Goal: Task Accomplishment & Management: Manage account settings

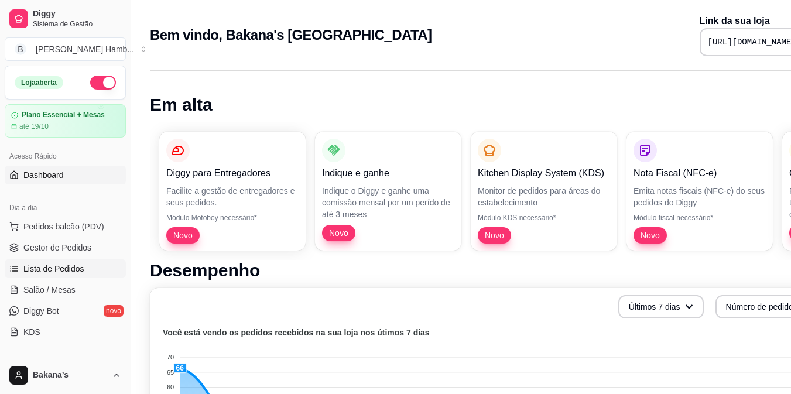
click at [83, 271] on link "Lista de Pedidos" at bounding box center [65, 268] width 121 height 19
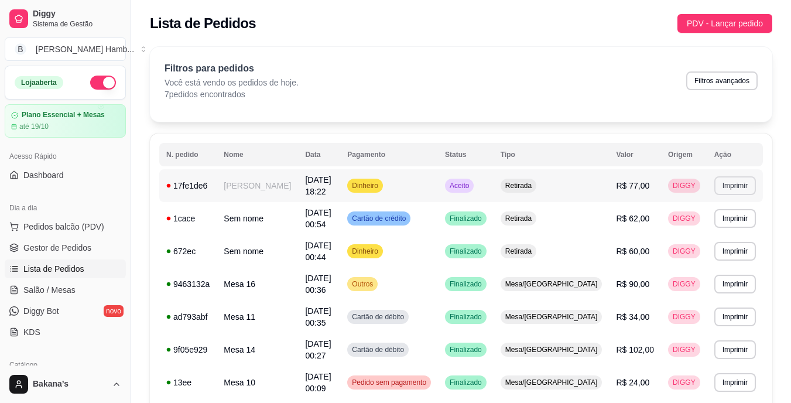
click at [718, 179] on button "Imprimir" at bounding box center [735, 185] width 42 height 19
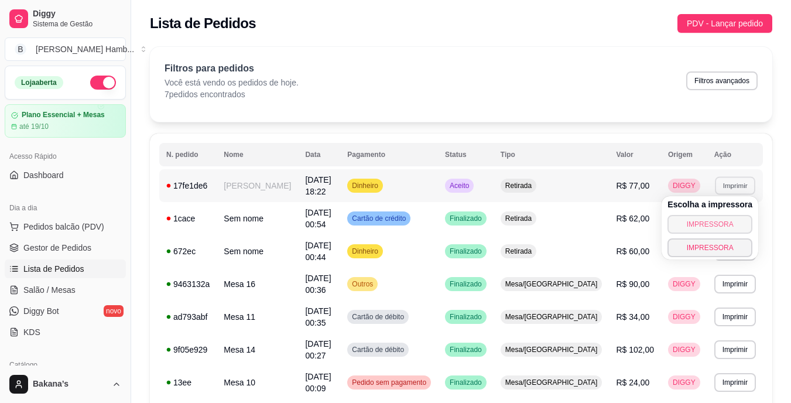
click at [706, 221] on button "IMPRESSORA" at bounding box center [709, 224] width 85 height 19
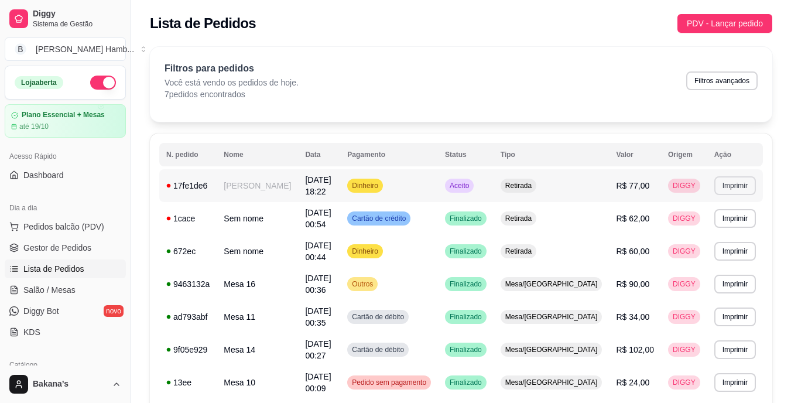
click at [729, 181] on button "Imprimir" at bounding box center [735, 185] width 42 height 19
click at [66, 229] on span "Pedidos balcão (PDV)" at bounding box center [63, 227] width 81 height 12
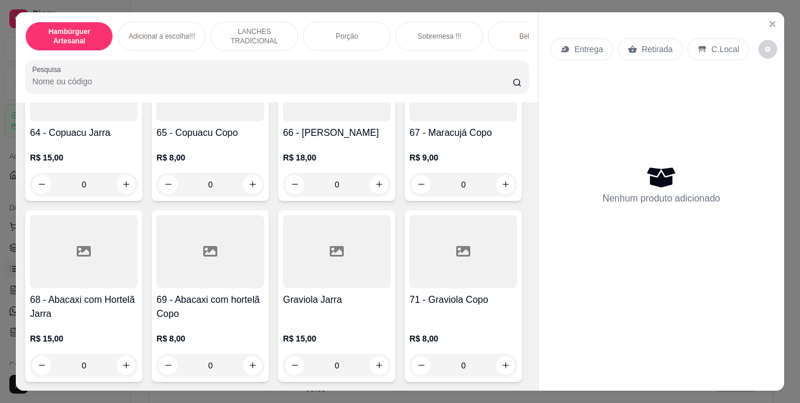
scroll to position [5027, 0]
click at [352, 25] on div "Porção" at bounding box center [347, 36] width 88 height 29
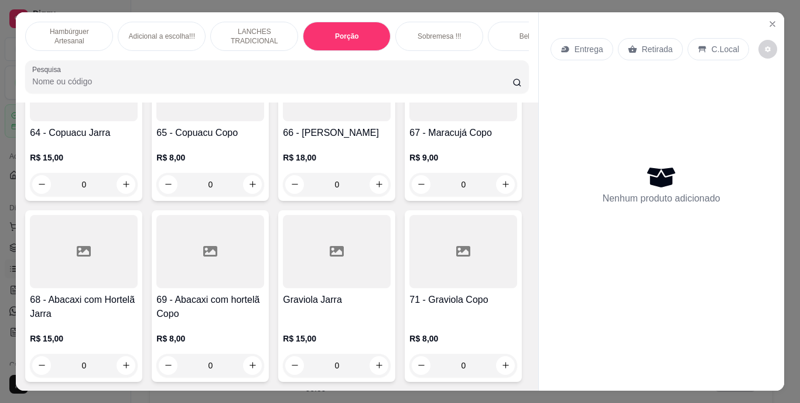
scroll to position [30, 0]
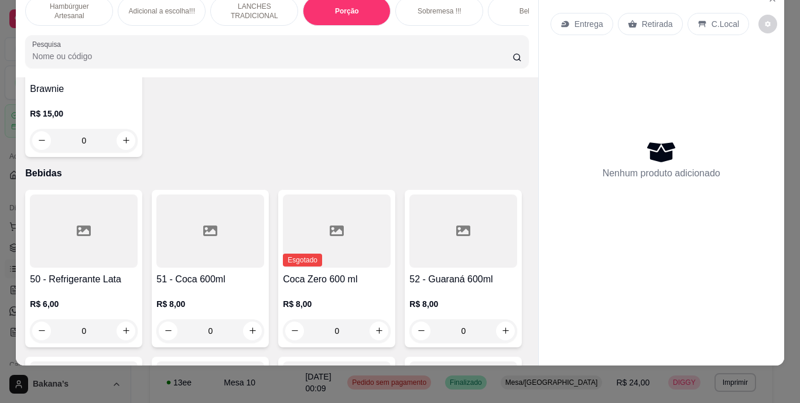
type input "1"
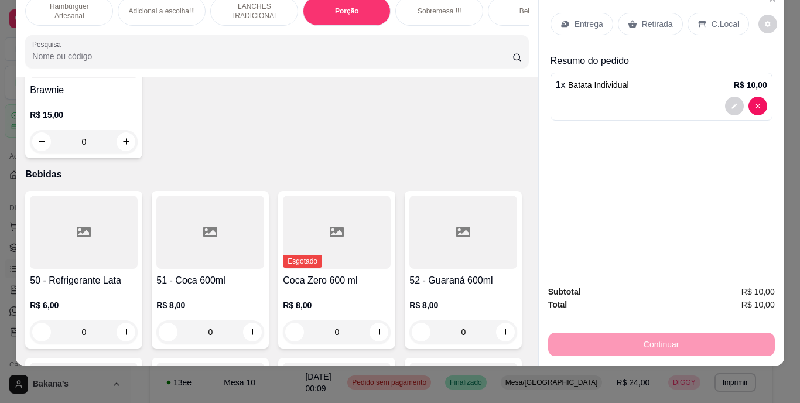
click at [714, 19] on p "C.Local" at bounding box center [725, 24] width 28 height 12
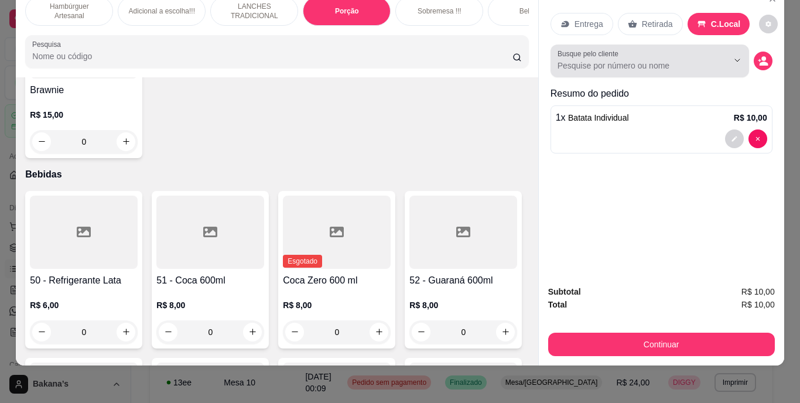
click at [654, 50] on div at bounding box center [649, 60] width 184 height 23
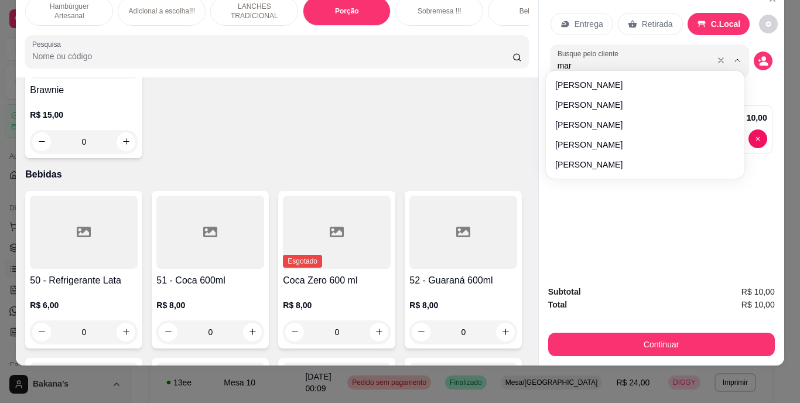
type input "mari"
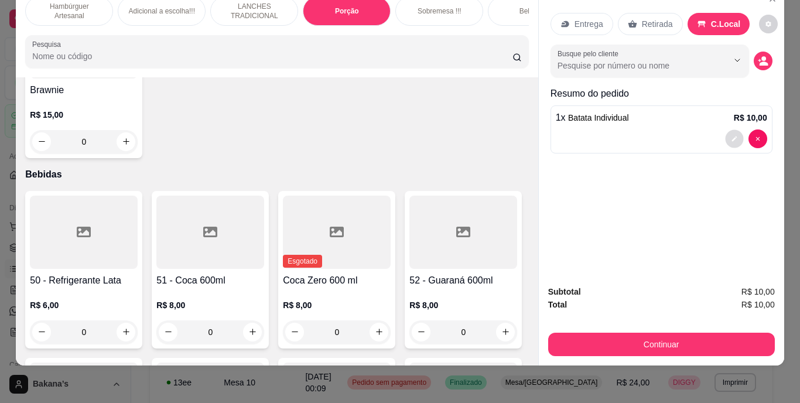
click at [730, 129] on button "decrease-product-quantity" at bounding box center [734, 138] width 18 height 18
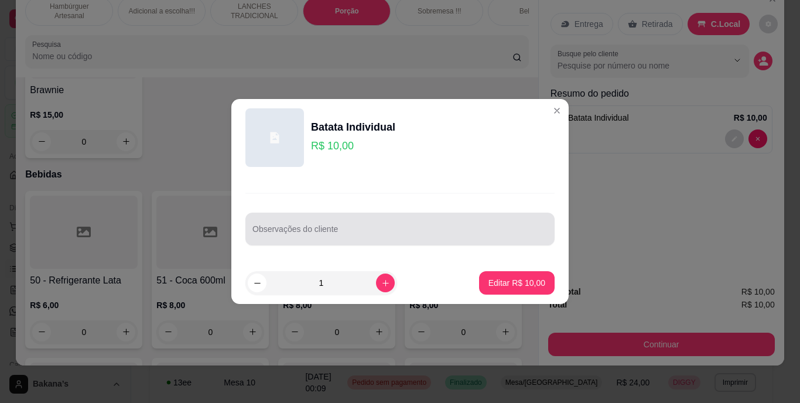
click at [391, 221] on div at bounding box center [399, 228] width 295 height 23
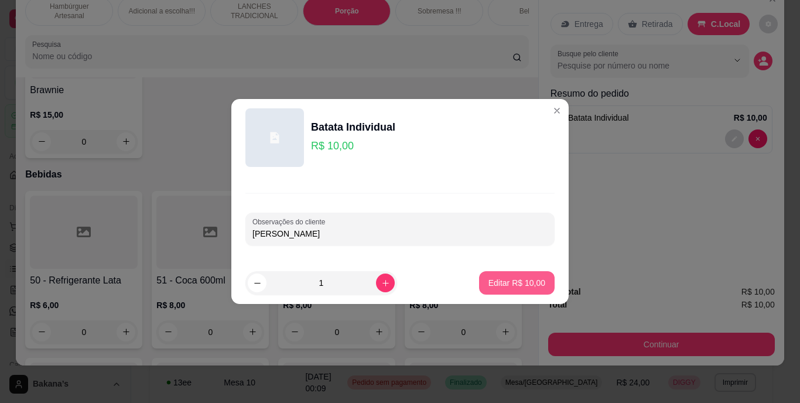
type input "[PERSON_NAME]"
click at [525, 289] on button "Editar R$ 10,00" at bounding box center [516, 283] width 73 height 23
type input "0"
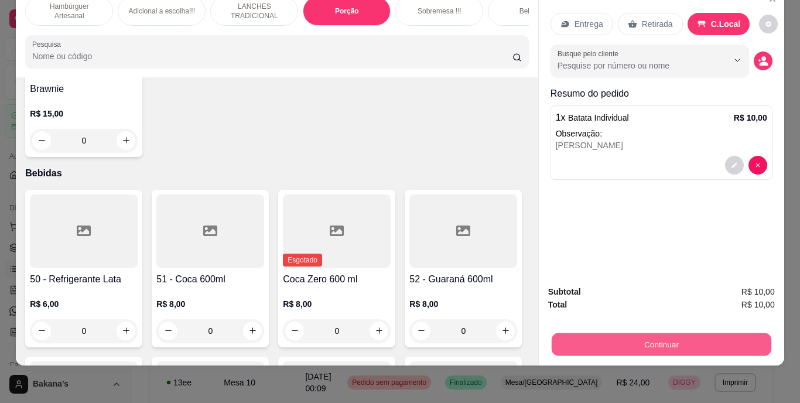
click at [661, 333] on button "Continuar" at bounding box center [661, 344] width 220 height 23
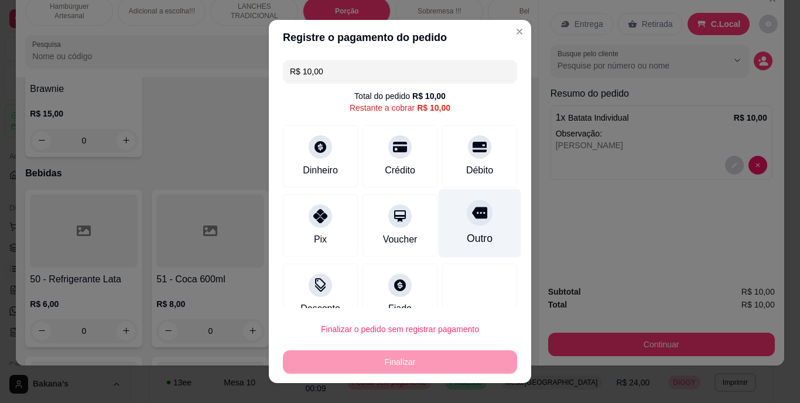
click at [467, 232] on div "Outro" at bounding box center [480, 238] width 26 height 15
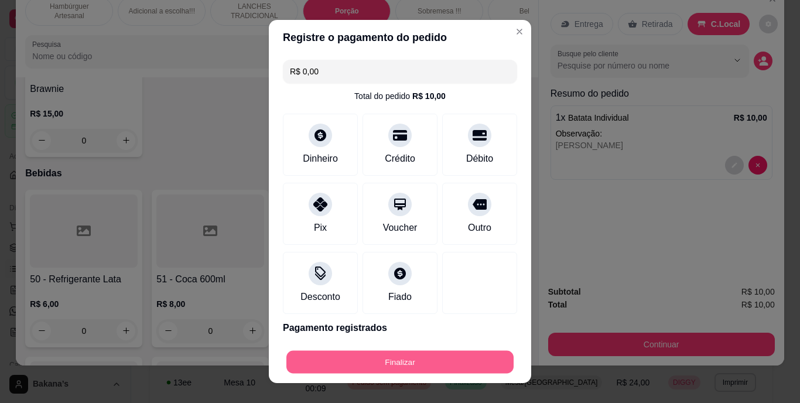
click at [430, 373] on button "Finalizar" at bounding box center [399, 361] width 227 height 23
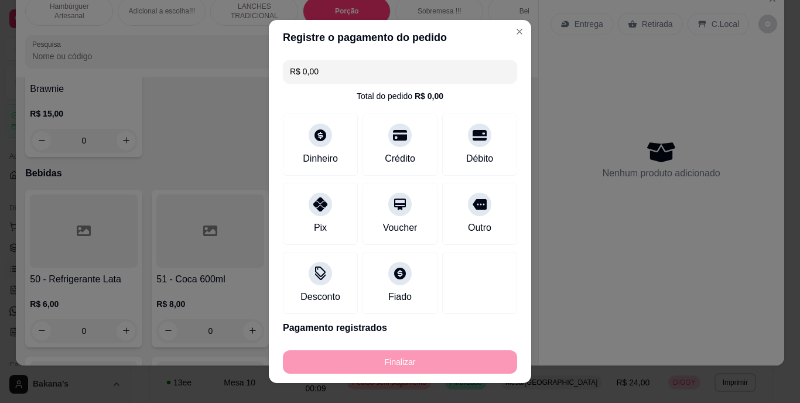
type input "-R$ 10,00"
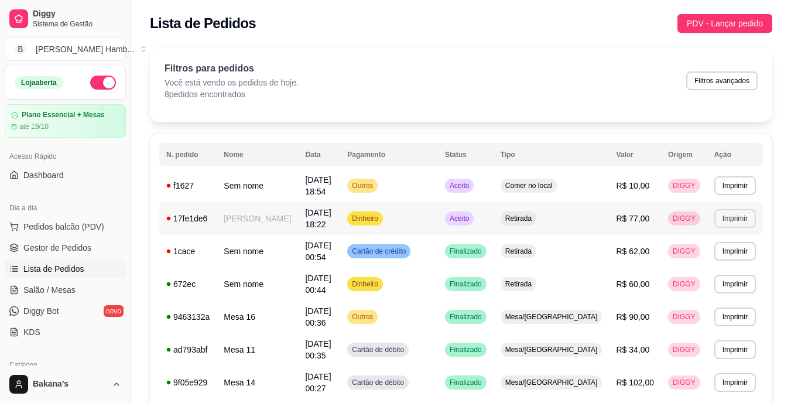
click at [731, 213] on button "Imprimir" at bounding box center [735, 218] width 42 height 19
click at [717, 248] on button "IMPRESSORA" at bounding box center [710, 252] width 82 height 18
click at [73, 230] on span "Pedidos balcão (PDV)" at bounding box center [63, 227] width 81 height 12
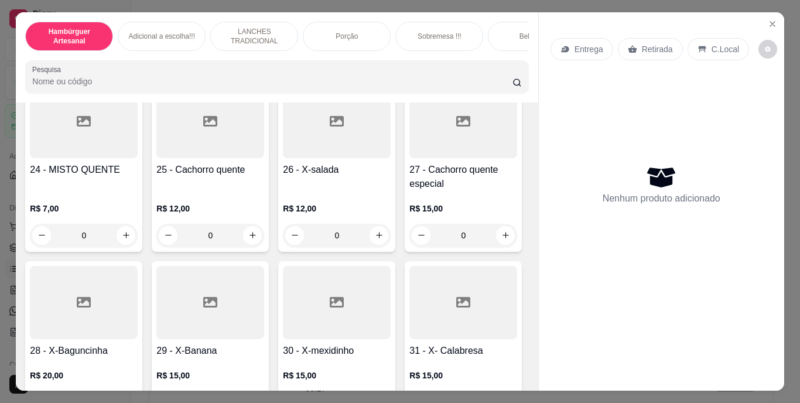
scroll to position [1581, 0]
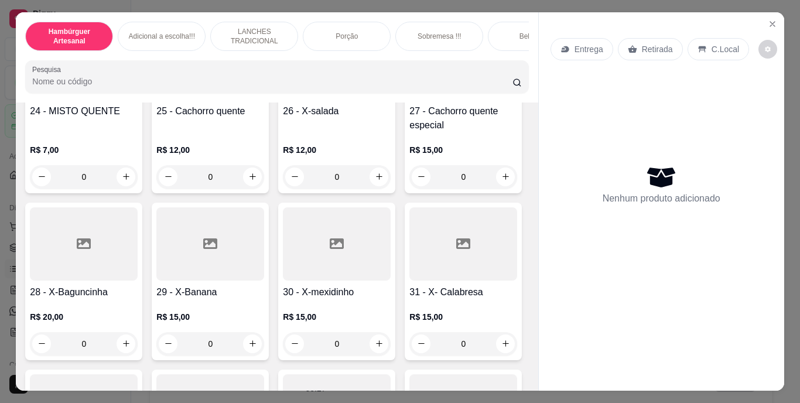
type input "1"
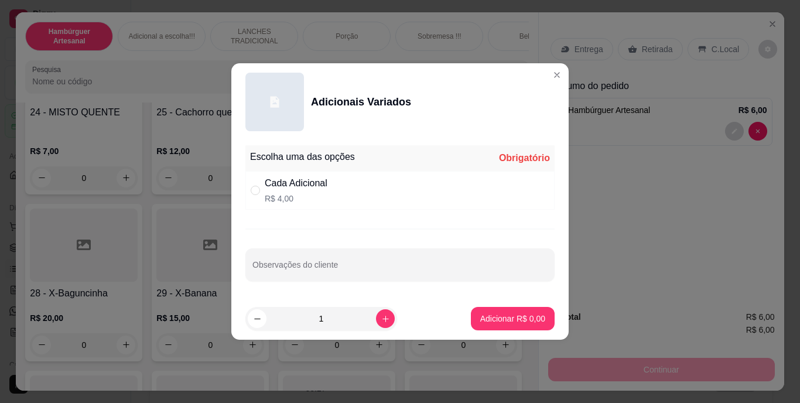
click at [321, 197] on p "R$ 4,00" at bounding box center [296, 199] width 63 height 12
radio input "true"
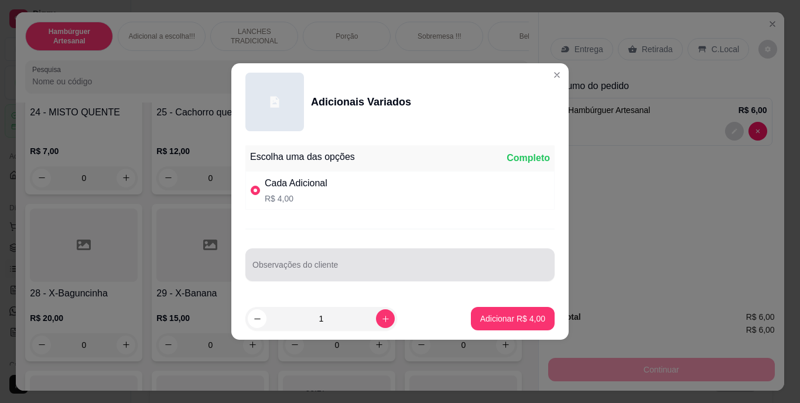
click at [340, 250] on div "Escolha uma das opções Completo Cada Adicional R$ 4,00 Observações do cliente" at bounding box center [399, 219] width 337 height 157
click at [344, 276] on div at bounding box center [399, 264] width 295 height 23
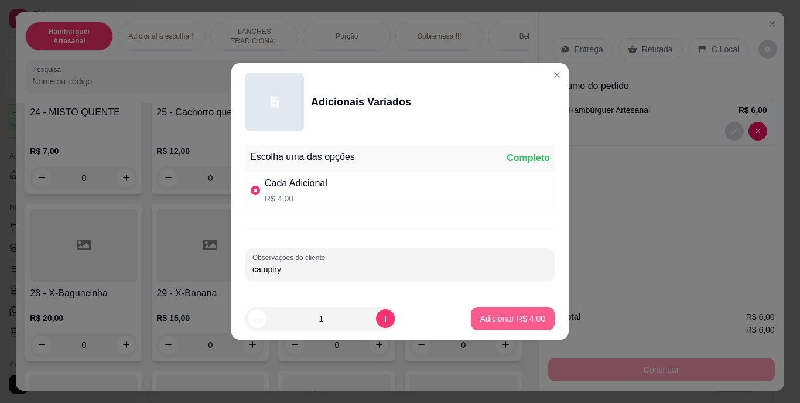
type input "catupiry"
click at [533, 324] on button "Adicionar R$ 4,00" at bounding box center [512, 318] width 81 height 23
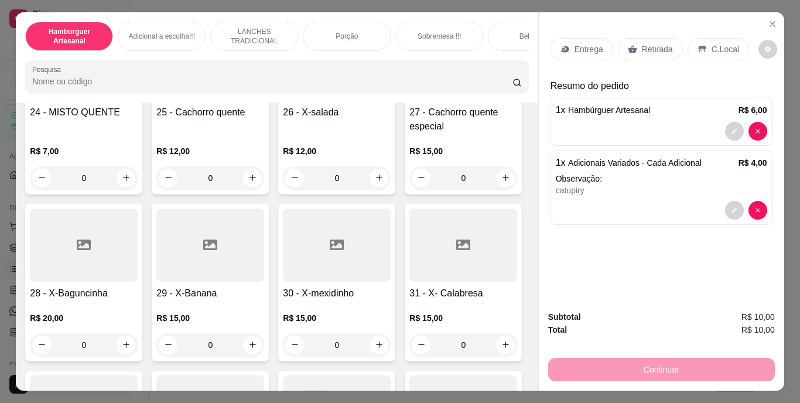
click at [645, 43] on p "Retirada" at bounding box center [657, 49] width 31 height 12
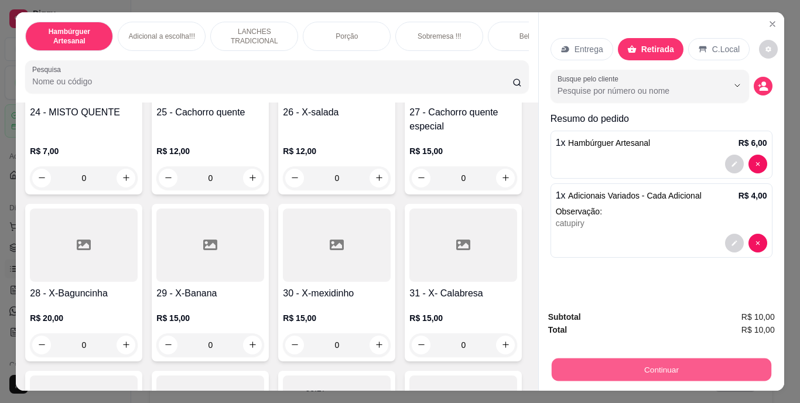
click at [622, 374] on button "Continuar" at bounding box center [661, 369] width 220 height 23
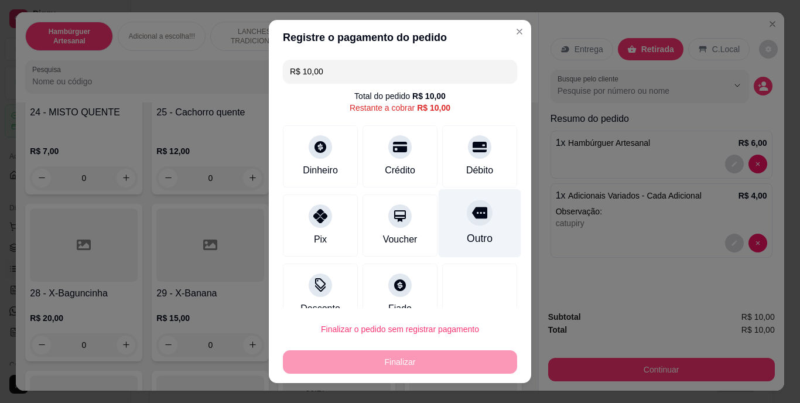
click at [451, 224] on div "Outro" at bounding box center [480, 223] width 83 height 69
type input "R$ 0,00"
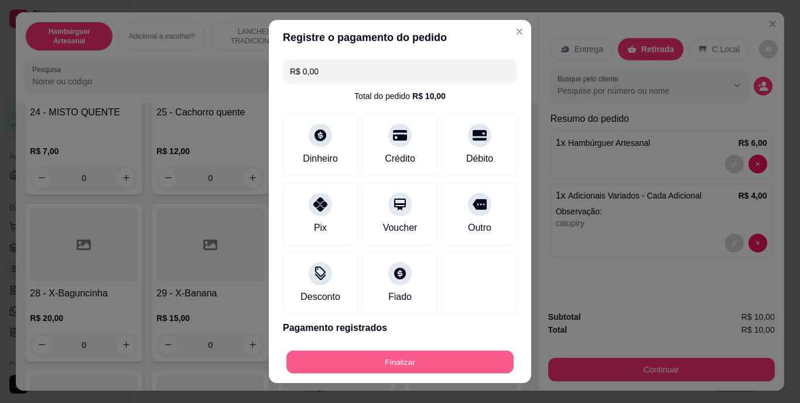
click at [423, 365] on button "Finalizar" at bounding box center [399, 361] width 227 height 23
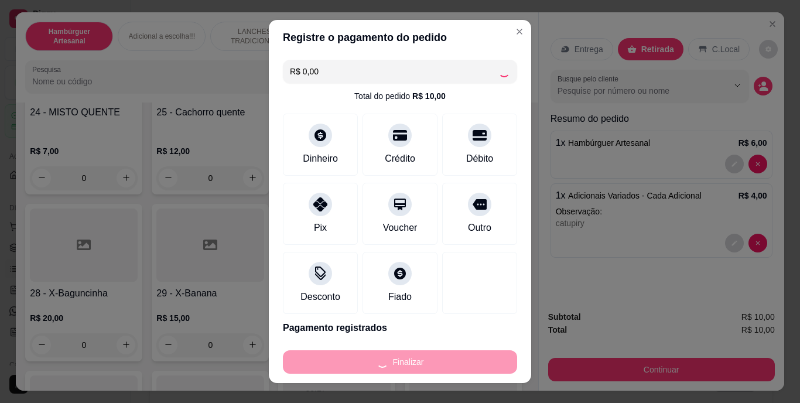
type input "0"
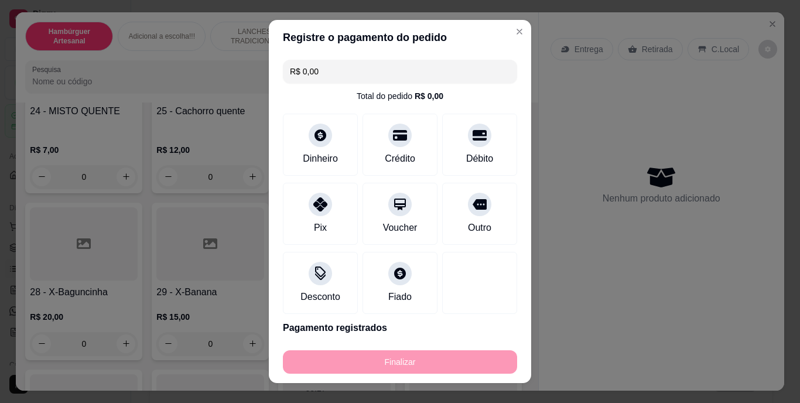
type input "-R$ 10,00"
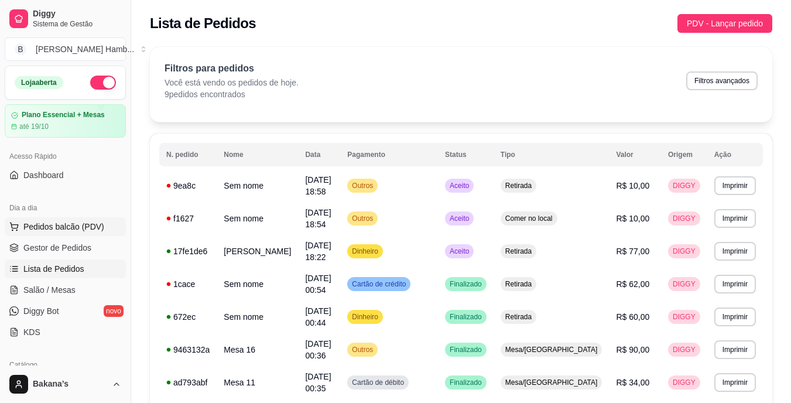
click at [114, 224] on button "Pedidos balcão (PDV)" at bounding box center [65, 226] width 121 height 19
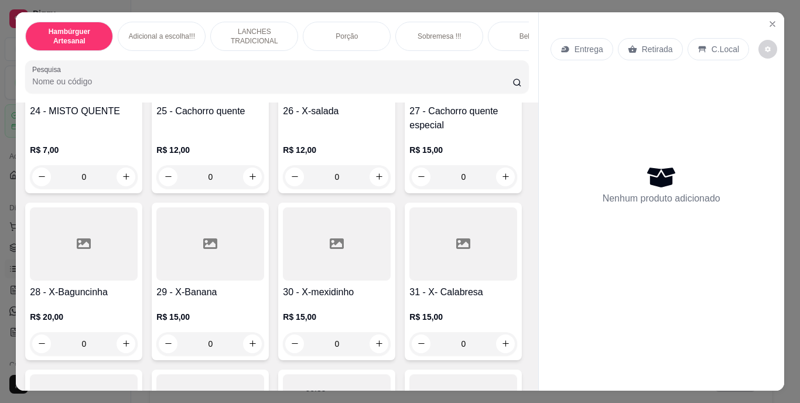
scroll to position [1522, 0]
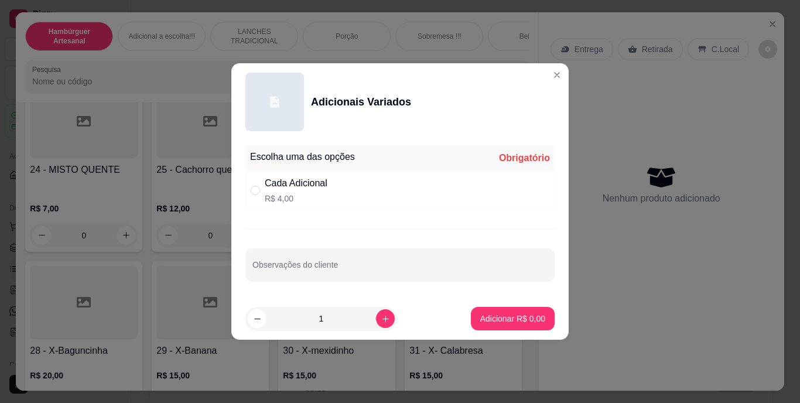
click at [314, 187] on div "Cada Adicional" at bounding box center [296, 183] width 63 height 14
radio input "true"
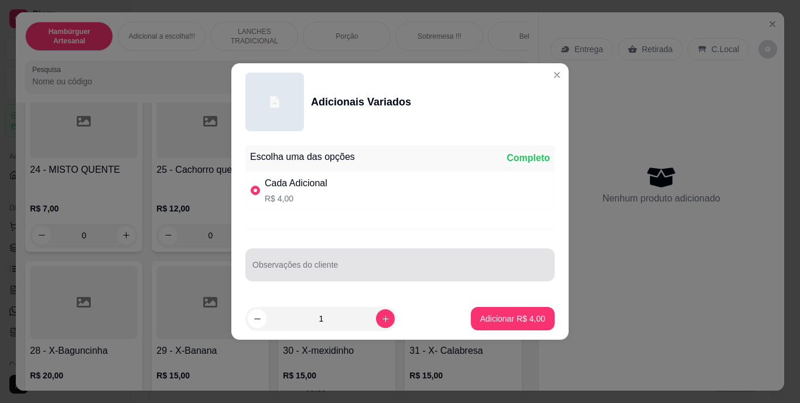
click at [338, 271] on input "Observações do cliente" at bounding box center [399, 269] width 295 height 12
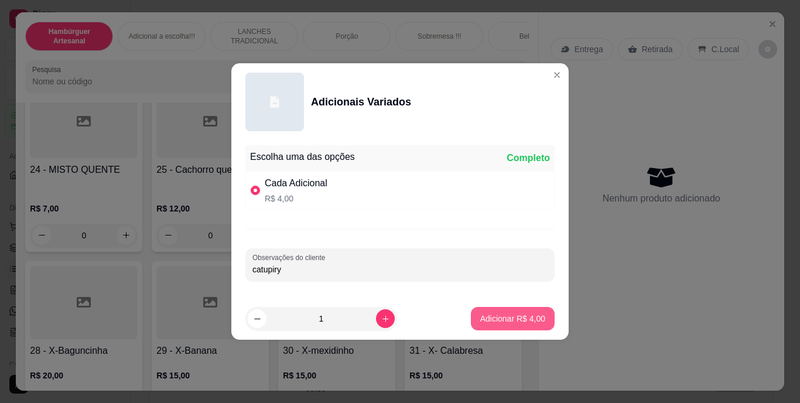
type input "catupiry"
click at [485, 317] on p "Adicionar R$ 4,00" at bounding box center [512, 318] width 63 height 11
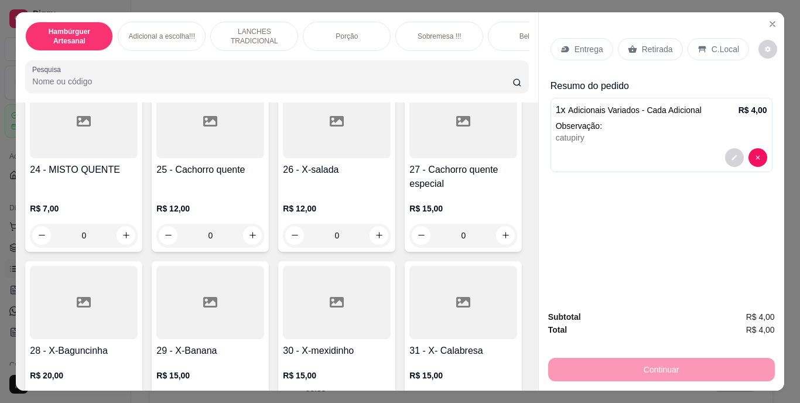
click at [648, 47] on p "Retirada" at bounding box center [657, 49] width 31 height 12
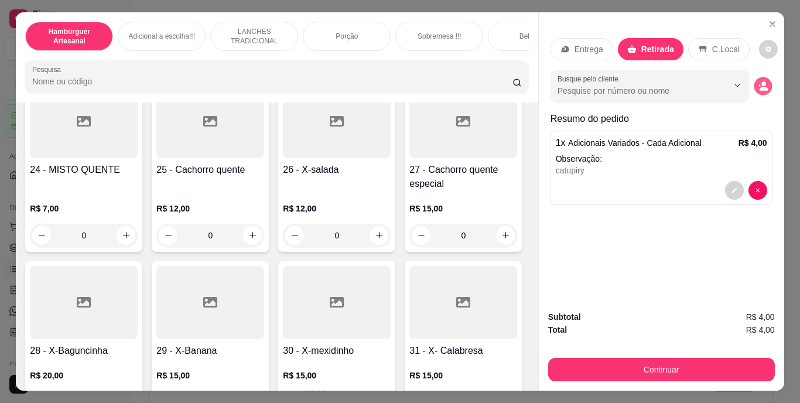
click at [760, 87] on icon "decrease-product-quantity" at bounding box center [763, 89] width 8 height 4
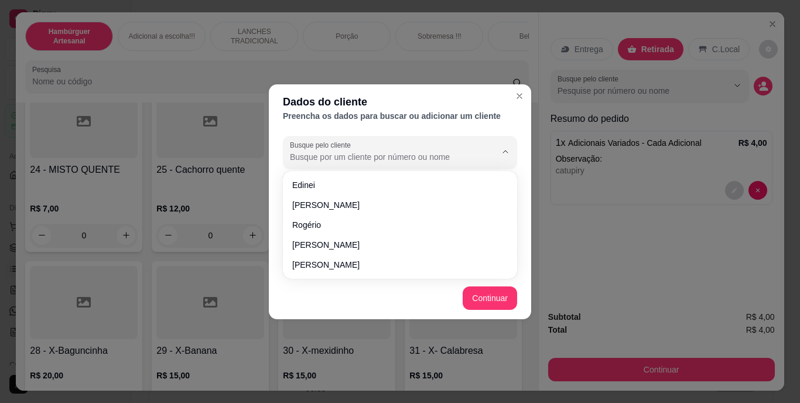
click at [423, 161] on input "Busque pelo cliente" at bounding box center [383, 157] width 187 height 12
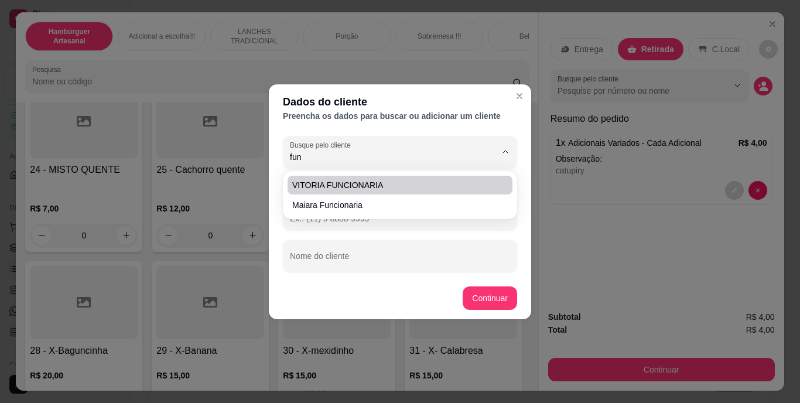
click at [418, 190] on span "VITORIA FUNCIONARIA" at bounding box center [394, 185] width 204 height 12
type input "VITORIA FUNCIONARIA"
type input "[PHONE_NUMBER]"
type input "VITORIA FUNCIONARIA"
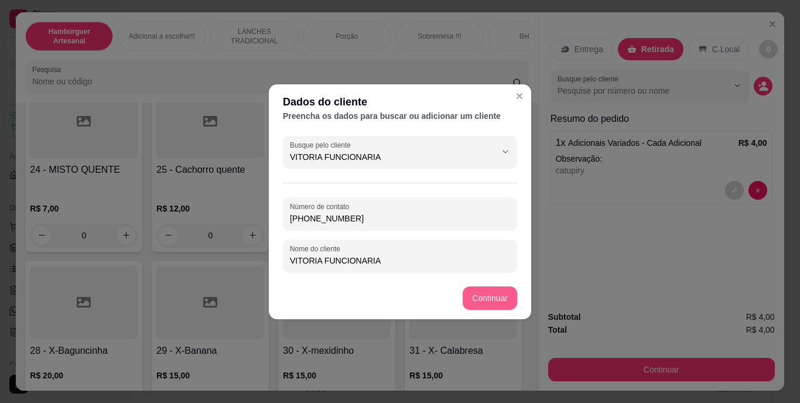
type input "VITORIA FUNCIONARIA"
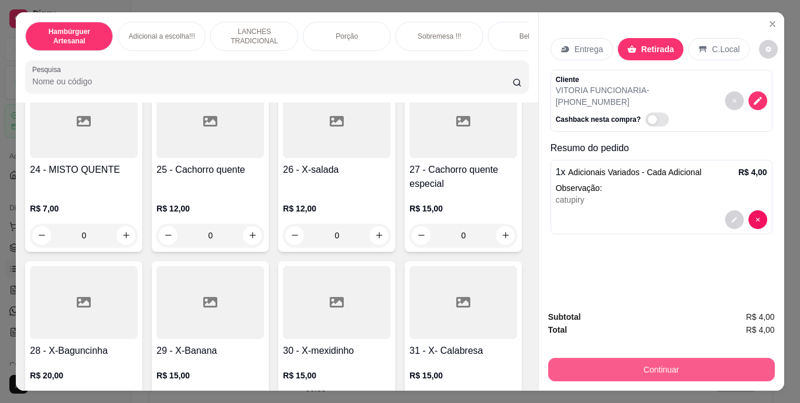
click at [604, 358] on button "Continuar" at bounding box center [661, 369] width 227 height 23
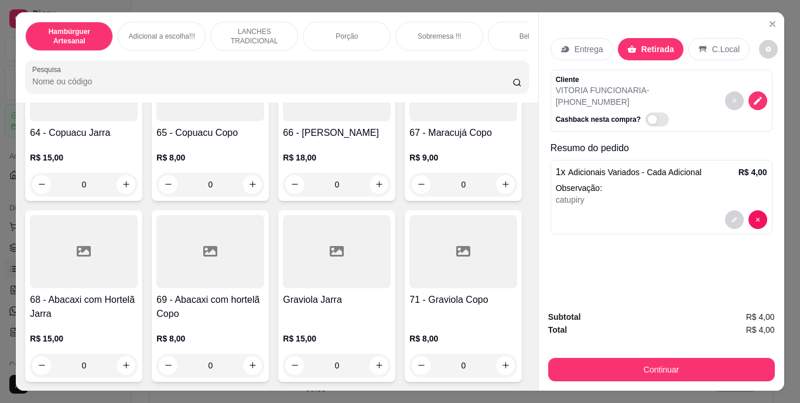
scroll to position [4216, 0]
type input "1"
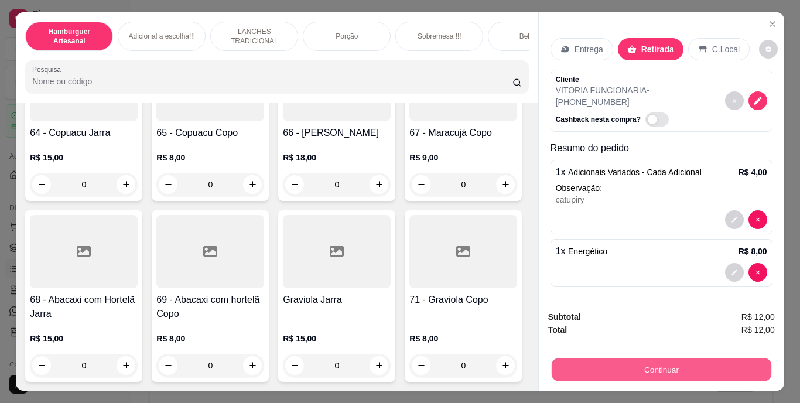
click at [610, 358] on button "Continuar" at bounding box center [661, 369] width 220 height 23
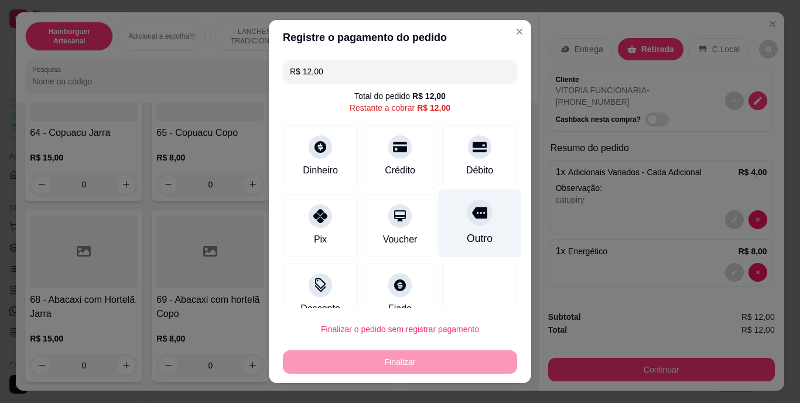
click at [467, 242] on div "Outro" at bounding box center [480, 238] width 26 height 15
type input "R$ 0,00"
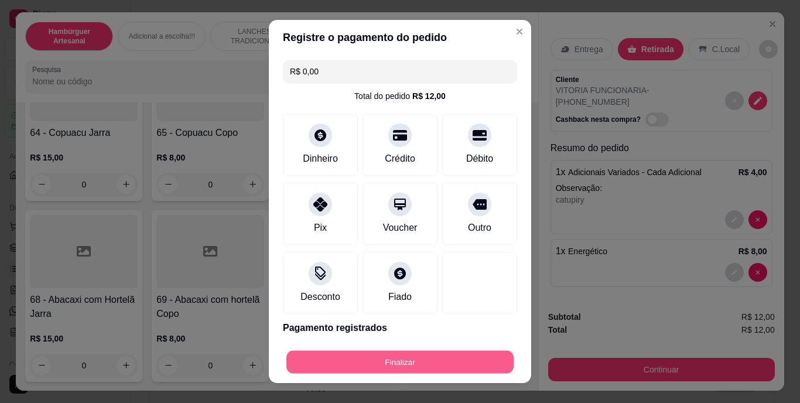
click at [443, 358] on button "Finalizar" at bounding box center [399, 361] width 227 height 23
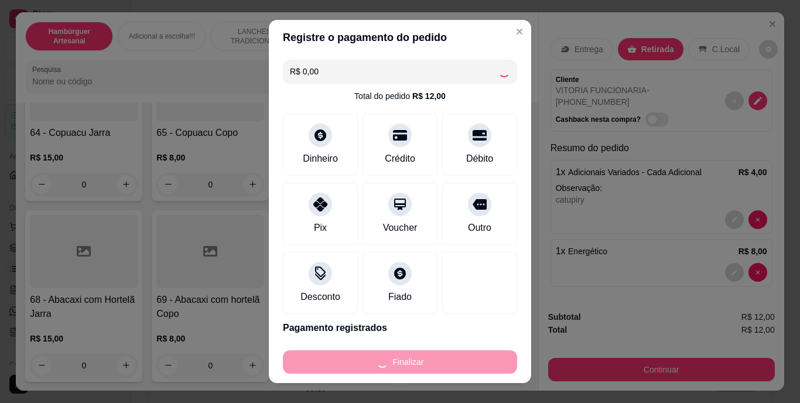
type input "0"
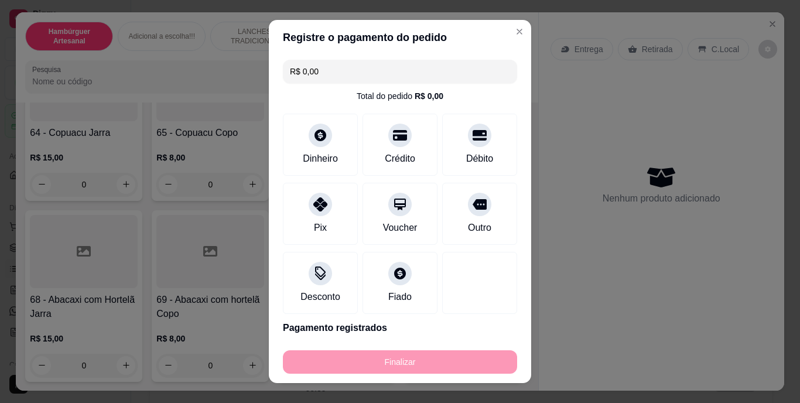
type input "-R$ 12,00"
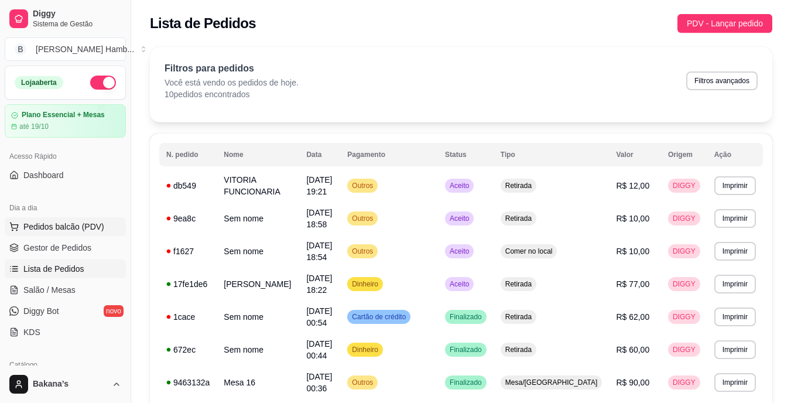
click at [110, 225] on button "Pedidos balcão (PDV)" at bounding box center [65, 226] width 121 height 19
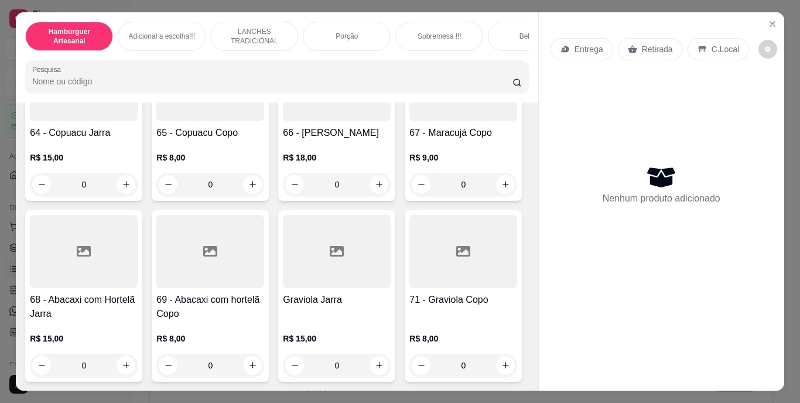
scroll to position [4333, 0]
type input "1"
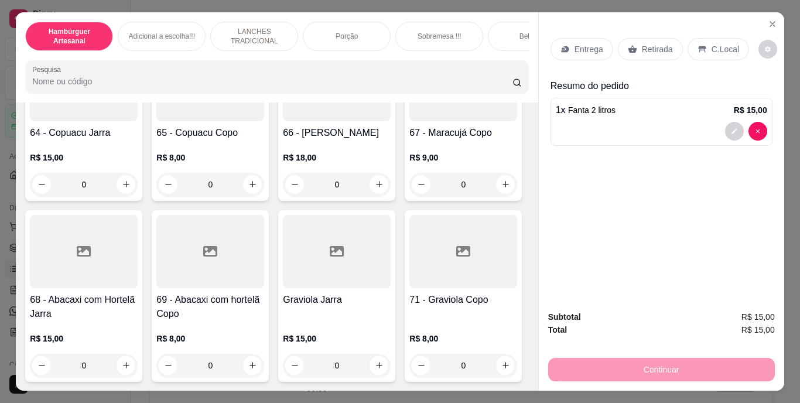
click at [631, 44] on icon at bounding box center [632, 48] width 9 height 9
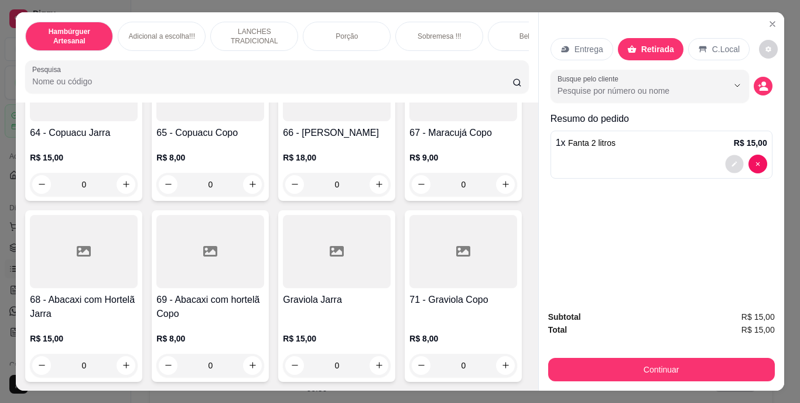
click at [731, 161] on icon "decrease-product-quantity" at bounding box center [733, 163] width 5 height 5
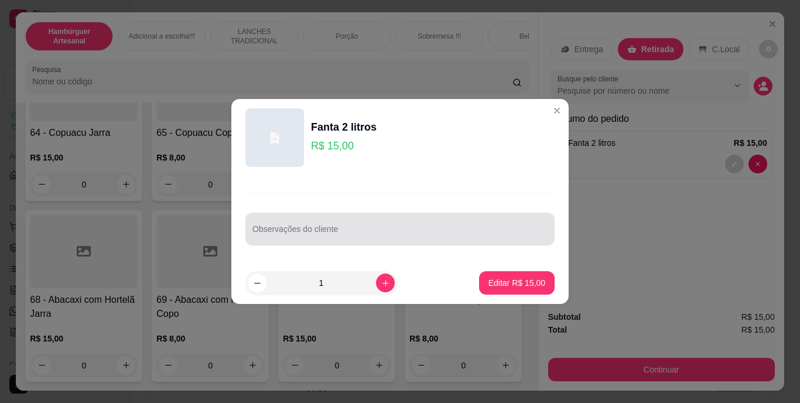
click at [384, 227] on div at bounding box center [399, 228] width 295 height 23
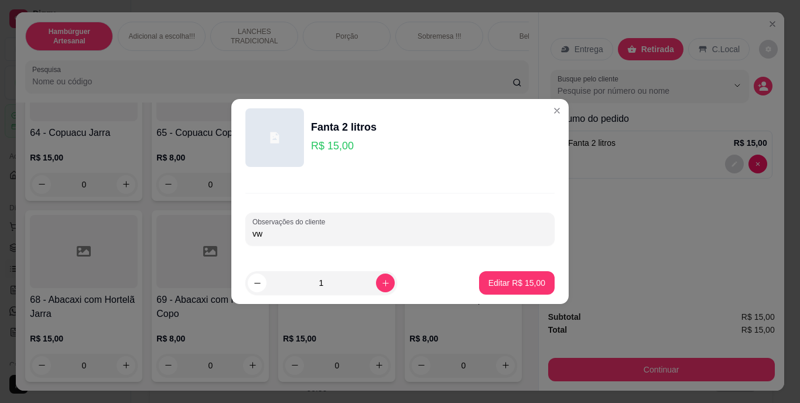
type input "v"
type input "t"
click at [386, 249] on div "Observações do cliente" at bounding box center [399, 218] width 337 height 85
click at [389, 238] on input "Observações do cliente" at bounding box center [399, 234] width 295 height 12
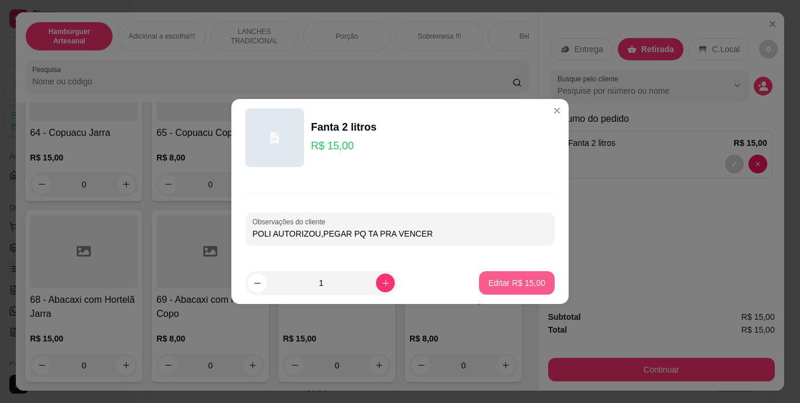
type input "POLI AUTORIZOU,PEGAR PQ TA PRA VENCER"
click at [489, 284] on p "Editar R$ 15,00" at bounding box center [516, 282] width 55 height 11
type input "0"
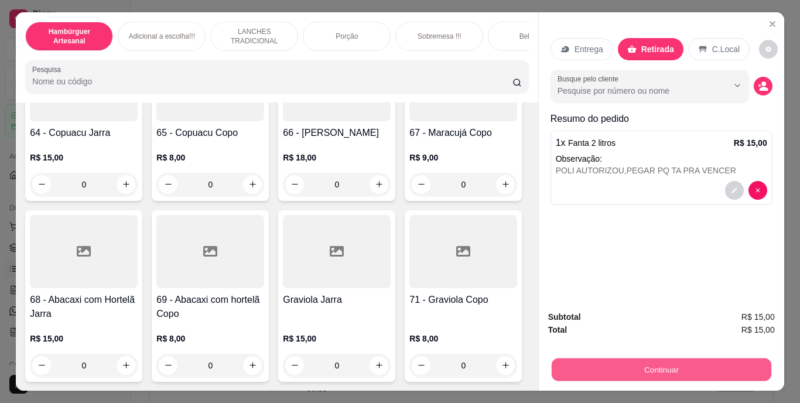
click at [659, 368] on button "Continuar" at bounding box center [661, 369] width 220 height 23
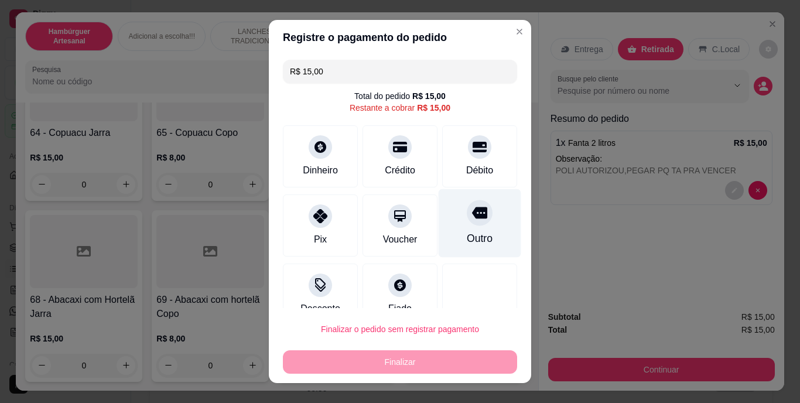
click at [467, 233] on div "Outro" at bounding box center [480, 238] width 26 height 15
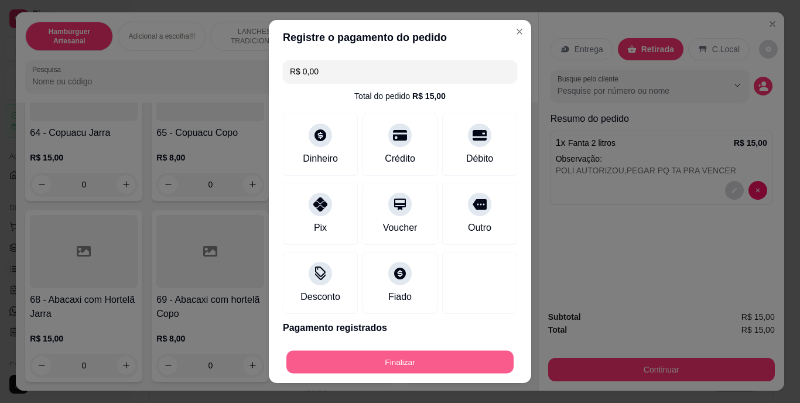
click at [447, 355] on button "Finalizar" at bounding box center [399, 361] width 227 height 23
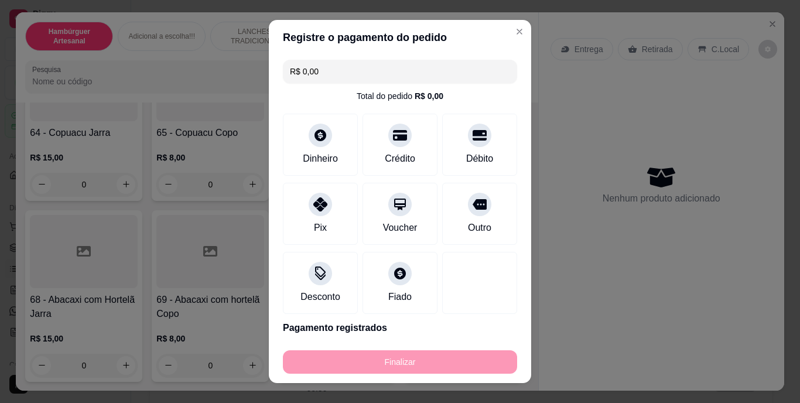
type input "-R$ 15,00"
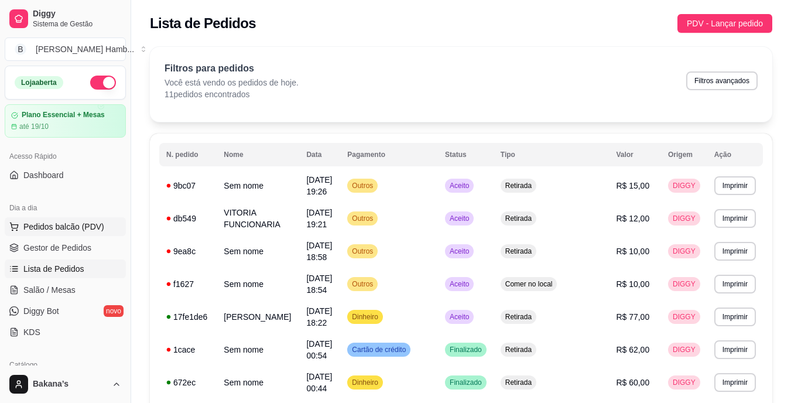
click at [71, 225] on span "Pedidos balcão (PDV)" at bounding box center [63, 227] width 81 height 12
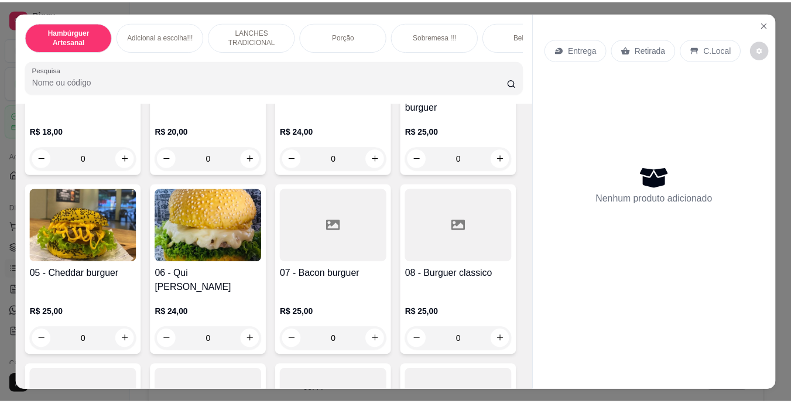
scroll to position [59, 0]
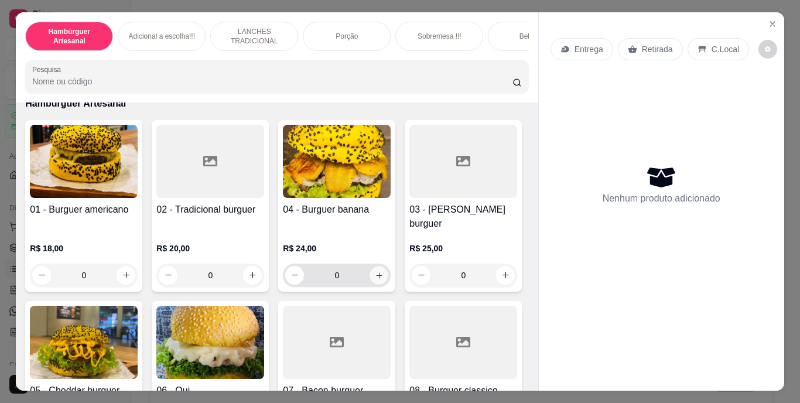
click at [375, 271] on icon "increase-product-quantity" at bounding box center [379, 275] width 9 height 9
type input "1"
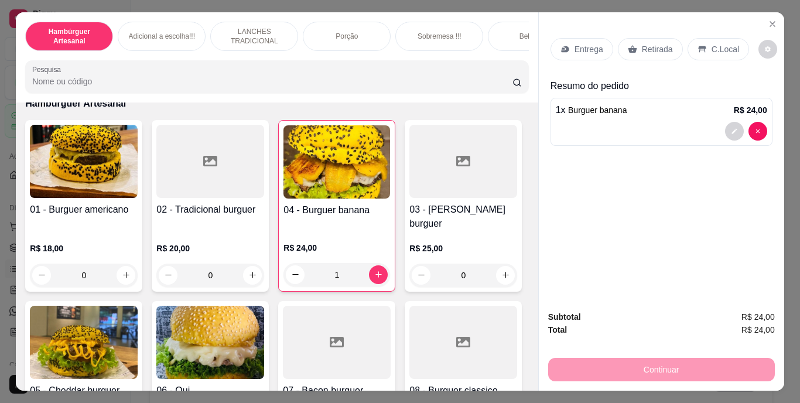
click at [574, 44] on p "Entrega" at bounding box center [588, 49] width 29 height 12
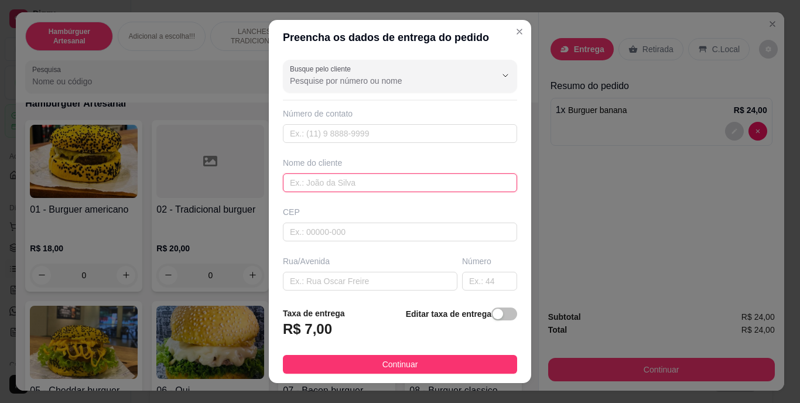
click at [395, 186] on input "text" at bounding box center [400, 182] width 234 height 19
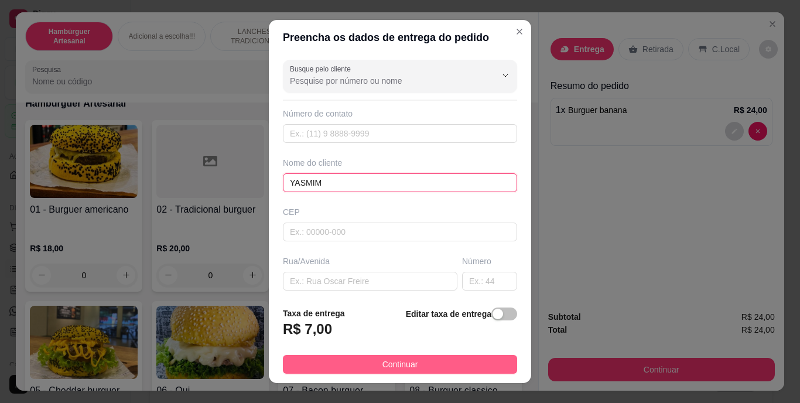
type input "YASMIM"
click at [392, 364] on span "Continuar" at bounding box center [400, 364] width 36 height 13
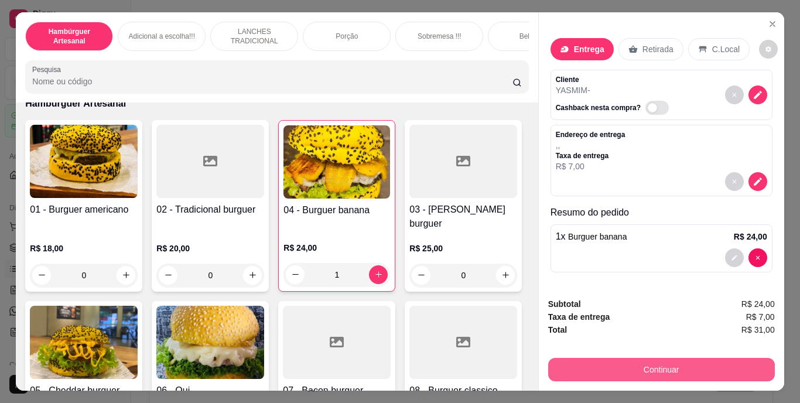
click at [598, 364] on button "Continuar" at bounding box center [661, 369] width 227 height 23
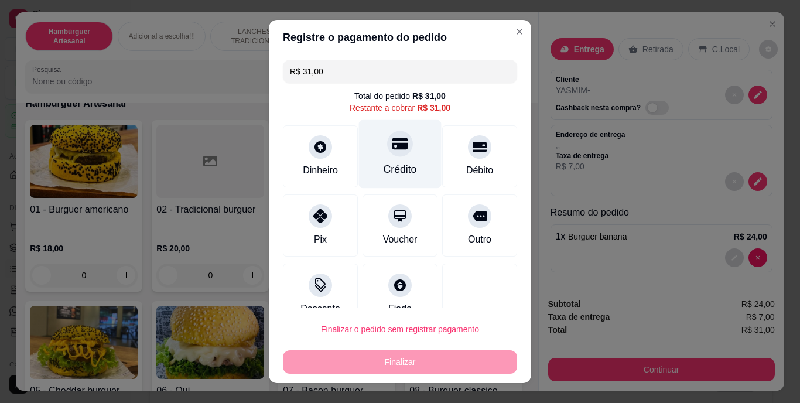
click at [398, 145] on div at bounding box center [400, 144] width 26 height 26
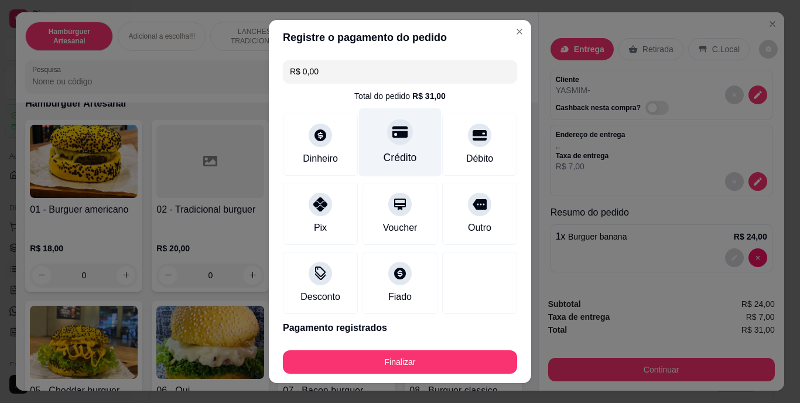
type input "R$ 0,00"
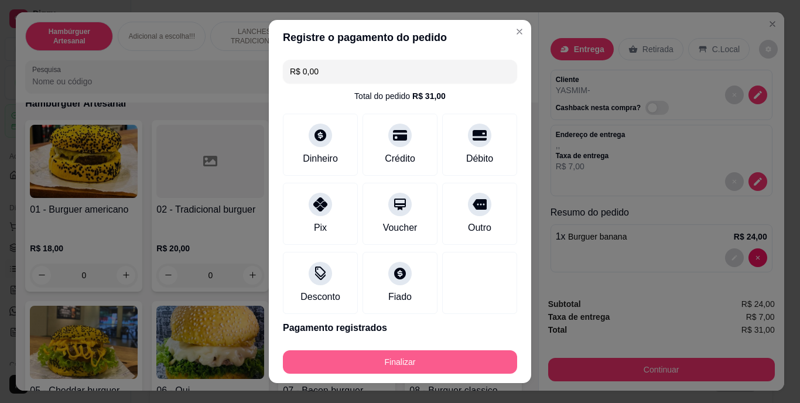
click at [428, 365] on button "Finalizar" at bounding box center [400, 361] width 234 height 23
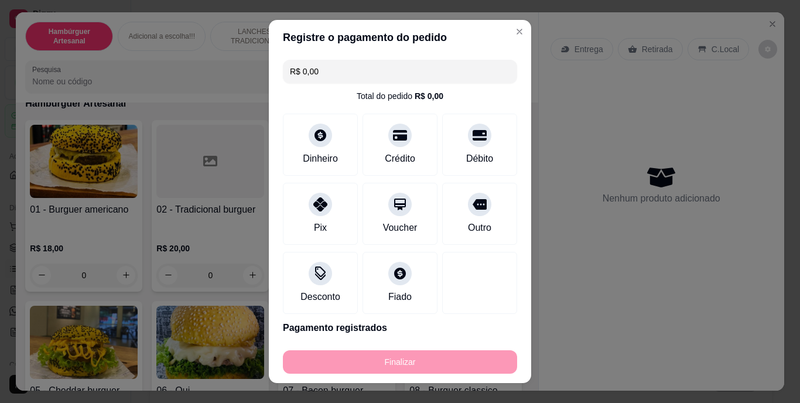
type input "0"
type input "-R$ 31,00"
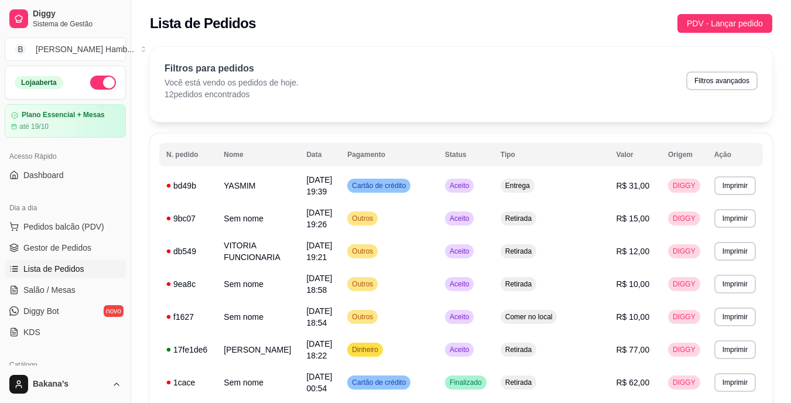
click at [618, 116] on div "Filtros para pedidos Você está vendo os pedidos de hoje. 12 pedidos encontrados…" at bounding box center [461, 84] width 622 height 75
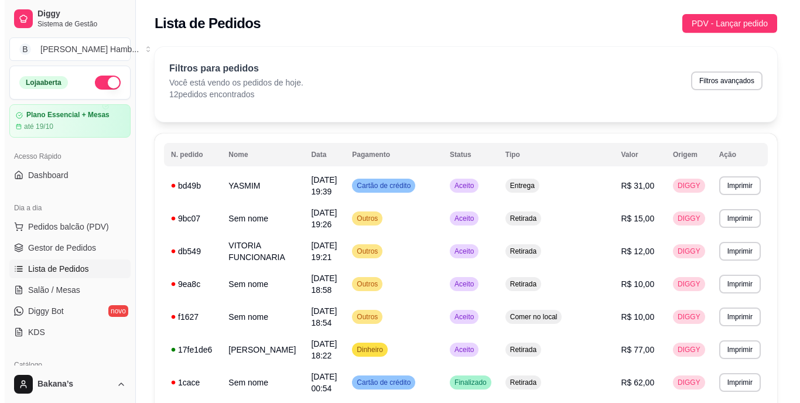
scroll to position [245, 0]
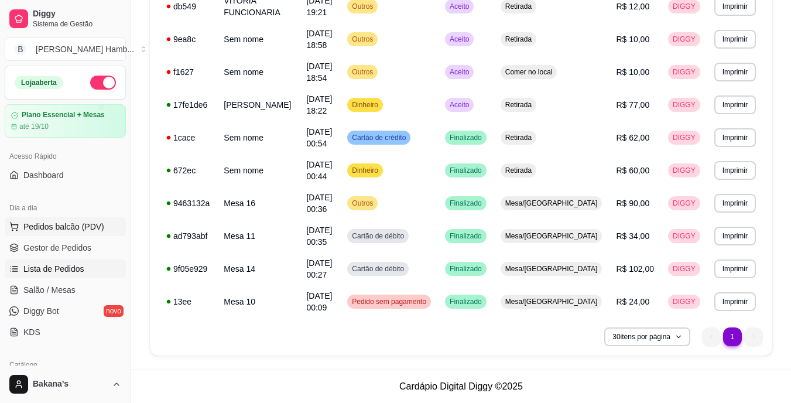
click at [56, 221] on span "Pedidos balcão (PDV)" at bounding box center [63, 227] width 81 height 12
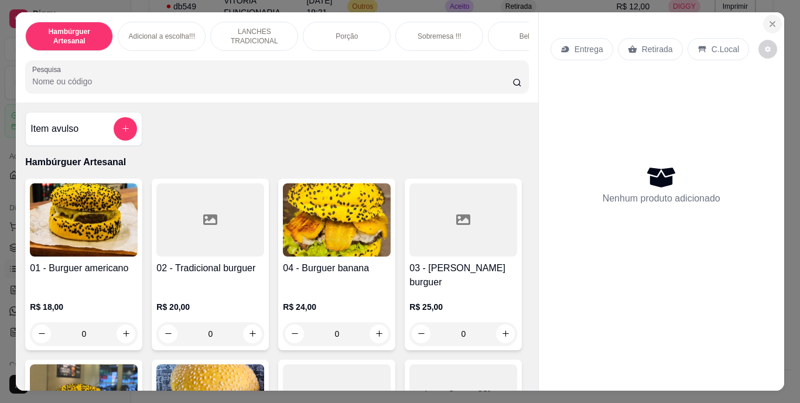
click at [763, 21] on button "Close" at bounding box center [772, 24] width 19 height 19
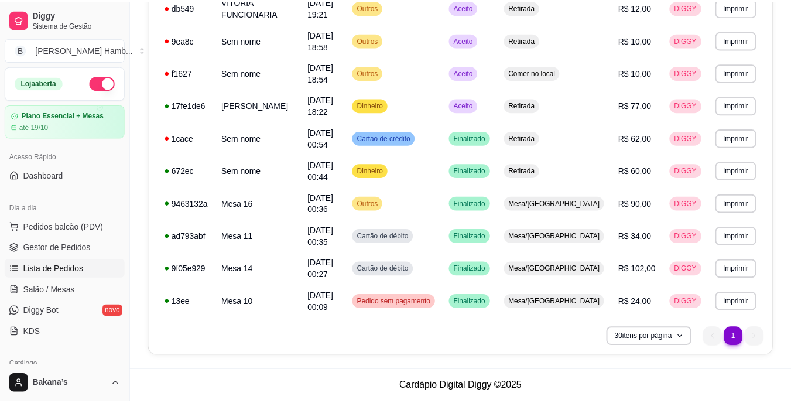
scroll to position [189, 0]
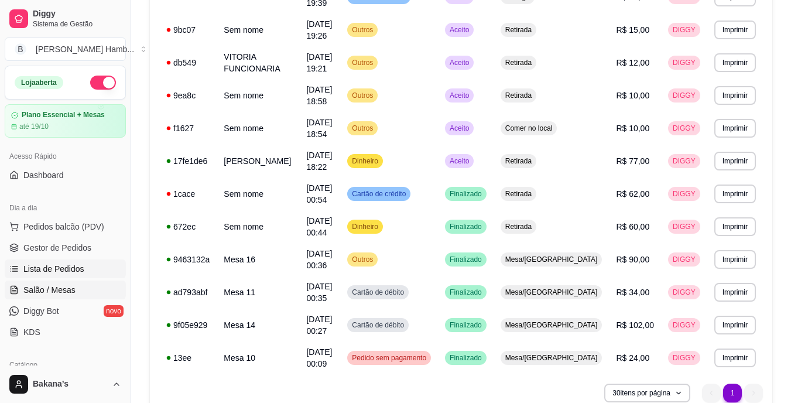
click at [59, 289] on span "Salão / Mesas" at bounding box center [49, 290] width 52 height 12
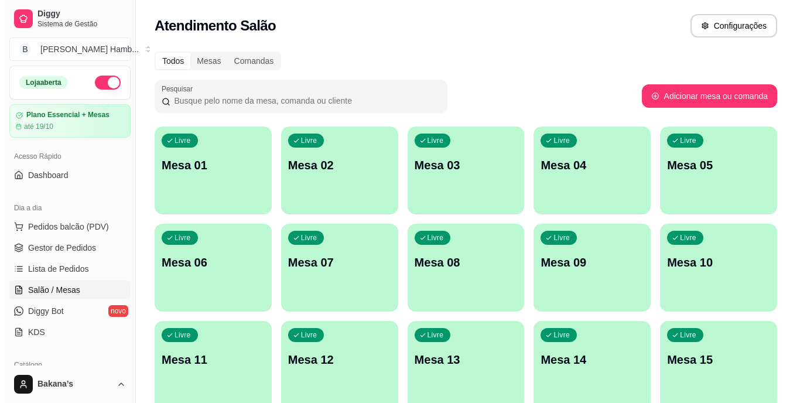
scroll to position [117, 0]
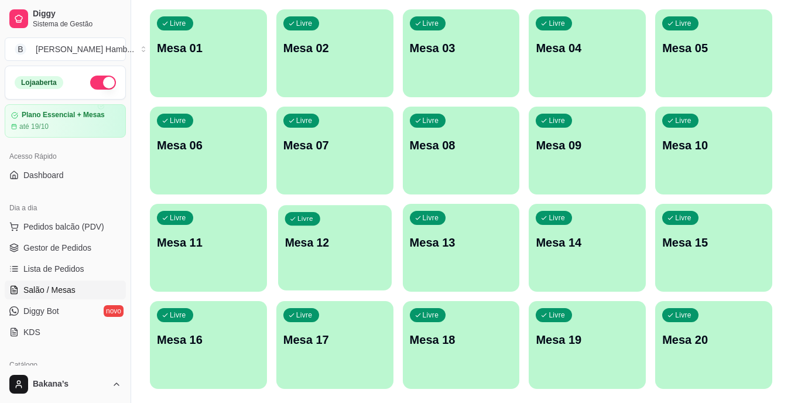
click at [311, 256] on div "Livre Mesa 12" at bounding box center [335, 240] width 114 height 71
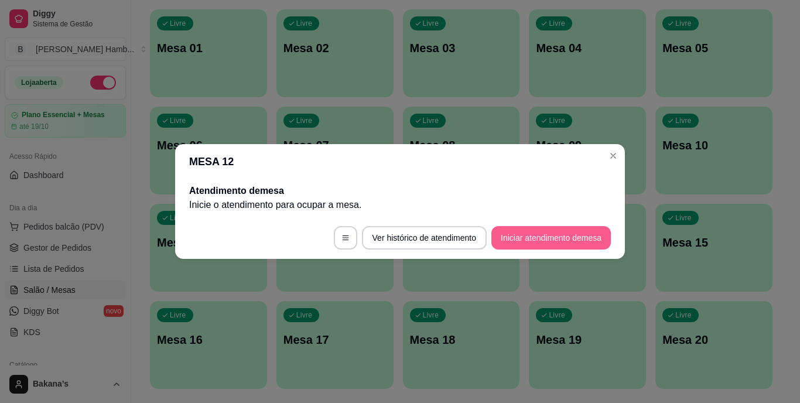
click at [561, 240] on button "Iniciar atendimento de mesa" at bounding box center [550, 237] width 119 height 23
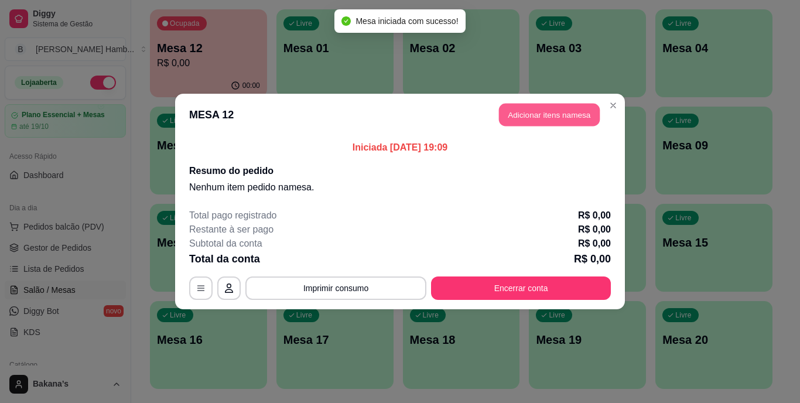
click at [521, 116] on button "Adicionar itens na mesa" at bounding box center [549, 115] width 101 height 23
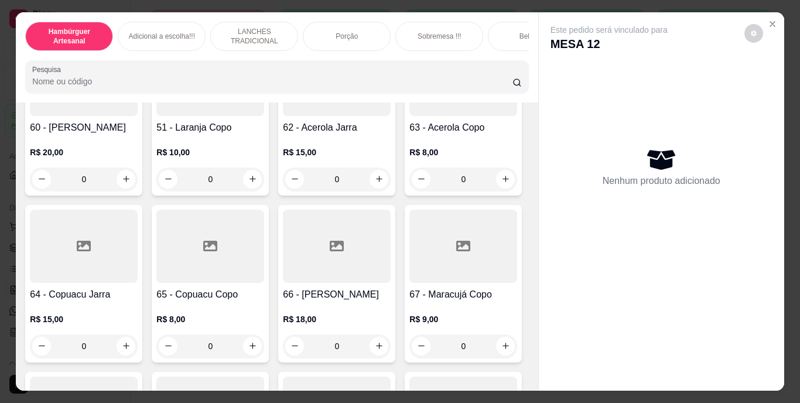
scroll to position [3864, 0]
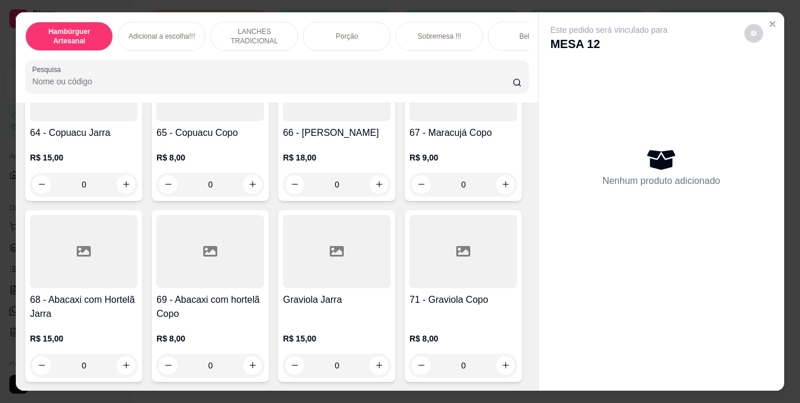
type input "1"
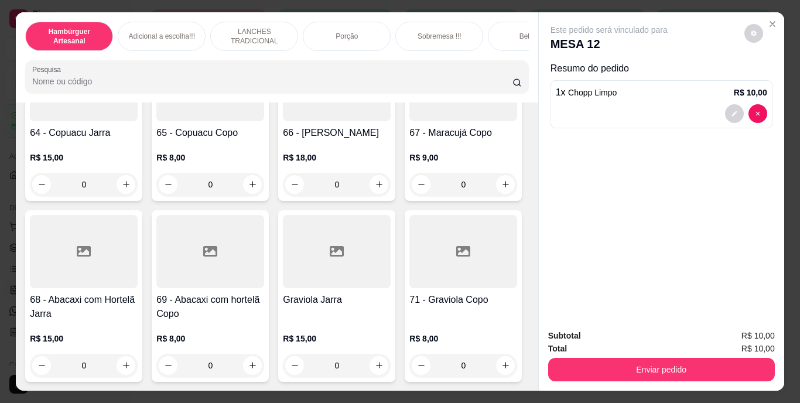
type input "2"
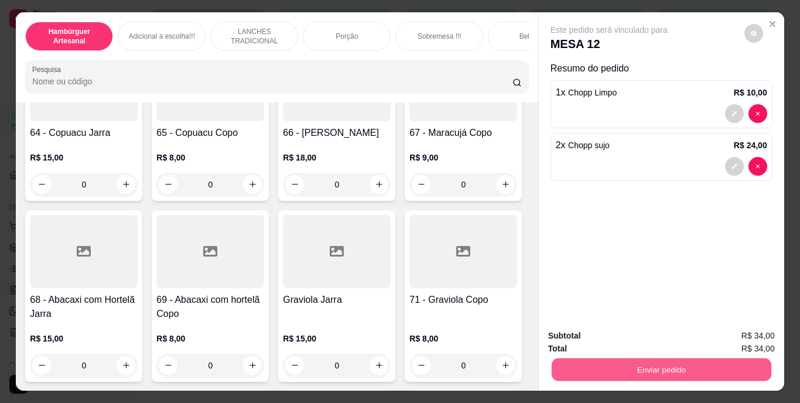
click at [624, 364] on button "Enviar pedido" at bounding box center [661, 369] width 220 height 23
click at [618, 340] on button "Não registrar e enviar pedido" at bounding box center [622, 337] width 122 height 22
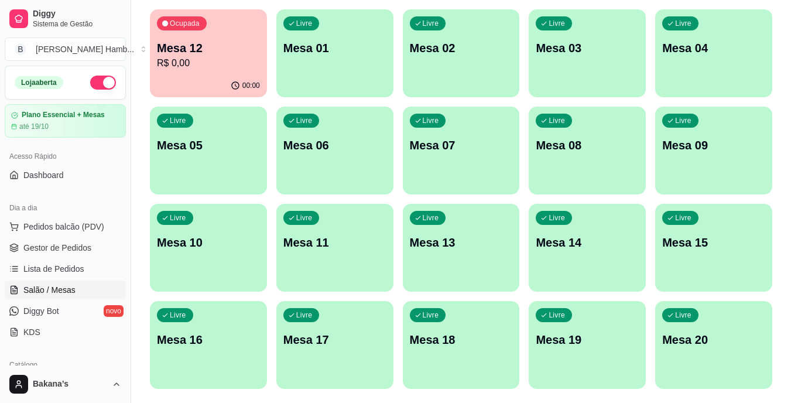
click at [201, 56] on p "R$ 0,00" at bounding box center [208, 63] width 103 height 14
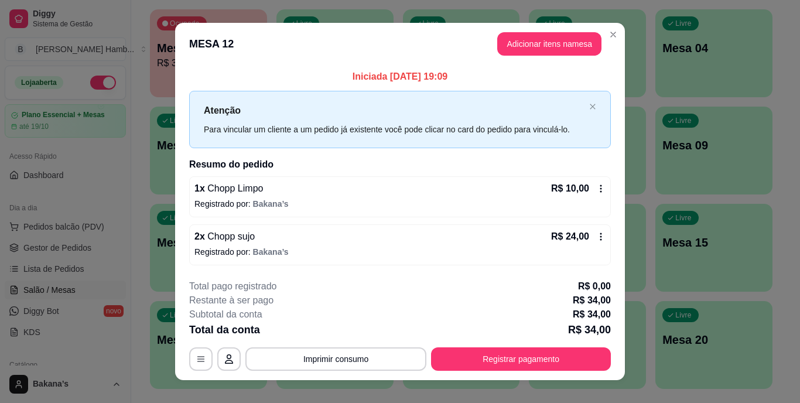
scroll to position [15, 0]
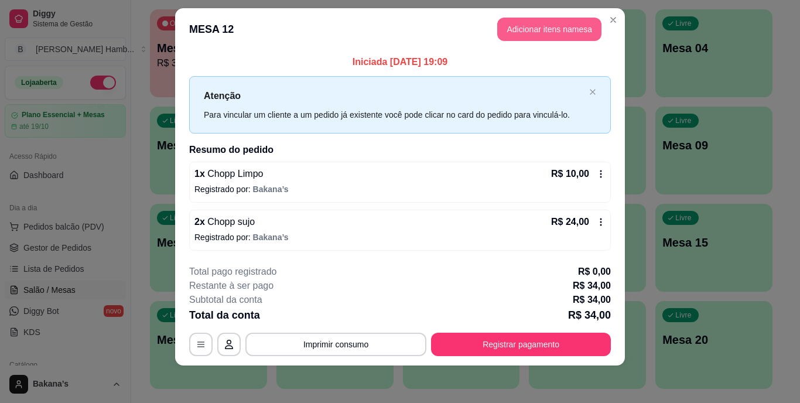
click at [533, 33] on button "Adicionar itens na mesa" at bounding box center [549, 29] width 104 height 23
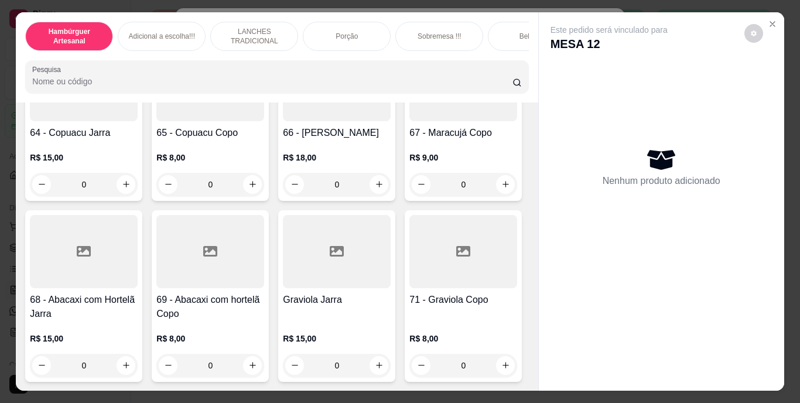
scroll to position [3923, 0]
type input "1"
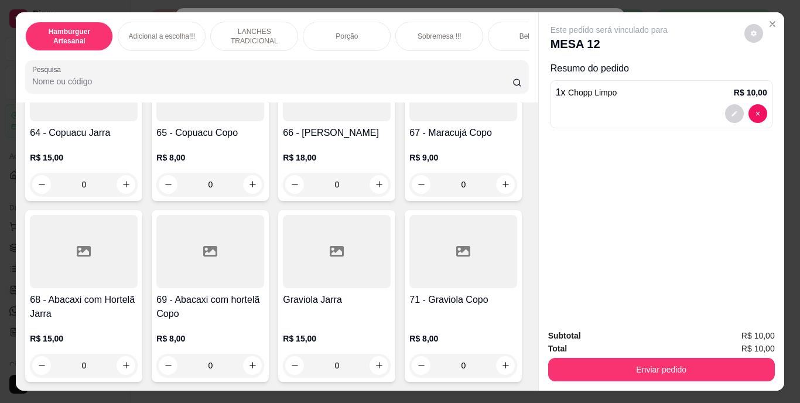
type input "2"
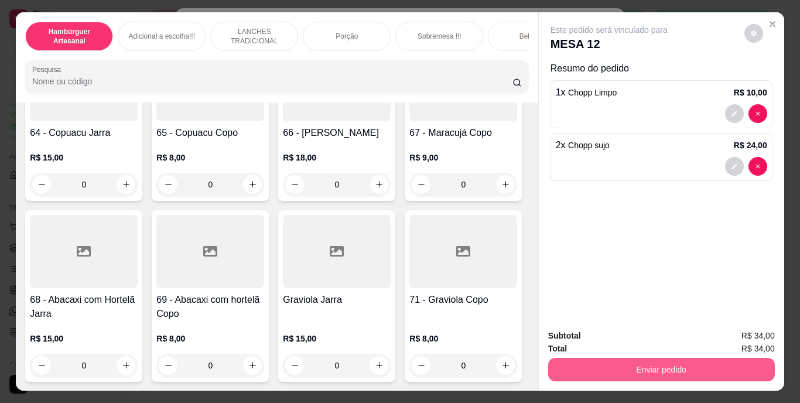
click at [611, 359] on button "Enviar pedido" at bounding box center [661, 369] width 227 height 23
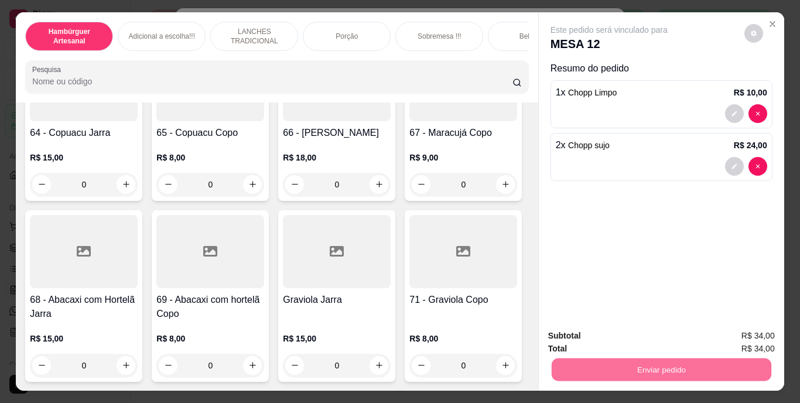
click at [586, 333] on button "Não registrar e enviar pedido" at bounding box center [622, 337] width 118 height 22
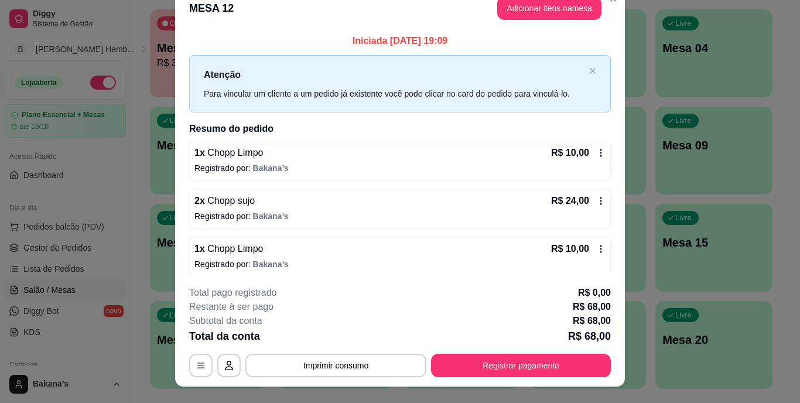
scroll to position [0, 0]
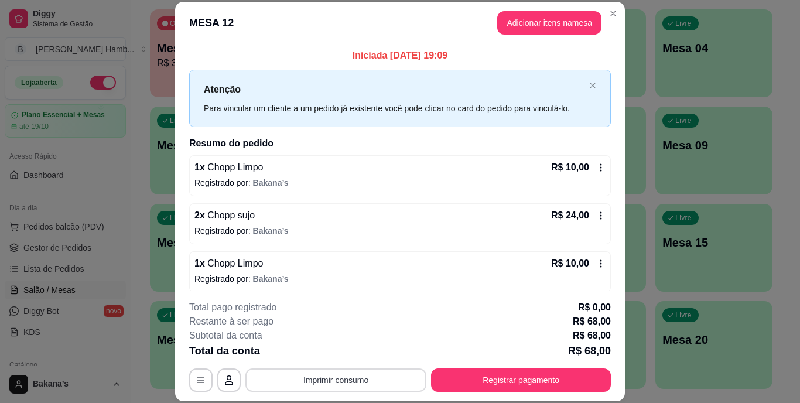
click at [372, 381] on button "Imprimir consumo" at bounding box center [335, 379] width 181 height 23
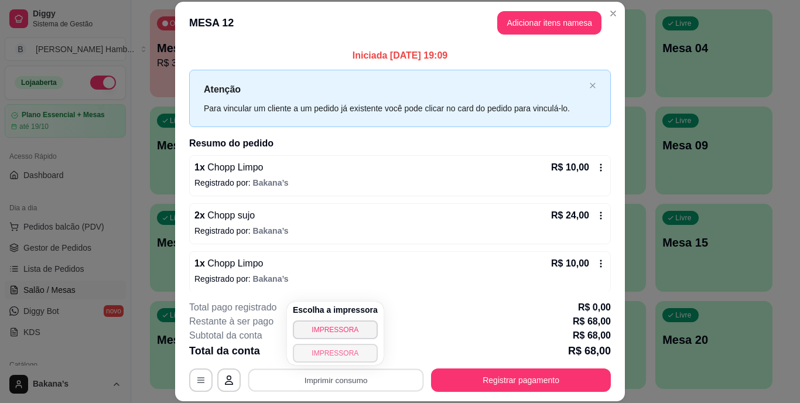
click at [336, 350] on button "IMPRESSORA" at bounding box center [335, 353] width 85 height 19
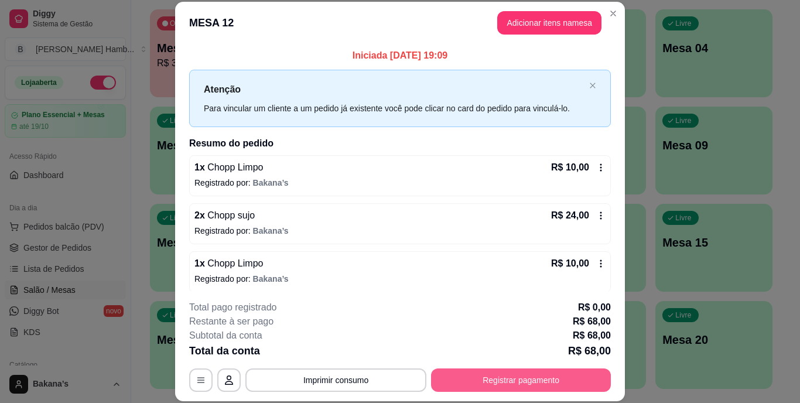
click at [487, 374] on button "Registrar pagamento" at bounding box center [521, 379] width 180 height 23
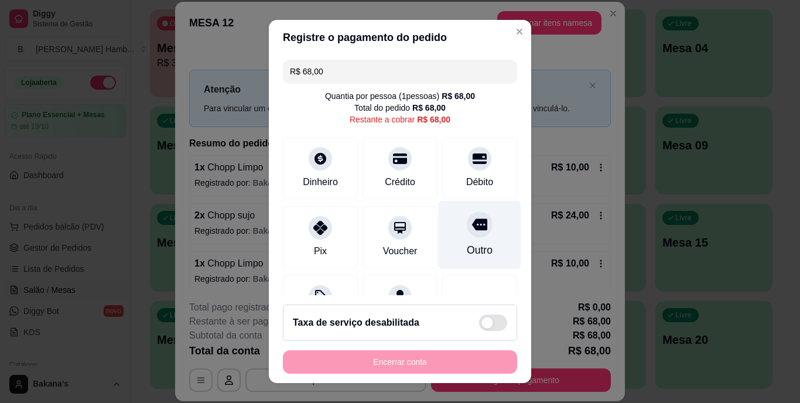
click at [479, 232] on div "Outro" at bounding box center [480, 235] width 83 height 69
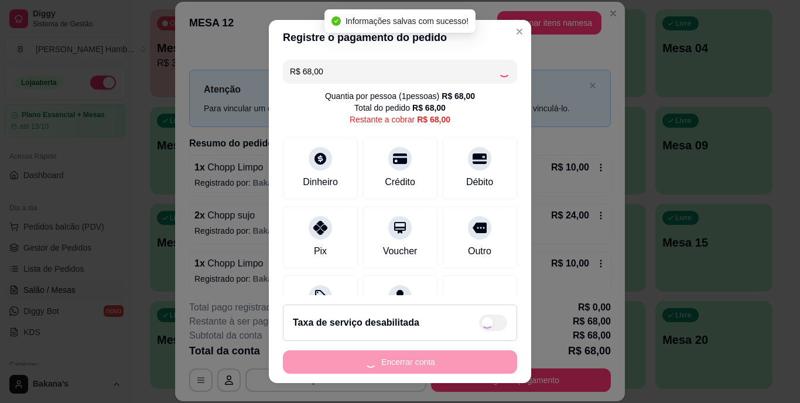
type input "R$ 0,00"
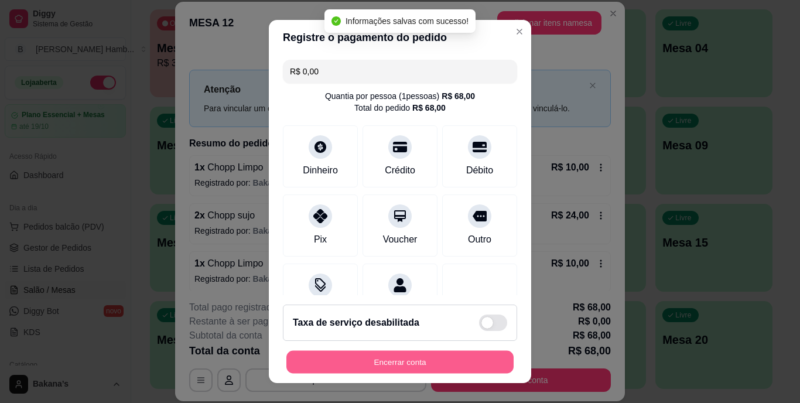
click at [429, 365] on button "Encerrar conta" at bounding box center [399, 361] width 227 height 23
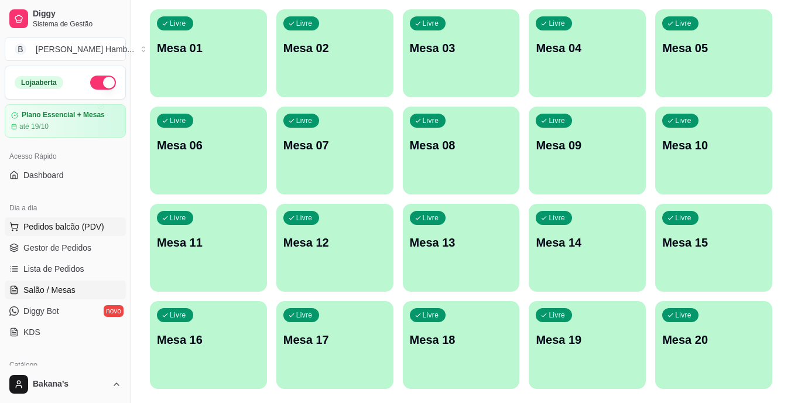
click at [99, 227] on span "Pedidos balcão (PDV)" at bounding box center [63, 227] width 81 height 12
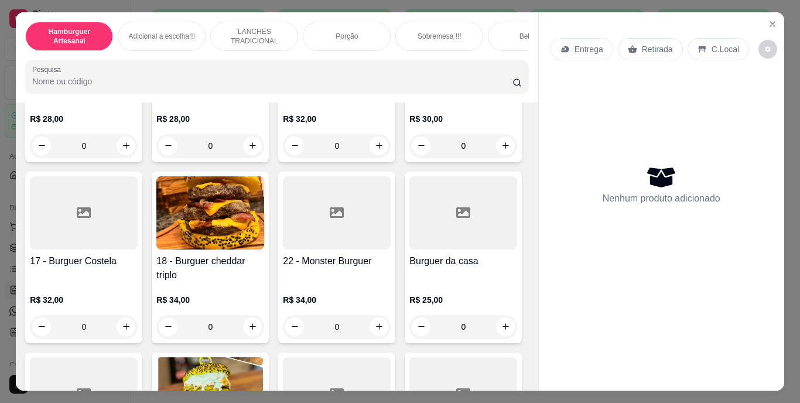
scroll to position [937, 0]
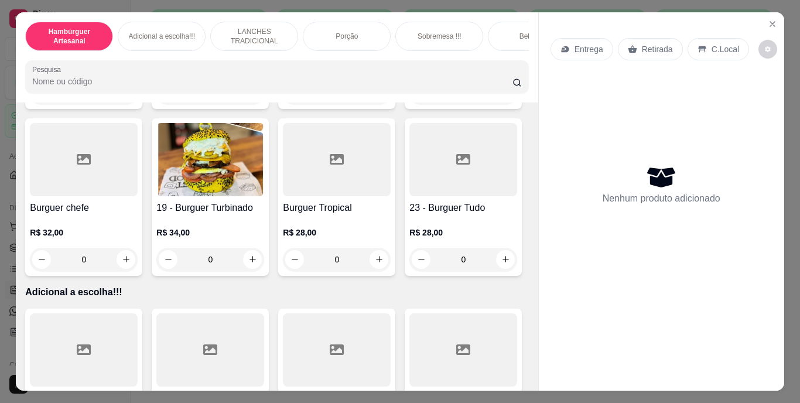
type input "1"
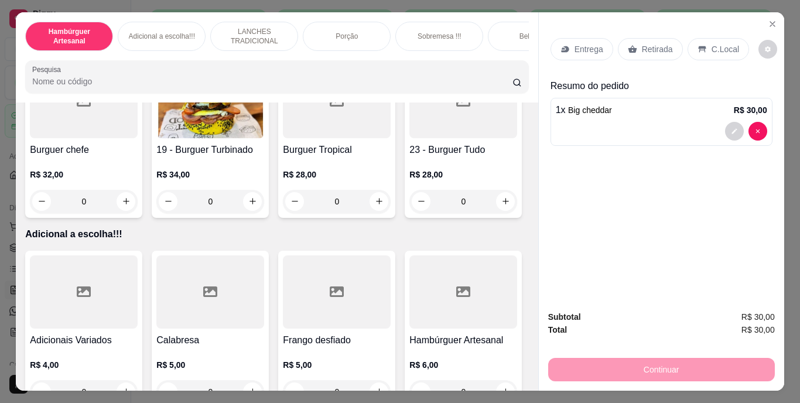
scroll to position [703, 0]
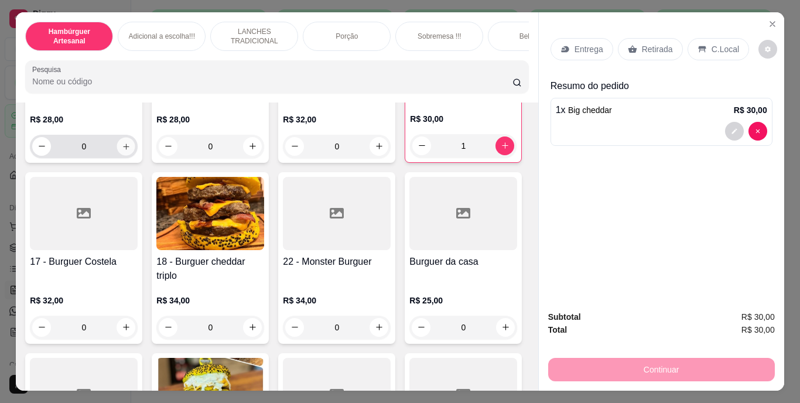
click at [122, 150] on icon "increase-product-quantity" at bounding box center [126, 146] width 9 height 9
type input "1"
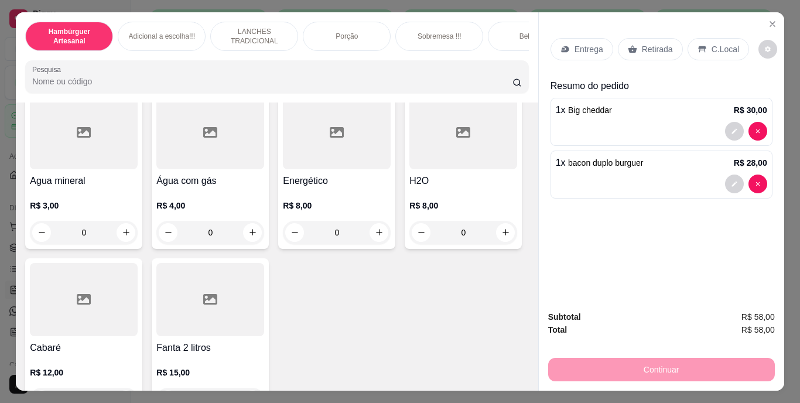
scroll to position [3338, 0]
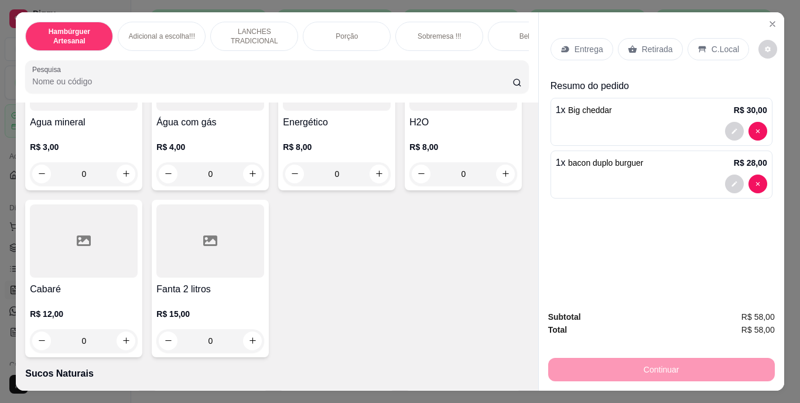
type input "1"
click at [578, 43] on p "Entrega" at bounding box center [588, 49] width 29 height 12
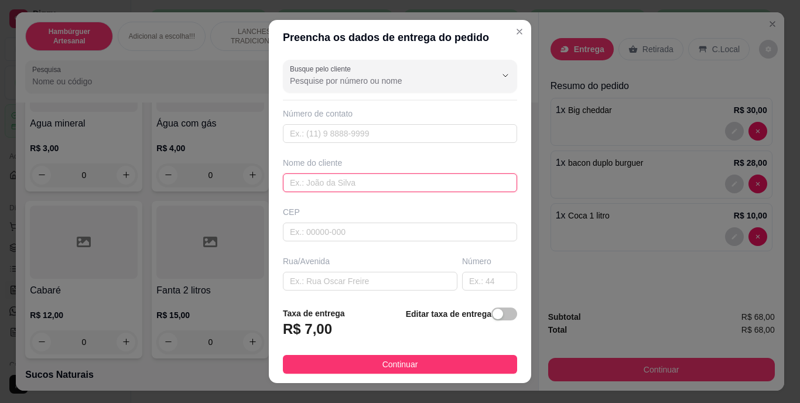
click at [306, 183] on input "text" at bounding box center [400, 182] width 234 height 19
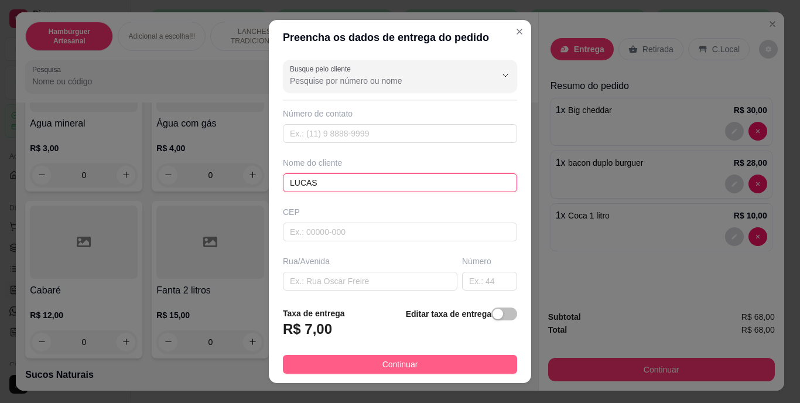
type input "LUCAS"
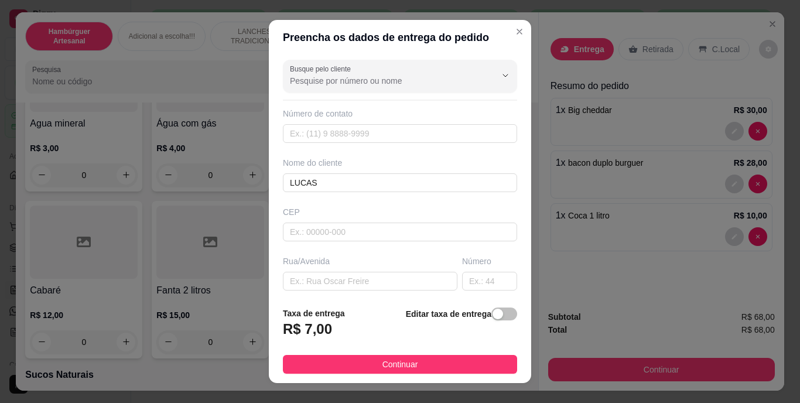
click at [351, 362] on button "Continuar" at bounding box center [400, 364] width 234 height 19
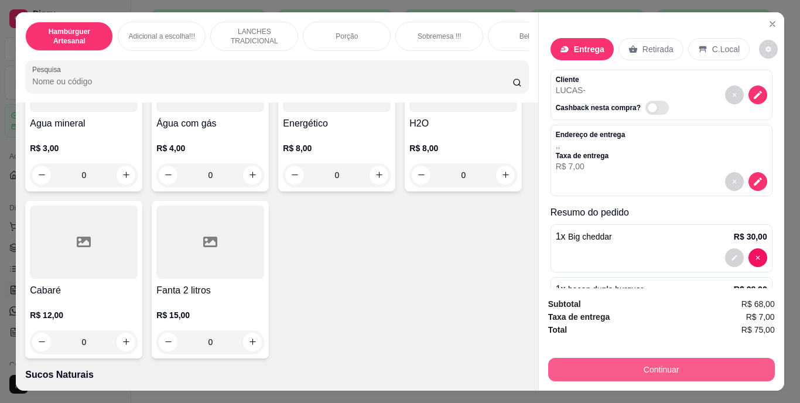
click at [576, 361] on button "Continuar" at bounding box center [661, 369] width 227 height 23
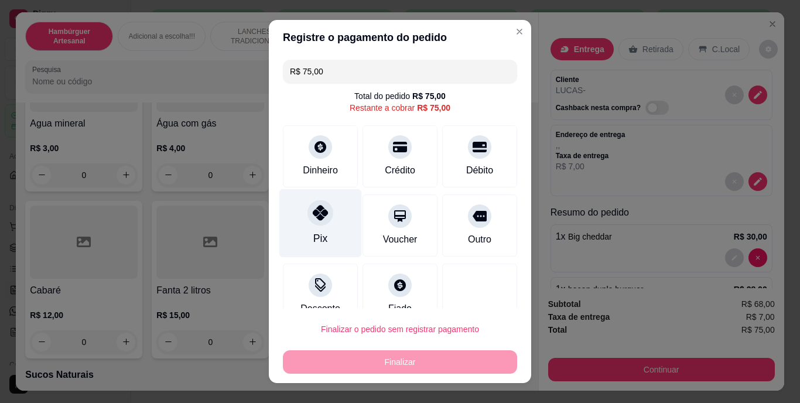
click at [329, 223] on div "Pix" at bounding box center [320, 223] width 83 height 69
type input "R$ 0,00"
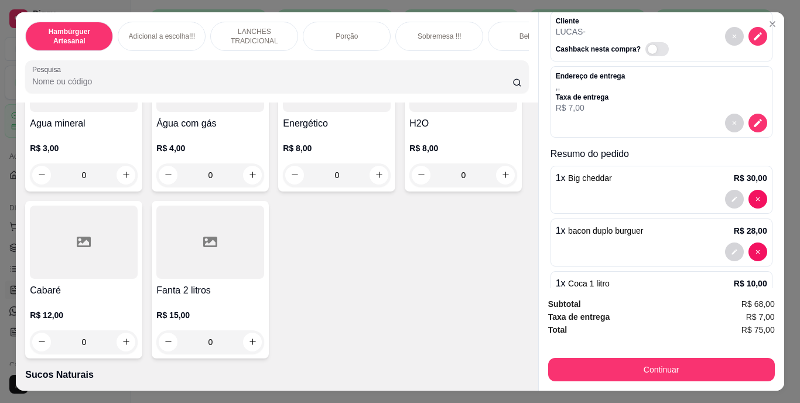
scroll to position [105, 0]
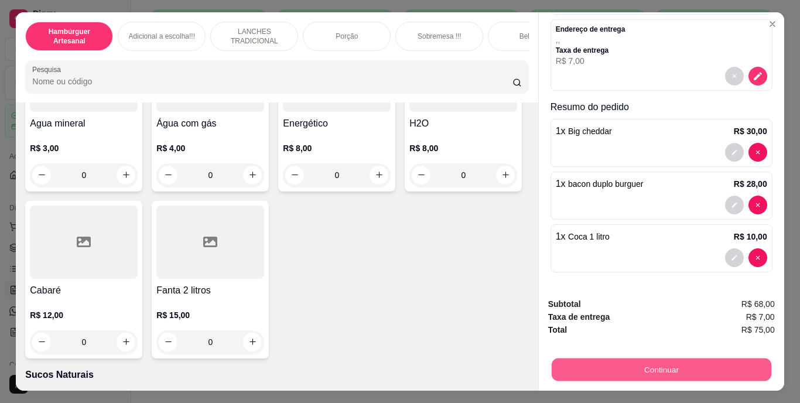
click at [576, 358] on button "Continuar" at bounding box center [661, 369] width 220 height 23
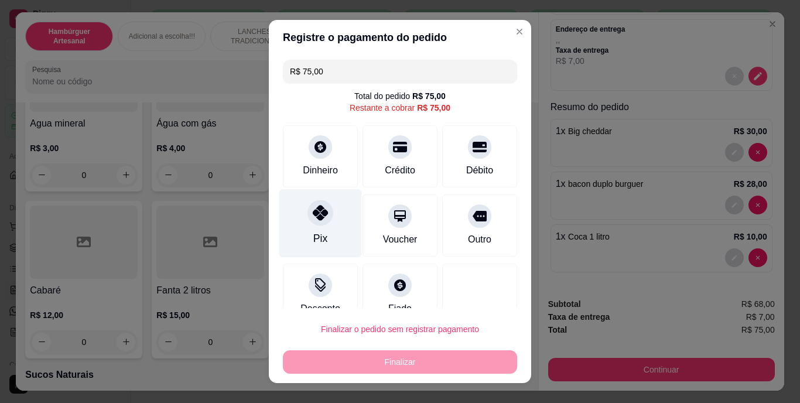
click at [313, 234] on div "Pix" at bounding box center [320, 238] width 14 height 15
type input "R$ 0,00"
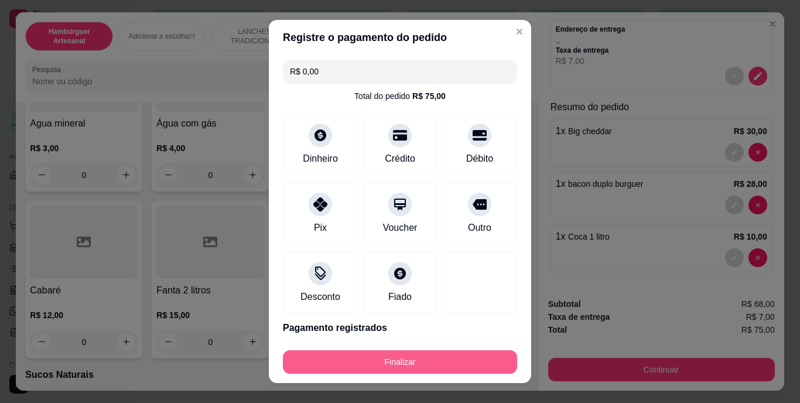
click at [365, 357] on button "Finalizar" at bounding box center [400, 361] width 234 height 23
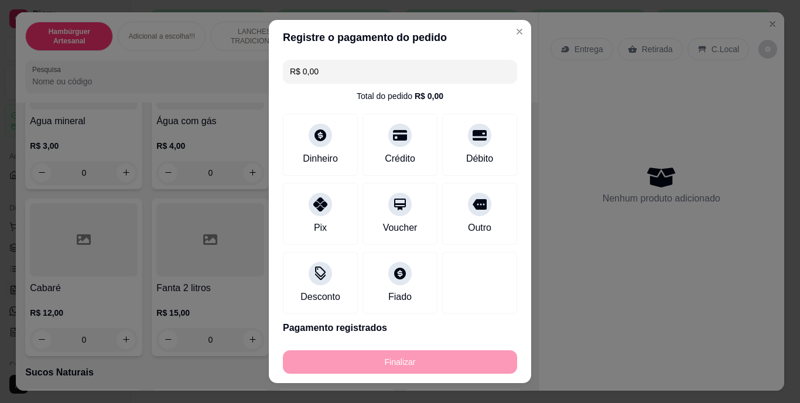
type input "0"
type input "-R$ 75,00"
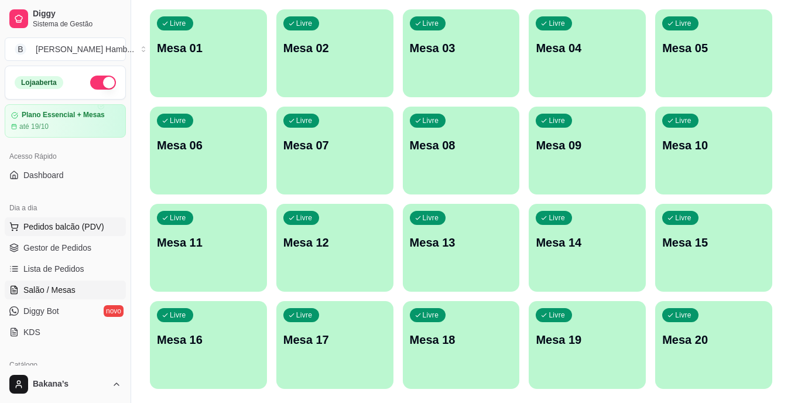
click at [74, 231] on span "Pedidos balcão (PDV)" at bounding box center [63, 227] width 81 height 12
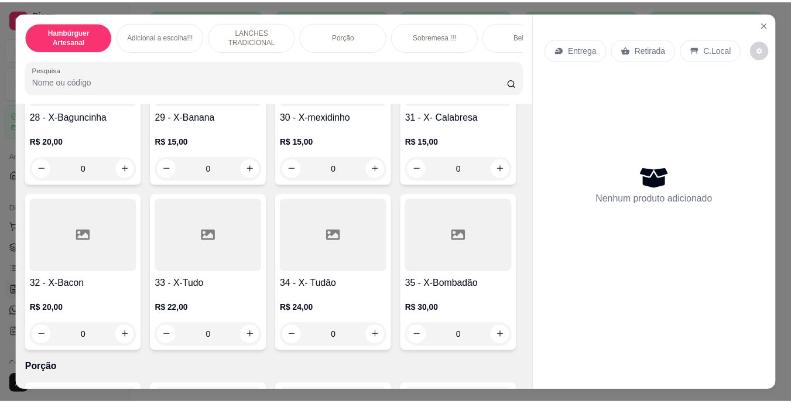
scroll to position [2225, 0]
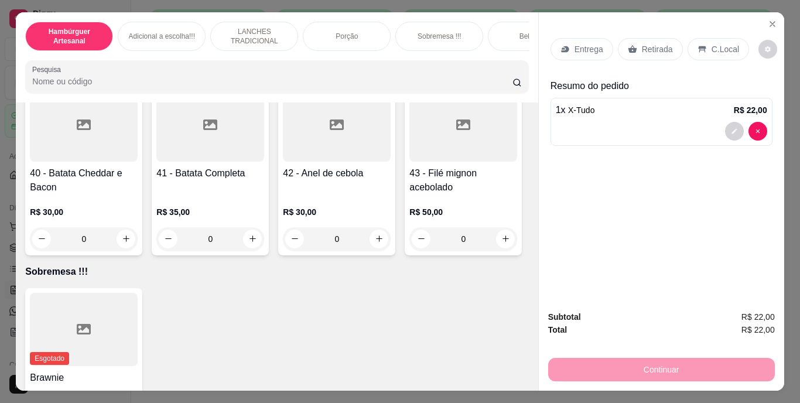
type input "3"
click at [642, 44] on p "Retirada" at bounding box center [657, 49] width 31 height 12
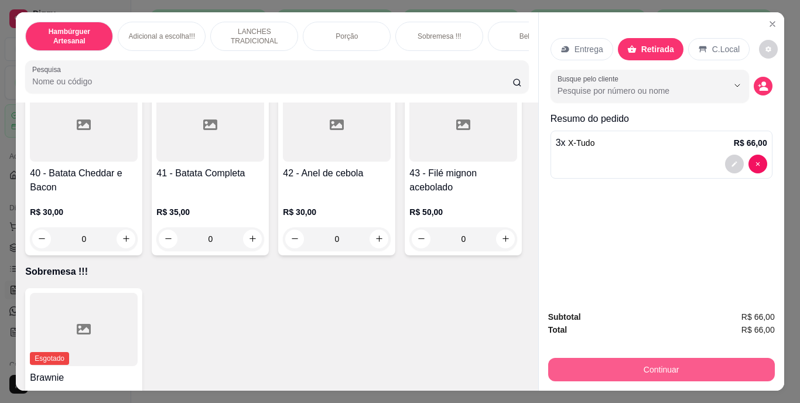
click at [625, 363] on button "Continuar" at bounding box center [661, 369] width 227 height 23
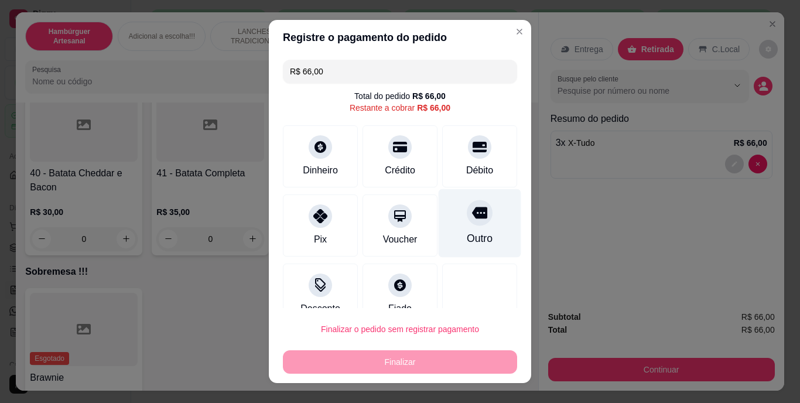
click at [467, 233] on div "Outro" at bounding box center [480, 238] width 26 height 15
type input "R$ 0,00"
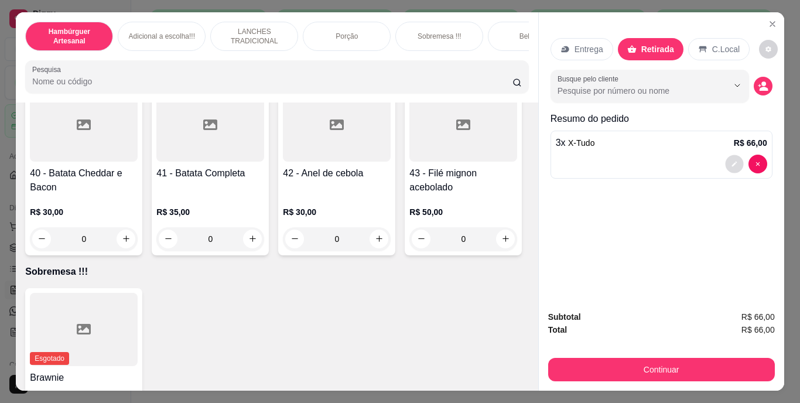
click at [730, 155] on button "decrease-product-quantity" at bounding box center [734, 164] width 18 height 18
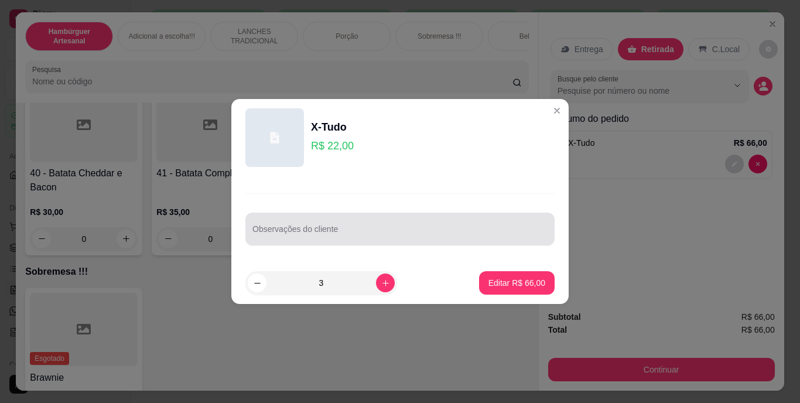
drag, startPoint x: 481, startPoint y: 242, endPoint x: 476, endPoint y: 237, distance: 7.1
click at [480, 242] on div "Observações do cliente" at bounding box center [399, 229] width 309 height 33
click at [405, 239] on div "MESA 4" at bounding box center [399, 228] width 295 height 23
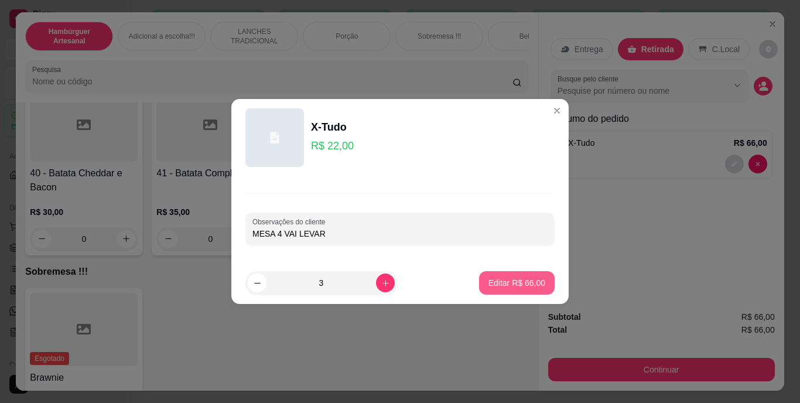
type input "MESA 4 VAI LEVAR"
click at [505, 289] on button "Editar R$ 66,00" at bounding box center [517, 282] width 76 height 23
type input "0"
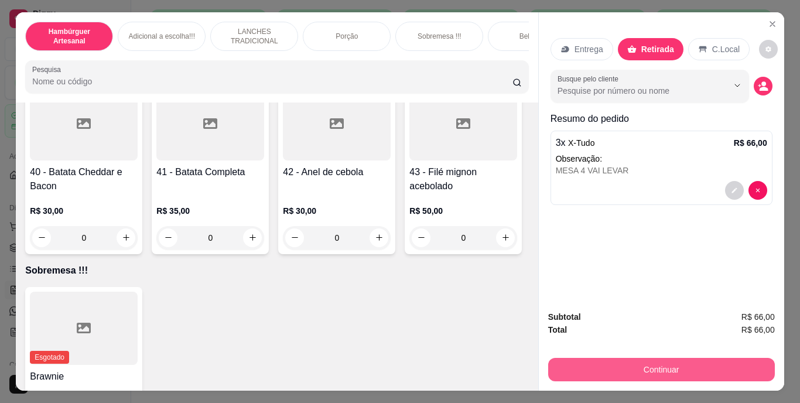
click at [639, 369] on button "Continuar" at bounding box center [661, 369] width 227 height 23
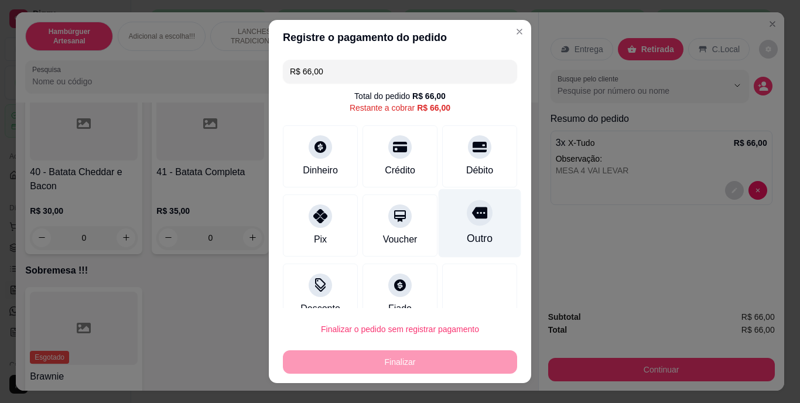
click at [467, 235] on div "Outro" at bounding box center [480, 238] width 26 height 15
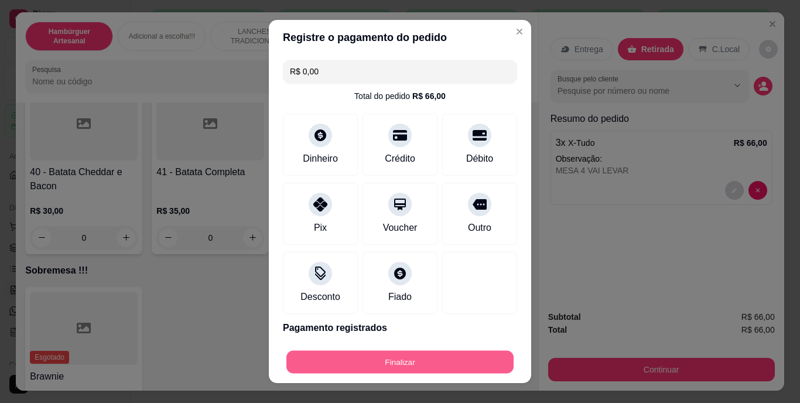
click at [465, 355] on button "Finalizar" at bounding box center [399, 361] width 227 height 23
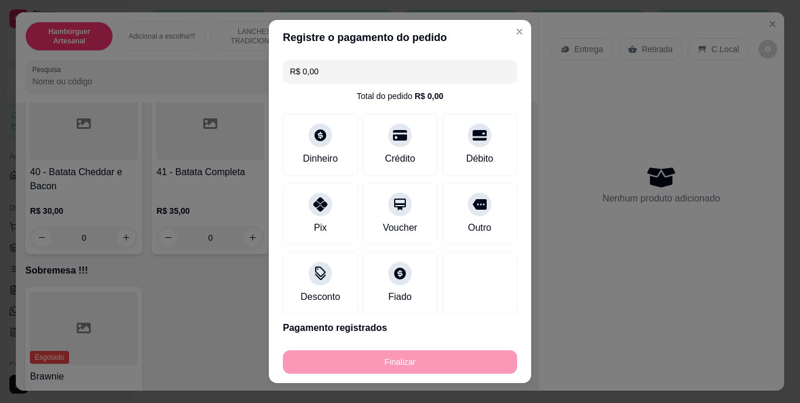
type input "-R$ 66,00"
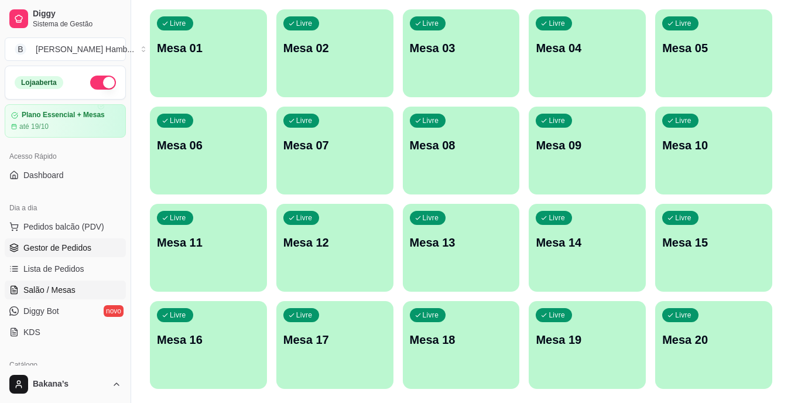
click at [94, 243] on link "Gestor de Pedidos" at bounding box center [65, 247] width 121 height 19
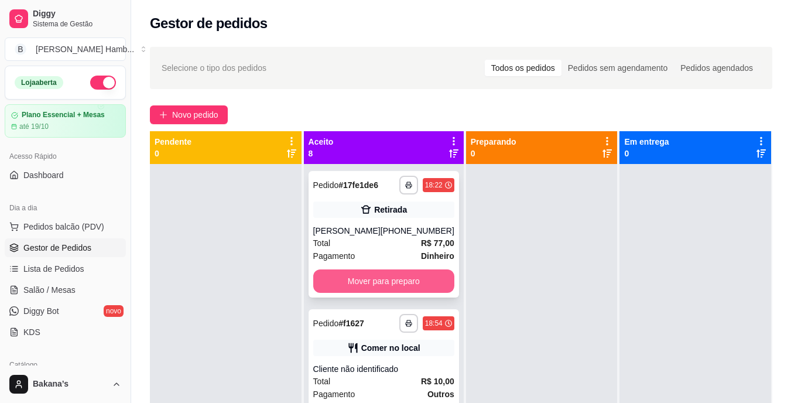
click at [341, 280] on button "Mover para preparo" at bounding box center [383, 280] width 141 height 23
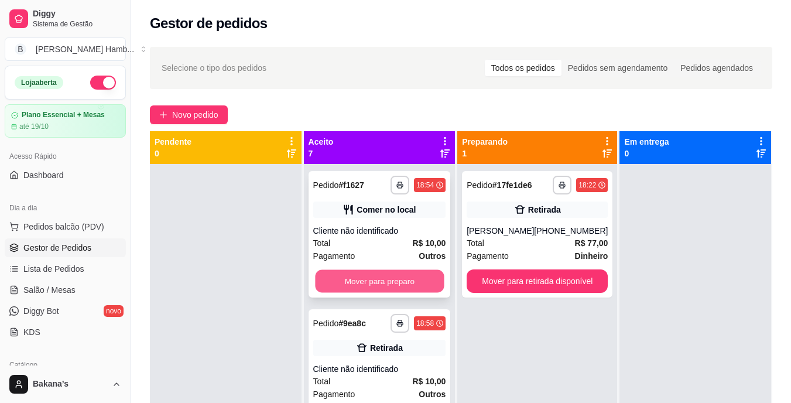
click at [355, 274] on button "Mover para preparo" at bounding box center [379, 281] width 129 height 23
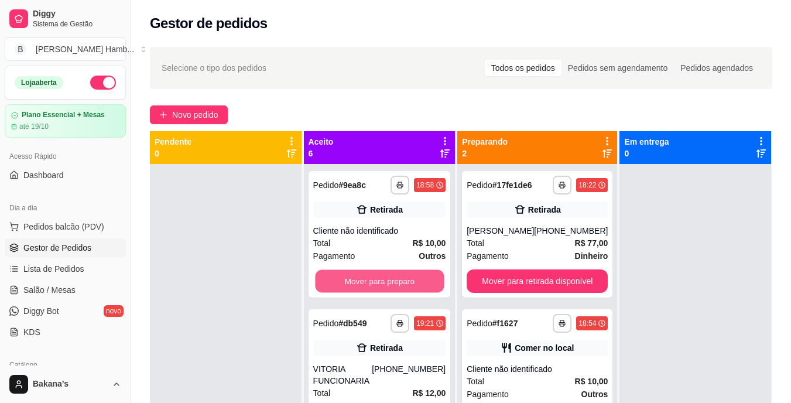
click at [357, 274] on button "Mover para preparo" at bounding box center [379, 281] width 129 height 23
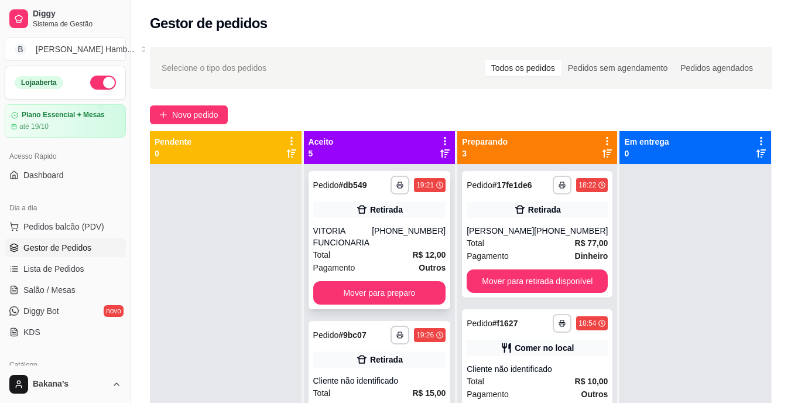
click at [357, 276] on div "**********" at bounding box center [380, 240] width 142 height 138
click at [379, 296] on button "Mover para preparo" at bounding box center [379, 292] width 133 height 23
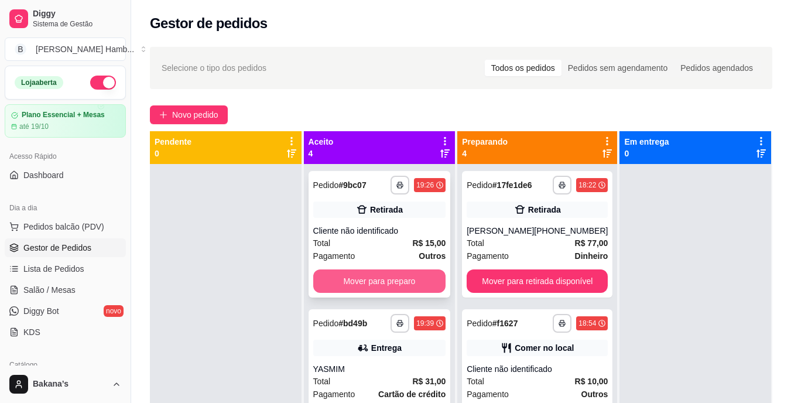
click at [380, 278] on button "Mover para preparo" at bounding box center [379, 280] width 133 height 23
click at [380, 278] on button "Mover para preparo" at bounding box center [379, 281] width 129 height 23
click at [380, 276] on button "Mover para preparo" at bounding box center [379, 280] width 133 height 23
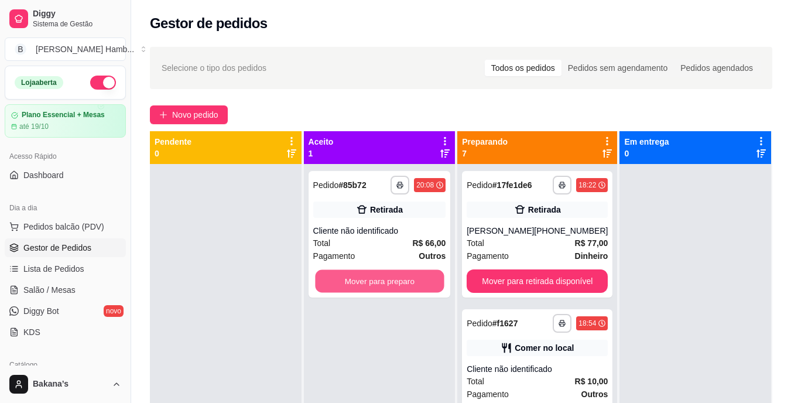
click at [380, 276] on button "Mover para preparo" at bounding box center [379, 281] width 129 height 23
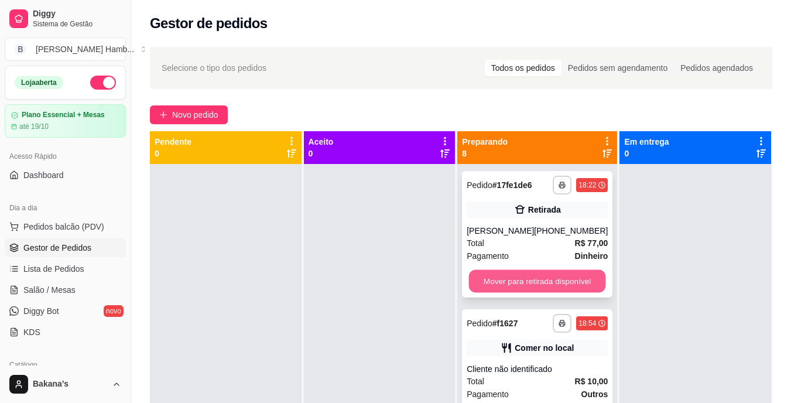
click at [491, 277] on button "Mover para retirada disponível" at bounding box center [537, 281] width 137 height 23
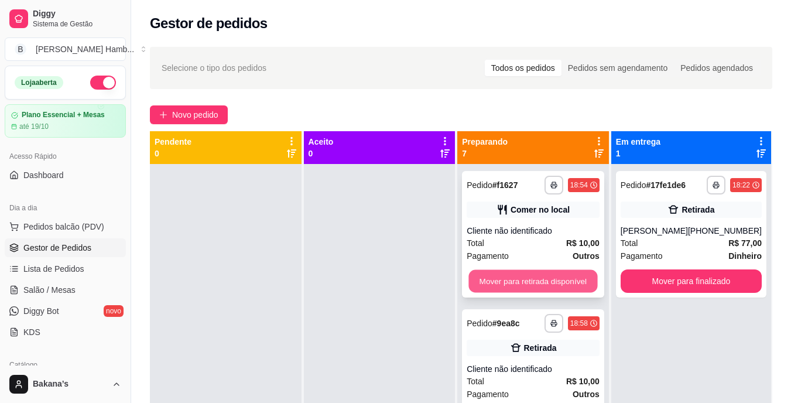
click at [492, 276] on button "Mover para retirada disponível" at bounding box center [533, 281] width 129 height 23
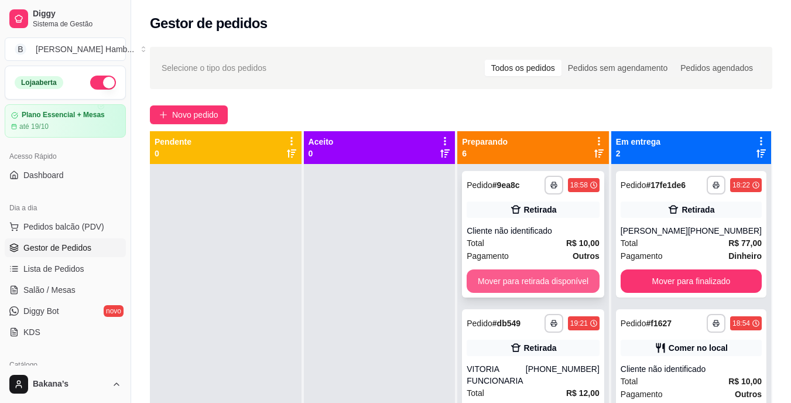
click at [499, 279] on button "Mover para retirada disponível" at bounding box center [533, 280] width 133 height 23
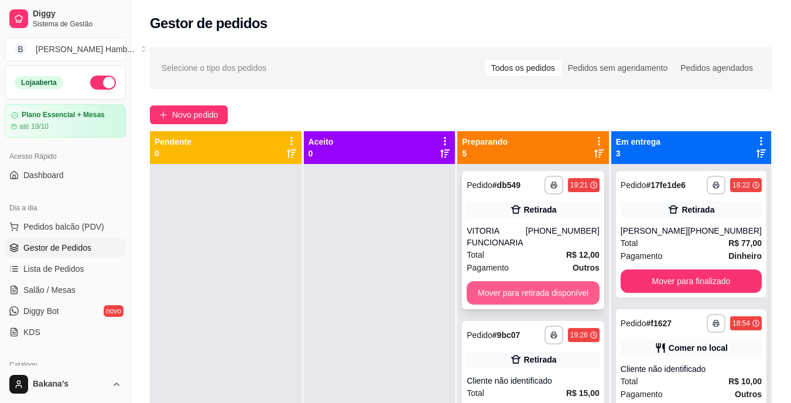
click at [517, 290] on button "Mover para retirada disponível" at bounding box center [533, 292] width 133 height 23
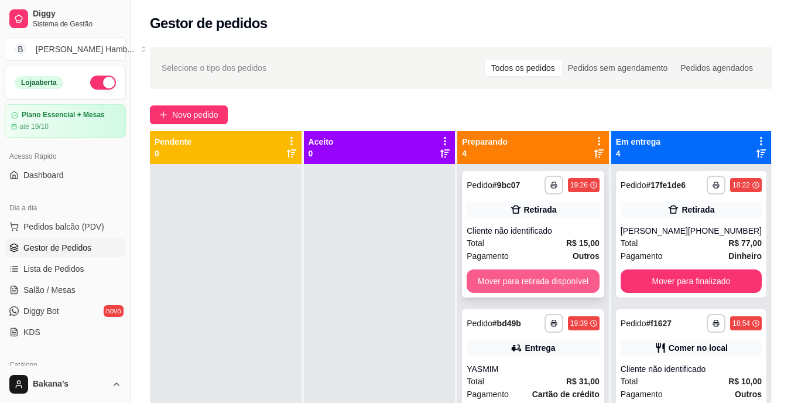
click at [520, 277] on button "Mover para retirada disponível" at bounding box center [533, 280] width 133 height 23
click at [520, 277] on button "Mover para entrega" at bounding box center [533, 280] width 133 height 23
click at [520, 276] on button "Mover para entrega" at bounding box center [533, 281] width 129 height 23
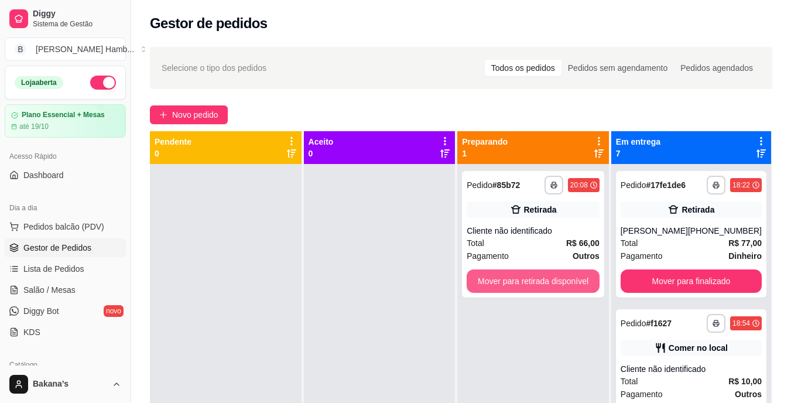
click at [520, 276] on button "Mover para retirada disponível" at bounding box center [533, 280] width 133 height 23
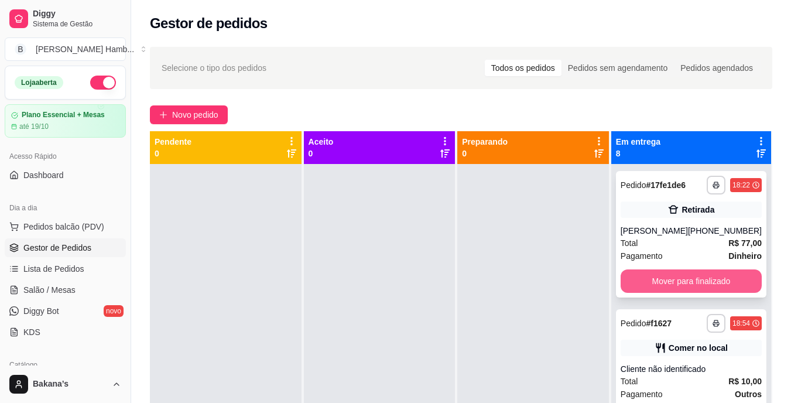
click at [639, 273] on button "Mover para finalizado" at bounding box center [691, 280] width 141 height 23
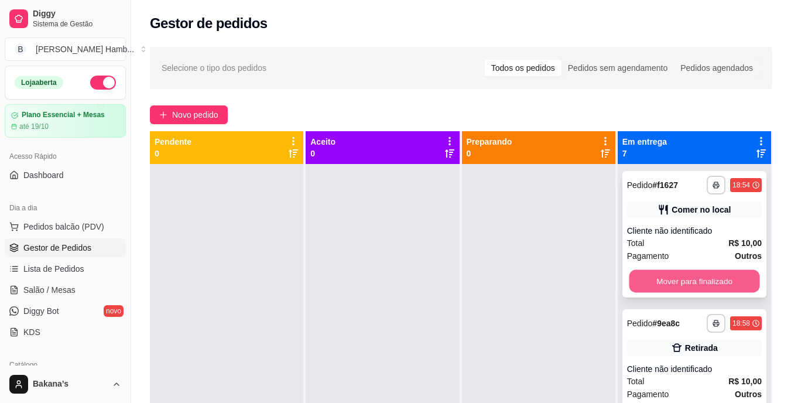
click at [655, 274] on button "Mover para finalizado" at bounding box center [694, 281] width 131 height 23
click at [662, 278] on button "Mover para finalizado" at bounding box center [694, 280] width 135 height 23
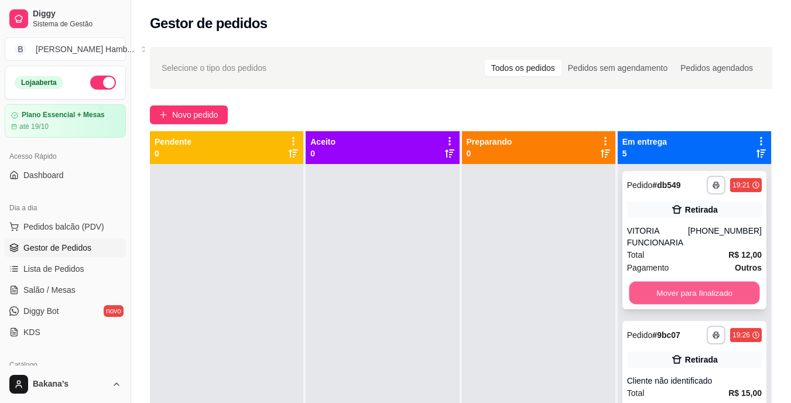
click at [677, 290] on button "Mover para finalizado" at bounding box center [694, 293] width 131 height 23
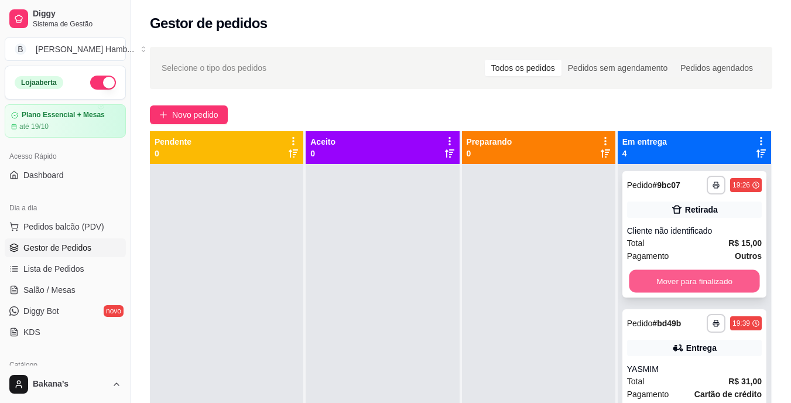
click at [673, 284] on button "Mover para finalizado" at bounding box center [694, 281] width 131 height 23
click at [666, 279] on button "Mover para finalizado" at bounding box center [694, 281] width 131 height 23
click at [663, 279] on button "Mover para finalizado" at bounding box center [694, 280] width 135 height 23
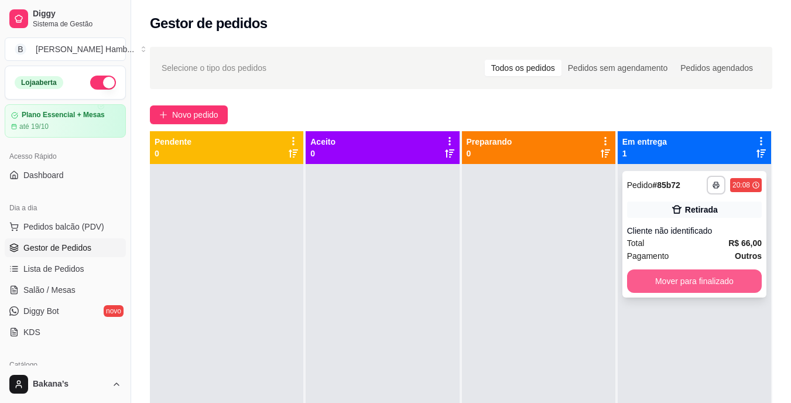
click at [658, 276] on button "Mover para finalizado" at bounding box center [694, 280] width 135 height 23
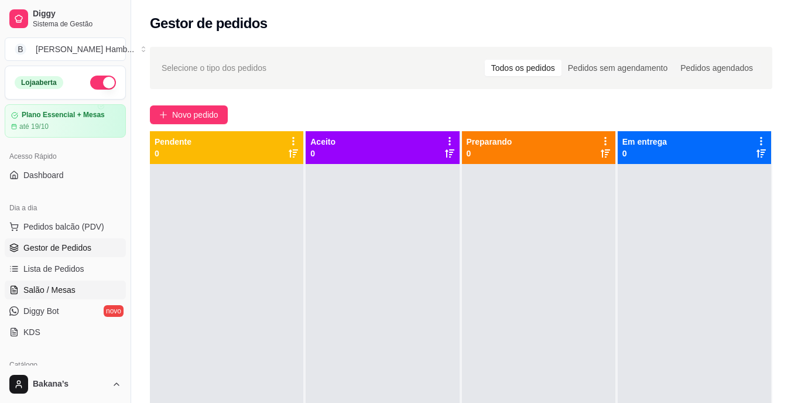
click at [90, 286] on link "Salão / Mesas" at bounding box center [65, 289] width 121 height 19
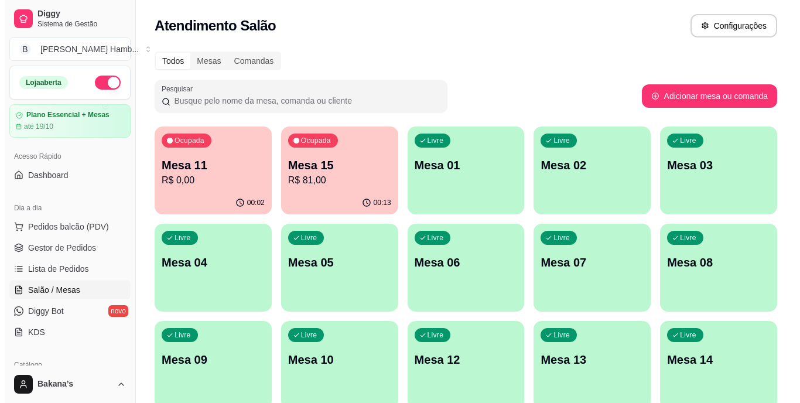
scroll to position [59, 0]
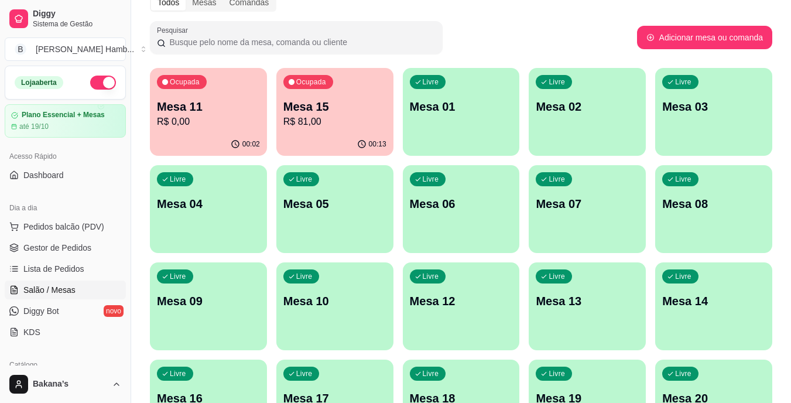
click at [364, 124] on p "R$ 81,00" at bounding box center [334, 122] width 103 height 14
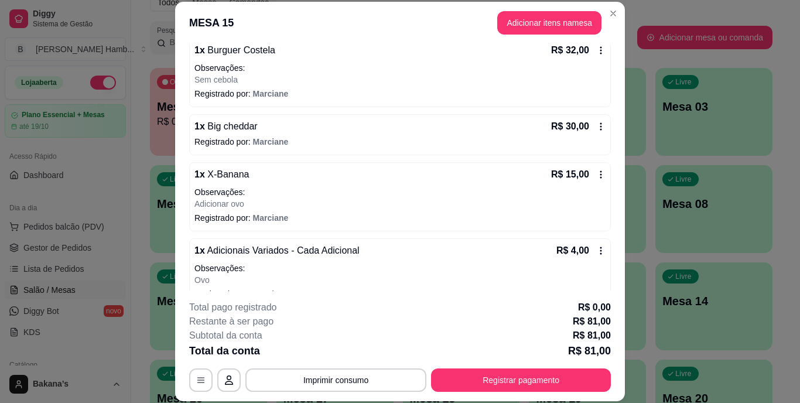
scroll to position [138, 0]
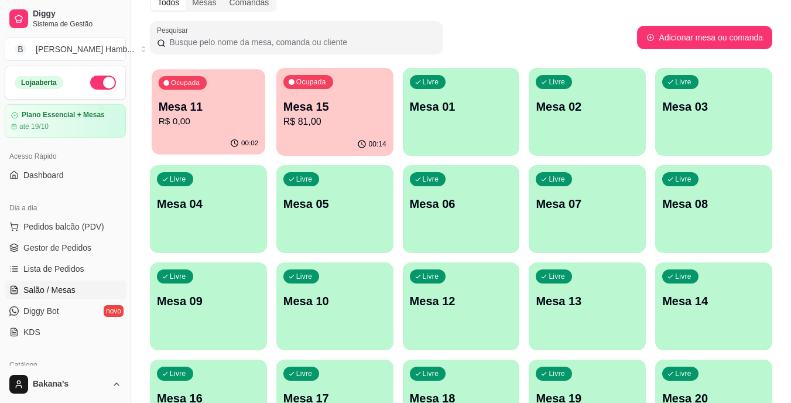
click at [206, 124] on p "R$ 0,00" at bounding box center [209, 121] width 100 height 13
click at [81, 223] on span "Pedidos balcão (PDV)" at bounding box center [63, 227] width 81 height 12
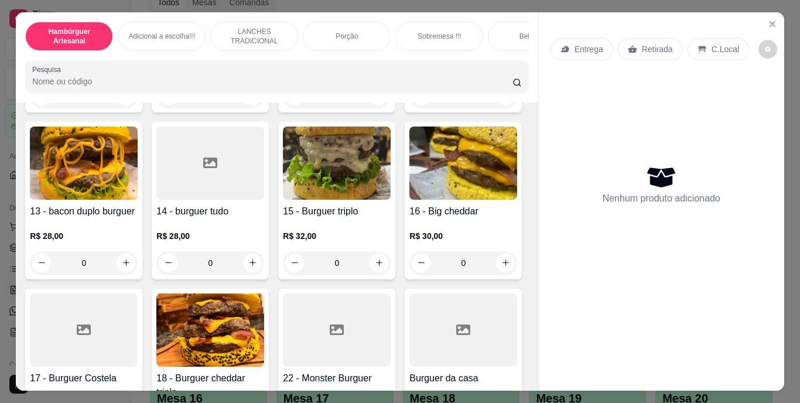
scroll to position [644, 0]
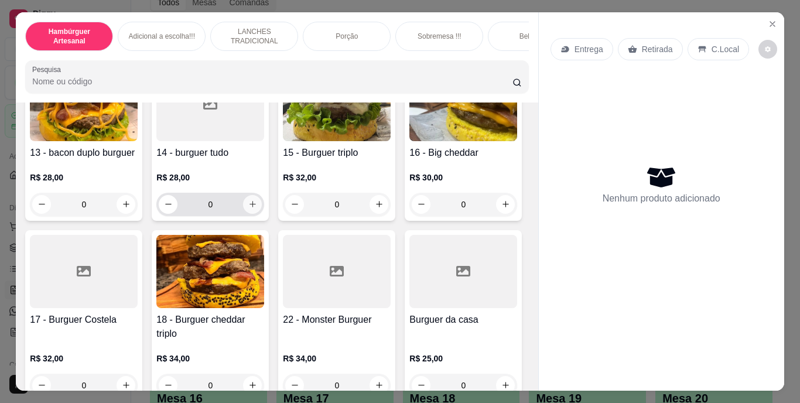
click at [248, 208] on icon "increase-product-quantity" at bounding box center [252, 204] width 9 height 9
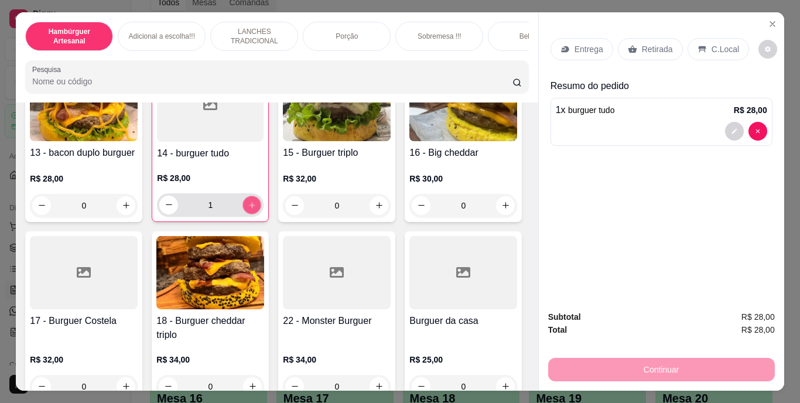
click at [248, 209] on icon "increase-product-quantity" at bounding box center [252, 204] width 9 height 9
type input "2"
click at [593, 38] on div "Entrega" at bounding box center [581, 49] width 63 height 22
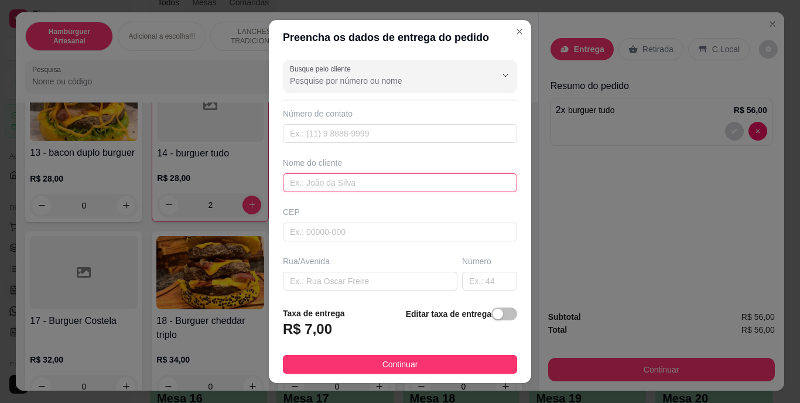
click at [436, 178] on input "text" at bounding box center [400, 182] width 234 height 19
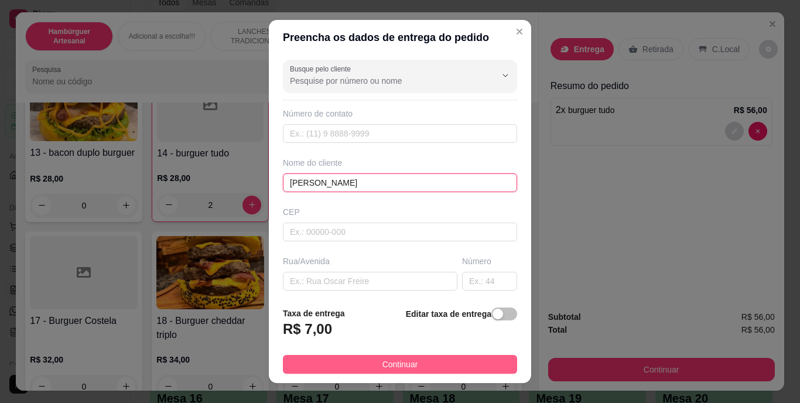
type input "[PERSON_NAME]"
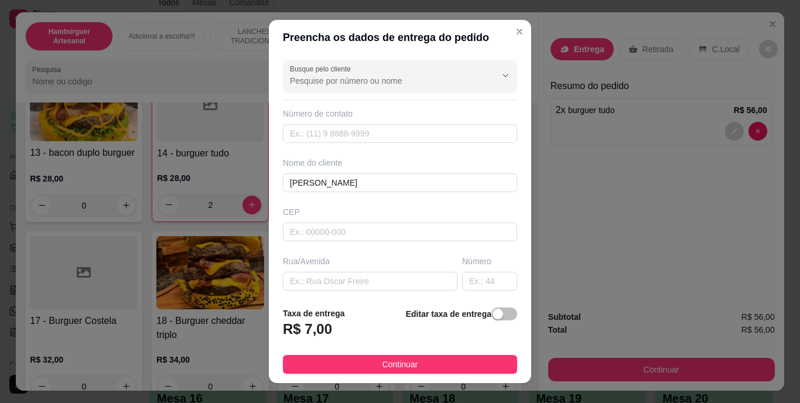
drag, startPoint x: 386, startPoint y: 370, endPoint x: 379, endPoint y: 365, distance: 8.9
click at [386, 370] on span "Continuar" at bounding box center [400, 364] width 36 height 13
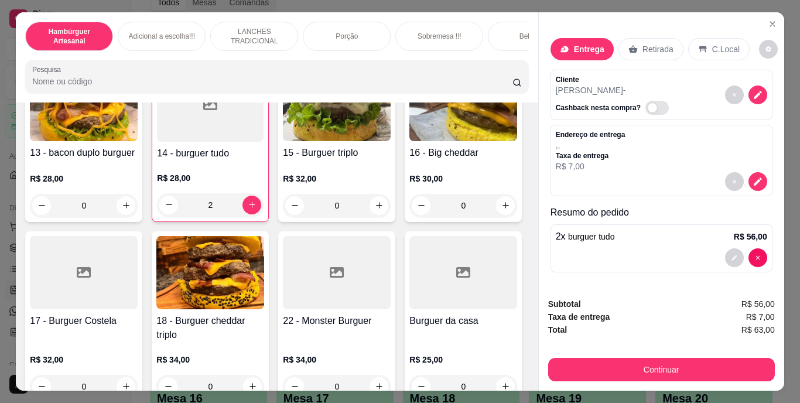
scroll to position [30, 0]
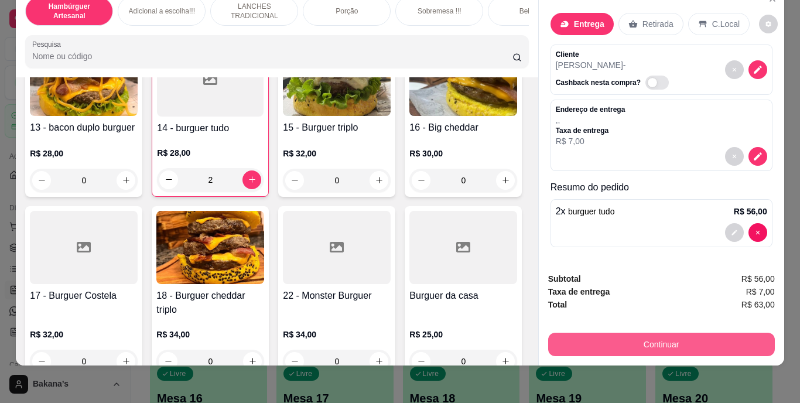
click at [598, 333] on button "Continuar" at bounding box center [661, 344] width 227 height 23
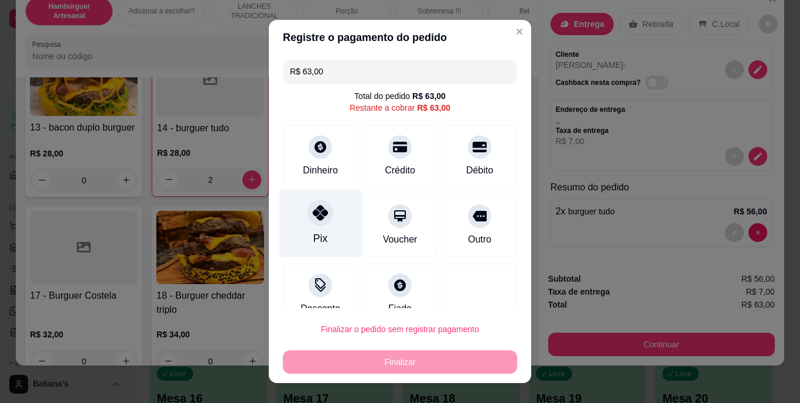
click at [313, 217] on icon at bounding box center [320, 213] width 15 height 15
type input "R$ 0,00"
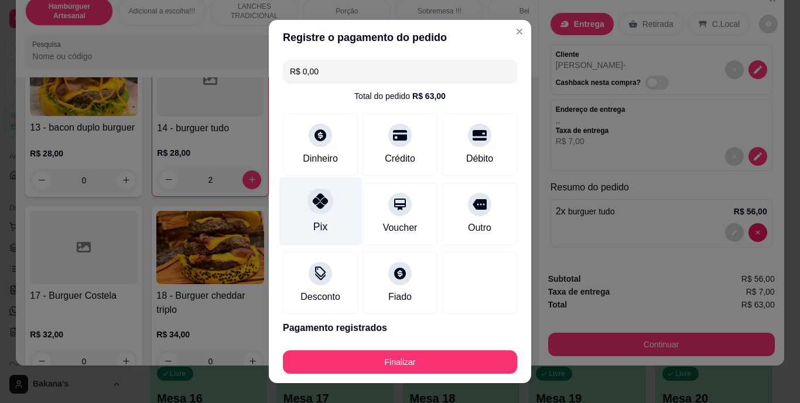
click at [340, 213] on div "Pix" at bounding box center [320, 211] width 83 height 69
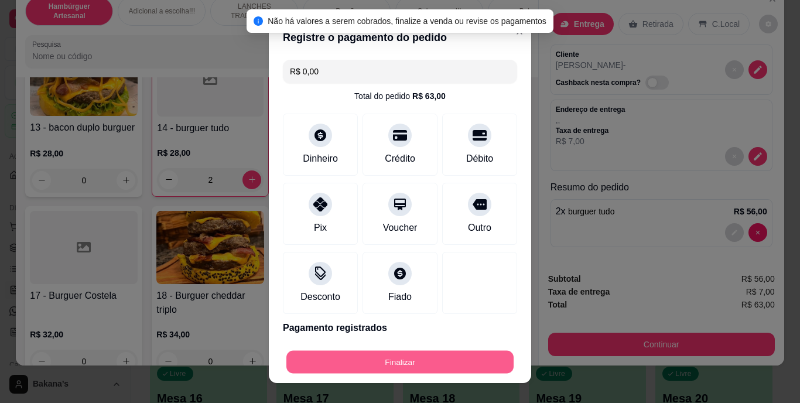
click at [389, 358] on button "Finalizar" at bounding box center [399, 361] width 227 height 23
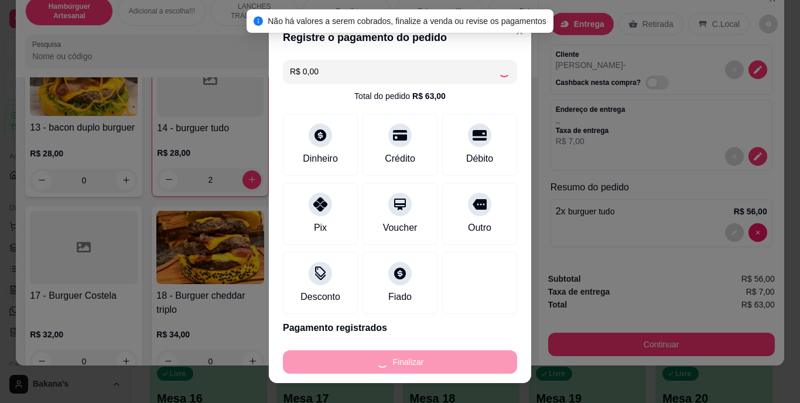
type input "0"
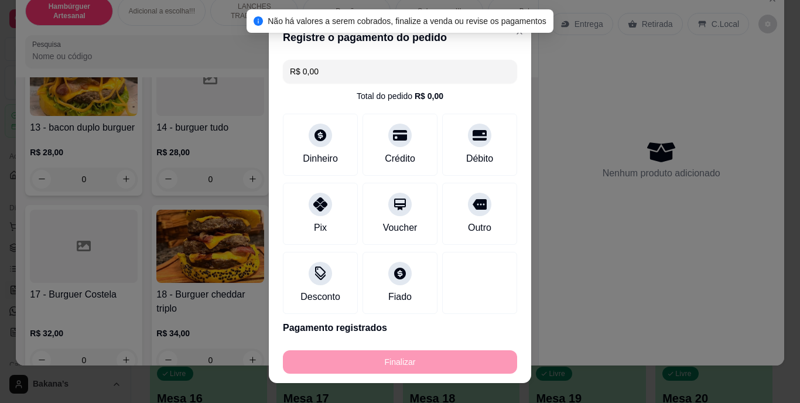
type input "-R$ 63,00"
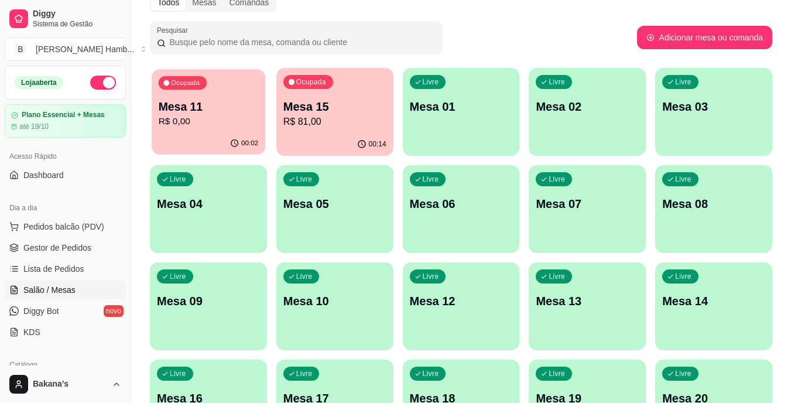
click at [239, 96] on div "Ocupada Mesa 11 R$ 0,00" at bounding box center [209, 100] width 114 height 63
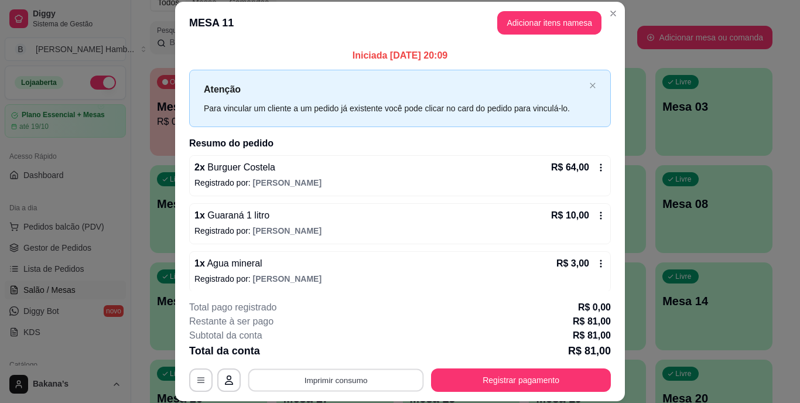
click at [317, 383] on button "Imprimir consumo" at bounding box center [336, 379] width 176 height 23
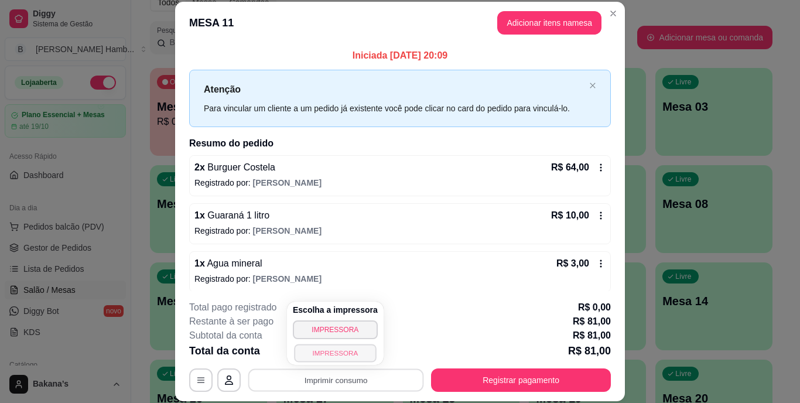
click at [317, 357] on button "IMPRESSORA" at bounding box center [335, 353] width 82 height 18
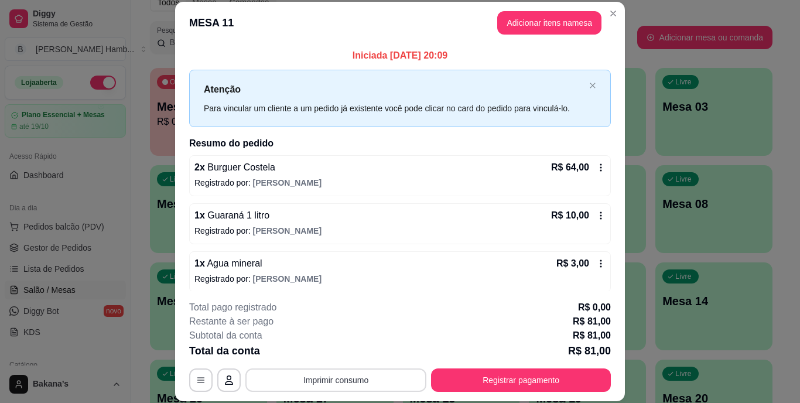
click at [382, 373] on button "Imprimir consumo" at bounding box center [335, 379] width 181 height 23
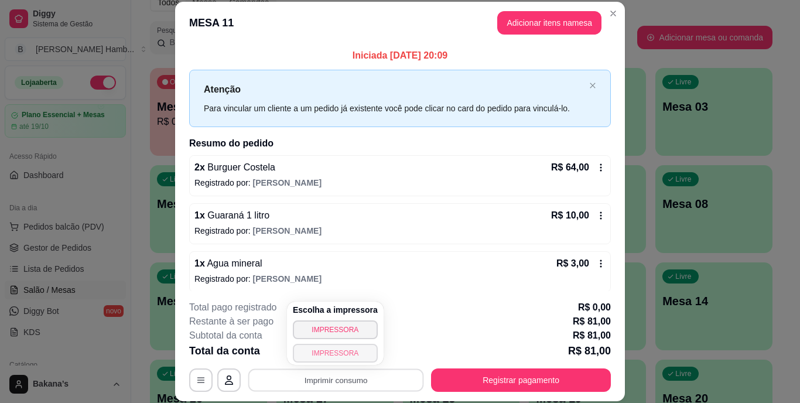
click at [367, 353] on button "IMPRESSORA" at bounding box center [335, 353] width 85 height 19
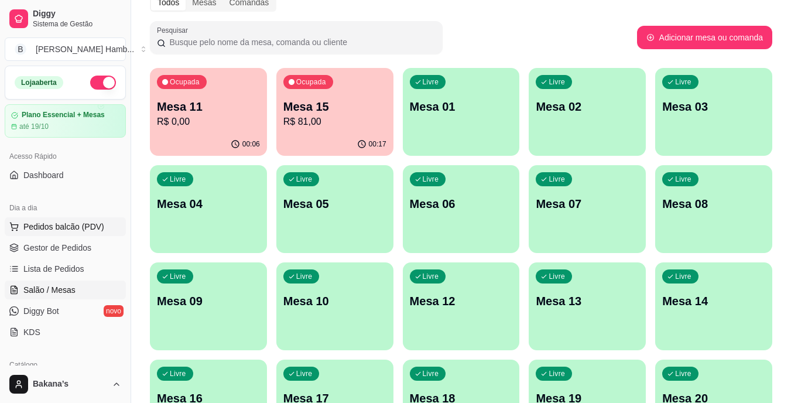
click at [103, 222] on button "Pedidos balcão (PDV)" at bounding box center [65, 226] width 121 height 19
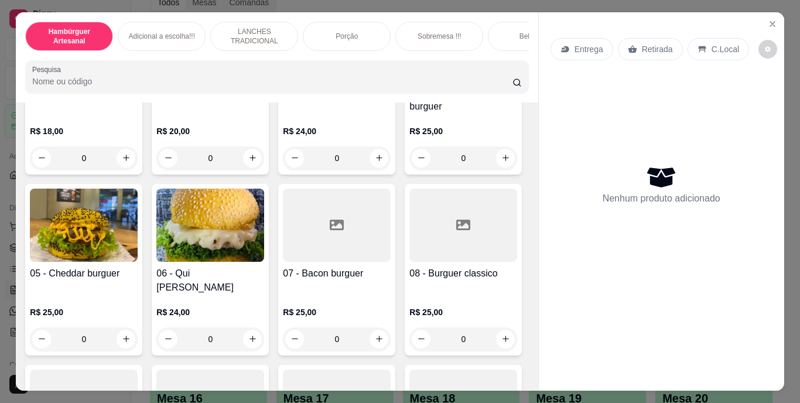
scroll to position [234, 0]
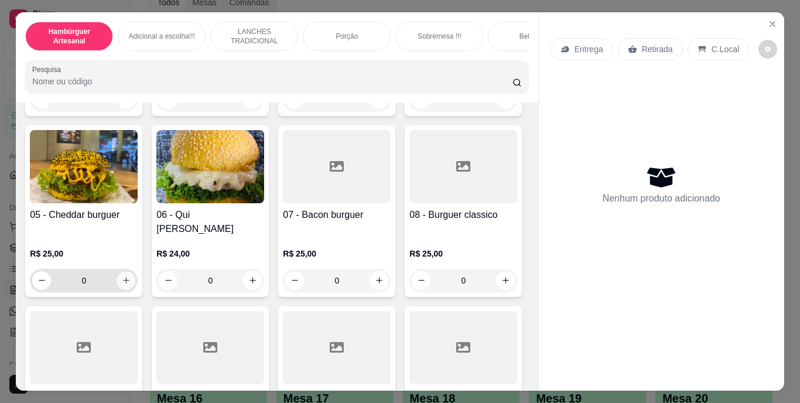
click at [135, 271] on button "increase-product-quantity" at bounding box center [126, 280] width 19 height 19
type input "1"
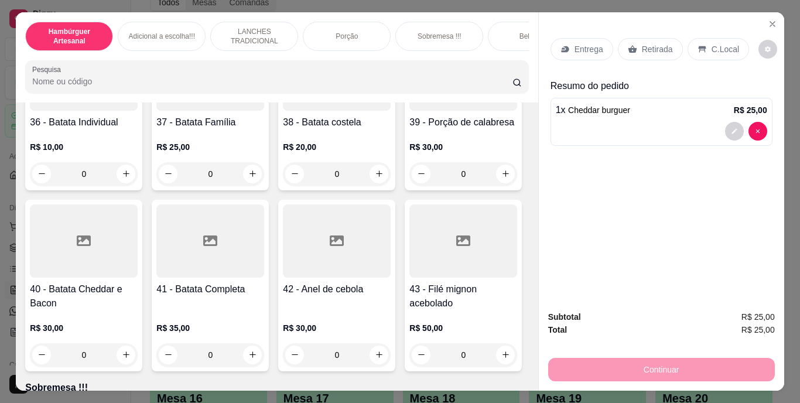
scroll to position [2225, 0]
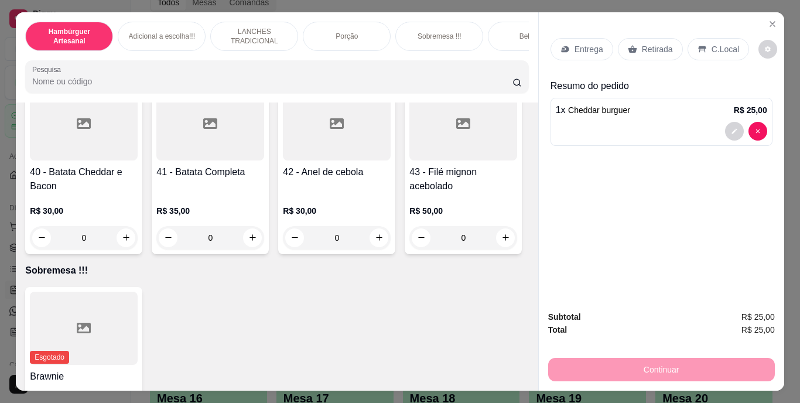
type input "1"
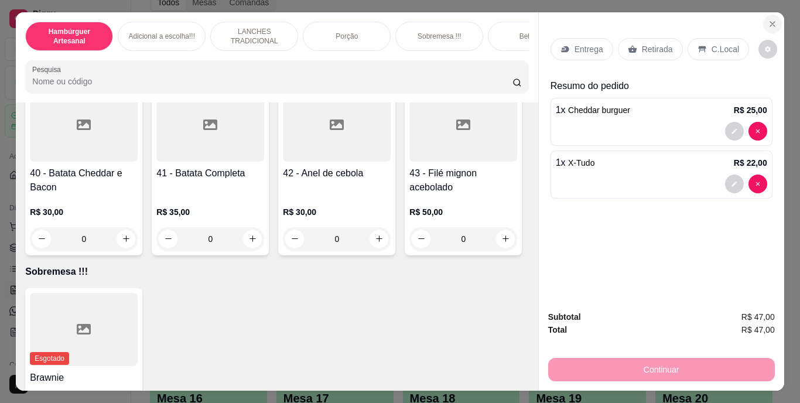
click at [768, 20] on icon "Close" at bounding box center [772, 23] width 9 height 9
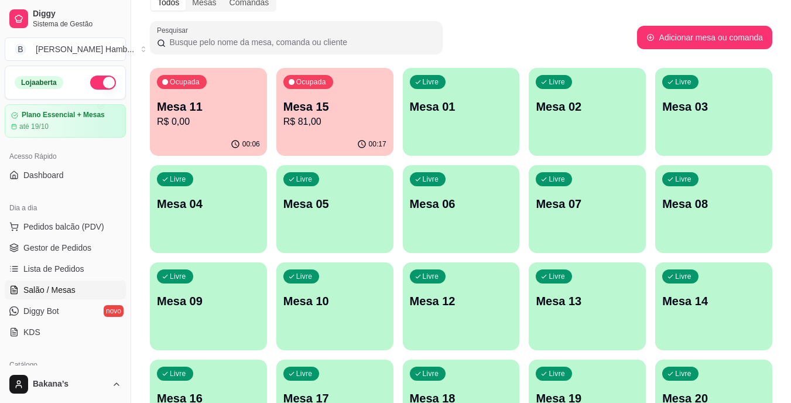
click at [591, 298] on p "Mesa 13" at bounding box center [587, 301] width 103 height 16
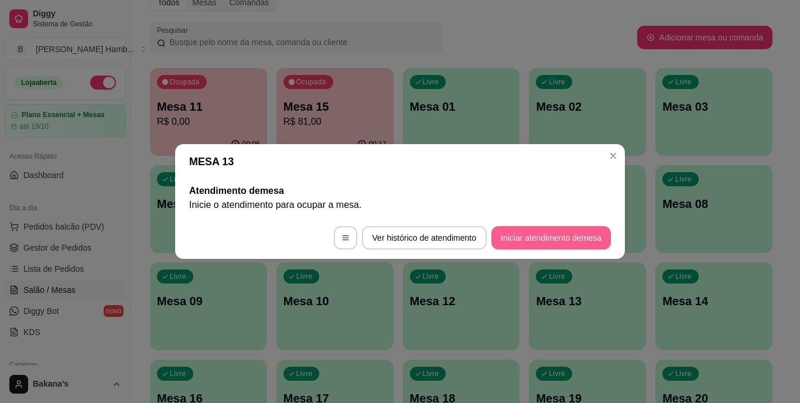
click at [590, 232] on button "Iniciar atendimento de mesa" at bounding box center [550, 237] width 119 height 23
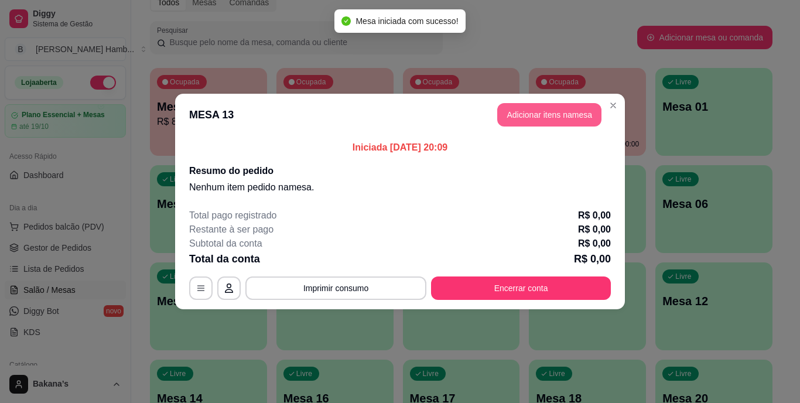
click at [545, 118] on button "Adicionar itens na mesa" at bounding box center [549, 114] width 104 height 23
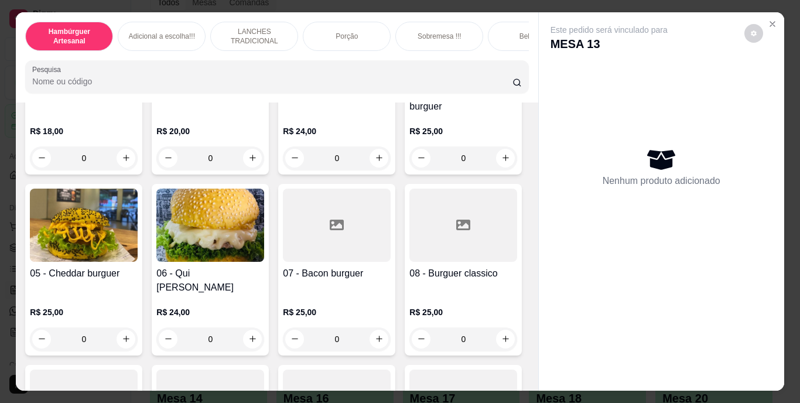
scroll to position [234, 0]
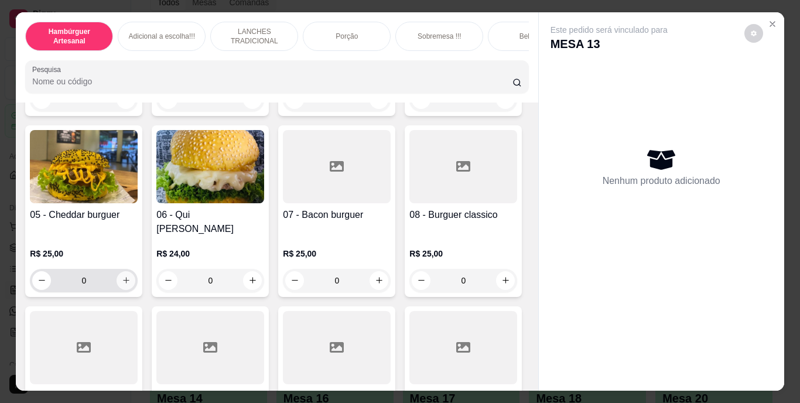
click at [135, 271] on button "increase-product-quantity" at bounding box center [126, 280] width 19 height 19
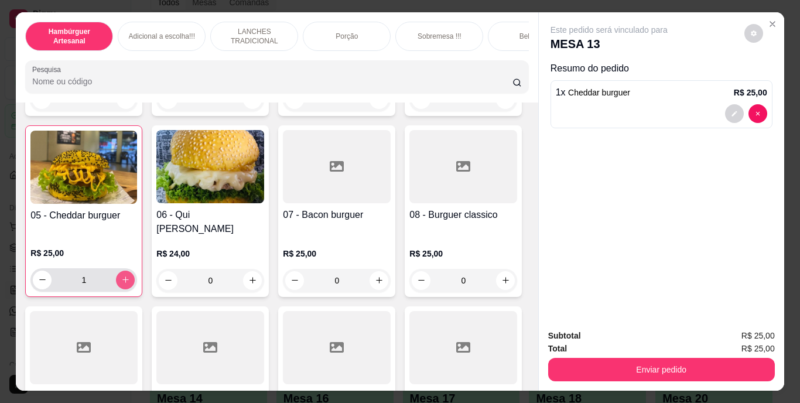
type input "1"
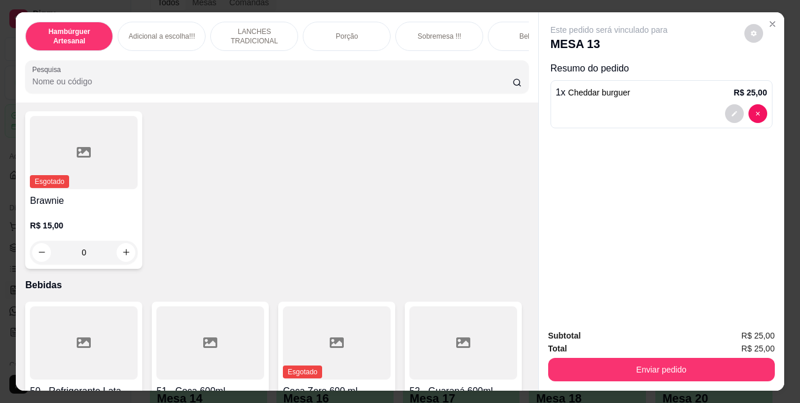
scroll to position [2283, 0]
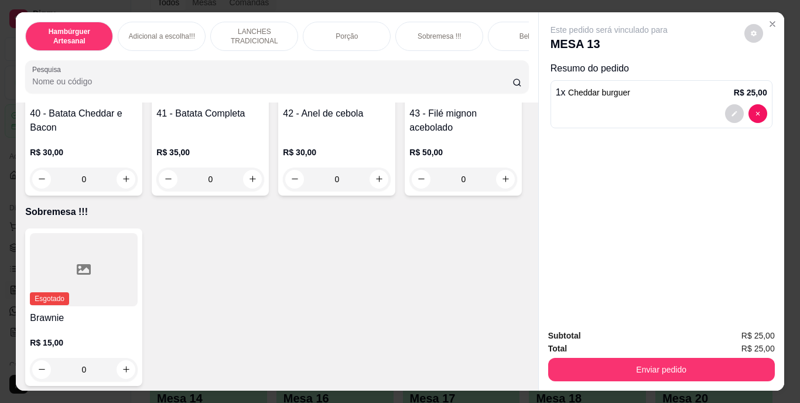
type input "1"
click at [731, 110] on icon "decrease-product-quantity" at bounding box center [734, 113] width 7 height 7
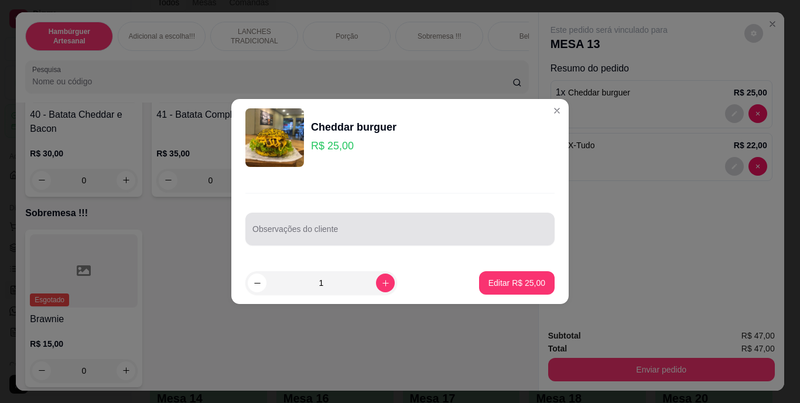
click at [383, 215] on div "Observações do cliente" at bounding box center [399, 229] width 309 height 33
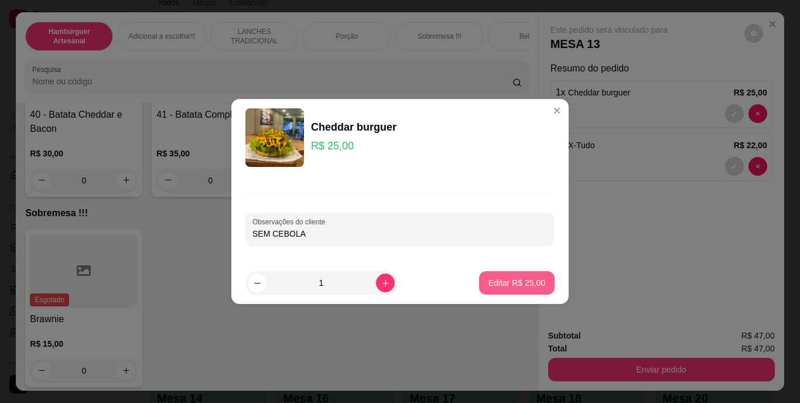
type input "SEM CEBOLA"
click at [500, 285] on p "Editar R$ 25,00" at bounding box center [516, 283] width 57 height 12
type input "0"
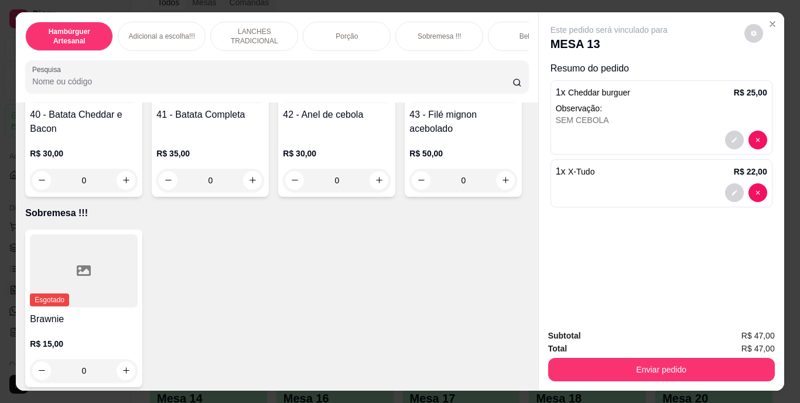
scroll to position [2282, 0]
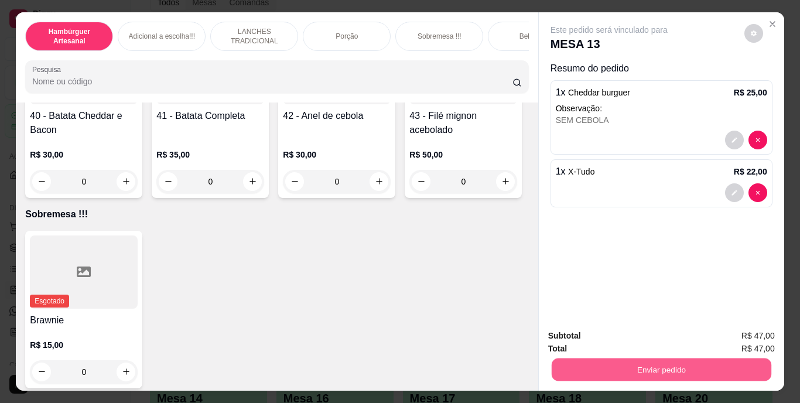
click at [654, 367] on button "Enviar pedido" at bounding box center [661, 369] width 220 height 23
click at [627, 334] on button "Não registrar e enviar pedido" at bounding box center [622, 337] width 122 height 22
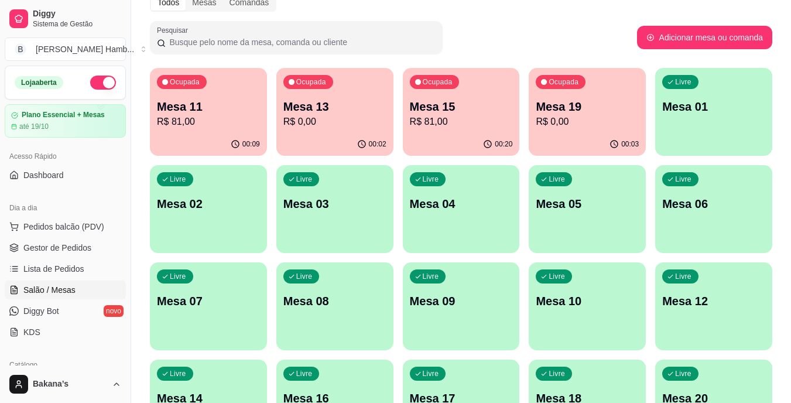
click at [467, 110] on p "Mesa 15" at bounding box center [461, 106] width 103 height 16
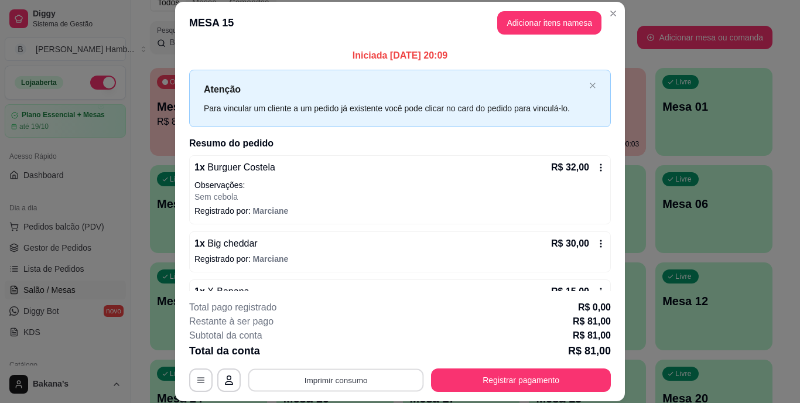
click at [396, 383] on button "Imprimir consumo" at bounding box center [336, 379] width 176 height 23
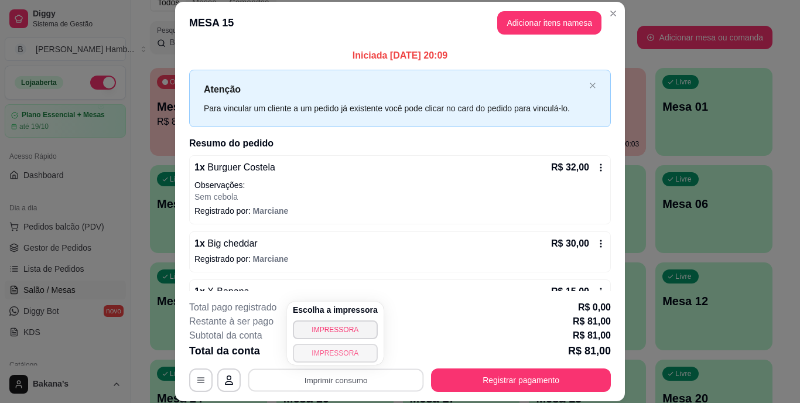
click at [359, 348] on button "IMPRESSORA" at bounding box center [335, 353] width 85 height 19
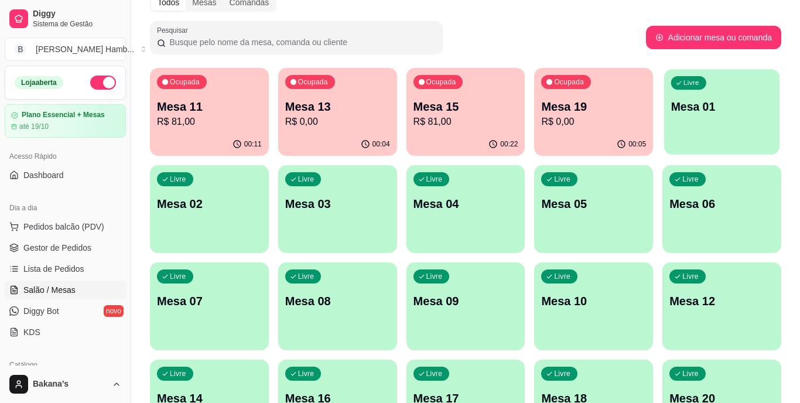
click at [740, 87] on div "Livre Mesa 01" at bounding box center [721, 104] width 115 height 71
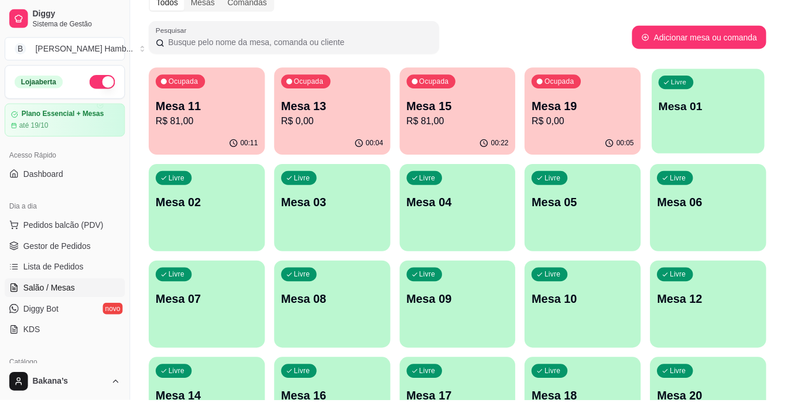
click at [745, 90] on body "Diggy Sistema de Gestão B Bakana's Hamb ... Loja aberta Plano Essencial + Mesas…" at bounding box center [395, 142] width 791 height 403
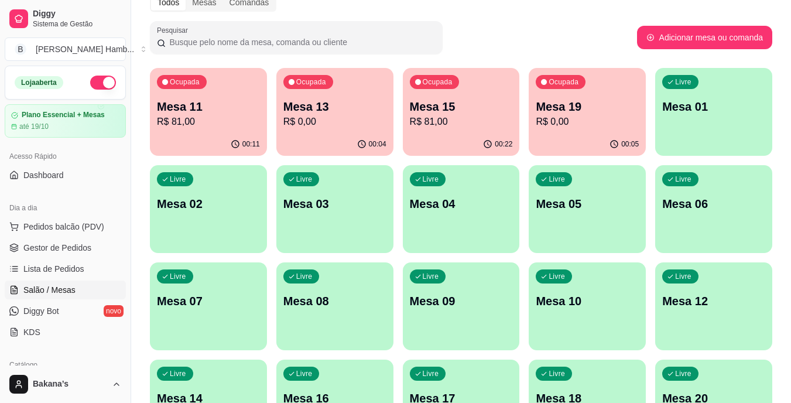
click at [590, 113] on p "Mesa 19" at bounding box center [587, 106] width 103 height 16
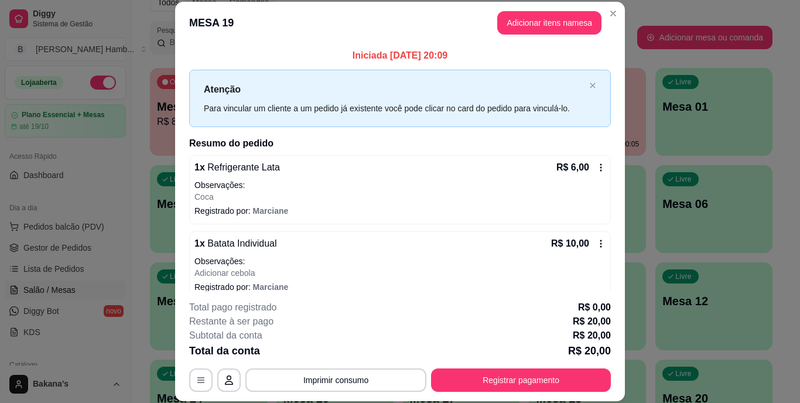
click at [389, 371] on button "Imprimir consumo" at bounding box center [335, 379] width 181 height 23
click at [389, 374] on button "Imprimir consumo" at bounding box center [336, 379] width 176 height 23
click at [389, 369] on button "Imprimir consumo" at bounding box center [335, 379] width 181 height 23
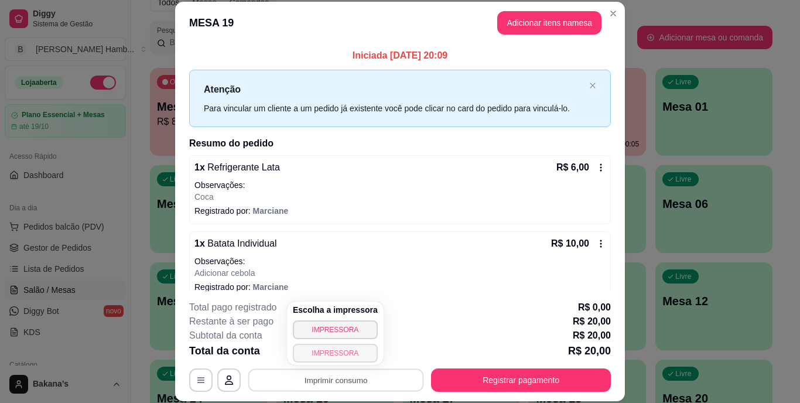
click at [329, 348] on button "IMPRESSORA" at bounding box center [335, 353] width 85 height 19
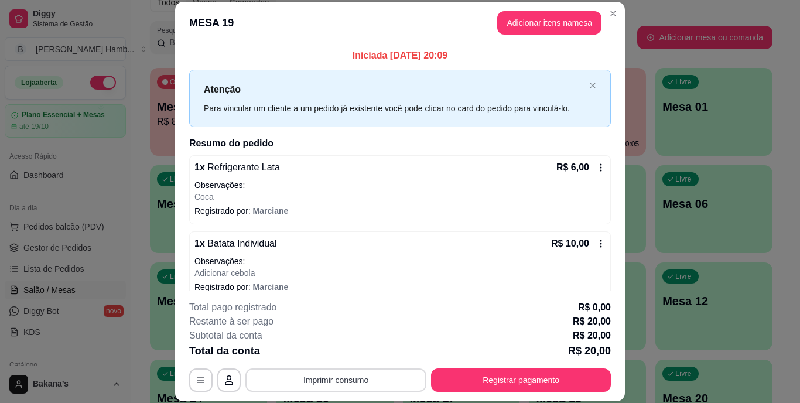
click at [362, 379] on button "Imprimir consumo" at bounding box center [335, 379] width 181 height 23
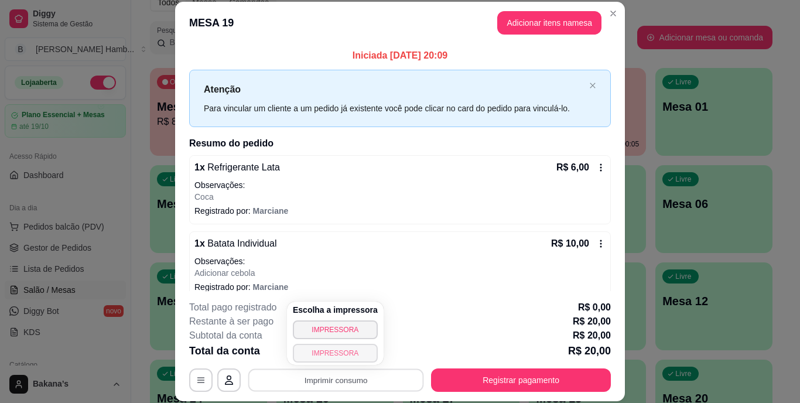
click at [358, 352] on button "IMPRESSORA" at bounding box center [335, 353] width 85 height 19
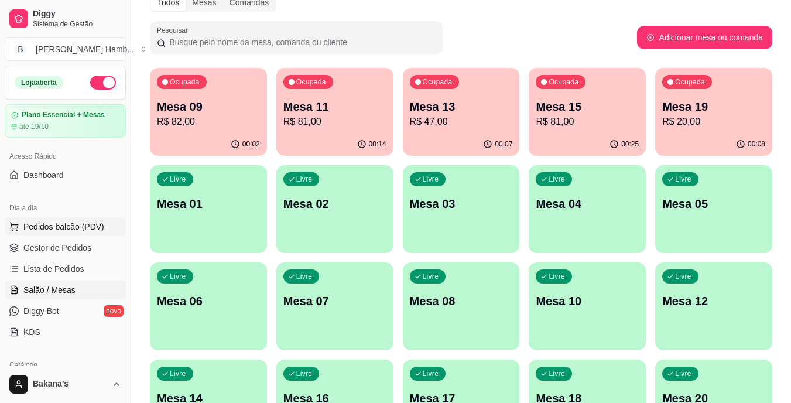
click at [88, 223] on span "Pedidos balcão (PDV)" at bounding box center [63, 227] width 81 height 12
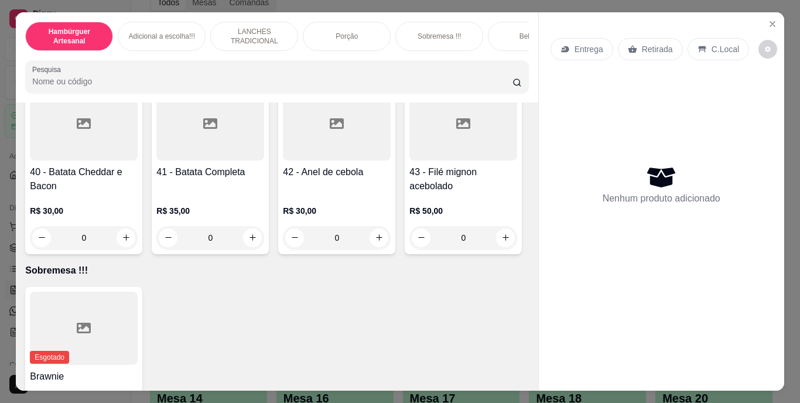
scroll to position [2401, 0]
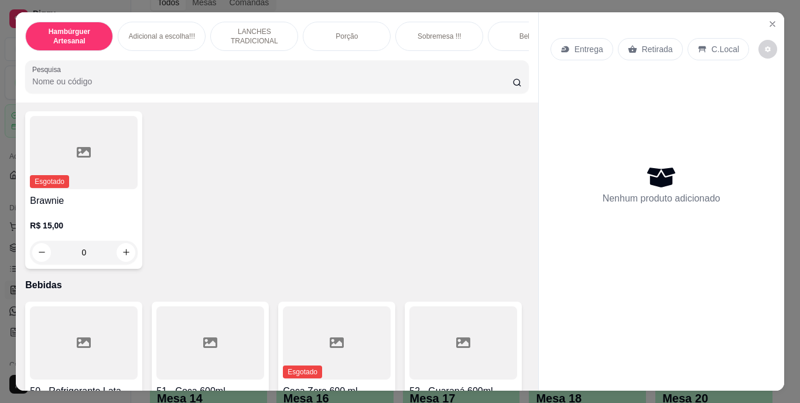
type input "1"
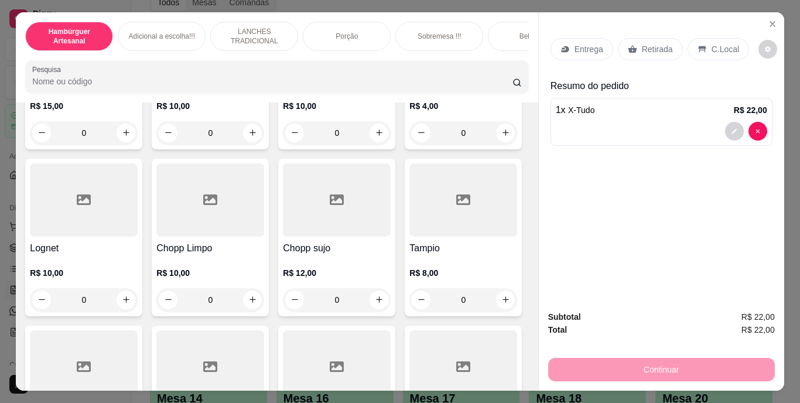
scroll to position [3279, 0]
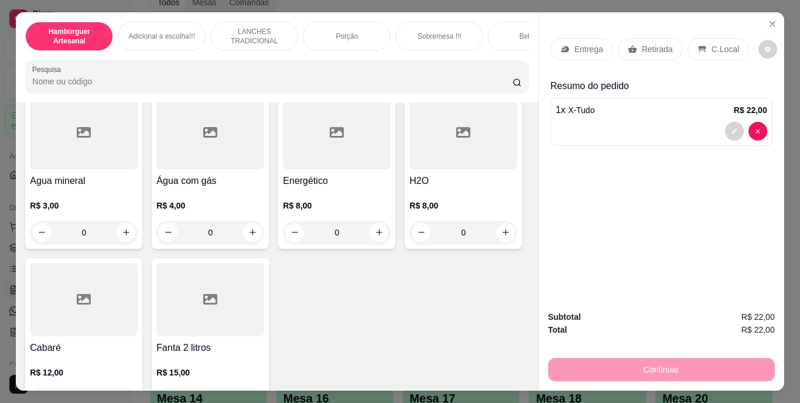
type input "1"
click at [731, 181] on icon "decrease-product-quantity" at bounding box center [733, 183] width 5 height 5
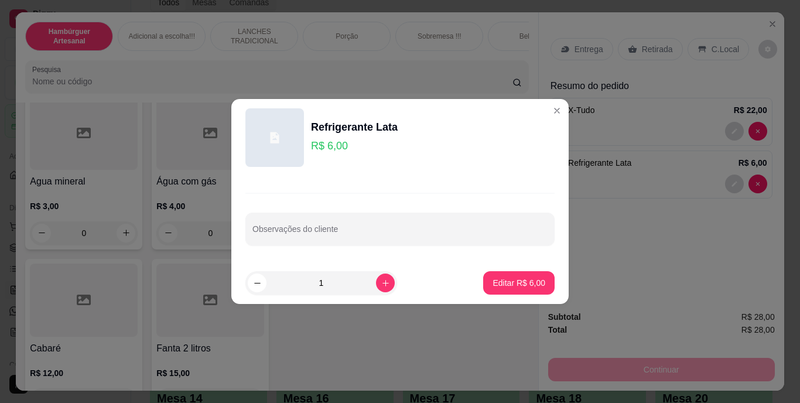
click at [452, 222] on div at bounding box center [399, 228] width 295 height 23
type input "GUARANA"
click at [521, 287] on p "Editar R$ 6,00" at bounding box center [519, 282] width 51 height 11
type input "0"
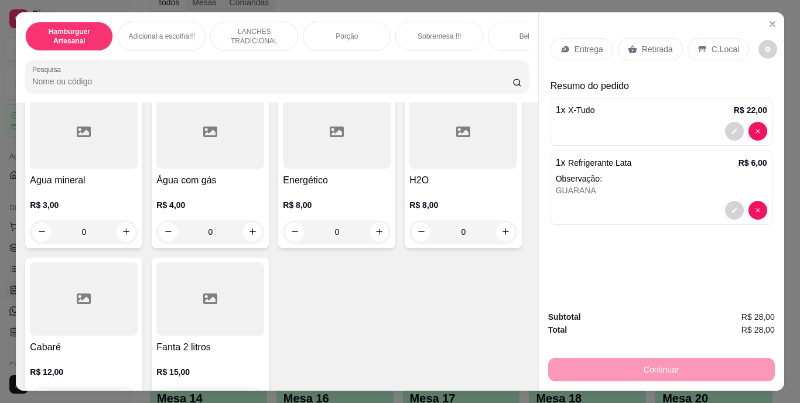
scroll to position [3279, 0]
click at [574, 43] on p "Entrega" at bounding box center [588, 49] width 29 height 12
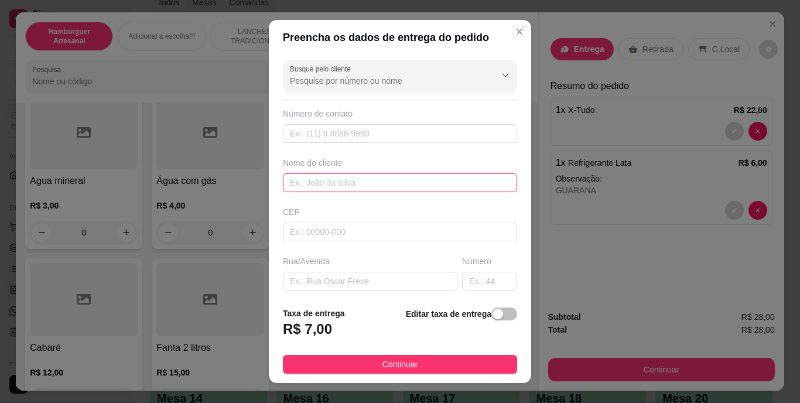
click at [411, 180] on input "text" at bounding box center [400, 182] width 234 height 19
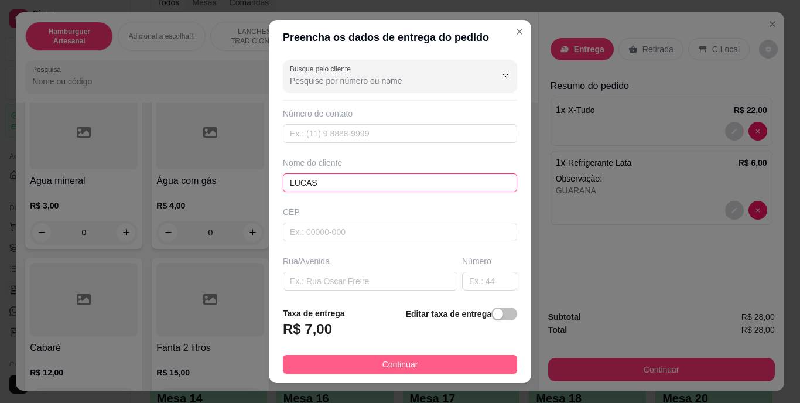
type input "LUCAS"
click at [382, 356] on button "Continuar" at bounding box center [400, 364] width 234 height 19
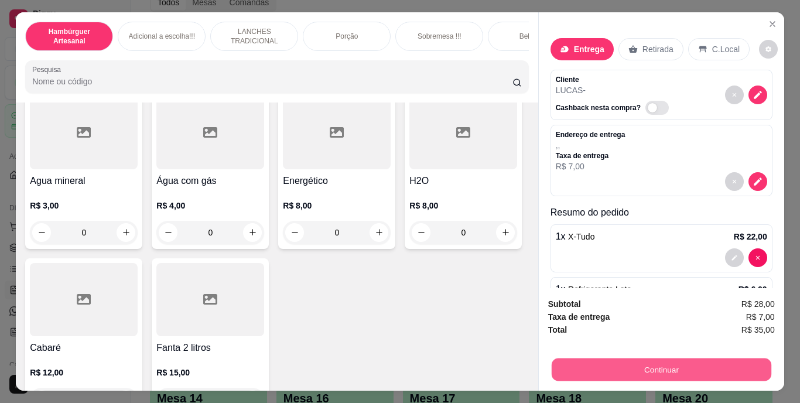
click at [628, 364] on button "Continuar" at bounding box center [661, 369] width 220 height 23
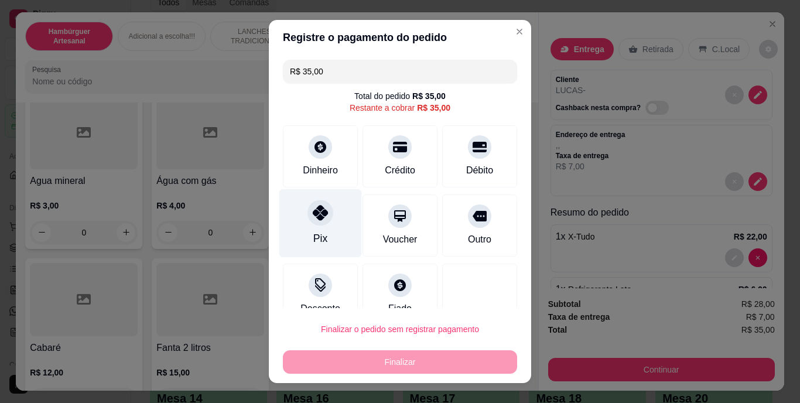
click at [329, 233] on div "Pix" at bounding box center [320, 223] width 83 height 69
type input "R$ 0,00"
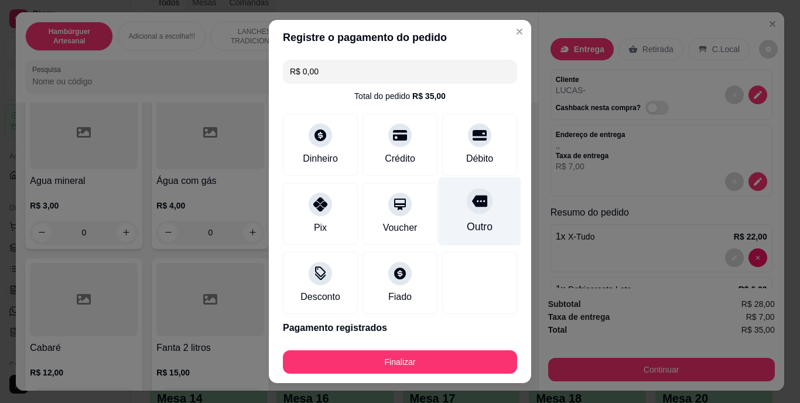
click at [469, 221] on div "Outro" at bounding box center [480, 227] width 26 height 15
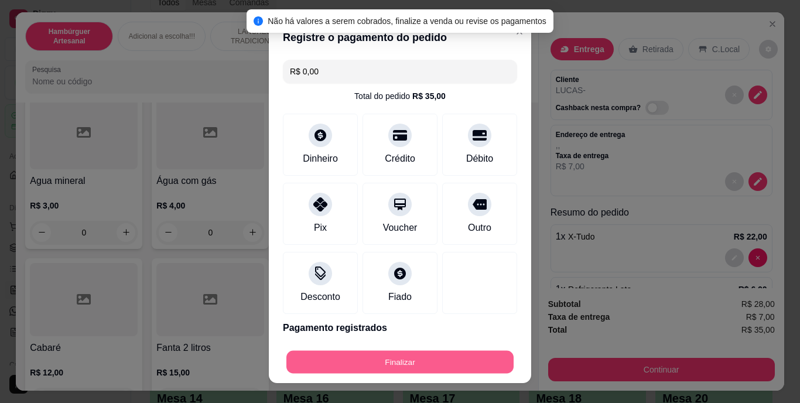
click at [454, 351] on button "Finalizar" at bounding box center [399, 361] width 227 height 23
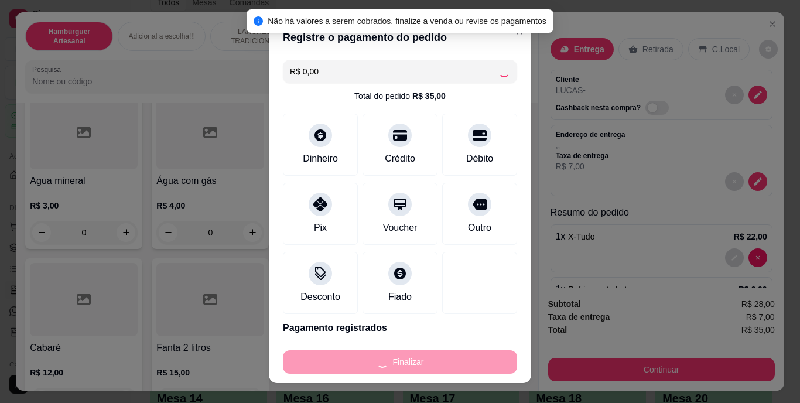
type input "0"
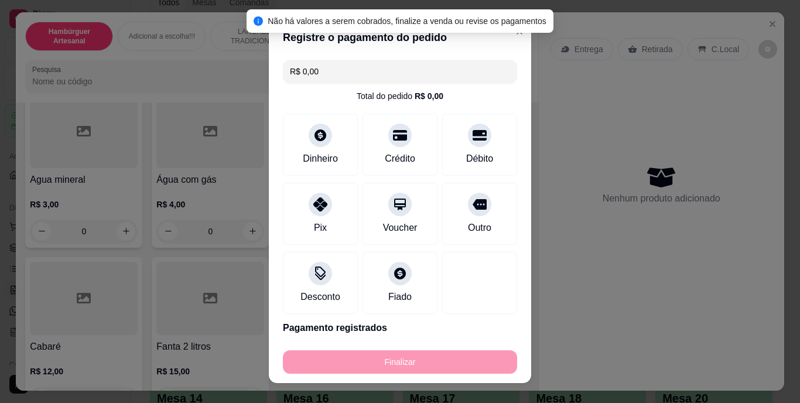
type input "-R$ 35,00"
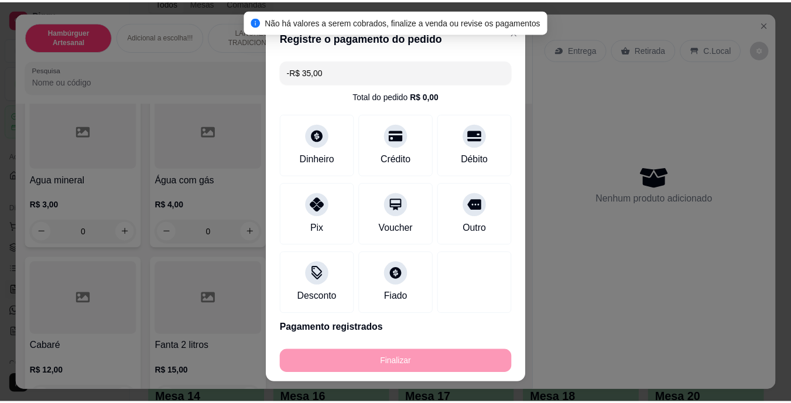
scroll to position [3278, 0]
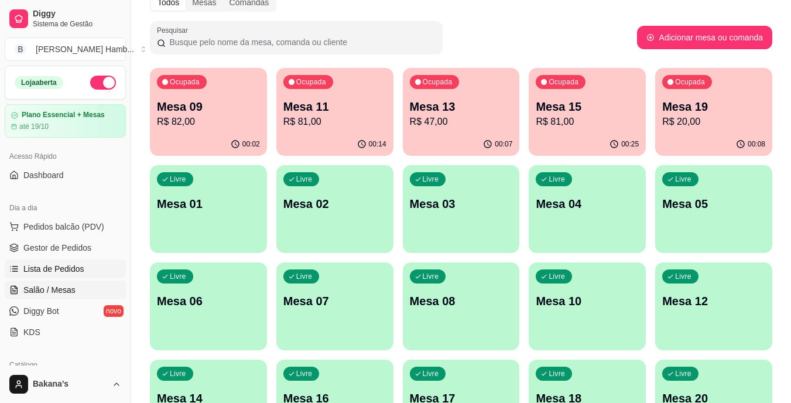
click at [94, 271] on link "Lista de Pedidos" at bounding box center [65, 268] width 121 height 19
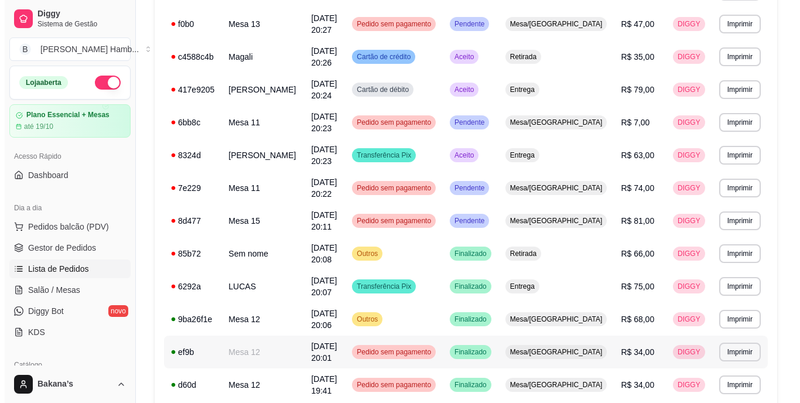
scroll to position [351, 0]
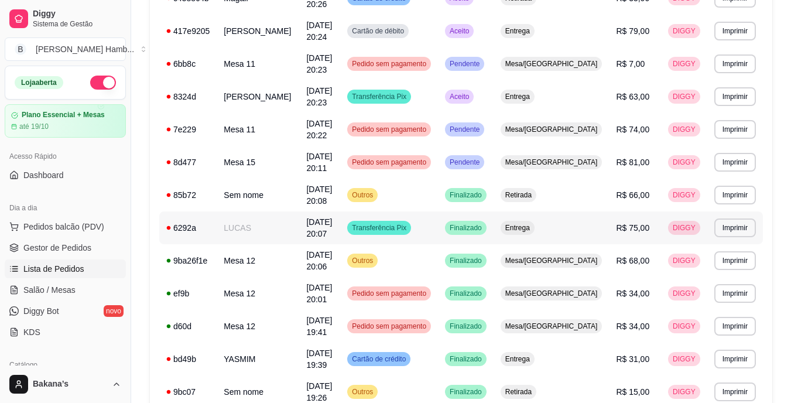
click at [273, 234] on td "LUCAS" at bounding box center [258, 227] width 83 height 33
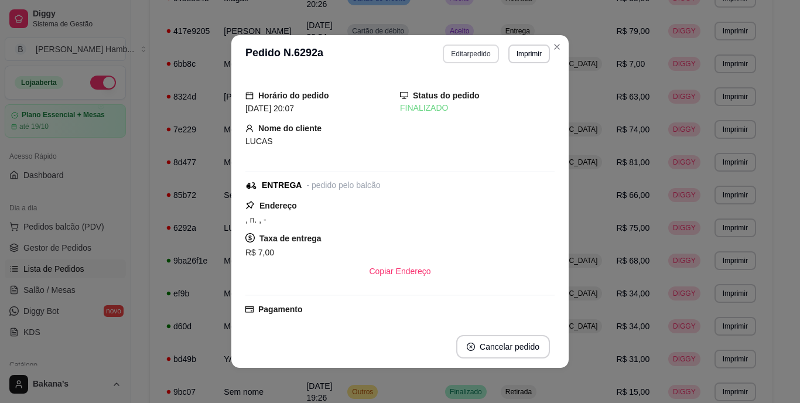
click at [474, 44] on button "Editar pedido" at bounding box center [471, 53] width 56 height 19
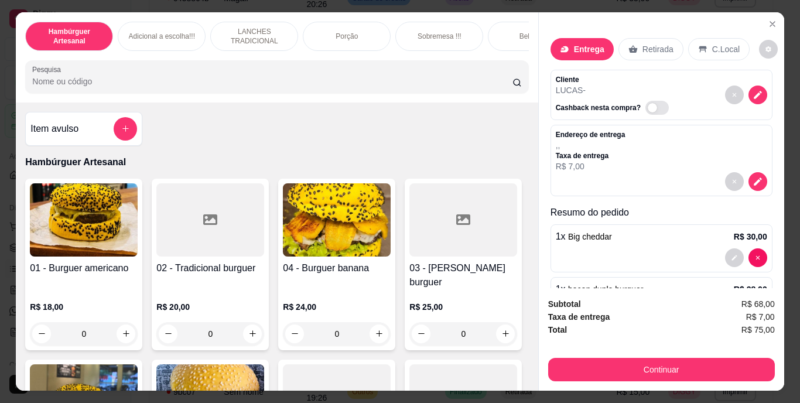
scroll to position [105, 0]
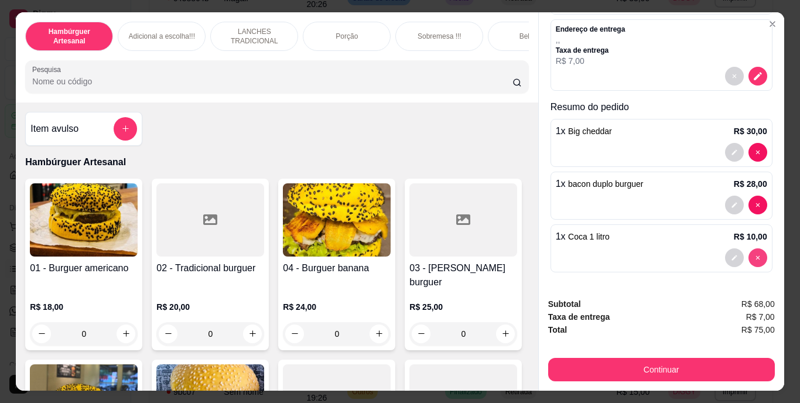
type input "0"
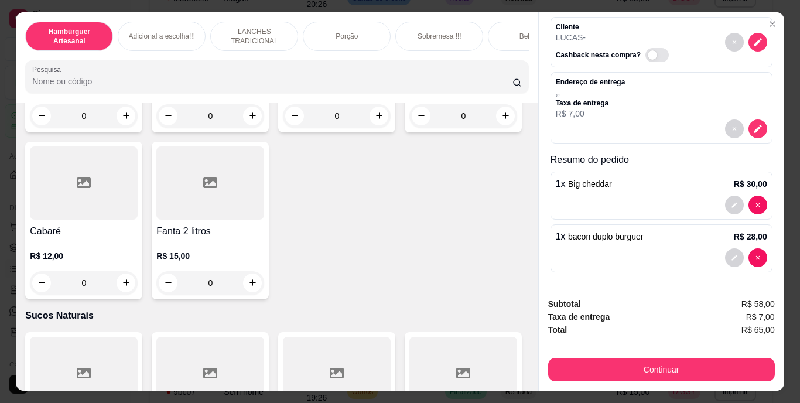
scroll to position [3513, 0]
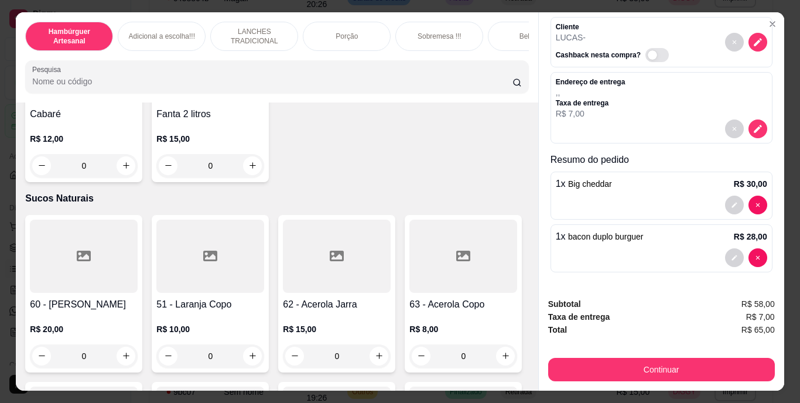
type input "1"
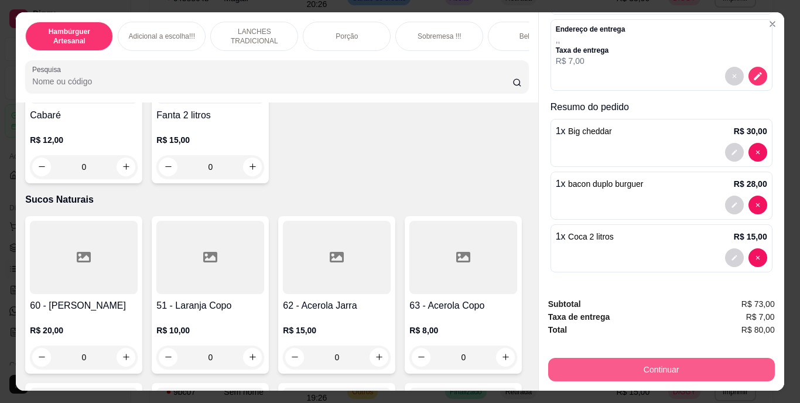
click at [621, 362] on button "Continuar" at bounding box center [661, 369] width 227 height 23
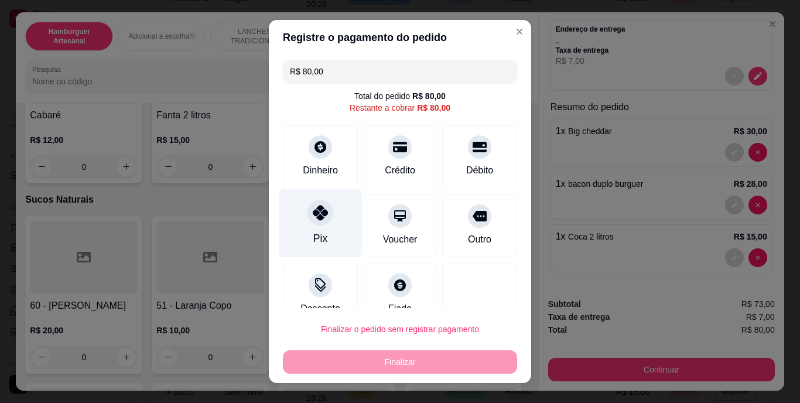
click at [327, 228] on div "Pix" at bounding box center [320, 223] width 83 height 69
type input "R$ 0,00"
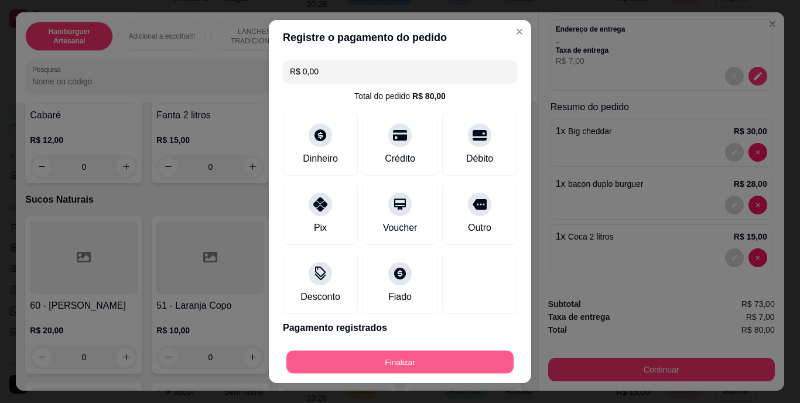
click at [393, 357] on button "Finalizar" at bounding box center [399, 361] width 227 height 23
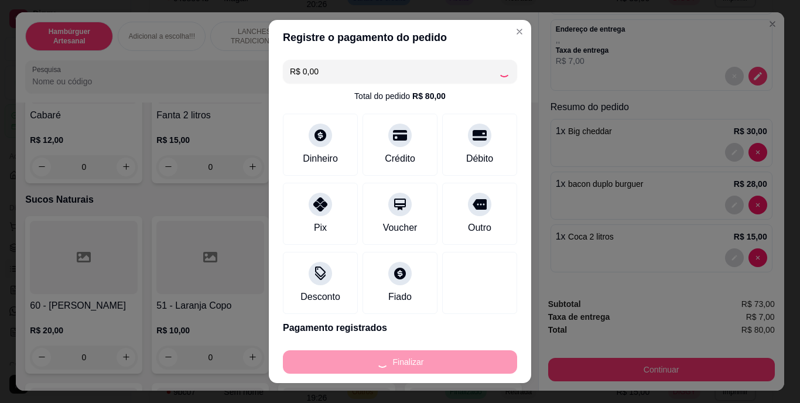
type input "0"
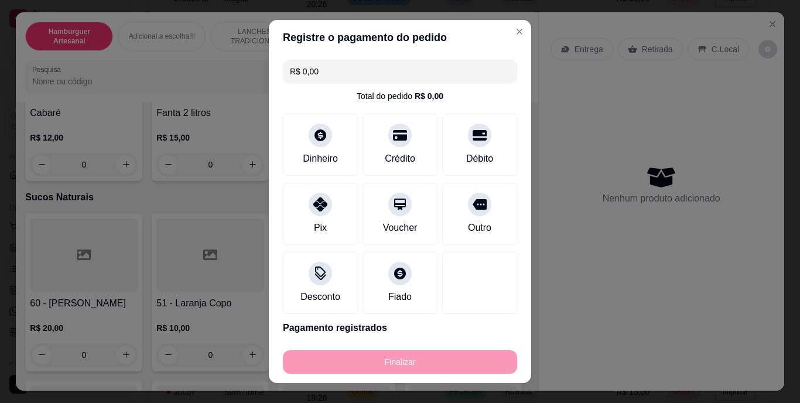
type input "-R$ 80,00"
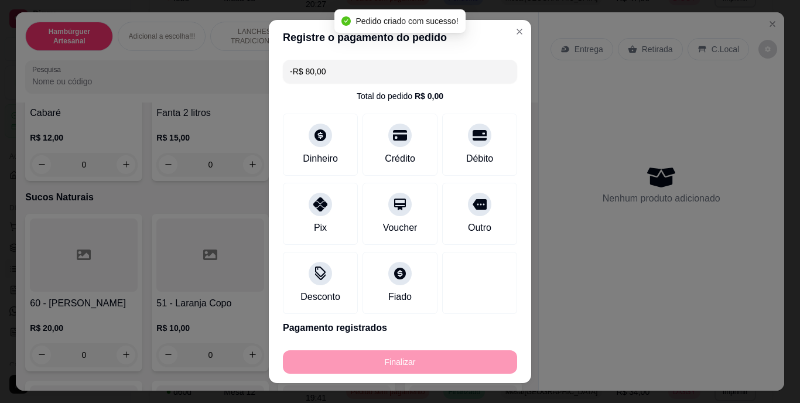
scroll to position [3498, 0]
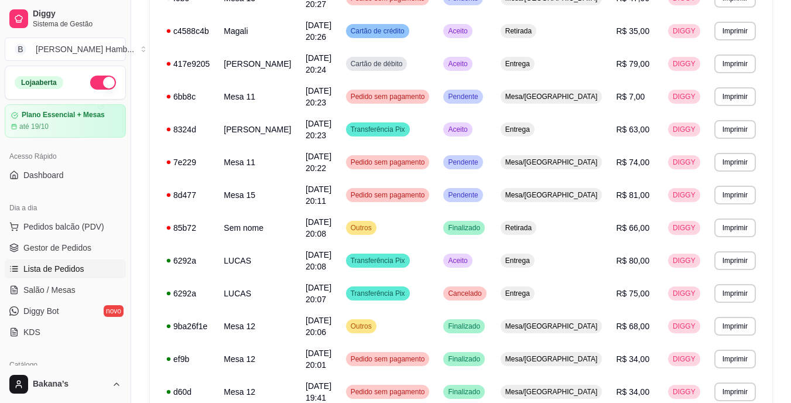
click at [96, 220] on button "Pedidos balcão (PDV)" at bounding box center [65, 226] width 121 height 19
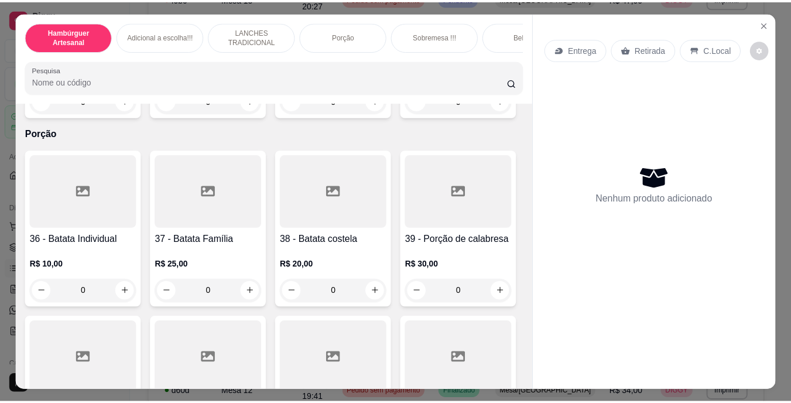
scroll to position [2108, 0]
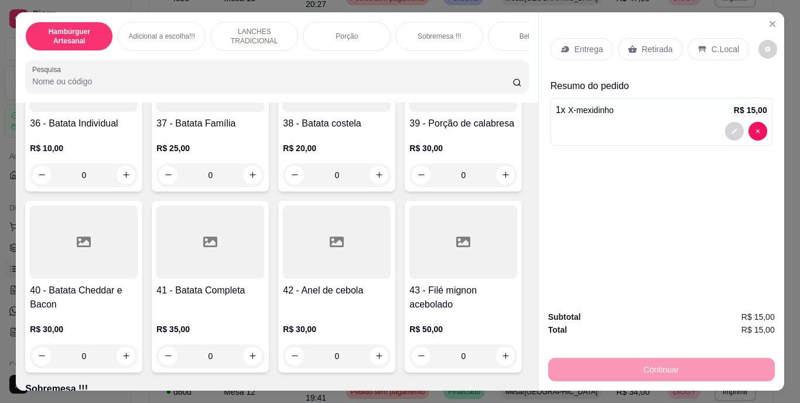
type input "5"
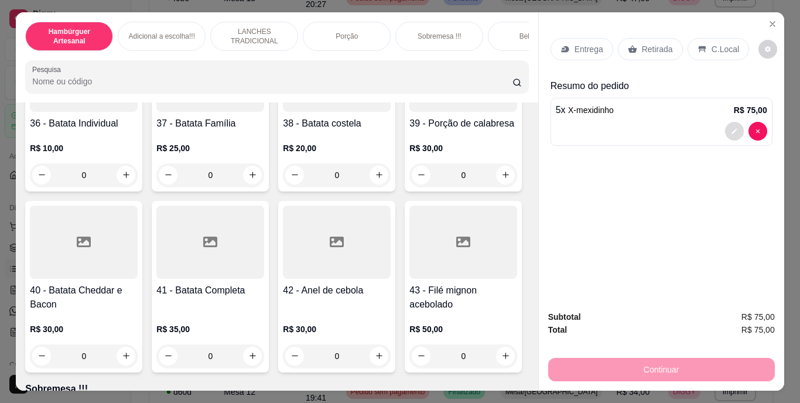
click at [725, 129] on button "decrease-product-quantity" at bounding box center [734, 131] width 19 height 19
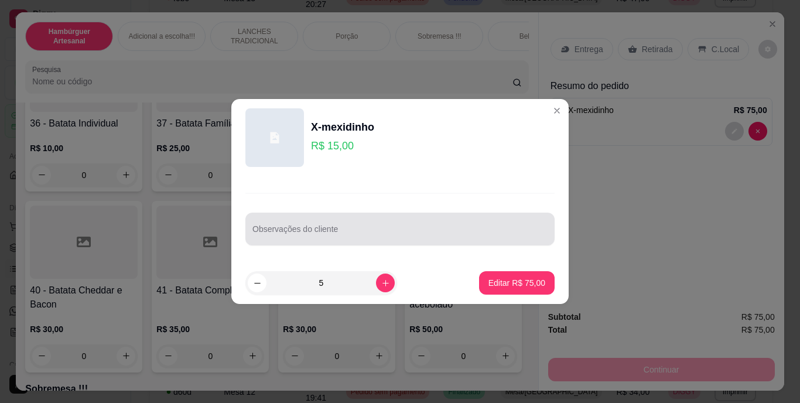
click at [438, 226] on div at bounding box center [399, 228] width 295 height 23
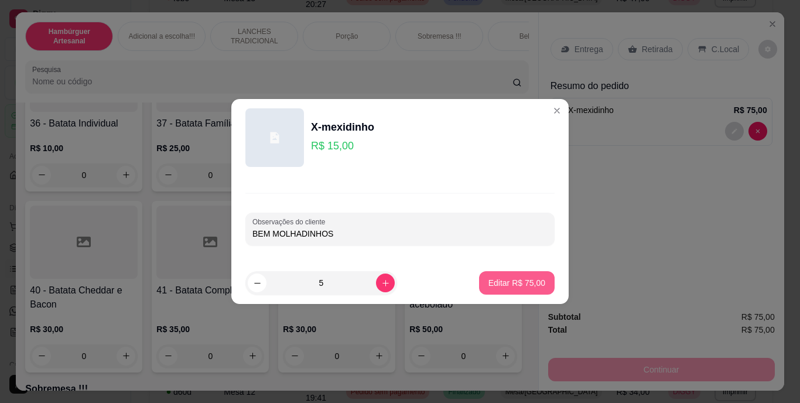
type input "BEM MOLHADINHOS"
click at [490, 281] on p "Editar R$ 75,00" at bounding box center [516, 282] width 55 height 11
type input "0"
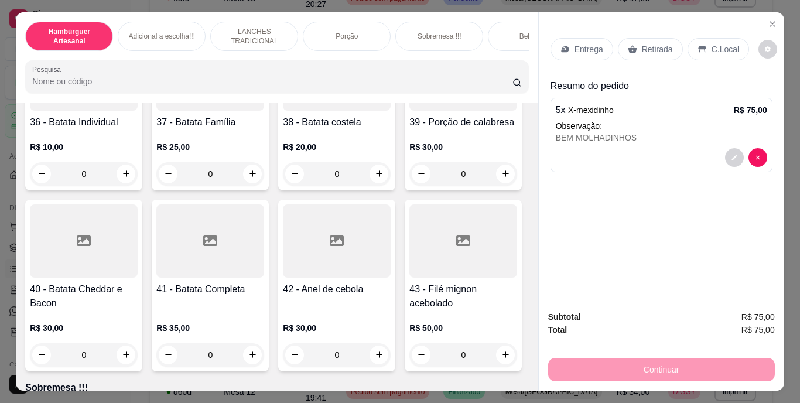
click at [645, 43] on p "Retirada" at bounding box center [657, 49] width 31 height 12
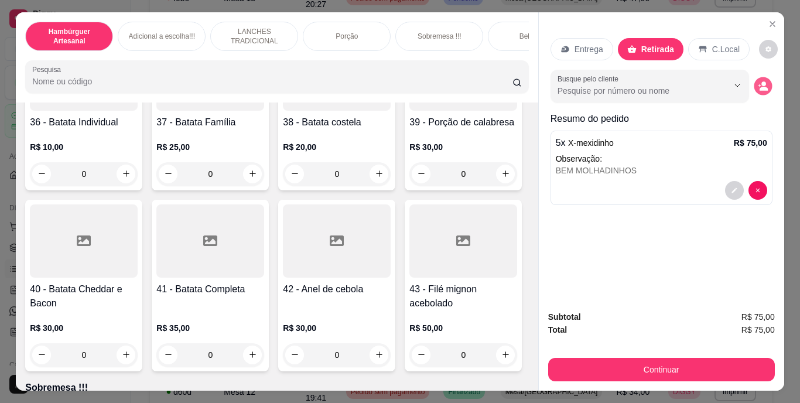
click at [764, 81] on button "decrease-product-quantity" at bounding box center [763, 86] width 18 height 18
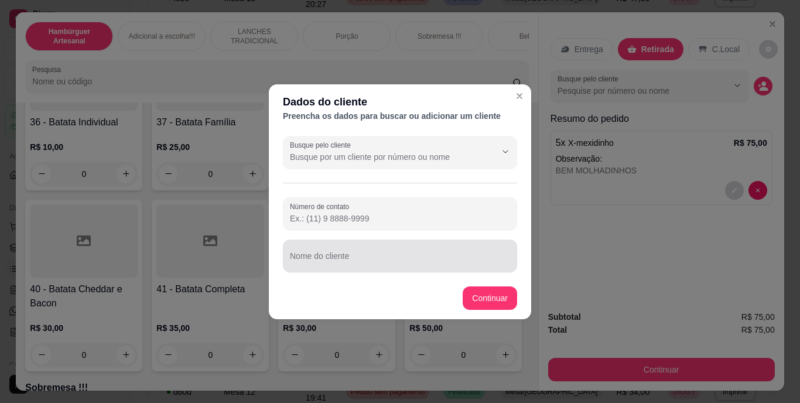
click at [416, 253] on div at bounding box center [400, 255] width 220 height 23
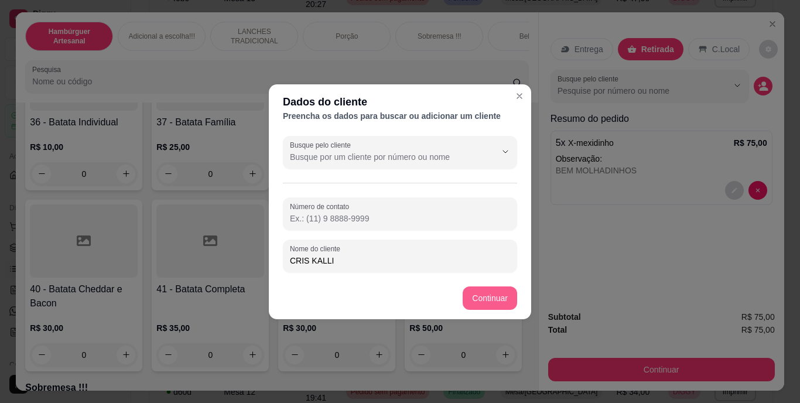
type input "CRIS KALLI"
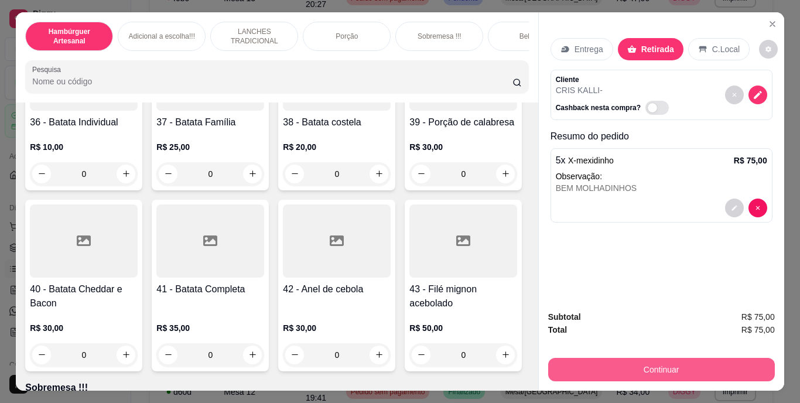
click at [592, 359] on button "Continuar" at bounding box center [661, 369] width 227 height 23
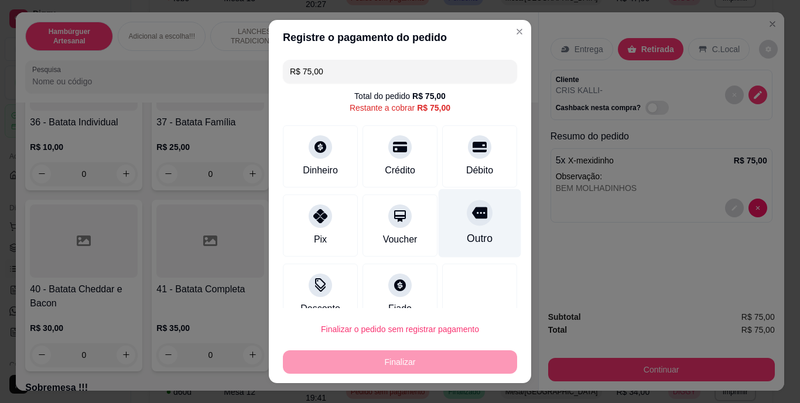
click at [476, 236] on div "Outro" at bounding box center [480, 223] width 83 height 69
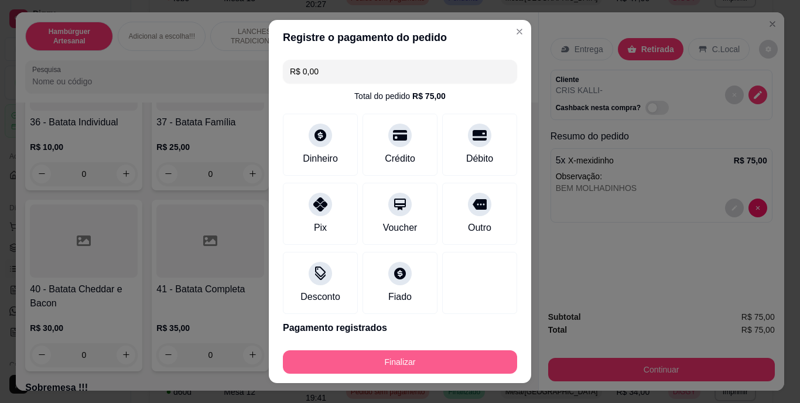
click at [448, 358] on button "Finalizar" at bounding box center [400, 361] width 234 height 23
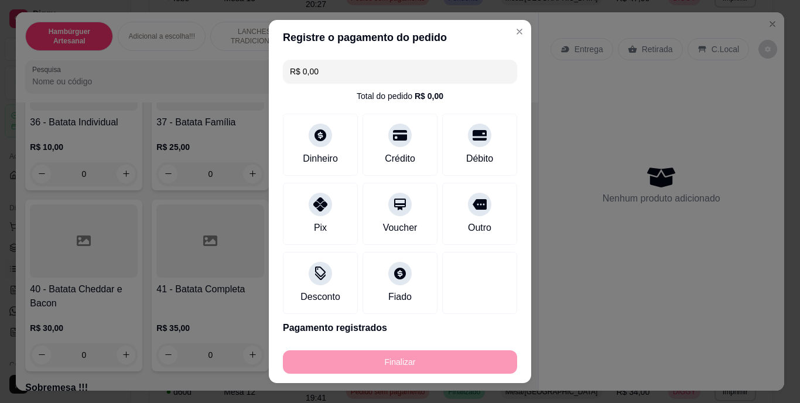
type input "-R$ 75,00"
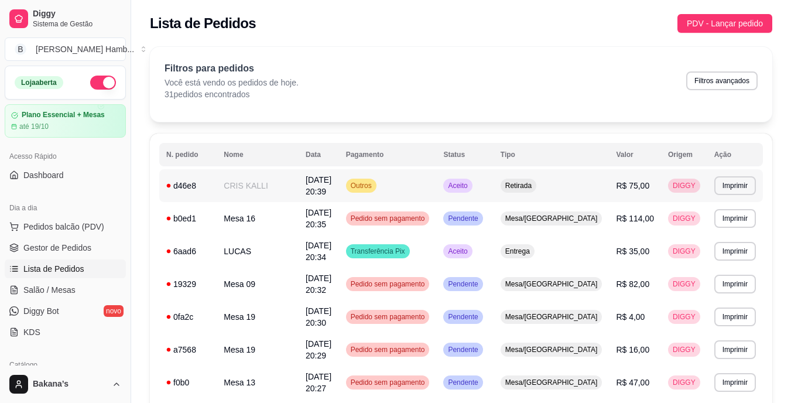
click at [299, 182] on td "CRIS KALLI" at bounding box center [258, 185] width 82 height 33
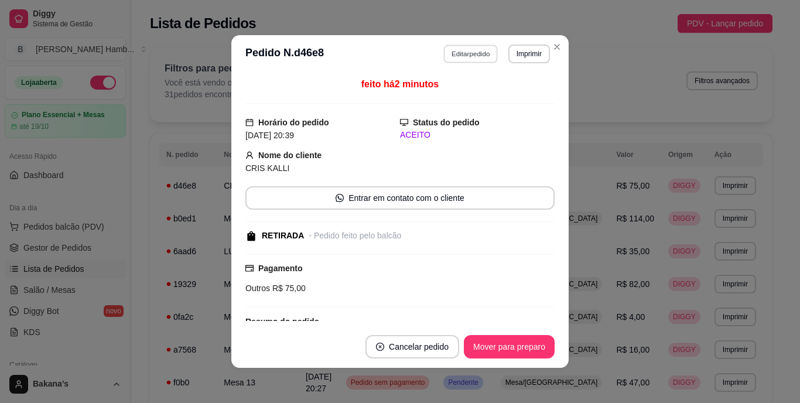
click at [470, 57] on button "Editar pedido" at bounding box center [471, 53] width 54 height 18
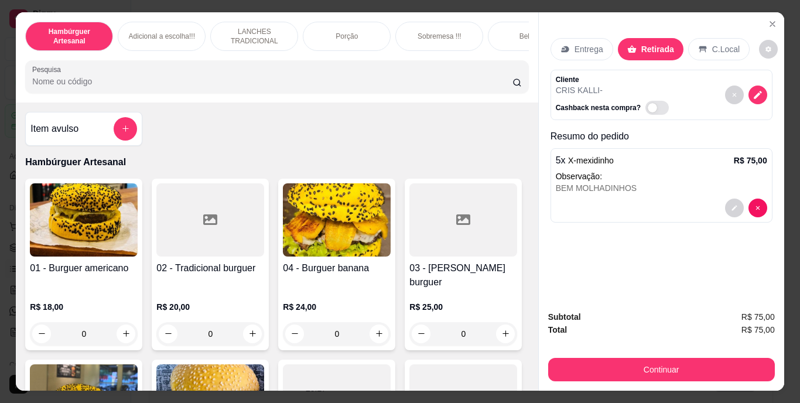
click at [574, 43] on p "Entrega" at bounding box center [588, 49] width 29 height 12
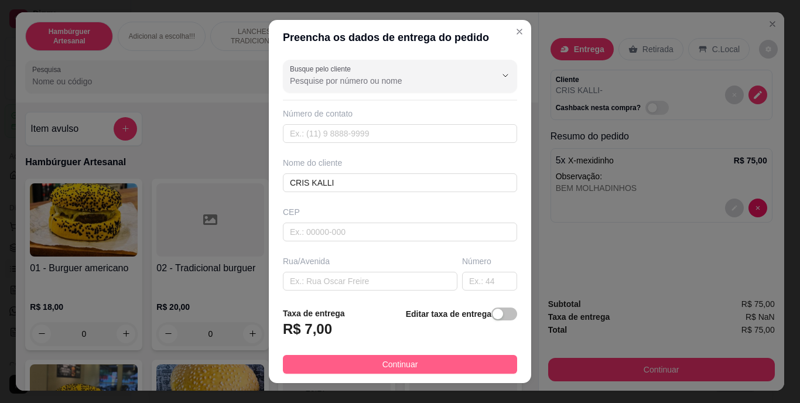
click at [408, 361] on span "Continuar" at bounding box center [400, 364] width 36 height 13
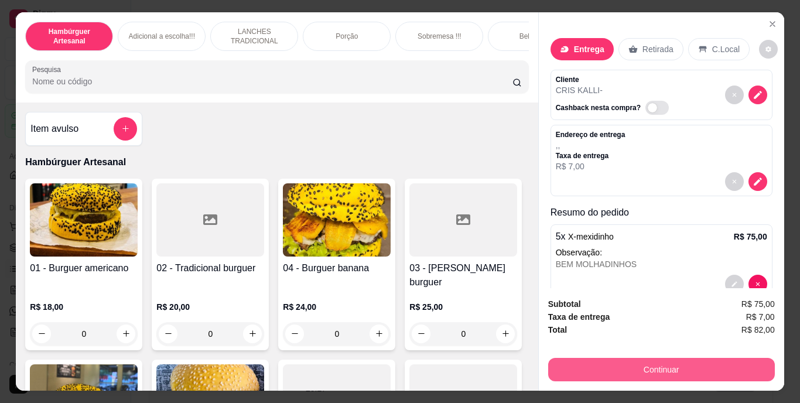
click at [625, 365] on button "Continuar" at bounding box center [661, 369] width 227 height 23
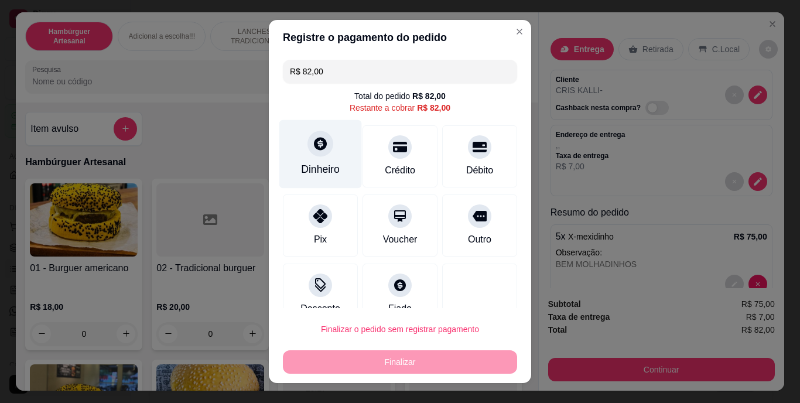
click at [331, 168] on div "Dinheiro" at bounding box center [320, 169] width 39 height 15
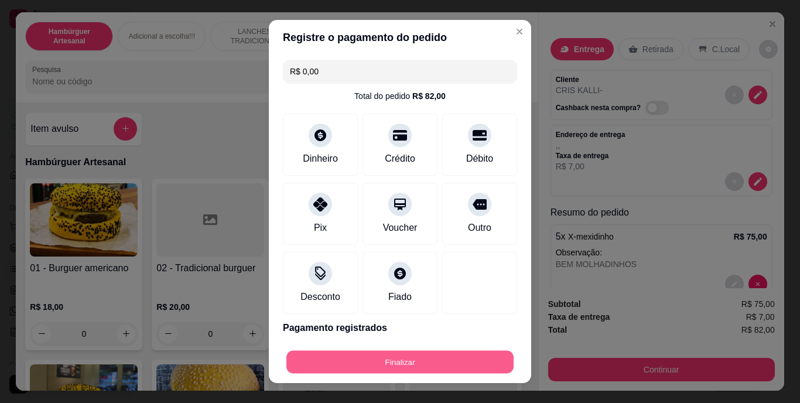
click at [415, 361] on button "Finalizar" at bounding box center [399, 361] width 227 height 23
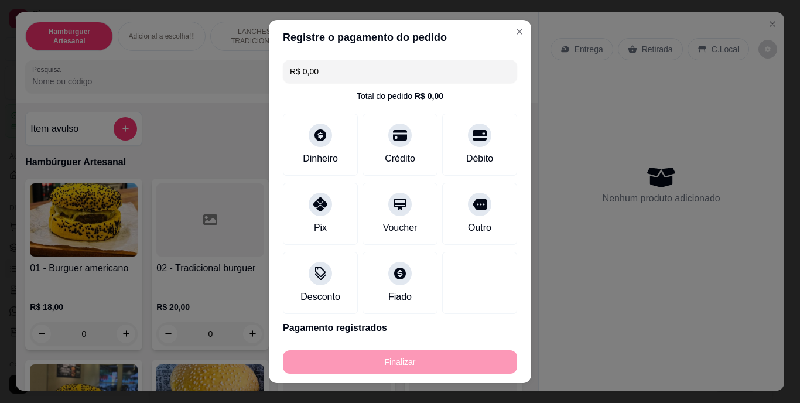
type input "-R$ 82,00"
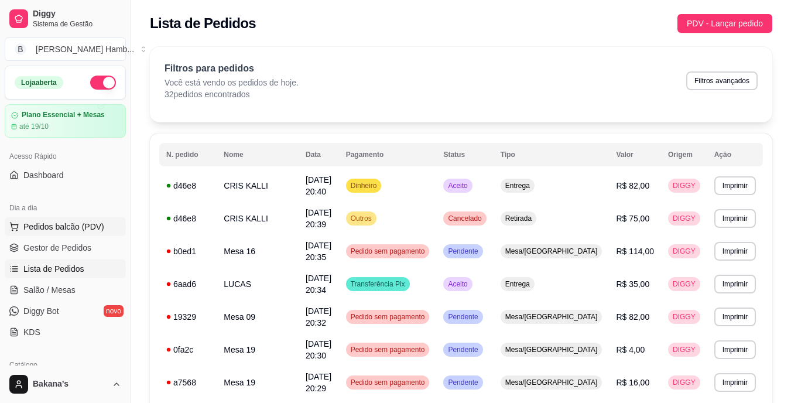
click at [102, 227] on button "Pedidos balcão (PDV)" at bounding box center [65, 226] width 121 height 19
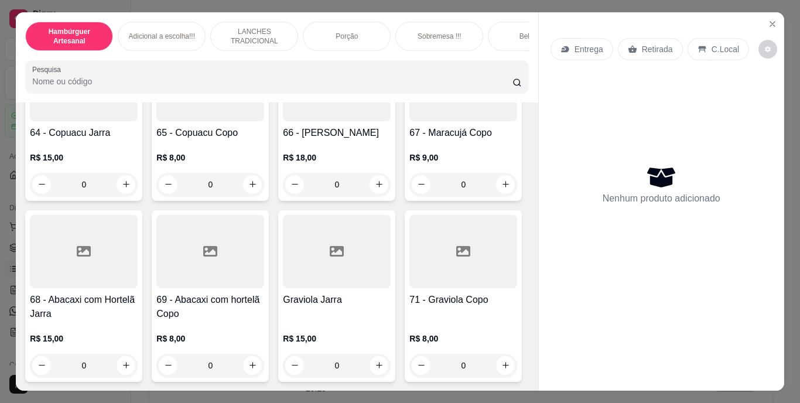
scroll to position [4567, 0]
click at [252, 22] on icon "increase-product-quantity" at bounding box center [252, 17] width 9 height 9
type input "1"
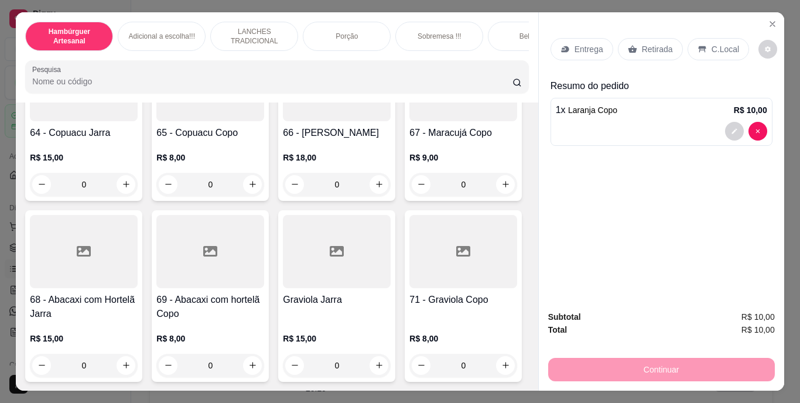
click at [642, 43] on p "Retirada" at bounding box center [657, 49] width 31 height 12
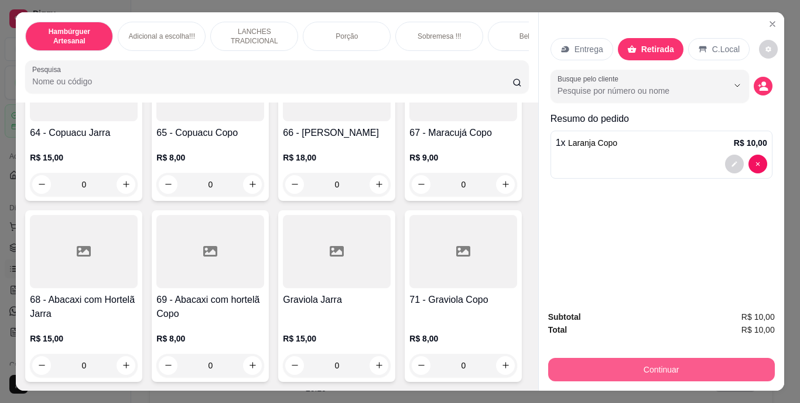
click at [682, 368] on button "Continuar" at bounding box center [661, 369] width 227 height 23
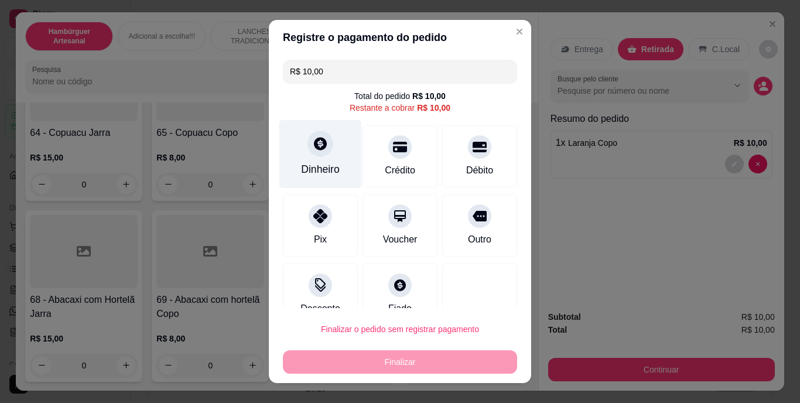
click at [310, 160] on div "Dinheiro" at bounding box center [320, 154] width 83 height 69
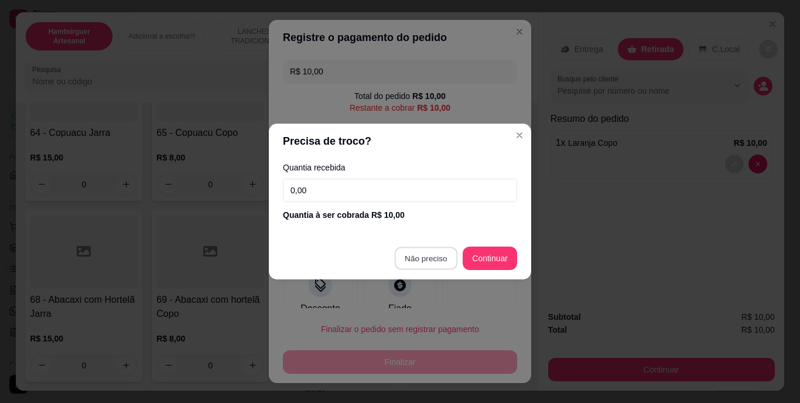
type input "R$ 0,00"
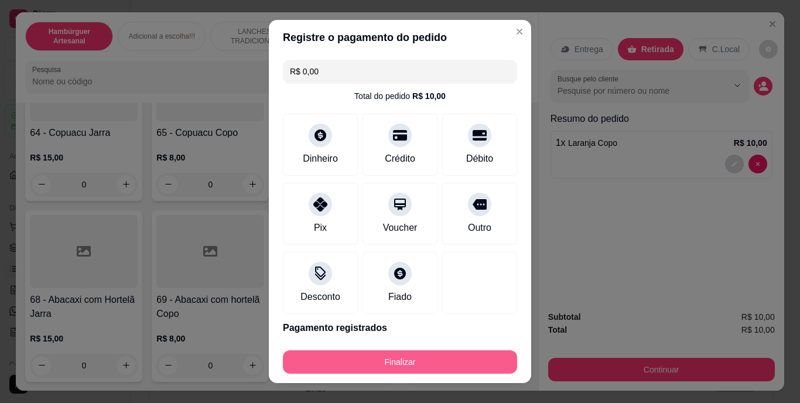
click at [412, 357] on button "Finalizar" at bounding box center [400, 361] width 234 height 23
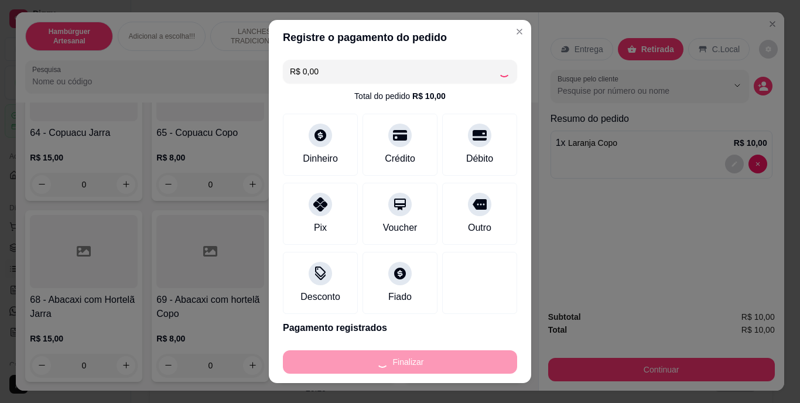
type input "0"
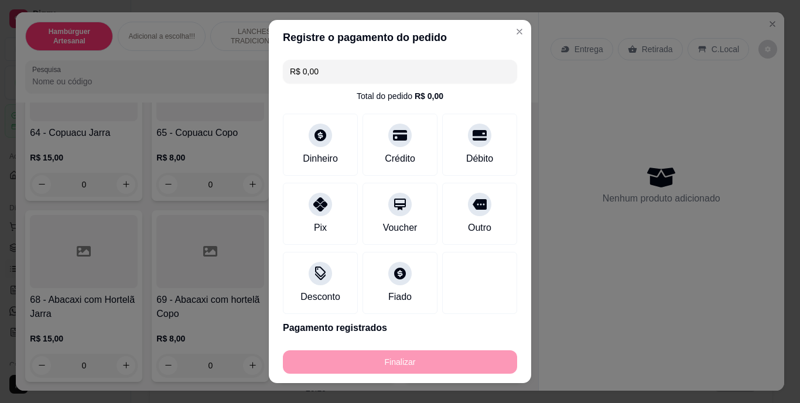
type input "-R$ 10,00"
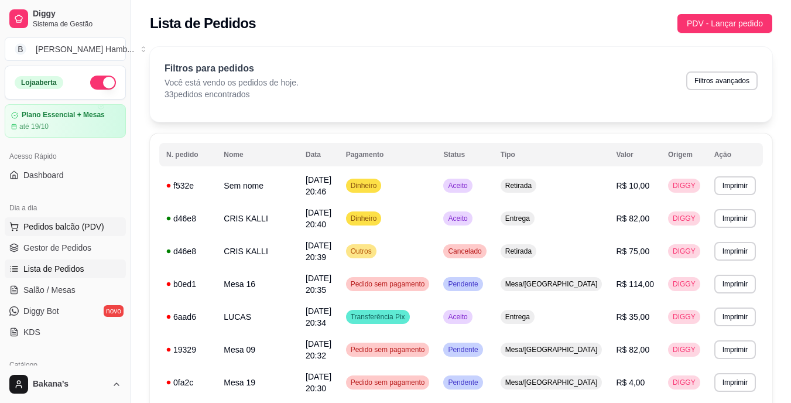
click at [78, 221] on span "Pedidos balcão (PDV)" at bounding box center [63, 227] width 81 height 12
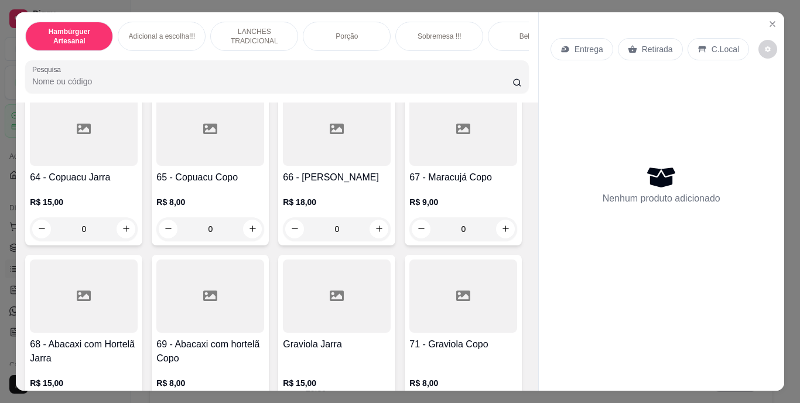
scroll to position [3923, 0]
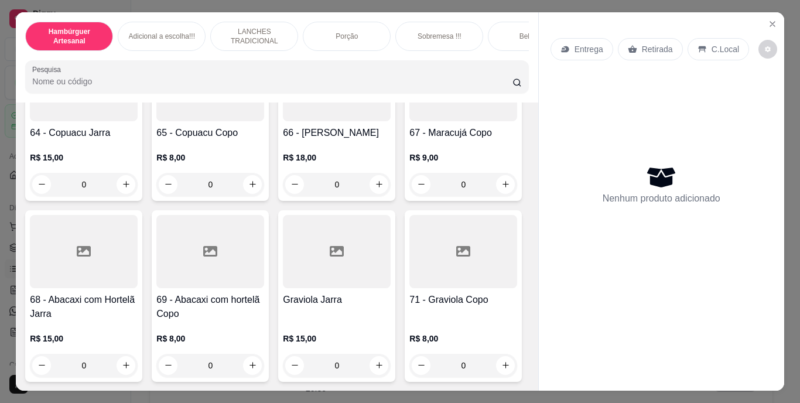
type input "1"
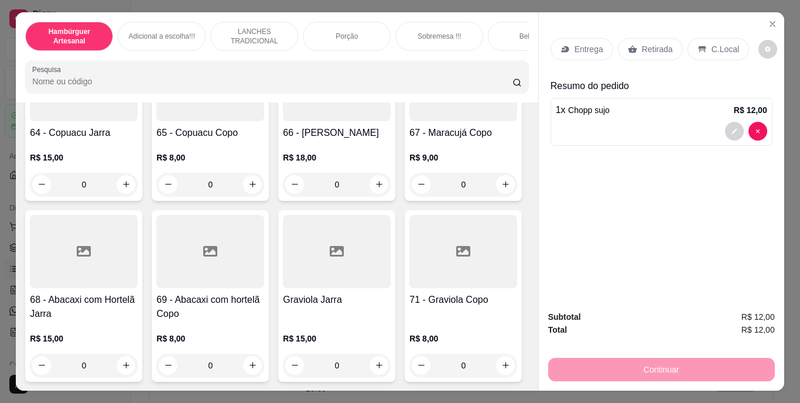
click at [653, 49] on p "Retirada" at bounding box center [657, 49] width 31 height 12
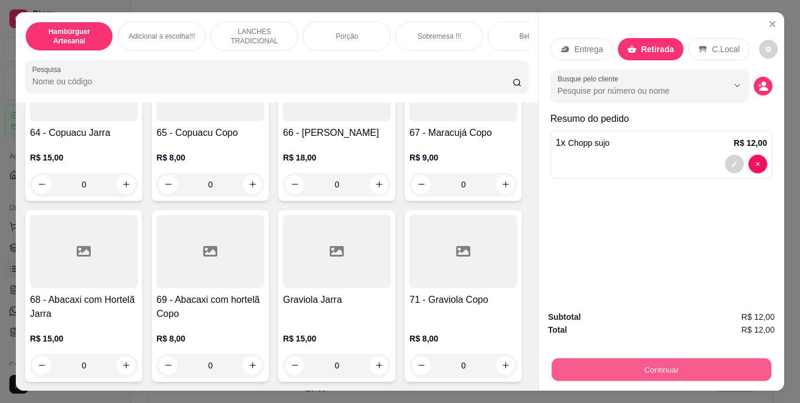
click at [657, 359] on button "Continuar" at bounding box center [661, 369] width 220 height 23
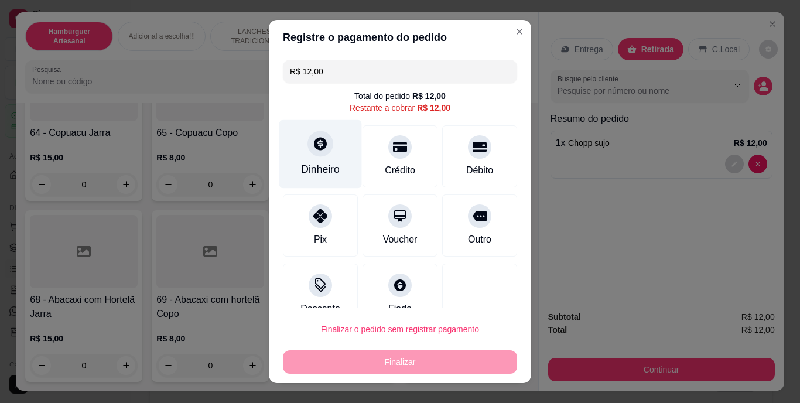
click at [307, 166] on div "Dinheiro" at bounding box center [320, 169] width 39 height 15
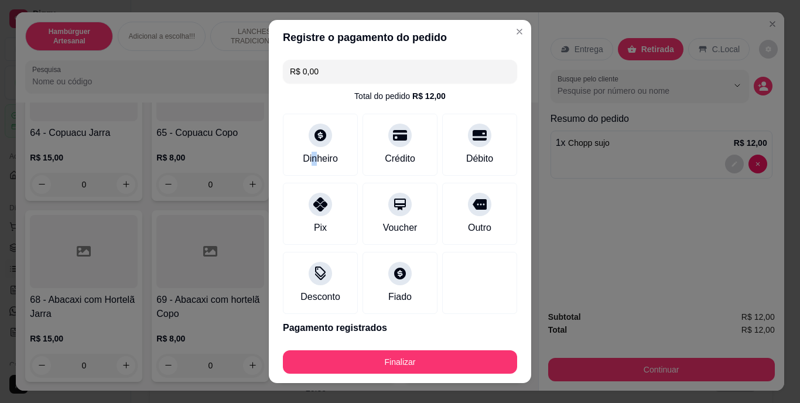
type input "R$ 0,00"
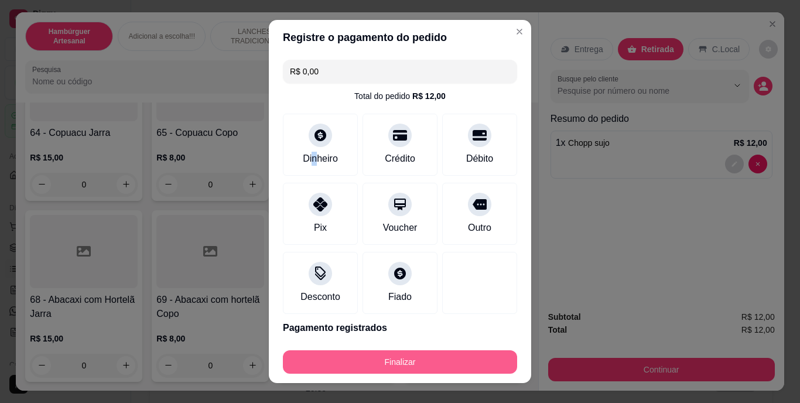
click at [451, 360] on button "Finalizar" at bounding box center [400, 361] width 234 height 23
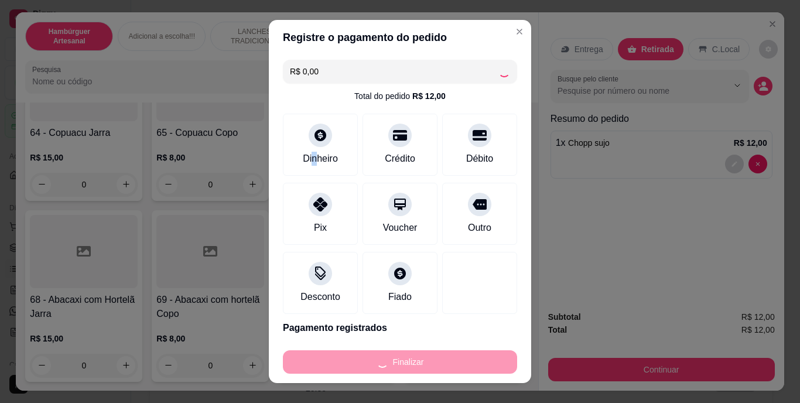
type input "0"
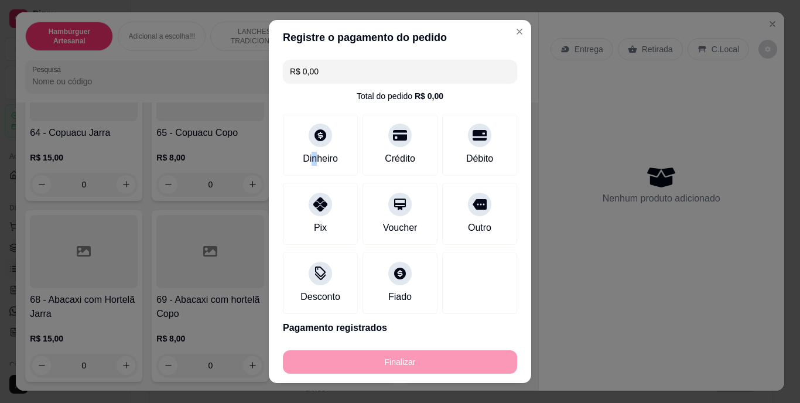
type input "-R$ 12,00"
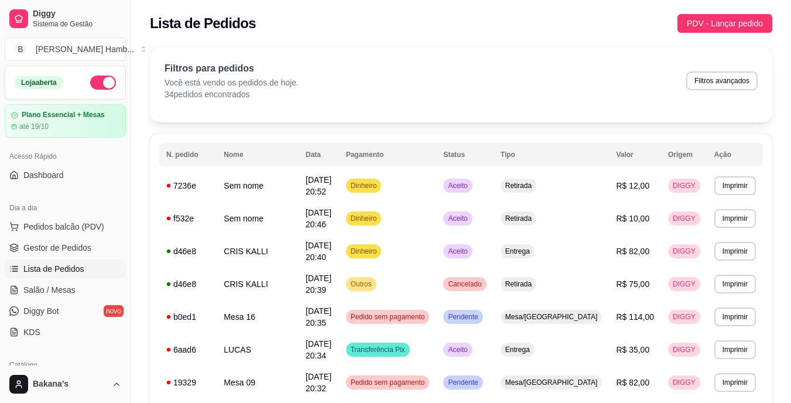
click at [120, 227] on div "Dia a dia Pedidos balcão (PDV) Gestor de Pedidos Lista de Pedidos Salão / Mesas…" at bounding box center [65, 270] width 131 height 152
click at [100, 225] on span "Pedidos balcão (PDV)" at bounding box center [63, 227] width 81 height 12
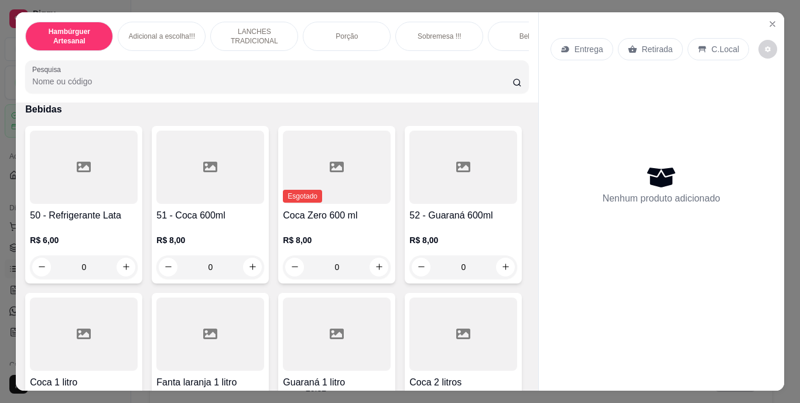
scroll to position [2635, 0]
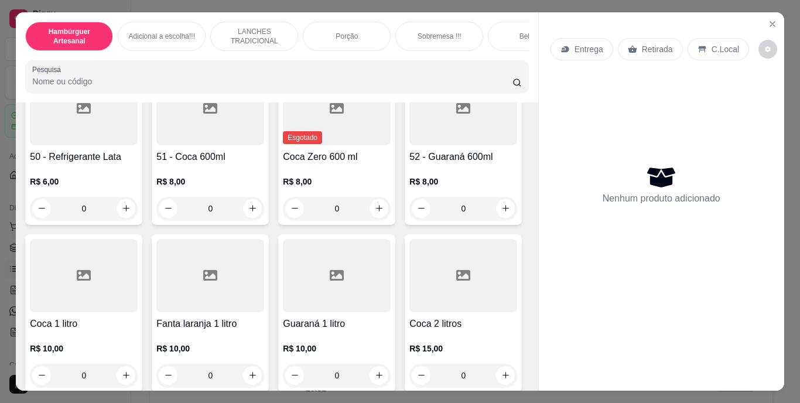
type input "1"
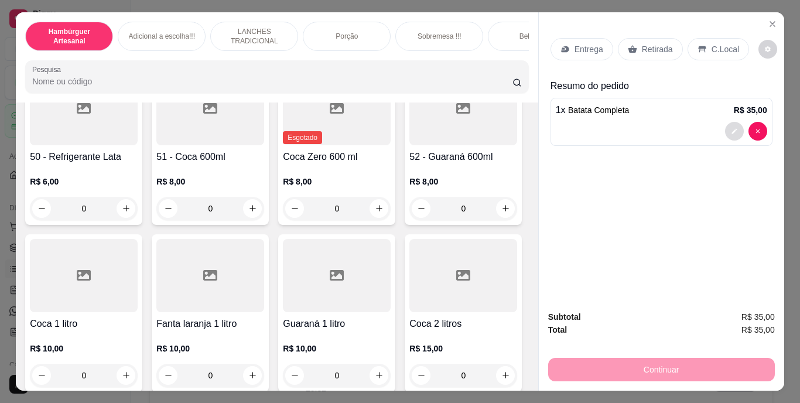
click at [725, 126] on button "decrease-product-quantity" at bounding box center [734, 131] width 19 height 19
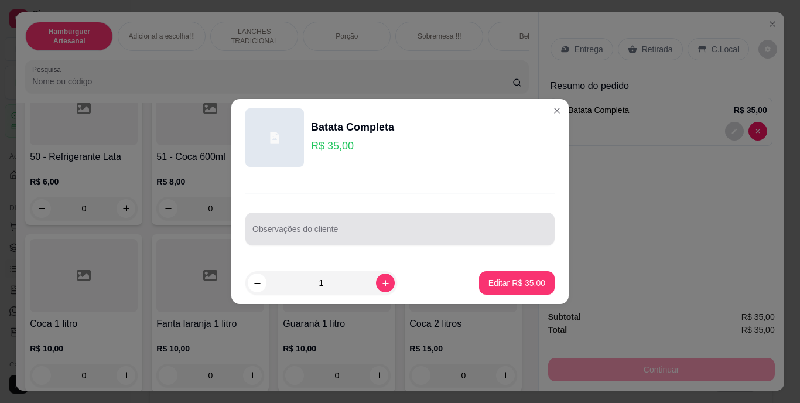
click at [505, 220] on div at bounding box center [399, 228] width 295 height 23
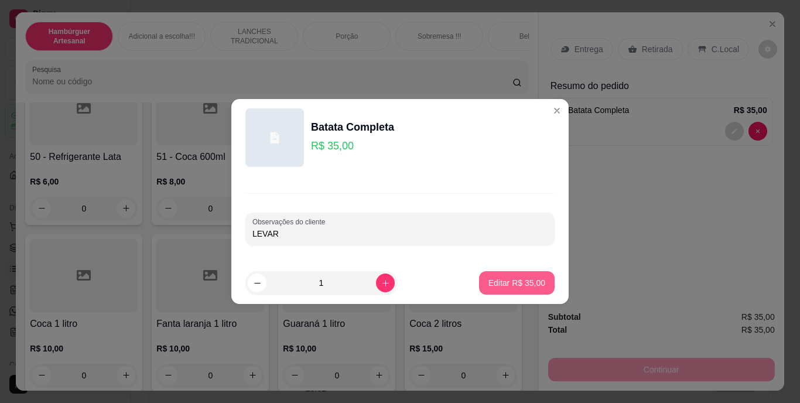
type input "LEVAR"
click at [504, 290] on button "Editar R$ 35,00" at bounding box center [516, 283] width 73 height 23
type input "0"
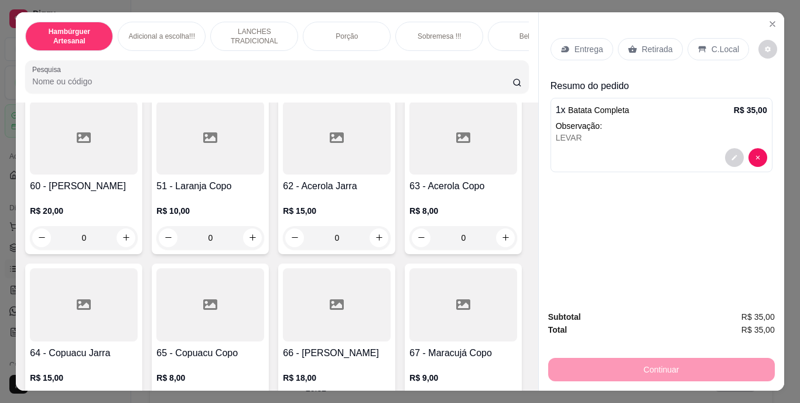
scroll to position [3864, 0]
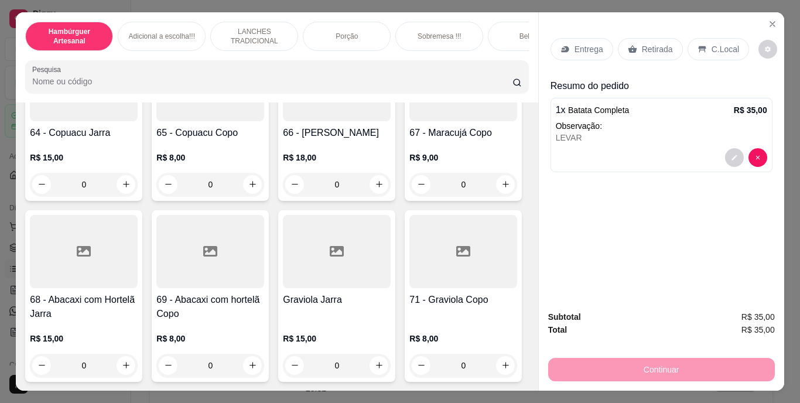
type input "1"
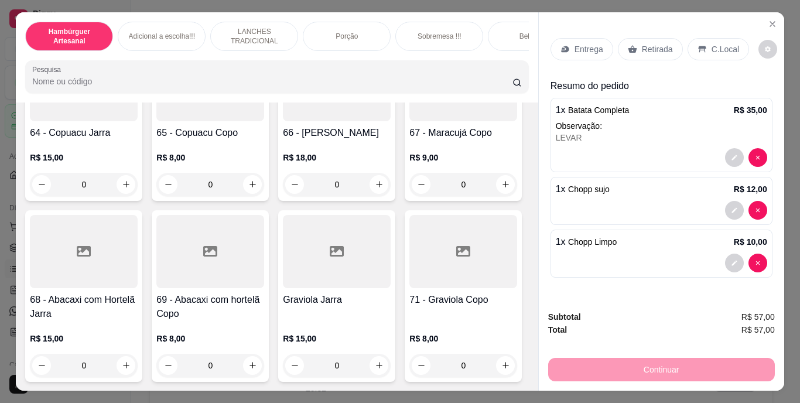
click at [651, 52] on div "Retirada" at bounding box center [650, 49] width 65 height 22
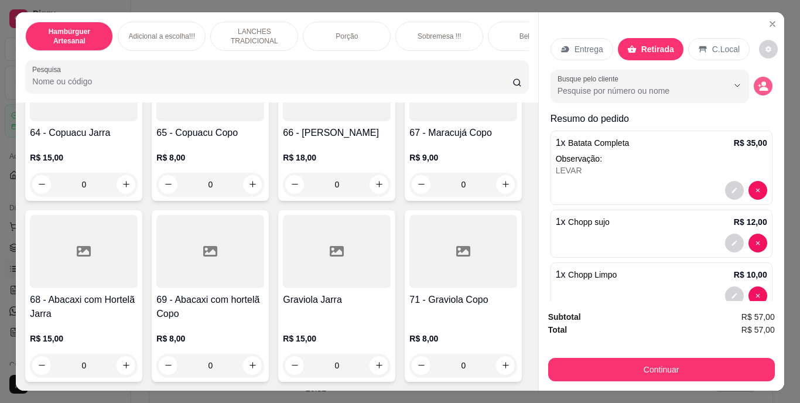
click at [758, 81] on icon "decrease-product-quantity" at bounding box center [763, 86] width 11 height 11
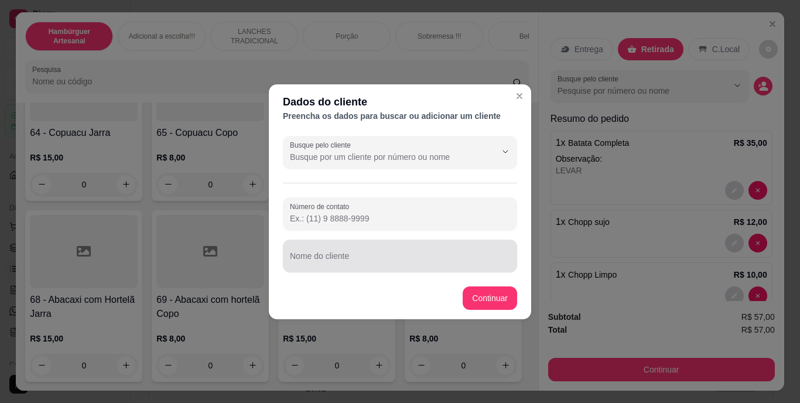
click at [448, 252] on div at bounding box center [400, 255] width 220 height 23
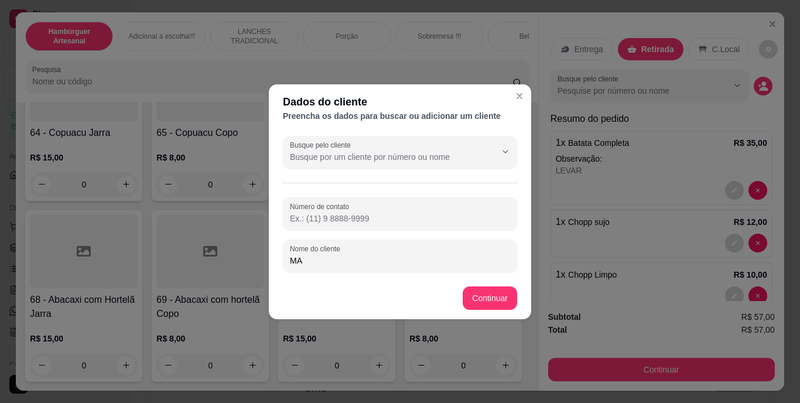
type input "M"
type input "MESA 7 VAI LEVAR"
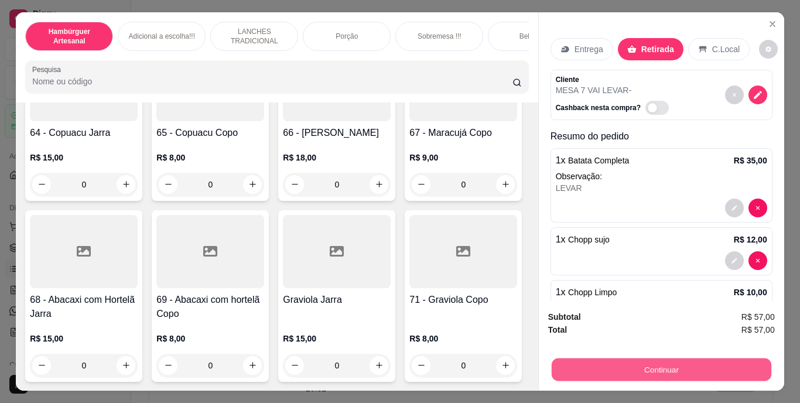
click at [589, 362] on button "Continuar" at bounding box center [661, 369] width 220 height 23
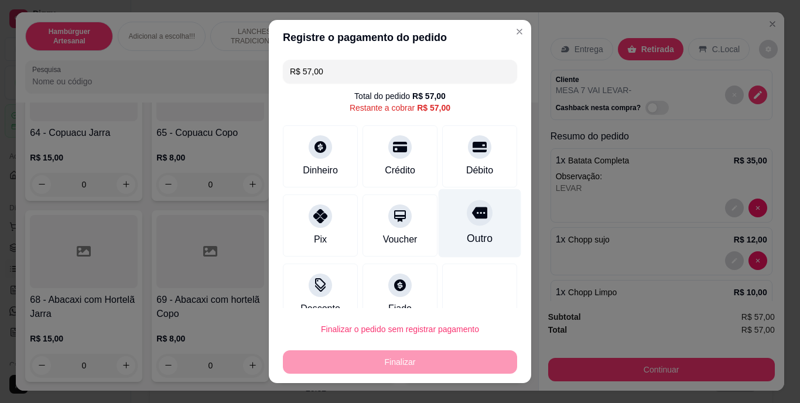
click at [471, 236] on div "Outro" at bounding box center [480, 238] width 26 height 15
type input "R$ 0,00"
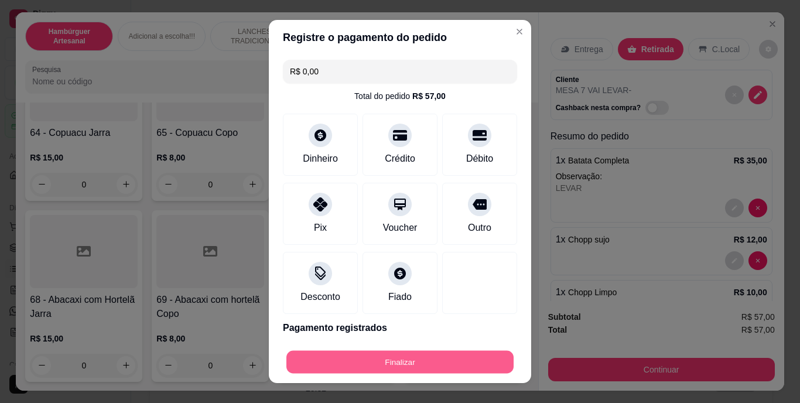
click at [433, 362] on button "Finalizar" at bounding box center [399, 361] width 227 height 23
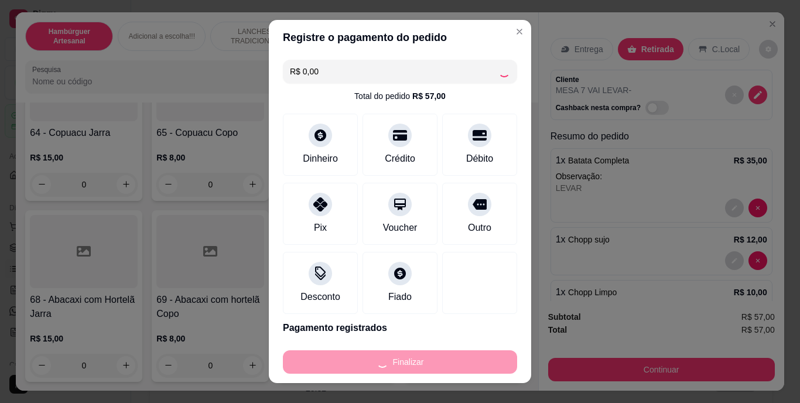
type input "0"
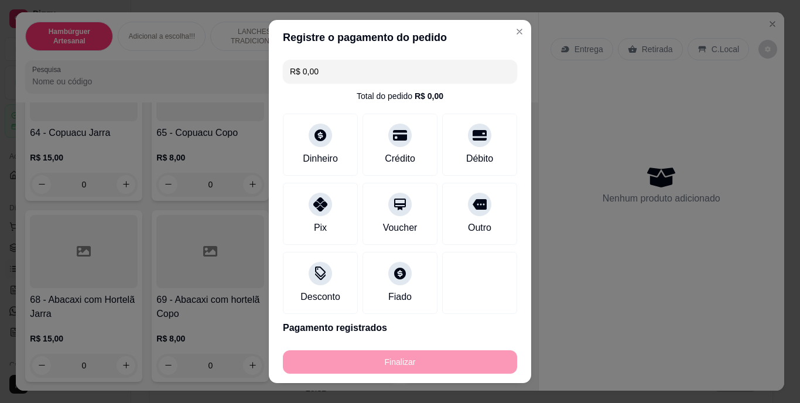
type input "-R$ 57,00"
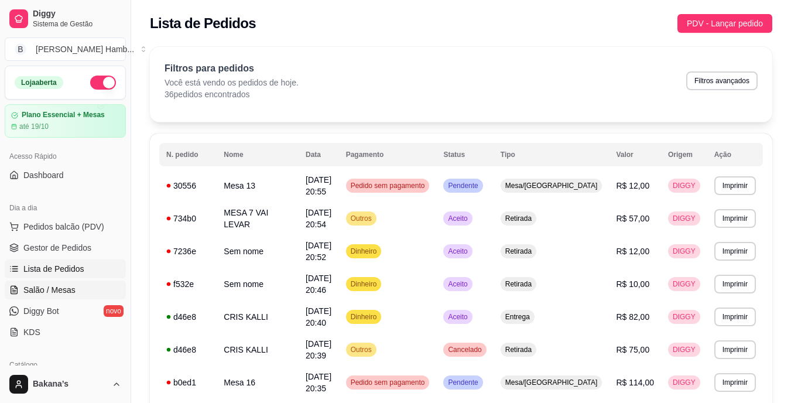
click at [80, 283] on link "Salão / Mesas" at bounding box center [65, 289] width 121 height 19
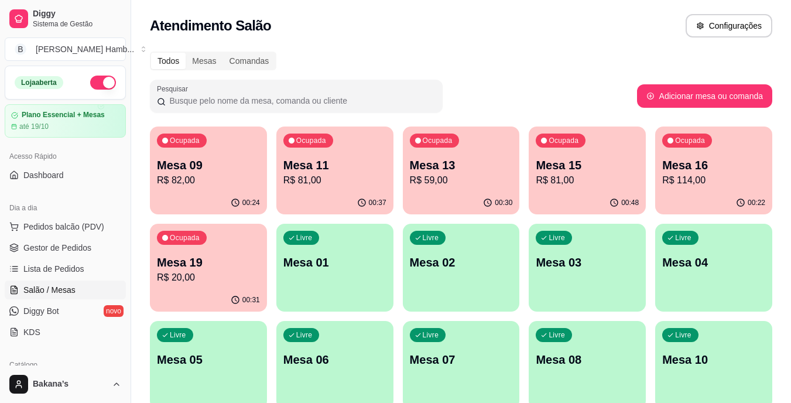
click at [171, 165] on p "Mesa 09" at bounding box center [208, 165] width 103 height 16
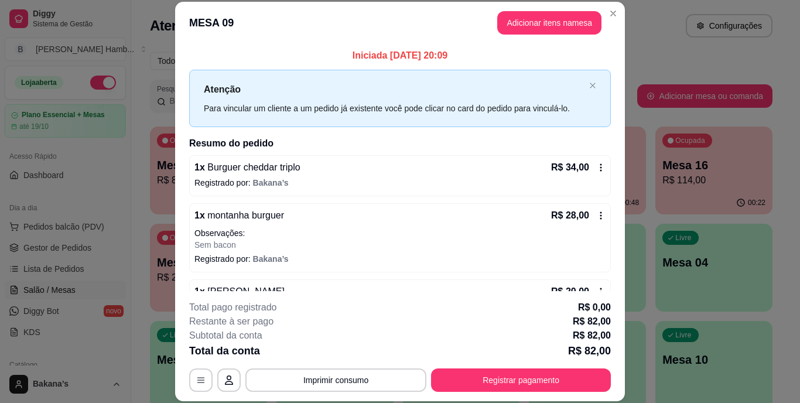
scroll to position [36, 0]
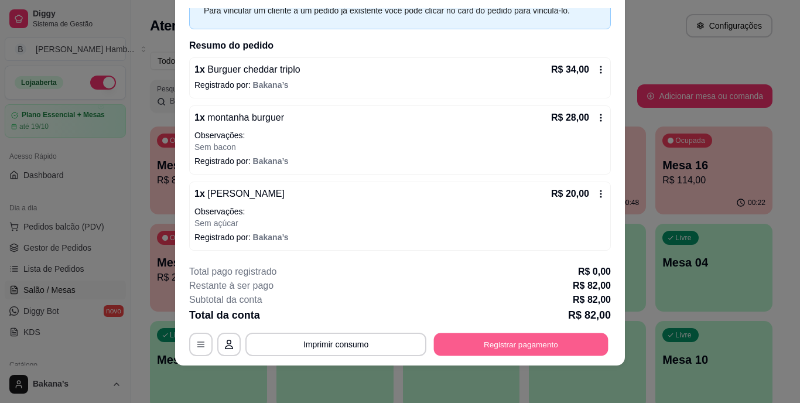
click at [523, 339] on button "Registrar pagamento" at bounding box center [521, 344] width 174 height 23
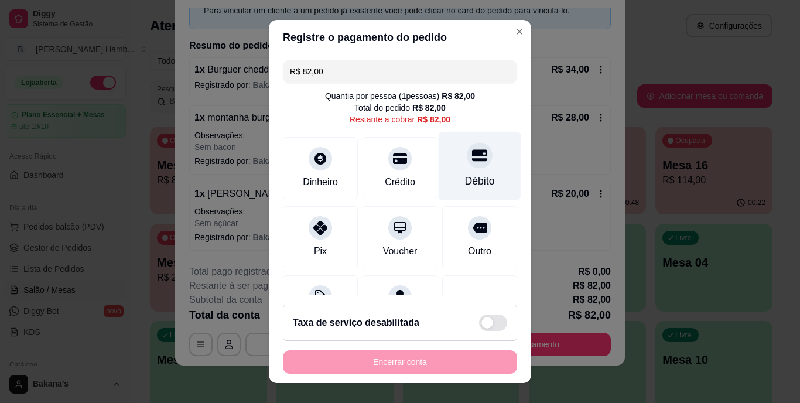
click at [472, 155] on icon at bounding box center [479, 156] width 15 height 12
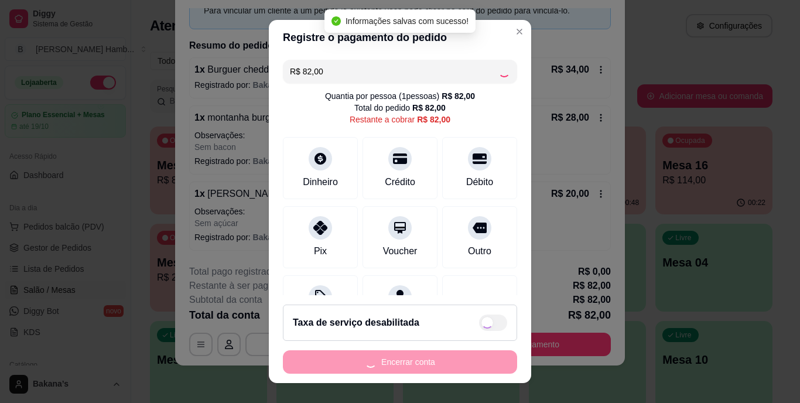
type input "R$ 0,00"
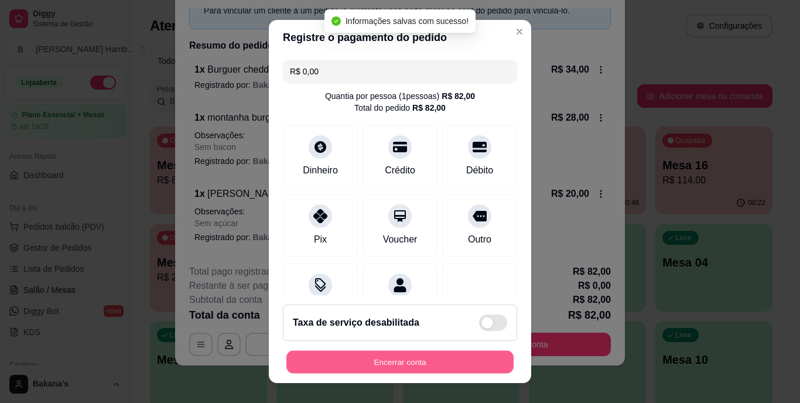
click at [412, 355] on button "Encerrar conta" at bounding box center [399, 361] width 227 height 23
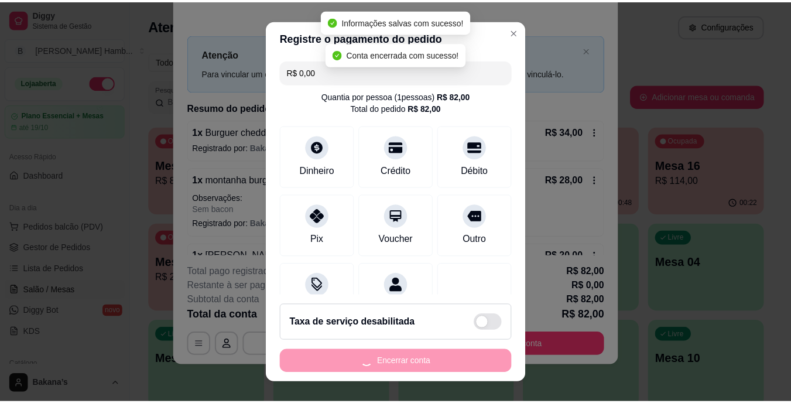
scroll to position [0, 0]
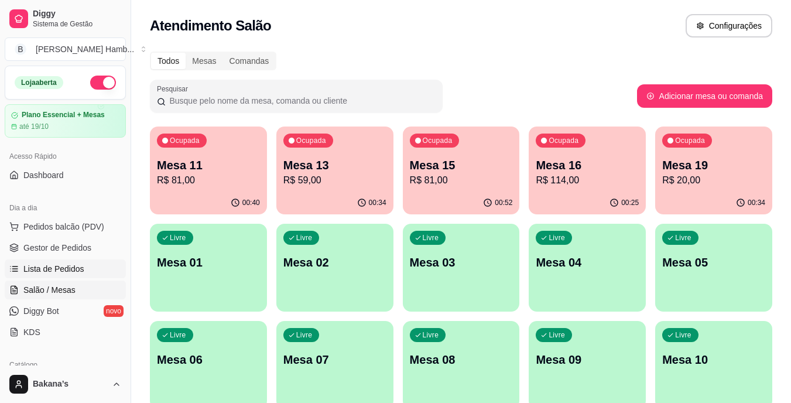
click at [46, 269] on span "Lista de Pedidos" at bounding box center [53, 269] width 61 height 12
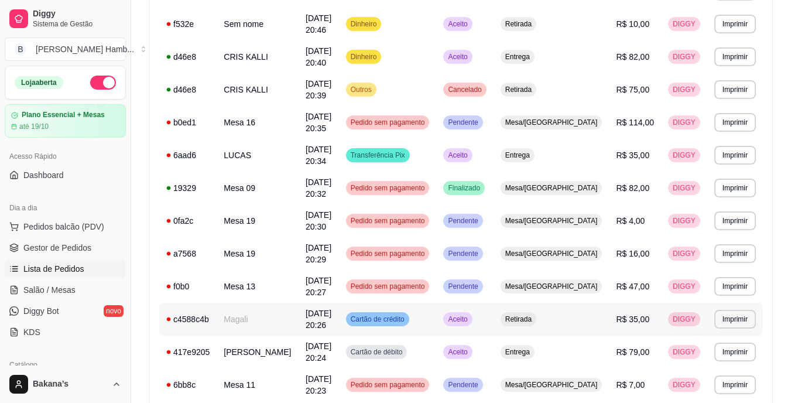
scroll to position [351, 0]
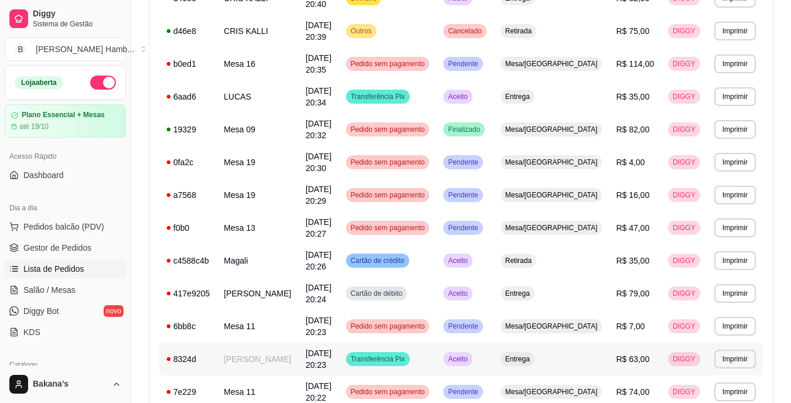
click at [246, 357] on td "[PERSON_NAME]" at bounding box center [258, 359] width 82 height 33
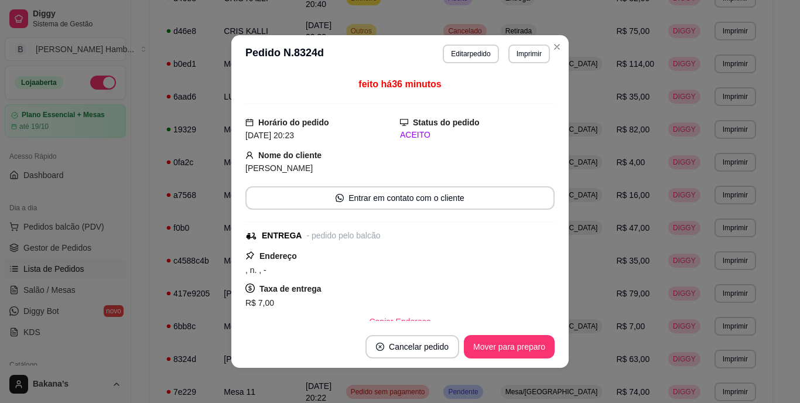
drag, startPoint x: 316, startPoint y: 4, endPoint x: 275, endPoint y: 2, distance: 40.4
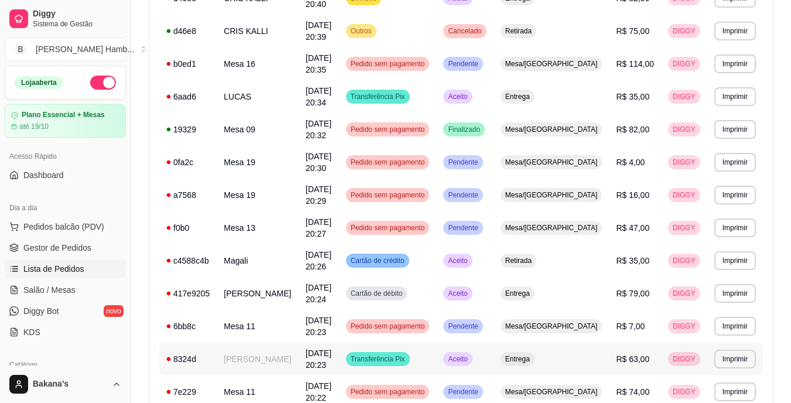
click at [273, 355] on td "[PERSON_NAME]" at bounding box center [258, 359] width 82 height 33
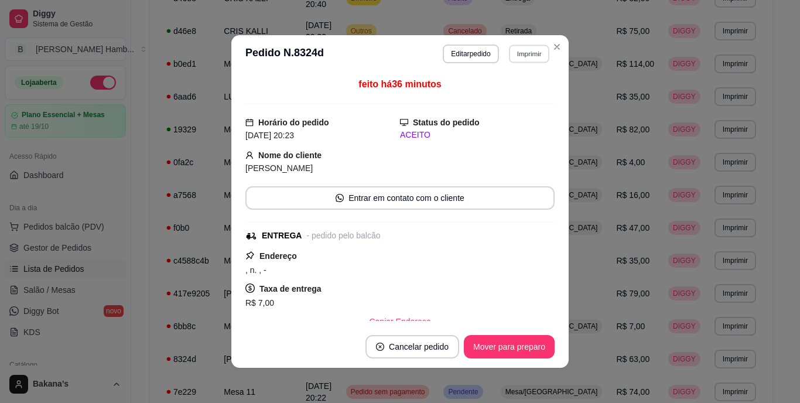
click at [536, 52] on button "Imprimir" at bounding box center [529, 53] width 40 height 18
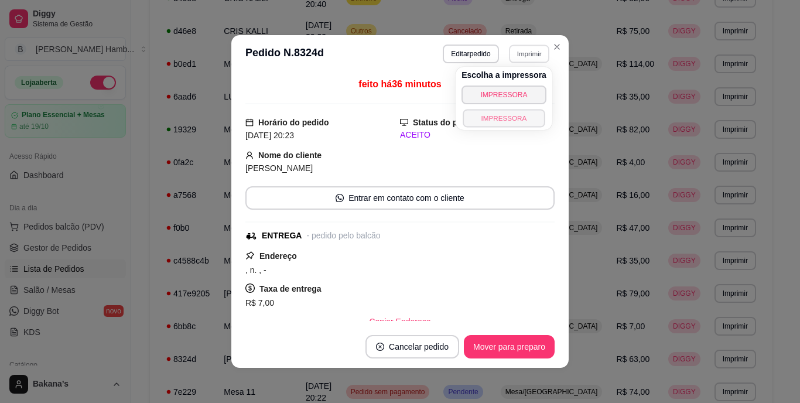
click at [499, 114] on button "IMPRESSORA" at bounding box center [504, 118] width 82 height 18
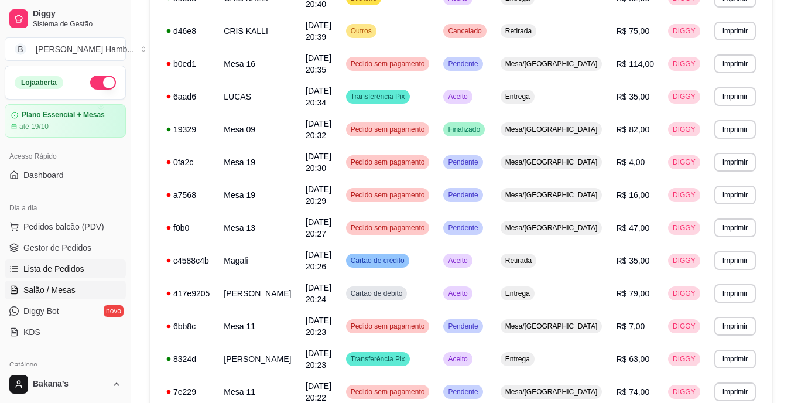
click at [67, 293] on span "Salão / Mesas" at bounding box center [49, 290] width 52 height 12
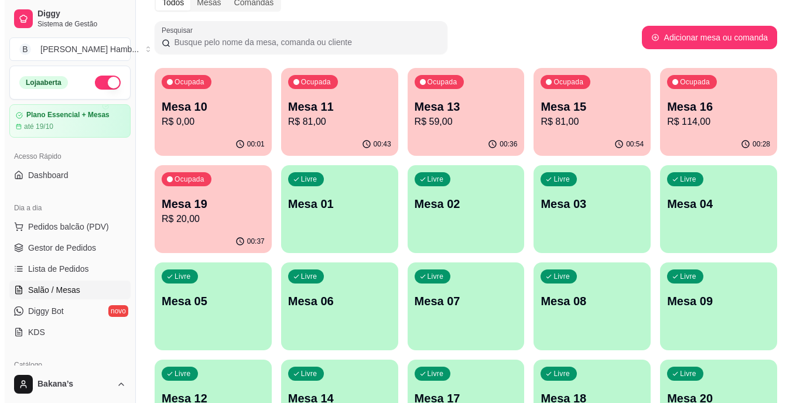
scroll to position [150, 0]
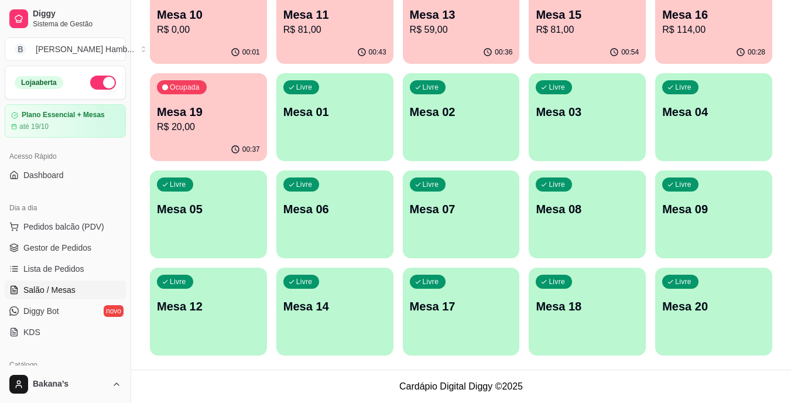
click at [219, 301] on p "Mesa 12" at bounding box center [208, 306] width 103 height 16
click at [313, 309] on p "Mesa 14" at bounding box center [335, 307] width 100 height 16
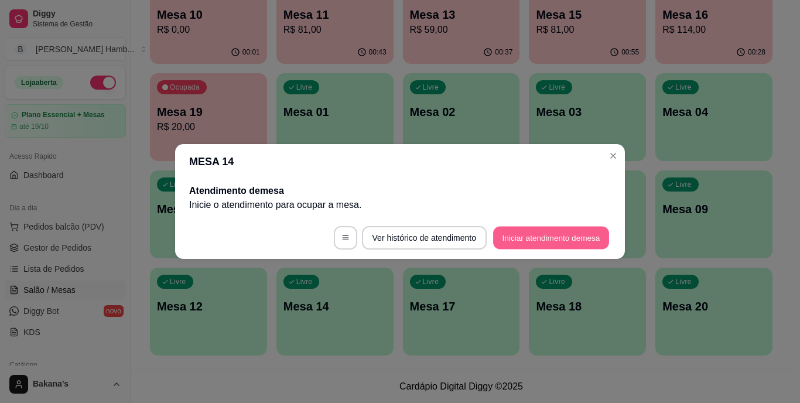
click at [544, 236] on button "Iniciar atendimento de mesa" at bounding box center [551, 238] width 116 height 23
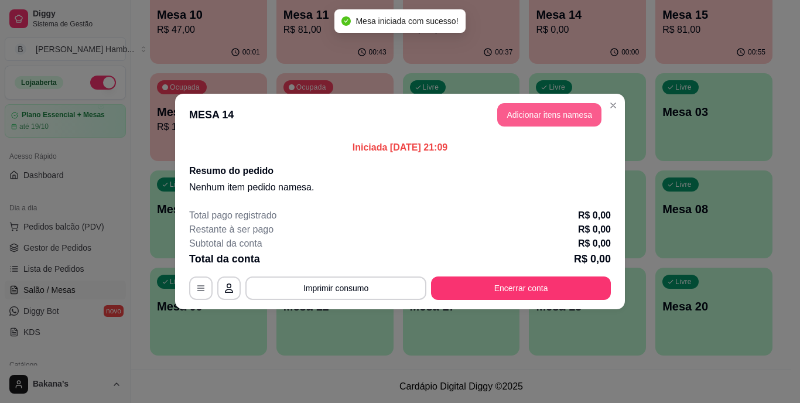
click at [548, 111] on button "Adicionar itens na mesa" at bounding box center [549, 114] width 104 height 23
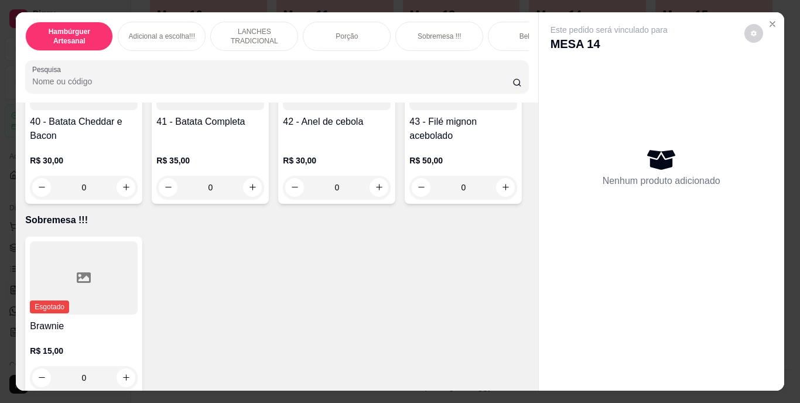
scroll to position [2217, 0]
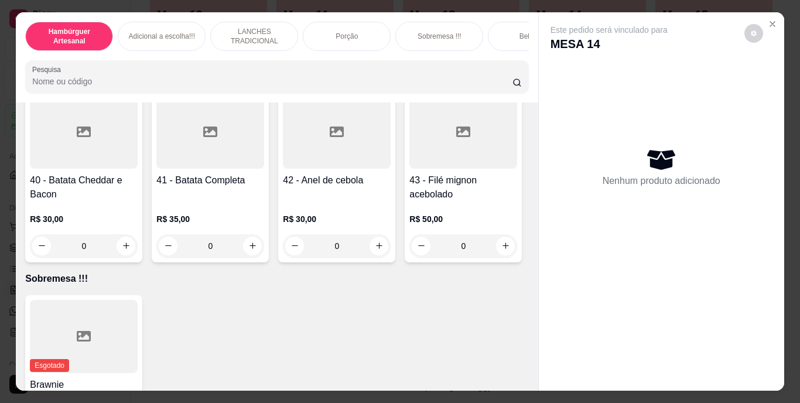
type input "1"
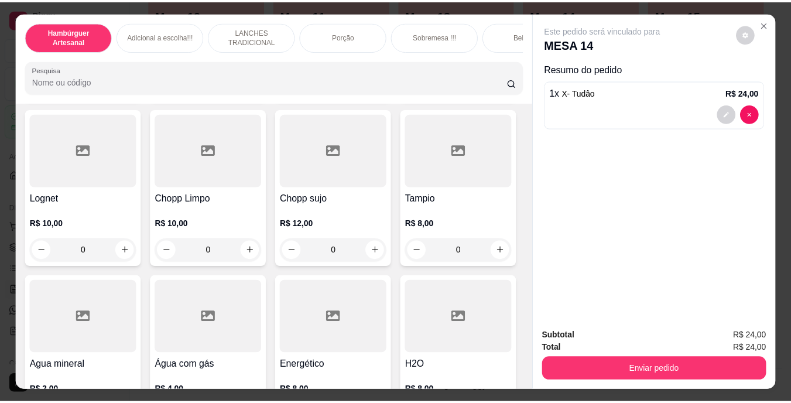
scroll to position [3154, 0]
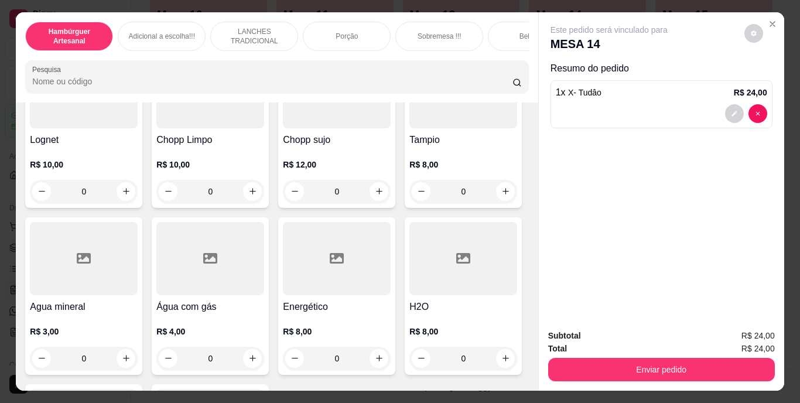
type input "1"
click at [734, 160] on button "decrease-product-quantity" at bounding box center [734, 166] width 18 height 18
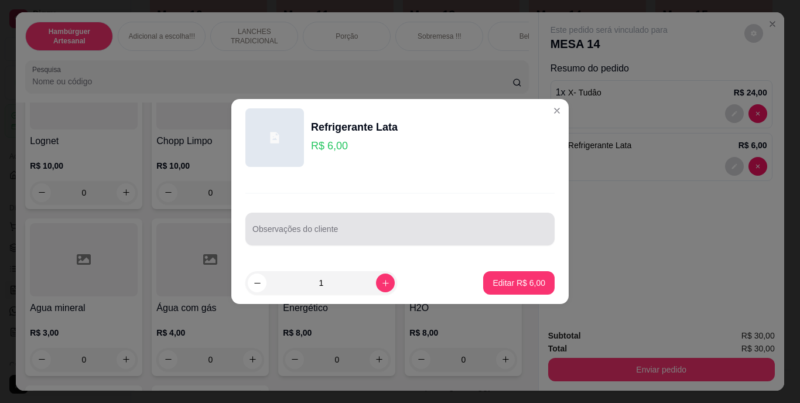
click at [430, 231] on input "Observações do cliente" at bounding box center [399, 234] width 295 height 12
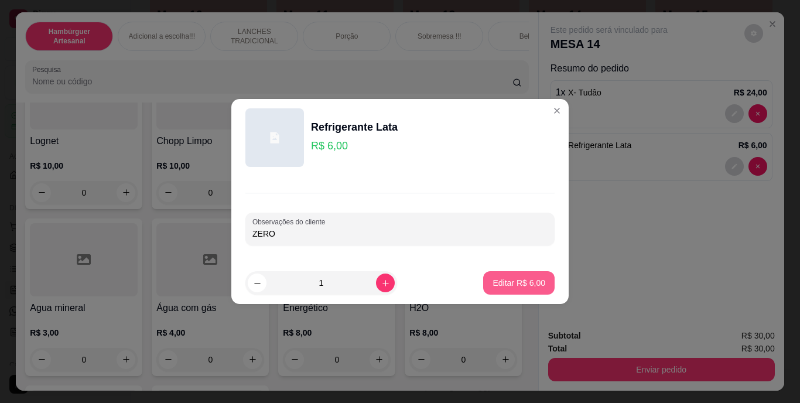
type input "ZERO"
click at [491, 272] on button "Editar R$ 6,00" at bounding box center [518, 282] width 71 height 23
type input "0"
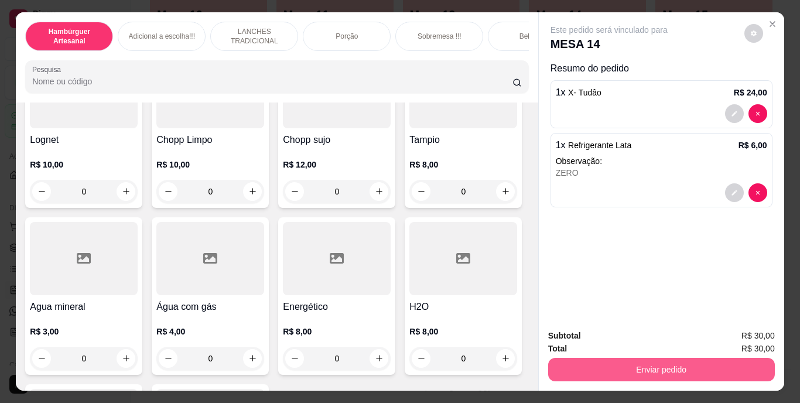
click at [602, 358] on button "Enviar pedido" at bounding box center [661, 369] width 227 height 23
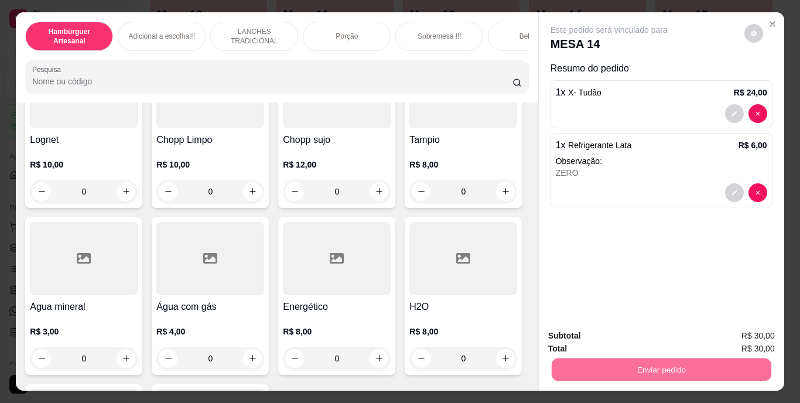
click at [594, 338] on button "Não registrar e enviar pedido" at bounding box center [622, 337] width 118 height 22
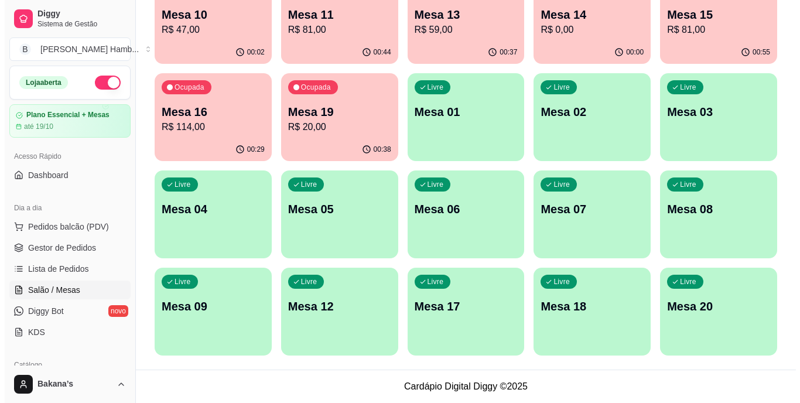
scroll to position [33, 0]
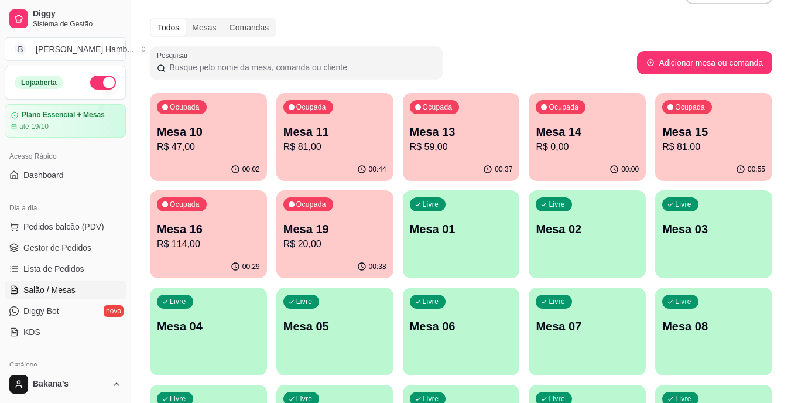
click at [330, 123] on div "Ocupada Mesa 11 R$ 81,00" at bounding box center [334, 125] width 117 height 65
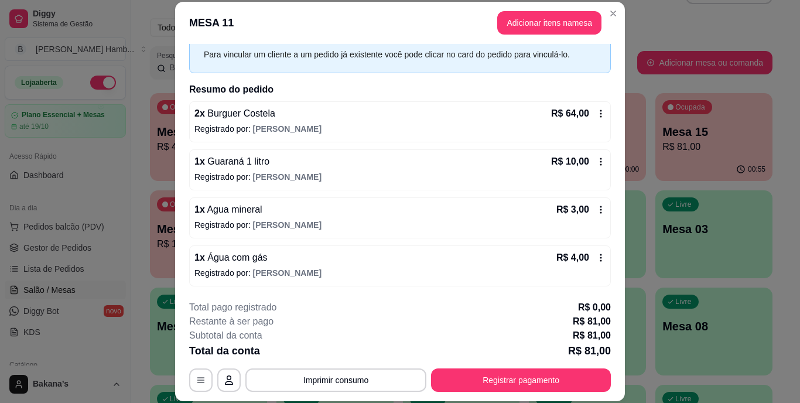
scroll to position [36, 0]
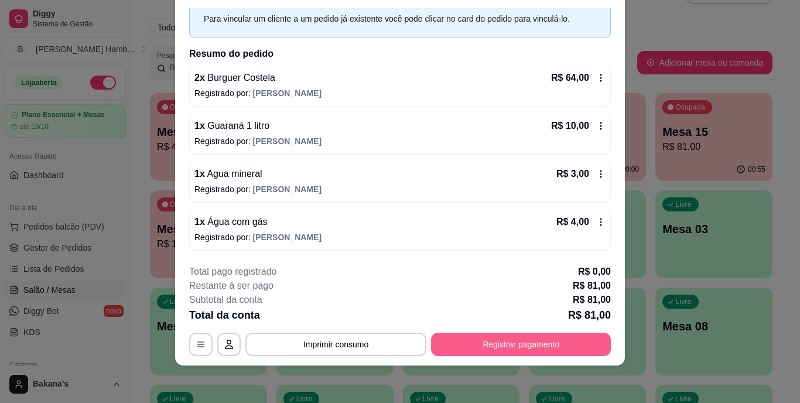
click at [509, 345] on button "Registrar pagamento" at bounding box center [521, 344] width 180 height 23
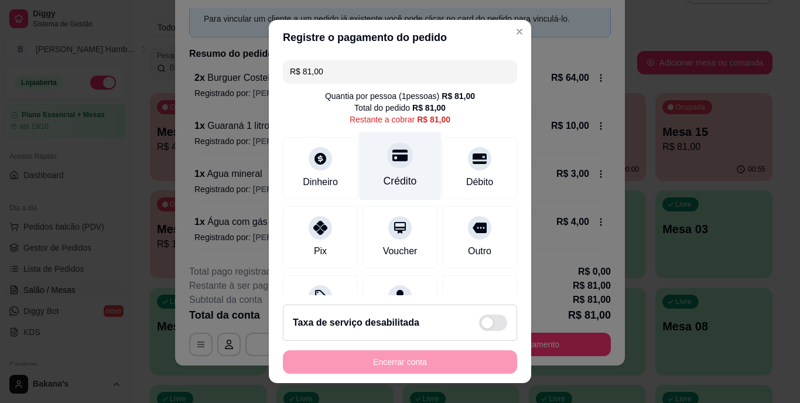
click at [407, 163] on div "Crédito" at bounding box center [400, 166] width 83 height 69
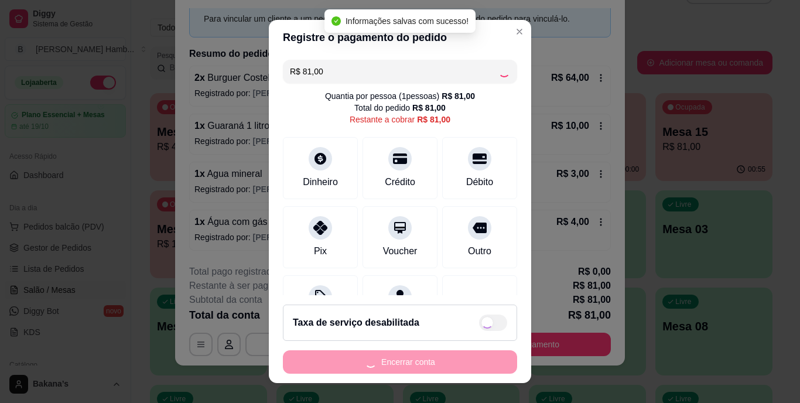
type input "R$ 0,00"
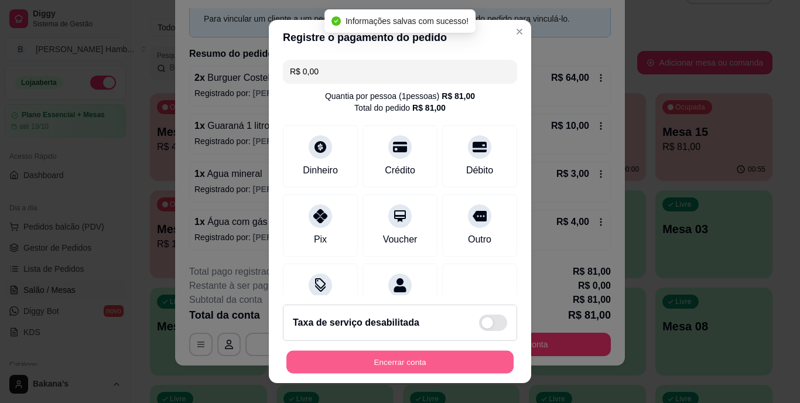
click at [371, 357] on button "Encerrar conta" at bounding box center [399, 361] width 227 height 23
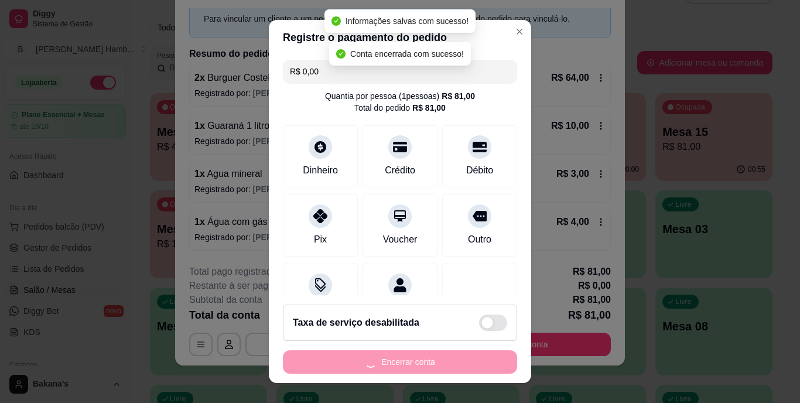
scroll to position [0, 0]
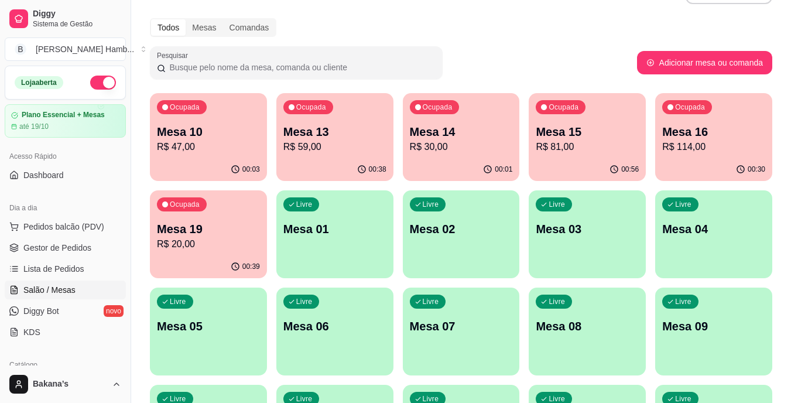
click at [372, 118] on div "Ocupada Mesa 13 R$ 59,00" at bounding box center [334, 125] width 117 height 65
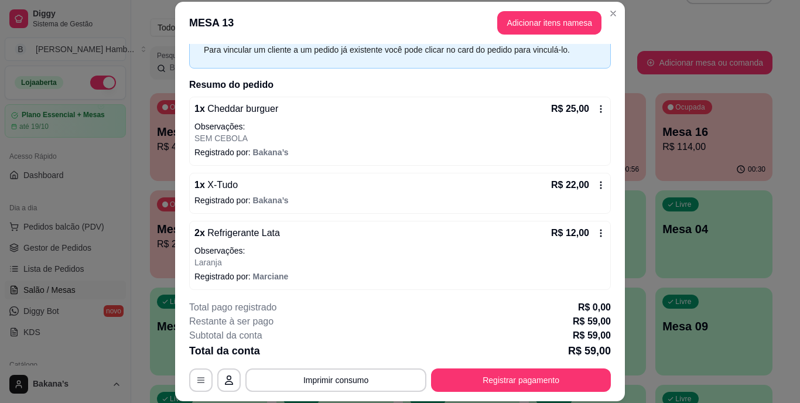
scroll to position [62, 0]
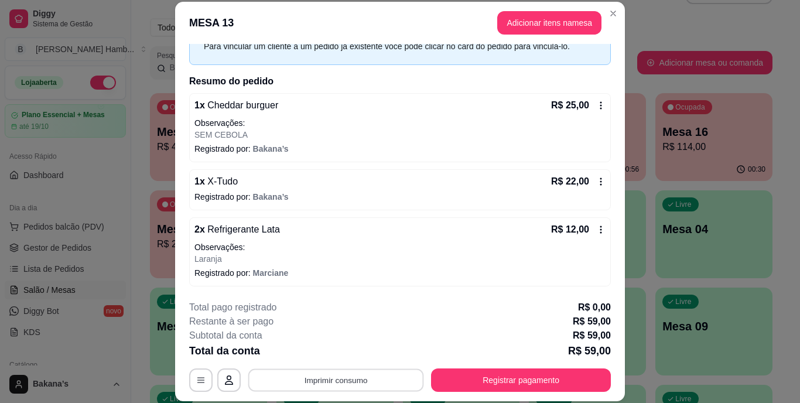
click at [344, 375] on button "Imprimir consumo" at bounding box center [336, 379] width 176 height 23
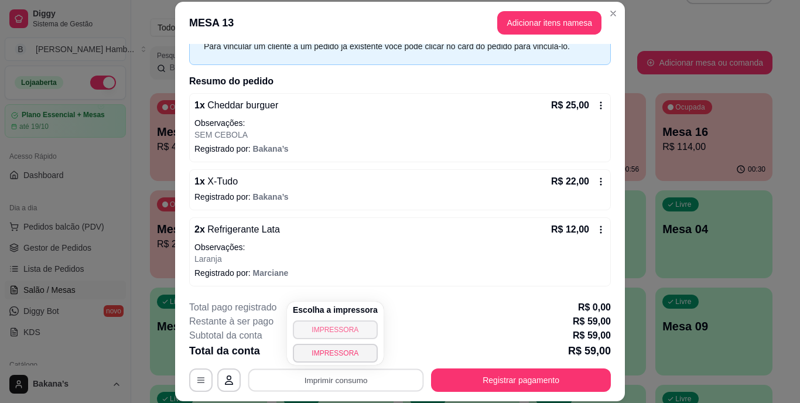
click at [345, 328] on button "IMPRESSORA" at bounding box center [335, 329] width 85 height 19
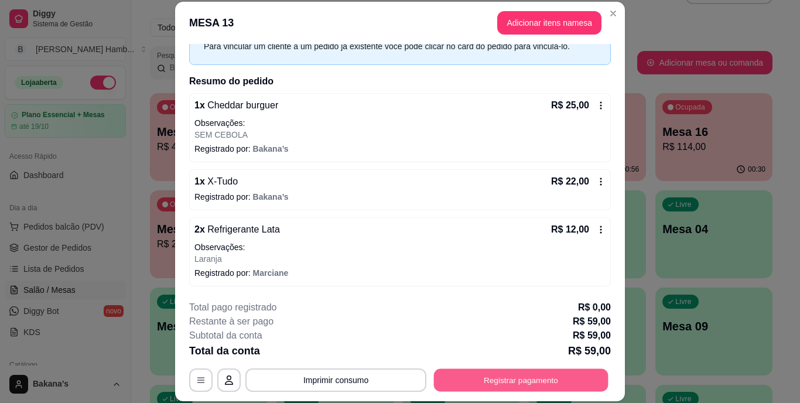
click at [486, 377] on button "Registrar pagamento" at bounding box center [521, 379] width 174 height 23
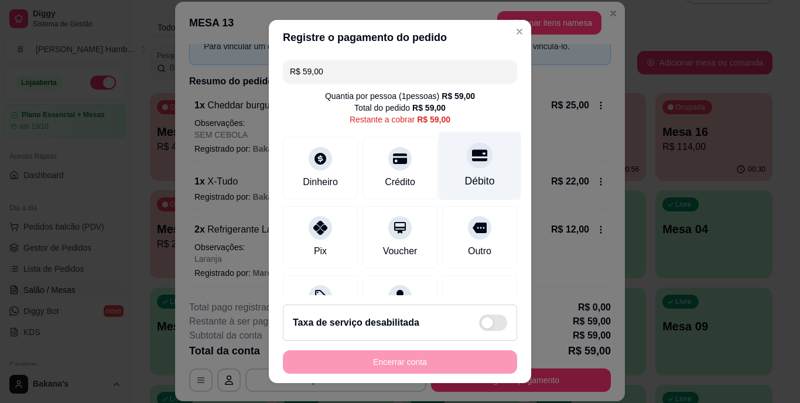
click at [457, 168] on div "Débito" at bounding box center [480, 166] width 83 height 69
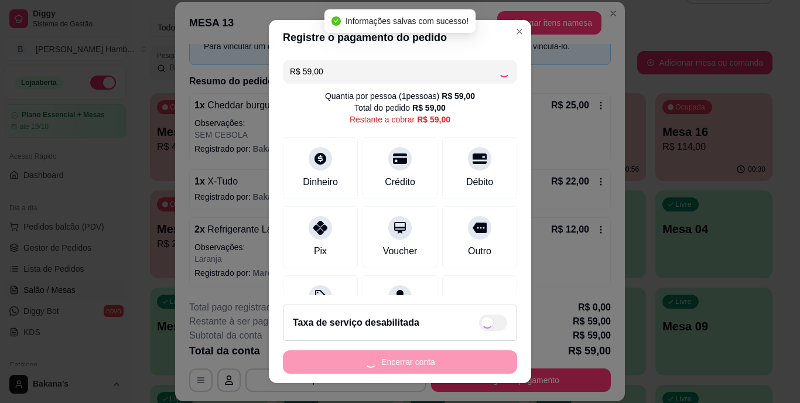
type input "R$ 0,00"
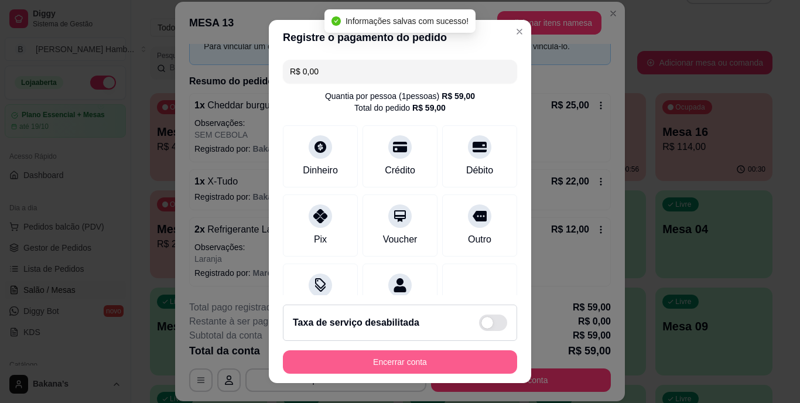
click at [388, 361] on button "Encerrar conta" at bounding box center [400, 361] width 234 height 23
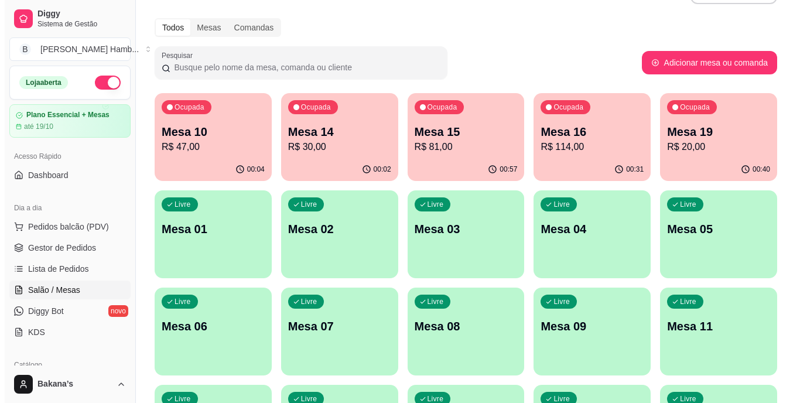
scroll to position [150, 0]
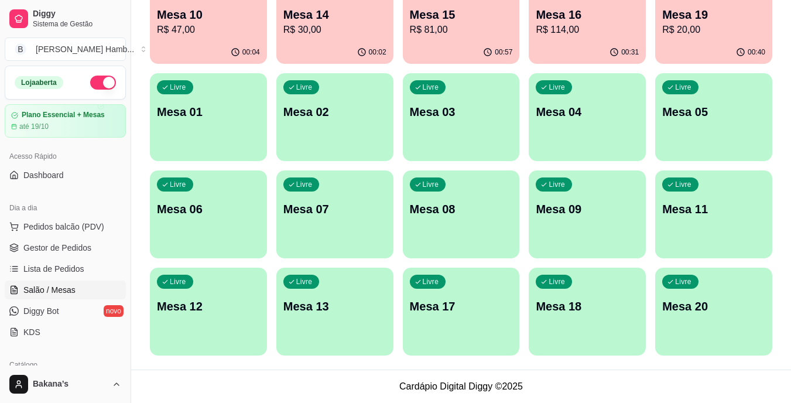
click at [468, 310] on p "Mesa 17" at bounding box center [461, 306] width 103 height 16
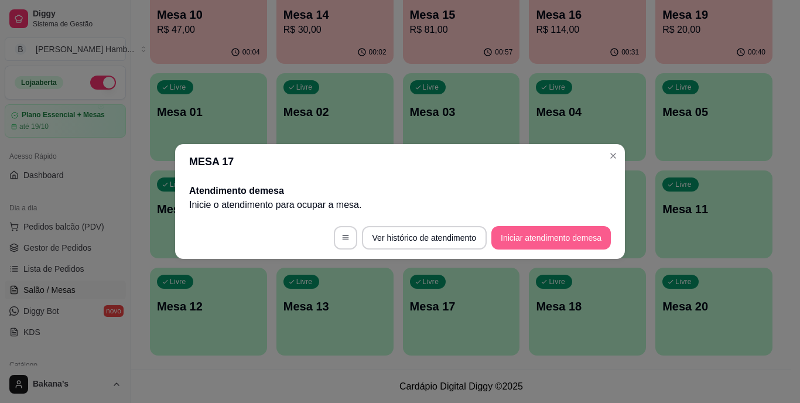
click at [565, 237] on button "Iniciar atendimento de mesa" at bounding box center [550, 237] width 119 height 23
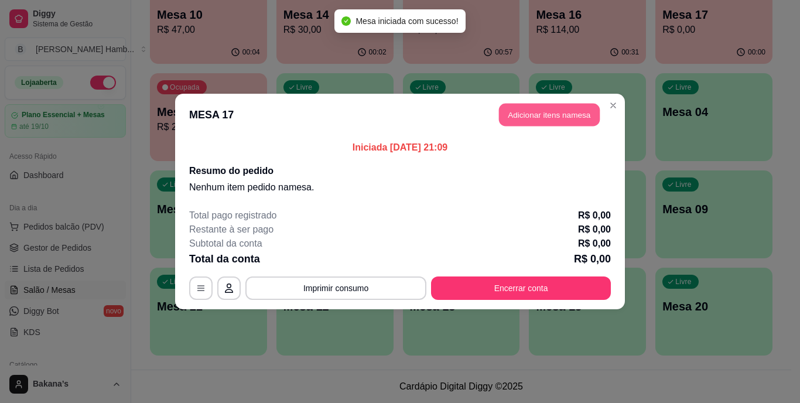
click at [563, 118] on button "Adicionar itens na mesa" at bounding box center [549, 115] width 101 height 23
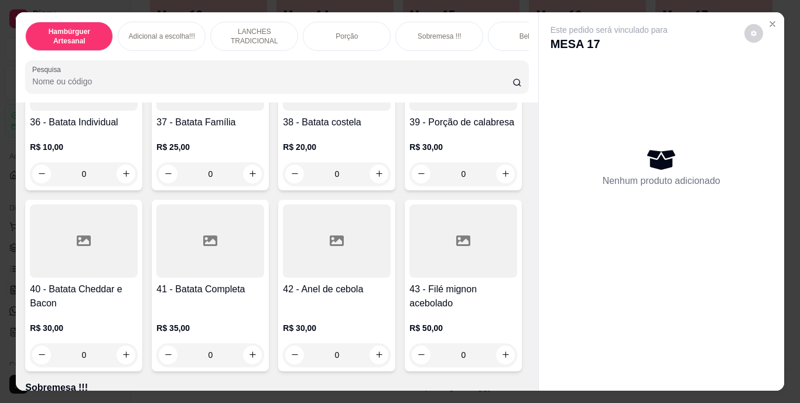
scroll to position [1932, 0]
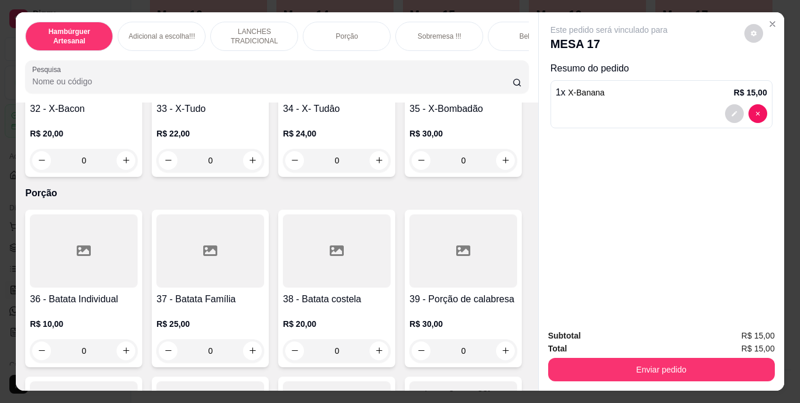
type input "2"
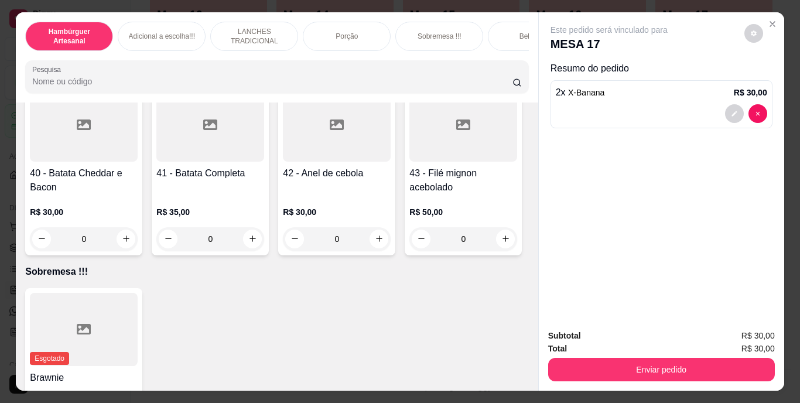
type input "1"
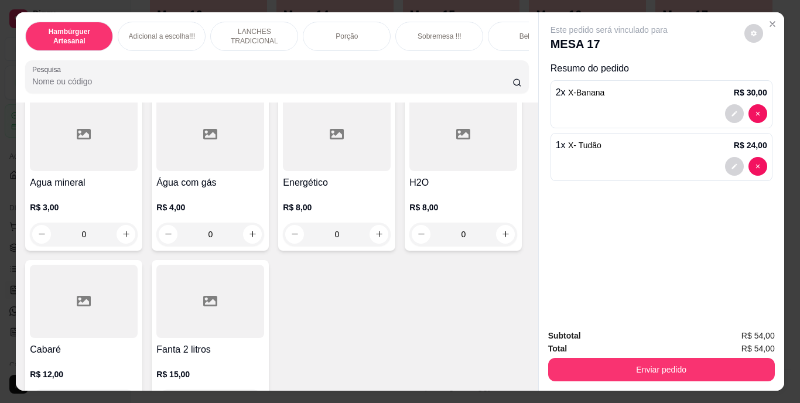
scroll to position [3337, 0]
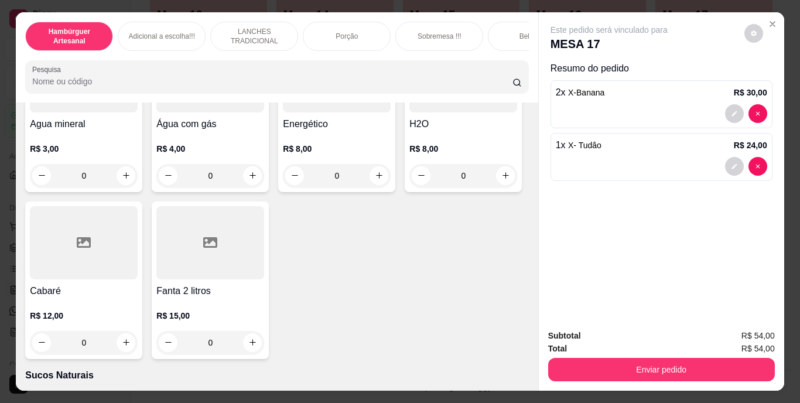
type input "1"
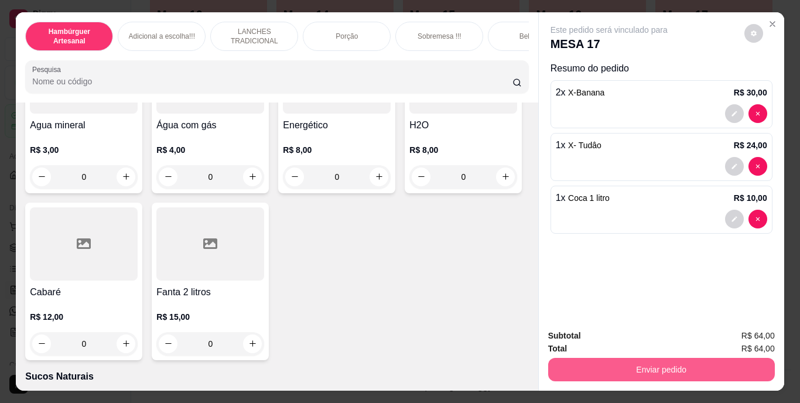
click at [666, 358] on button "Enviar pedido" at bounding box center [661, 369] width 227 height 23
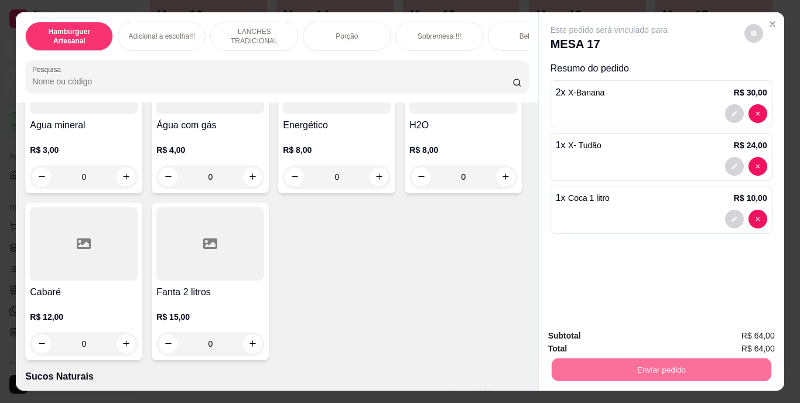
click at [652, 341] on button "Não registrar e enviar pedido" at bounding box center [622, 337] width 118 height 22
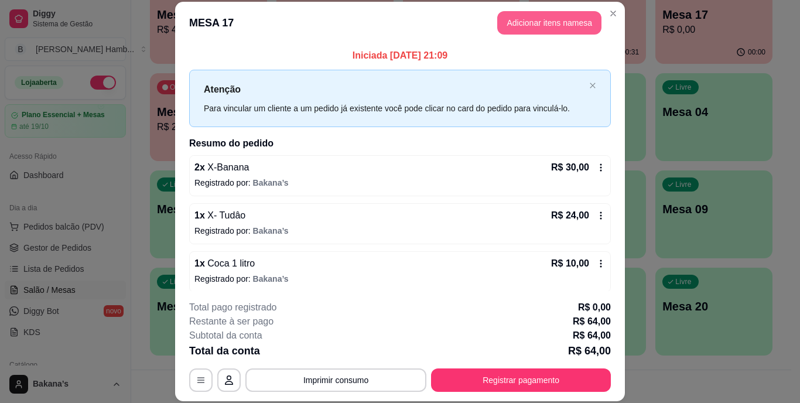
click at [547, 12] on button "Adicionar itens na mesa" at bounding box center [549, 22] width 104 height 23
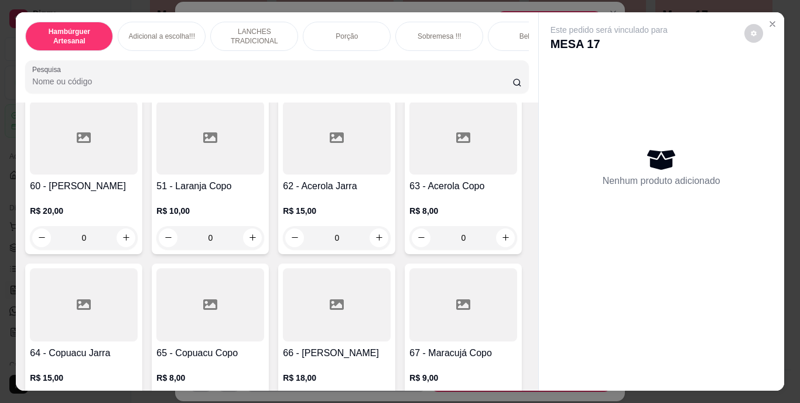
scroll to position [3747, 0]
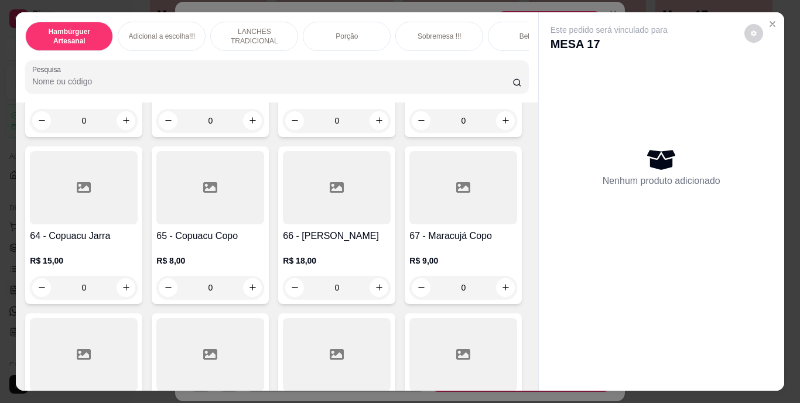
type input "1"
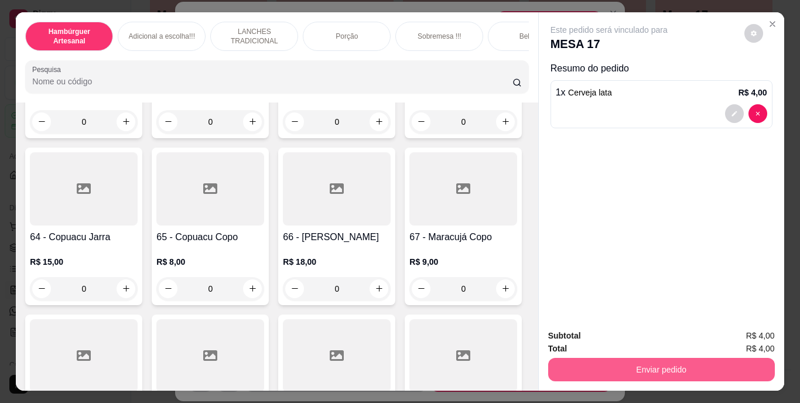
click at [570, 362] on button "Enviar pedido" at bounding box center [661, 369] width 227 height 23
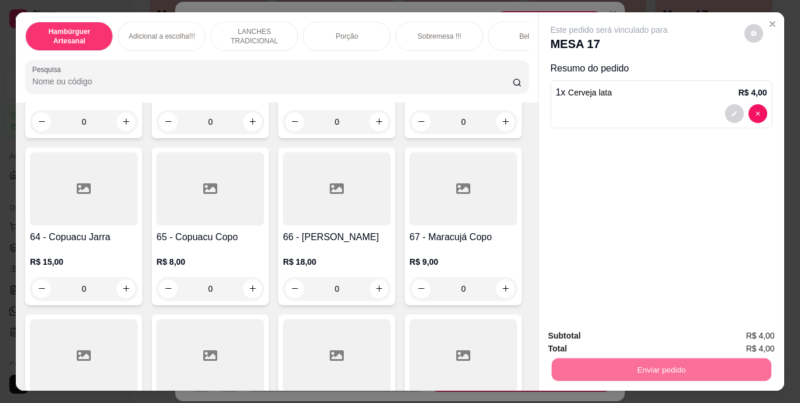
click at [577, 335] on button "Não registrar e enviar pedido" at bounding box center [622, 337] width 122 height 22
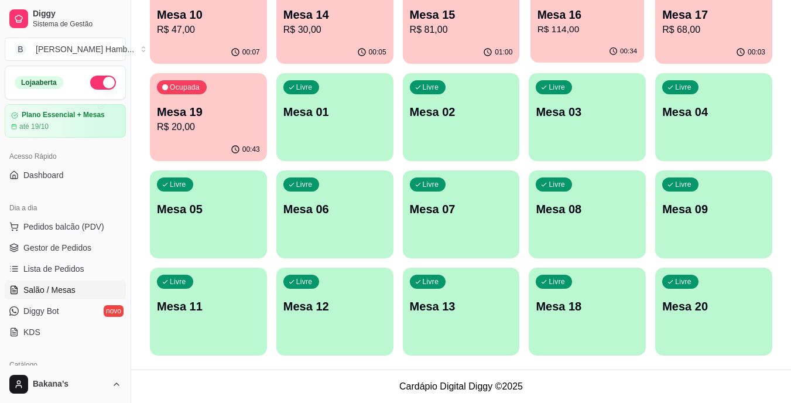
click at [535, 33] on div "Ocupada Mesa 16 R$ 114,00" at bounding box center [587, 8] width 114 height 63
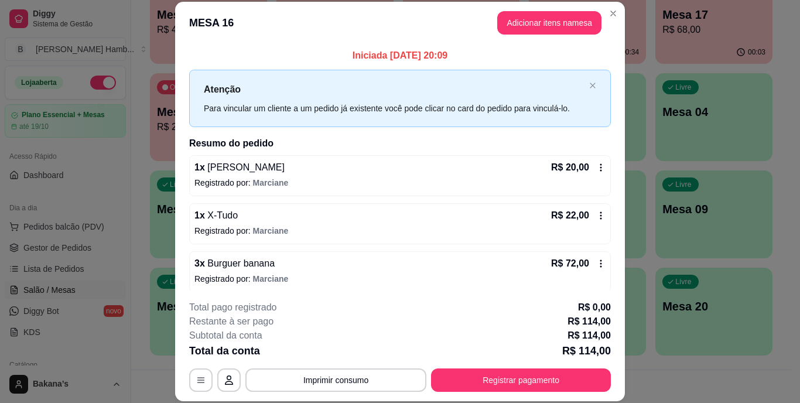
scroll to position [6, 0]
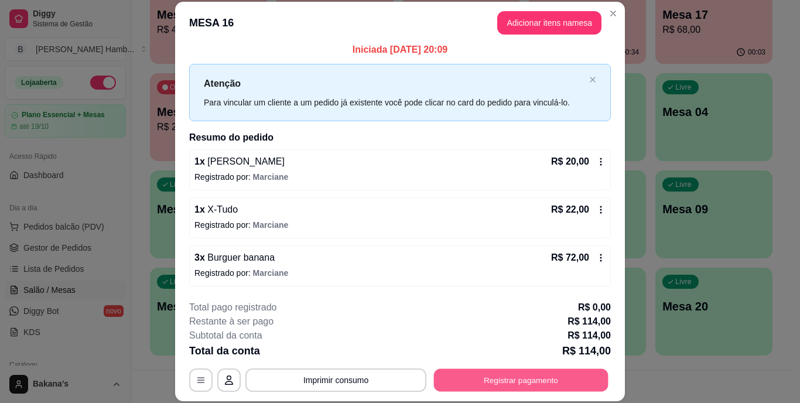
click at [440, 374] on button "Registrar pagamento" at bounding box center [521, 379] width 174 height 23
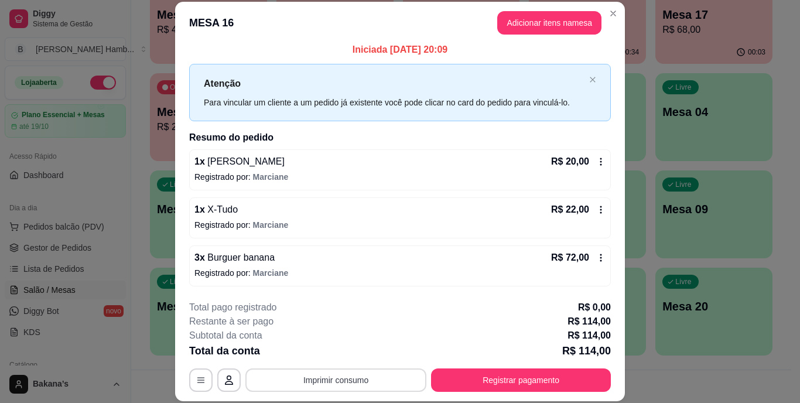
click at [351, 379] on button "Imprimir consumo" at bounding box center [335, 379] width 181 height 23
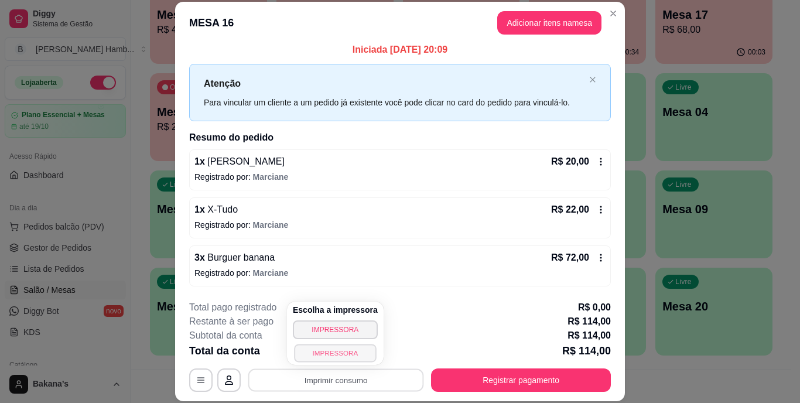
click at [354, 345] on button "IMPRESSORA" at bounding box center [335, 353] width 82 height 18
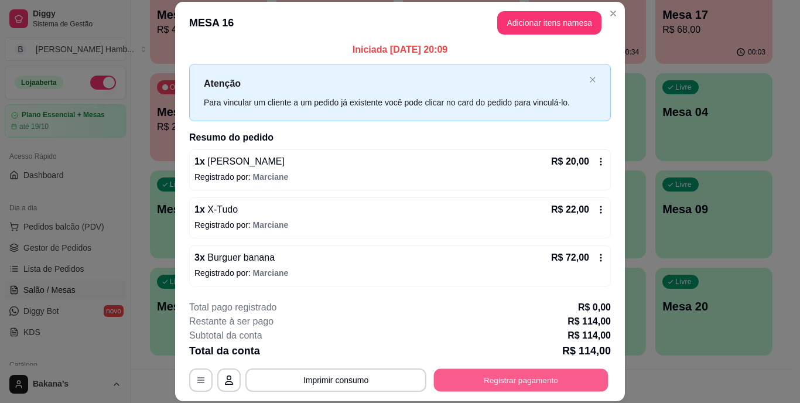
click at [478, 375] on button "Registrar pagamento" at bounding box center [521, 379] width 174 height 23
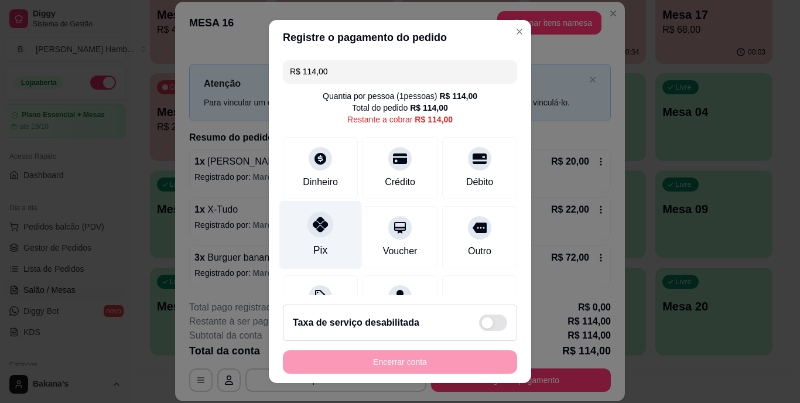
click at [324, 238] on div "Pix" at bounding box center [320, 235] width 83 height 69
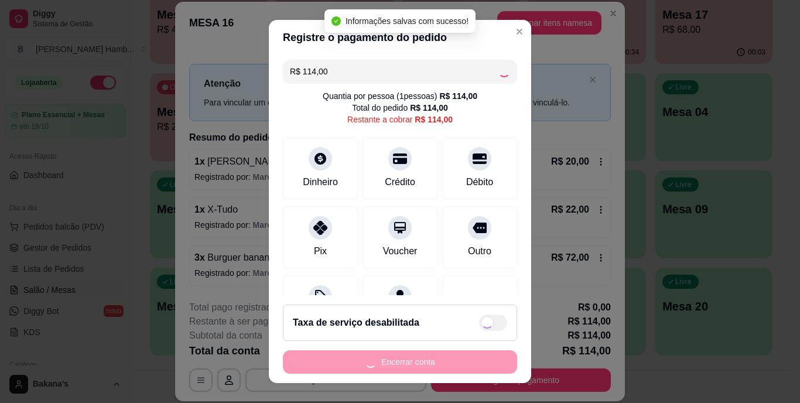
type input "R$ 0,00"
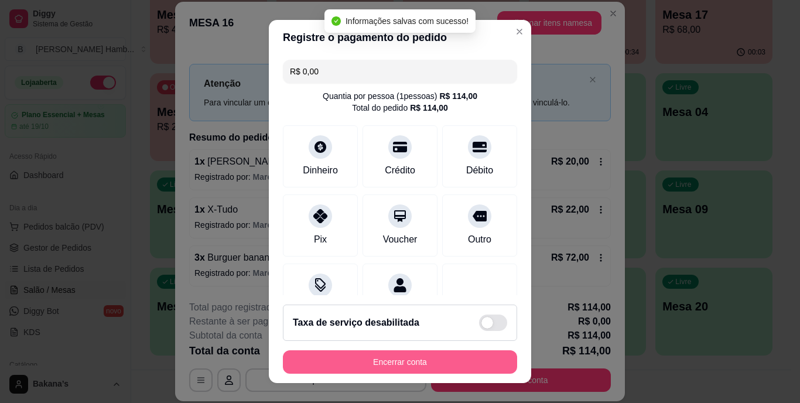
click at [379, 361] on button "Encerrar conta" at bounding box center [400, 361] width 234 height 23
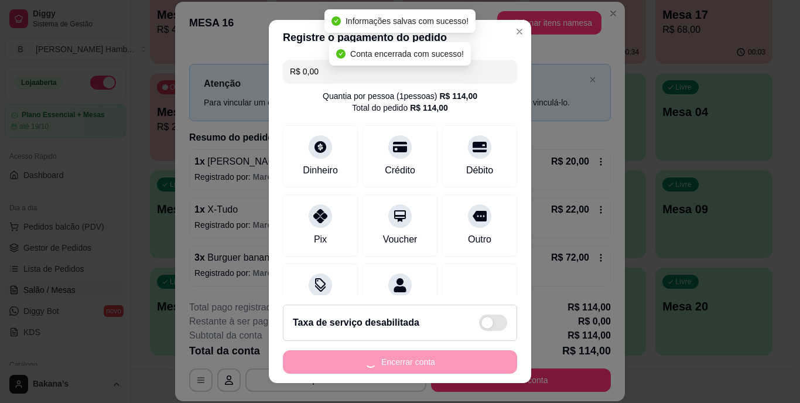
scroll to position [0, 0]
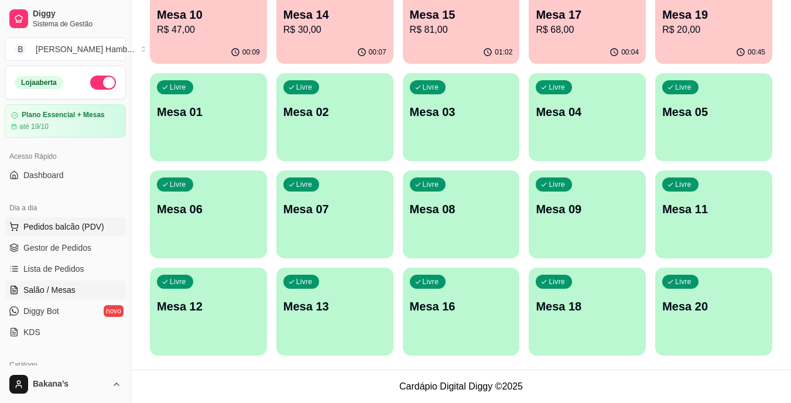
click at [102, 224] on button "Pedidos balcão (PDV)" at bounding box center [65, 226] width 121 height 19
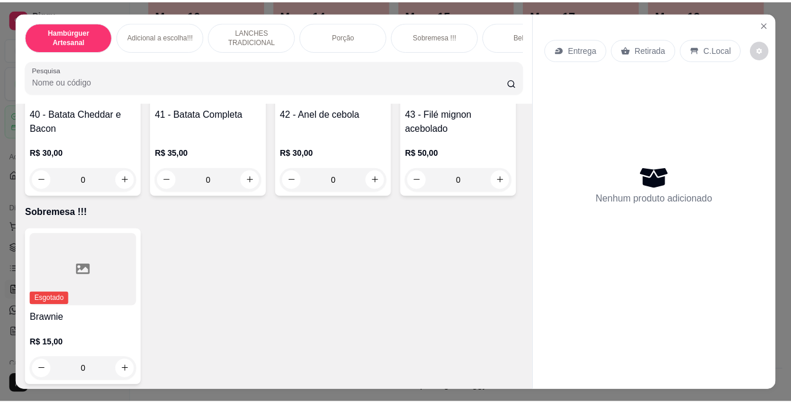
scroll to position [2225, 0]
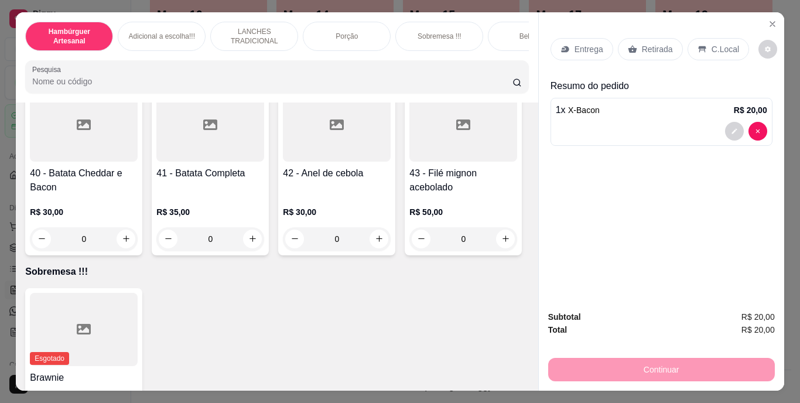
type input "2"
click at [648, 49] on p "Retirada" at bounding box center [657, 49] width 31 height 12
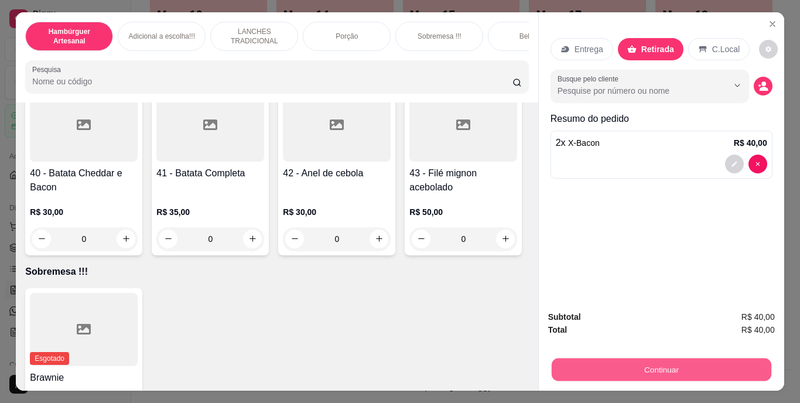
click at [608, 358] on button "Continuar" at bounding box center [661, 369] width 220 height 23
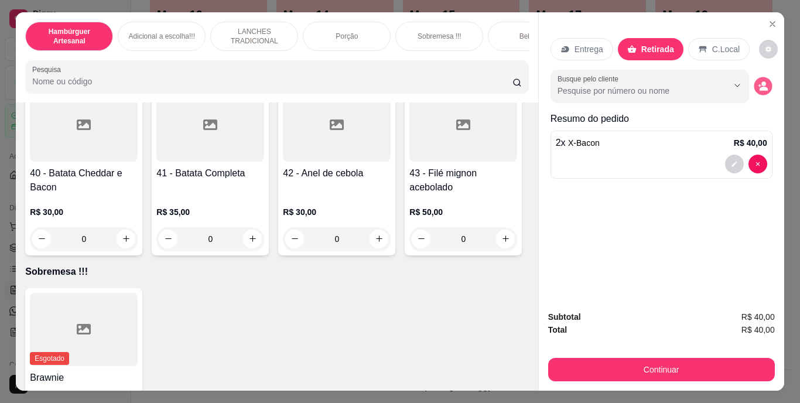
click at [758, 81] on icon "decrease-product-quantity" at bounding box center [763, 86] width 10 height 10
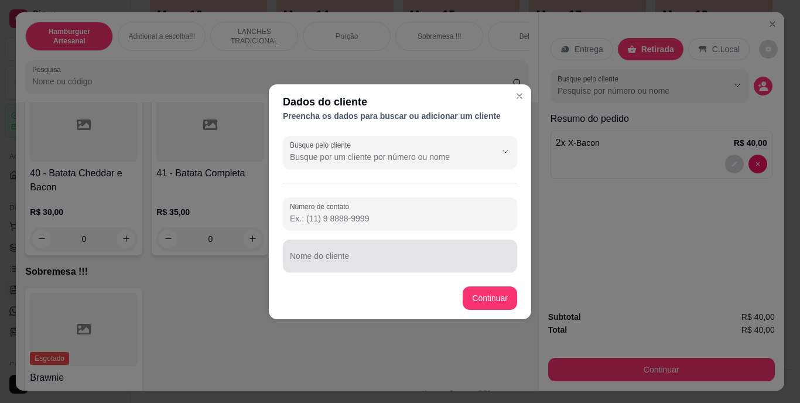
click at [478, 243] on div "Nome do cliente" at bounding box center [400, 255] width 234 height 33
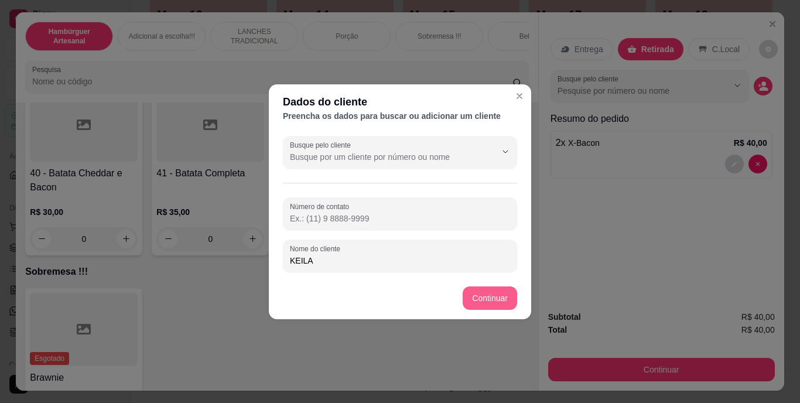
type input "KEILA"
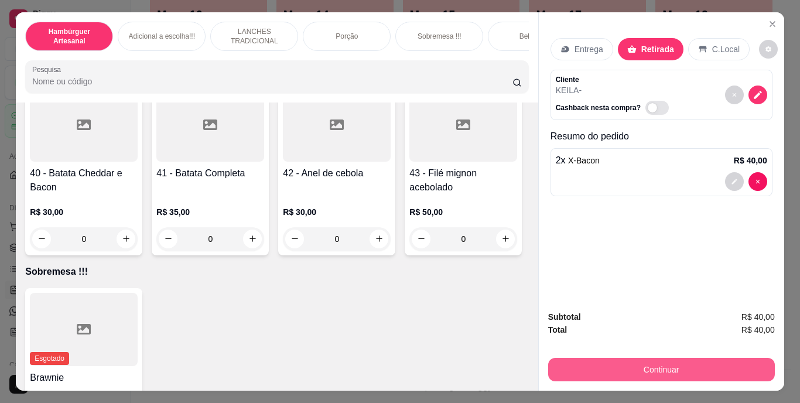
click at [584, 366] on button "Continuar" at bounding box center [661, 369] width 227 height 23
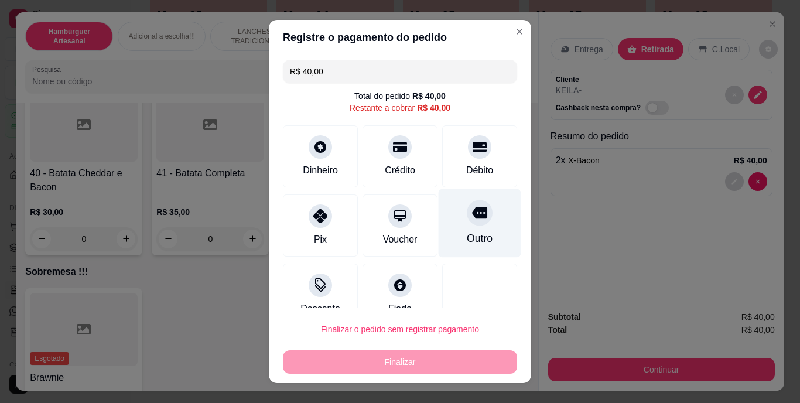
click at [476, 234] on div "Outro" at bounding box center [480, 223] width 83 height 69
type input "R$ 0,00"
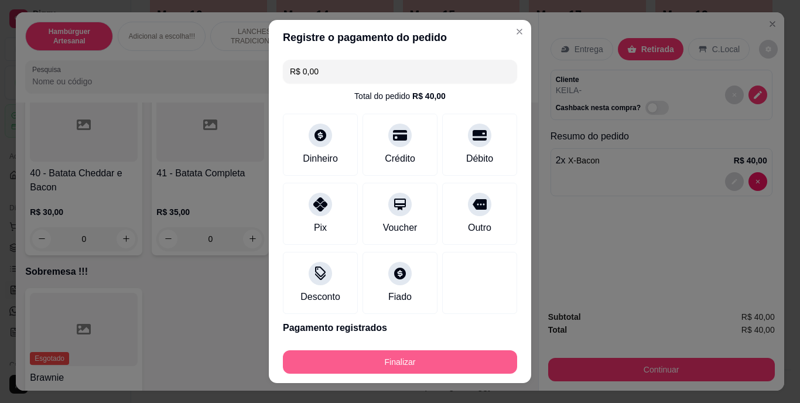
click at [460, 364] on button "Finalizar" at bounding box center [400, 361] width 234 height 23
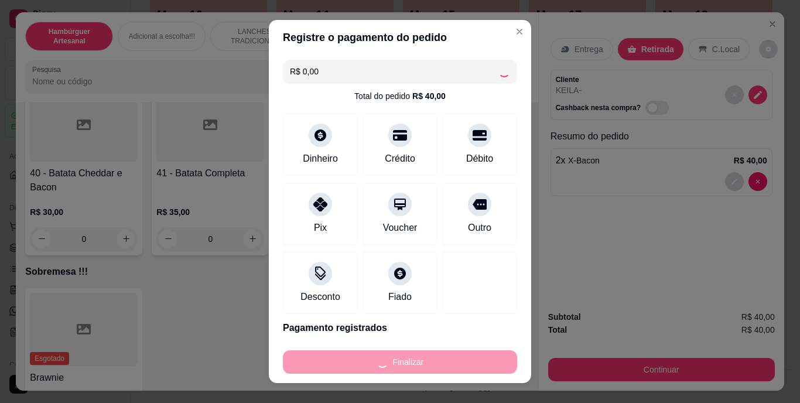
type input "0"
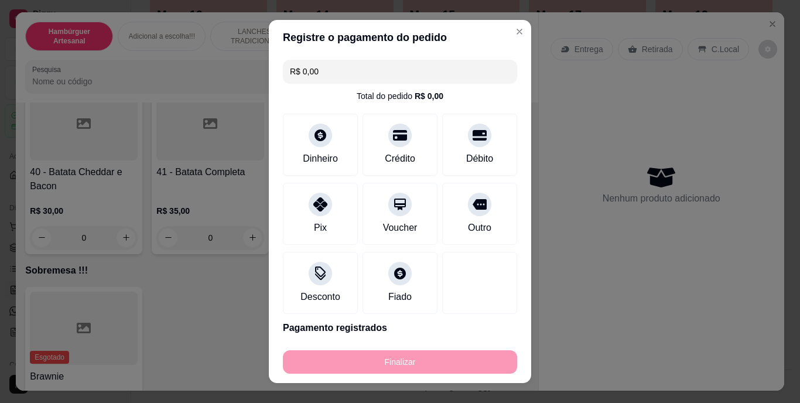
type input "-R$ 40,00"
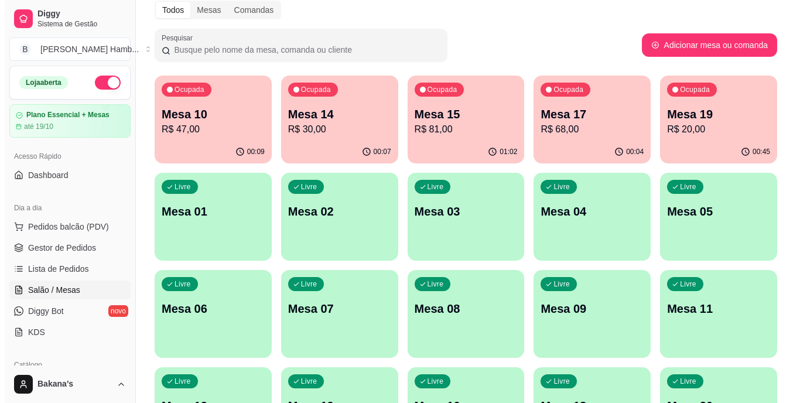
scroll to position [47, 0]
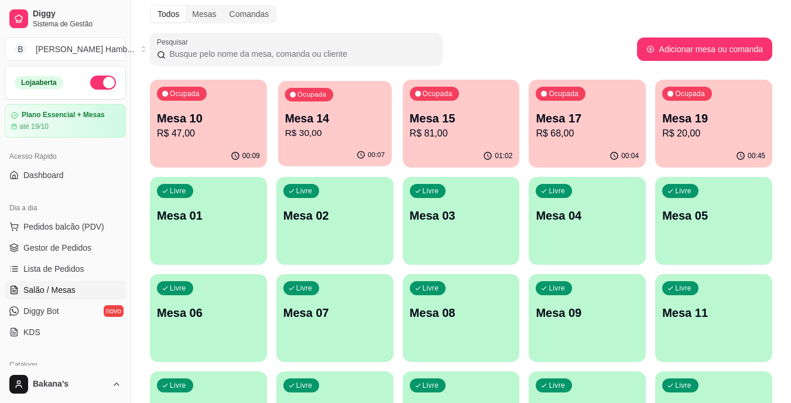
click at [373, 142] on div "Ocupada Mesa 14 R$ 30,00" at bounding box center [335, 112] width 114 height 63
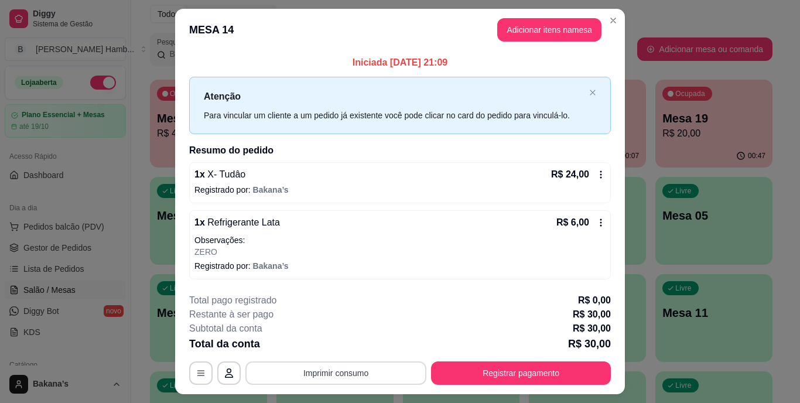
click at [276, 369] on button "Imprimir consumo" at bounding box center [335, 372] width 181 height 23
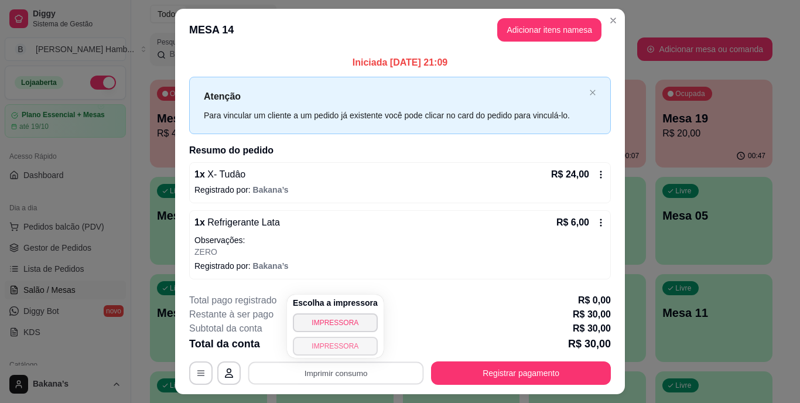
click at [352, 347] on button "IMPRESSORA" at bounding box center [335, 346] width 85 height 19
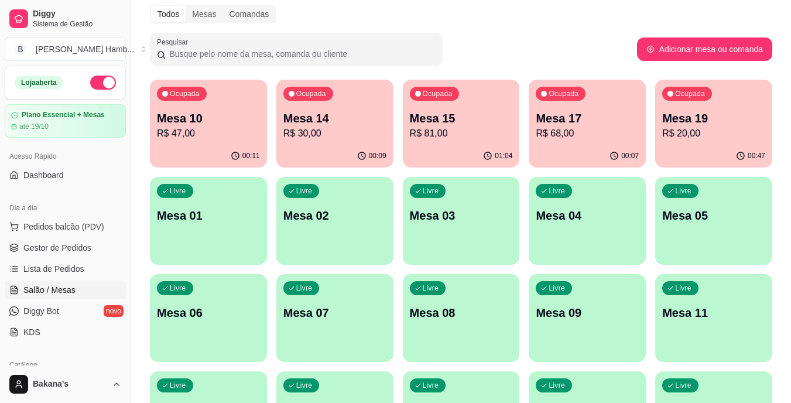
click at [449, 132] on p "R$ 81,00" at bounding box center [461, 133] width 103 height 14
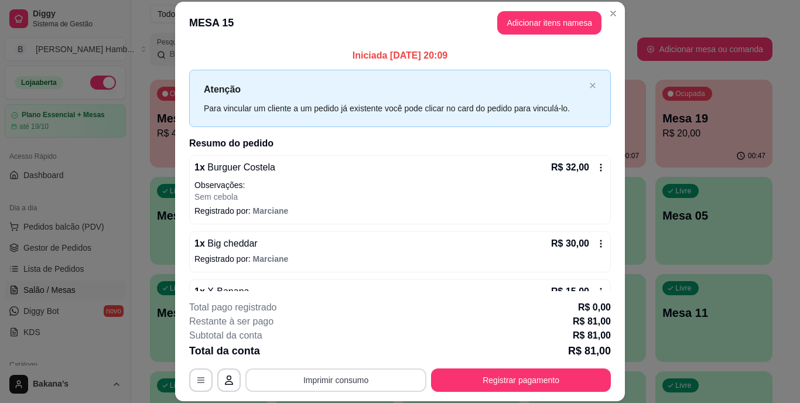
click at [355, 374] on button "Imprimir consumo" at bounding box center [335, 379] width 181 height 23
click at [496, 317] on div "Restante à ser pago R$ 81,00" at bounding box center [400, 321] width 422 height 14
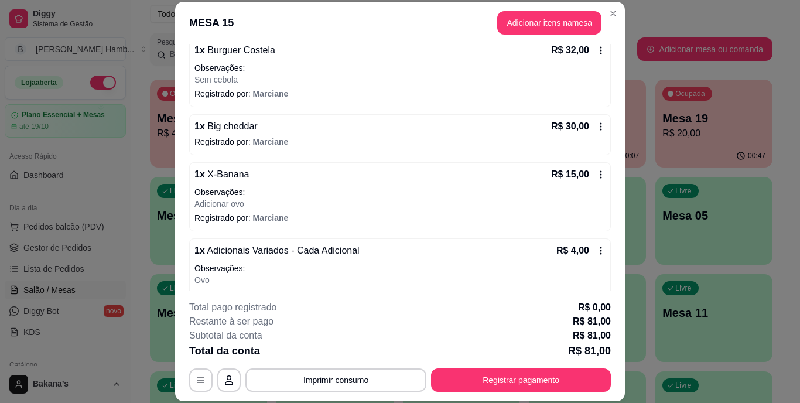
scroll to position [138, 0]
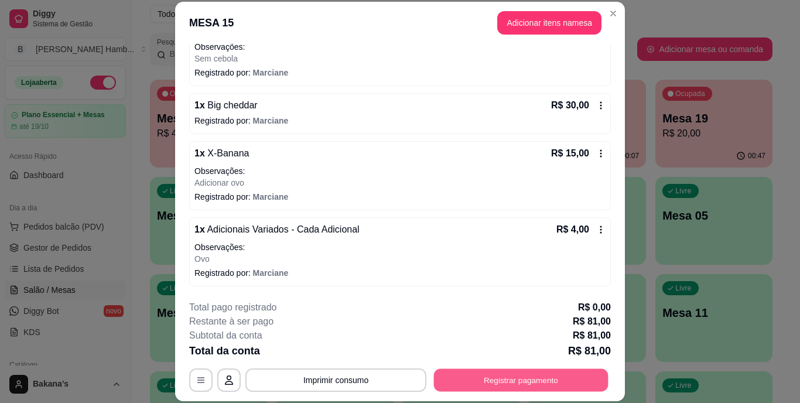
click at [509, 375] on button "Registrar pagamento" at bounding box center [521, 379] width 174 height 23
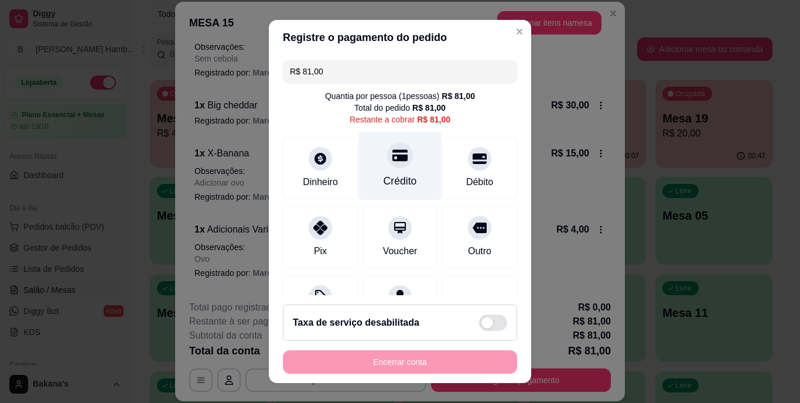
click at [365, 172] on div "Crédito" at bounding box center [400, 166] width 83 height 69
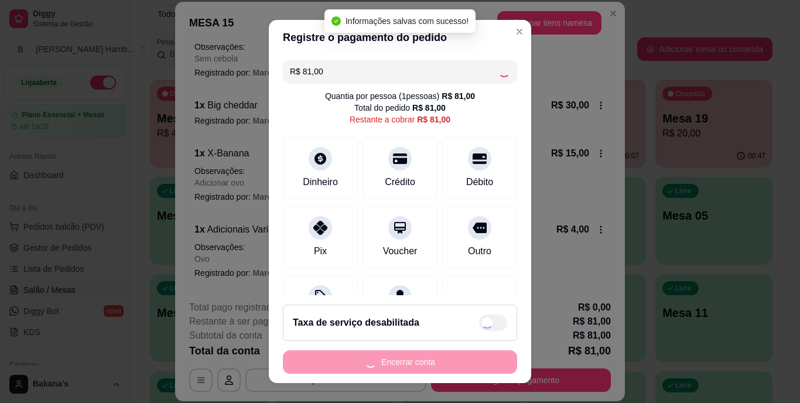
type input "R$ 0,00"
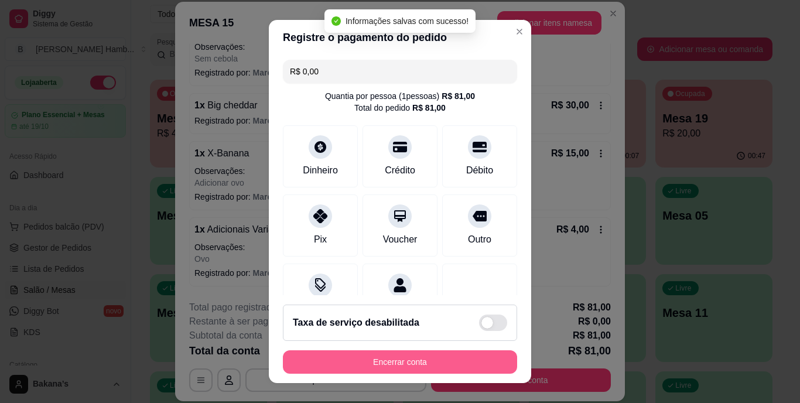
click at [389, 362] on button "Encerrar conta" at bounding box center [400, 361] width 234 height 23
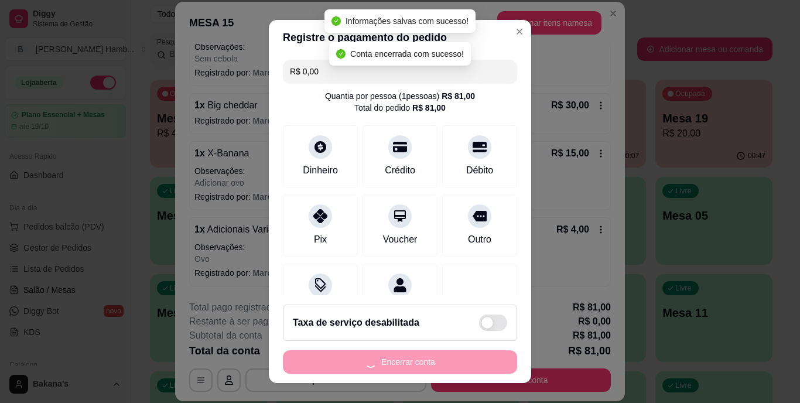
scroll to position [0, 0]
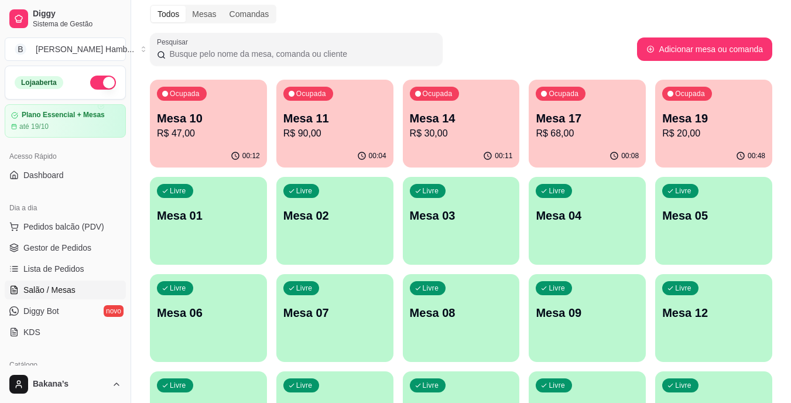
click at [384, 144] on button "Ocupada Mesa 11 R$ 90,00 00:04" at bounding box center [334, 124] width 117 height 88
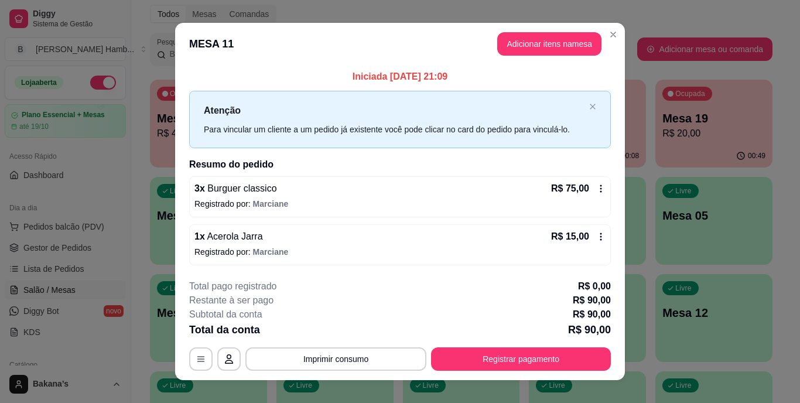
scroll to position [15, 0]
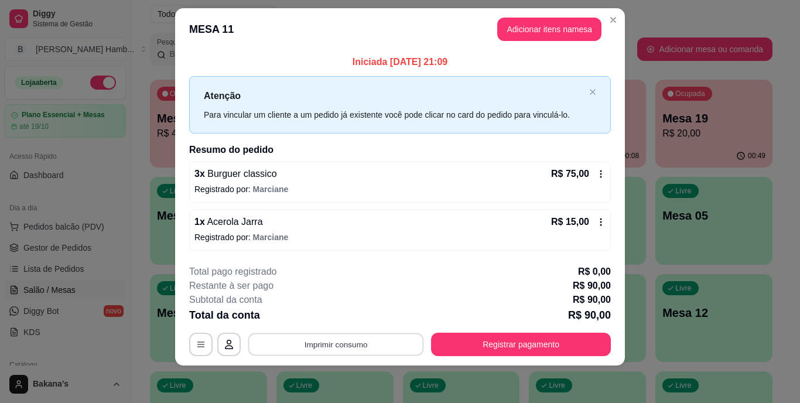
click at [381, 342] on button "Imprimir consumo" at bounding box center [336, 344] width 176 height 23
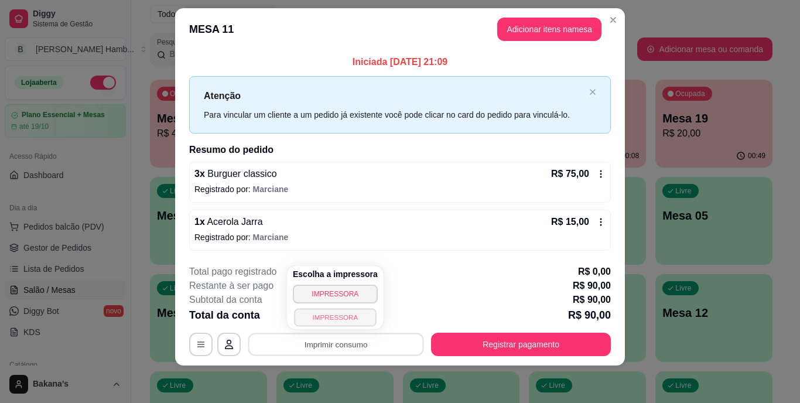
click at [359, 311] on button "IMPRESSORA" at bounding box center [335, 317] width 82 height 18
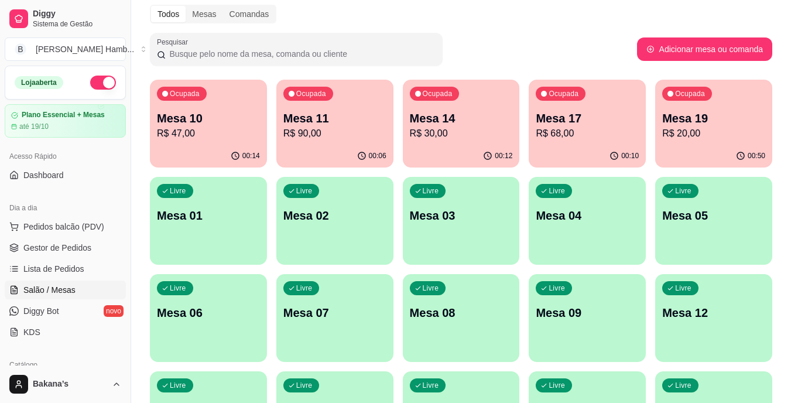
click at [464, 142] on div "Ocupada Mesa 14 R$ 30,00" at bounding box center [461, 112] width 117 height 65
click at [605, 118] on p "Mesa 17" at bounding box center [587, 119] width 100 height 16
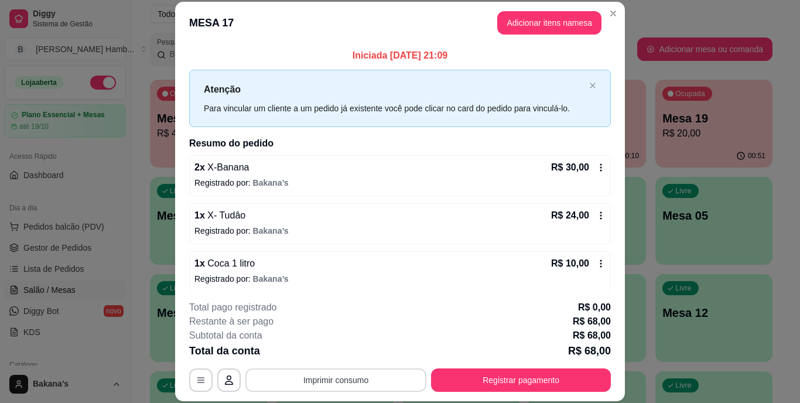
click at [285, 379] on button "Imprimir consumo" at bounding box center [335, 379] width 181 height 23
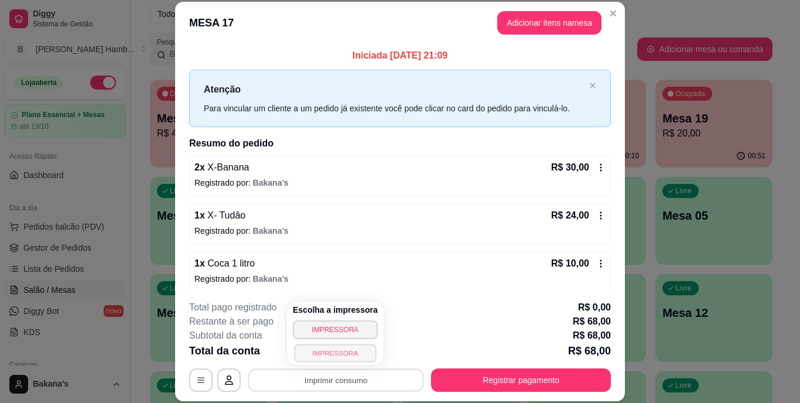
click at [306, 351] on button "IMPRESSORA" at bounding box center [335, 353] width 82 height 18
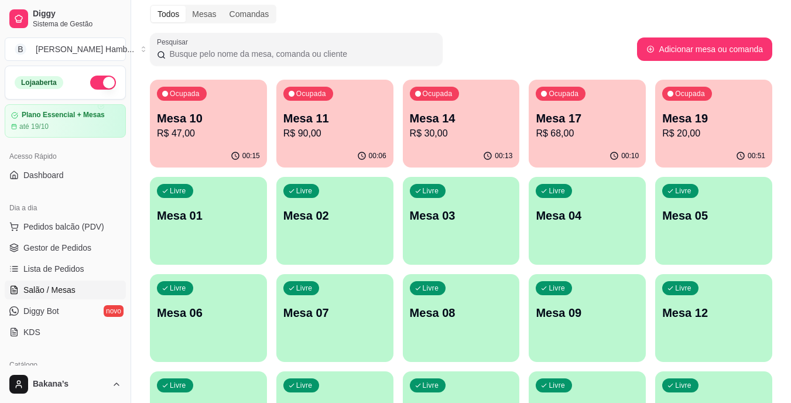
click at [752, 126] on div "Mesa 19 R$ 20,00" at bounding box center [713, 125] width 103 height 30
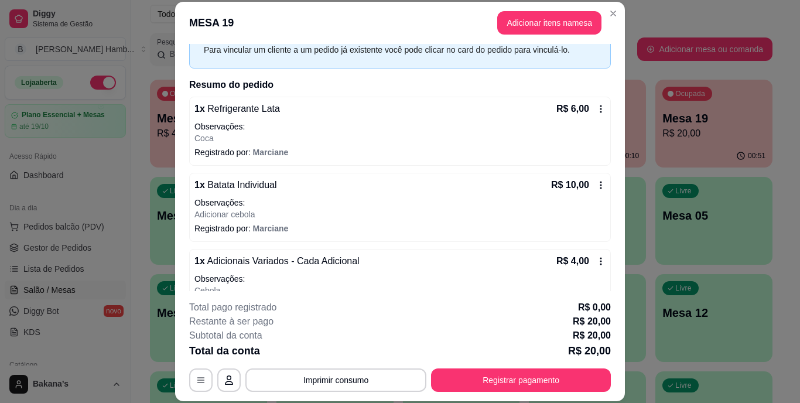
scroll to position [90, 0]
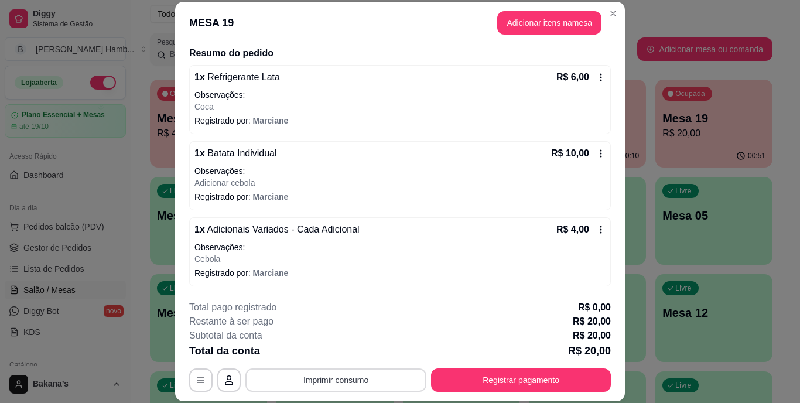
click at [345, 375] on button "Imprimir consumo" at bounding box center [335, 379] width 181 height 23
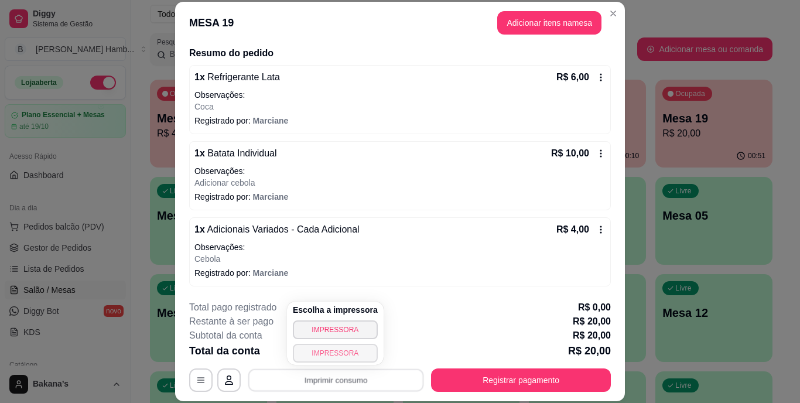
click at [344, 350] on button "IMPRESSORA" at bounding box center [335, 353] width 85 height 19
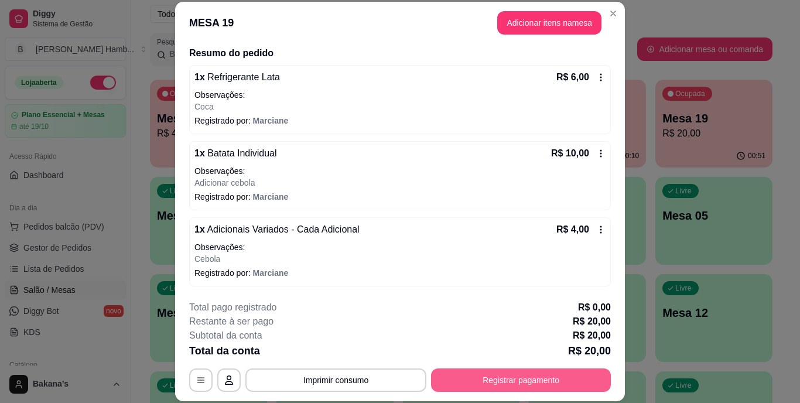
click at [581, 368] on button "Registrar pagamento" at bounding box center [521, 379] width 180 height 23
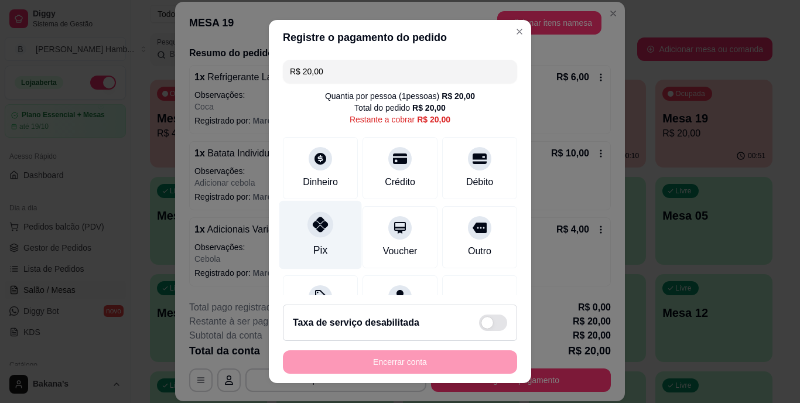
click at [331, 219] on div "Pix" at bounding box center [320, 235] width 83 height 69
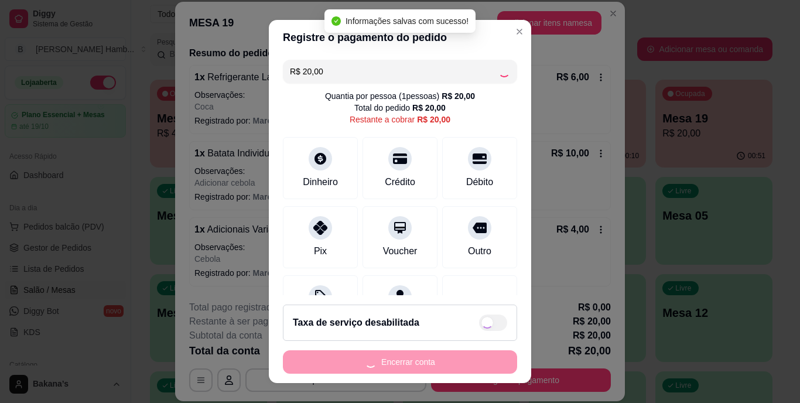
type input "R$ 0,00"
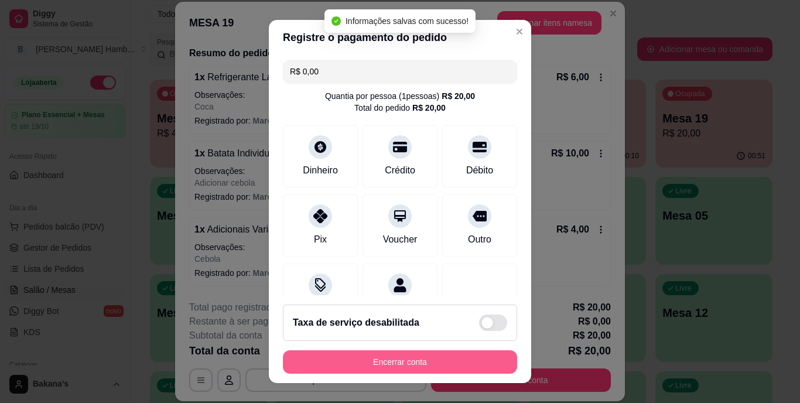
click at [391, 359] on button "Encerrar conta" at bounding box center [400, 361] width 234 height 23
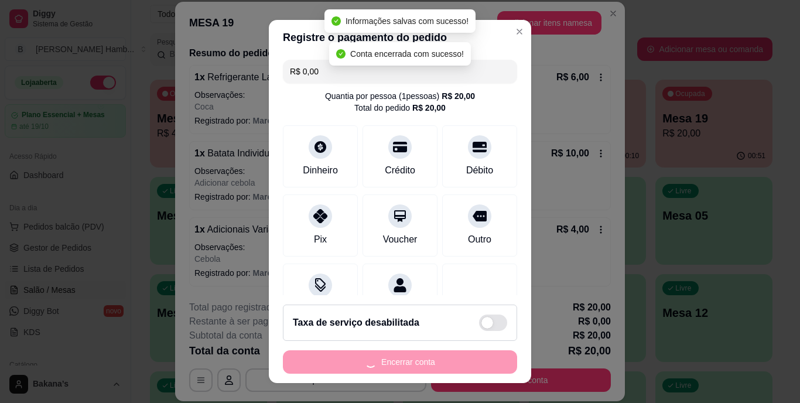
scroll to position [0, 0]
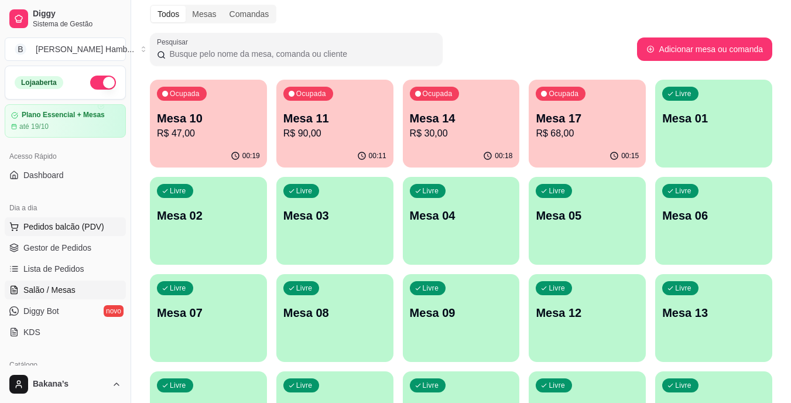
click at [91, 223] on span "Pedidos balcão (PDV)" at bounding box center [63, 227] width 81 height 12
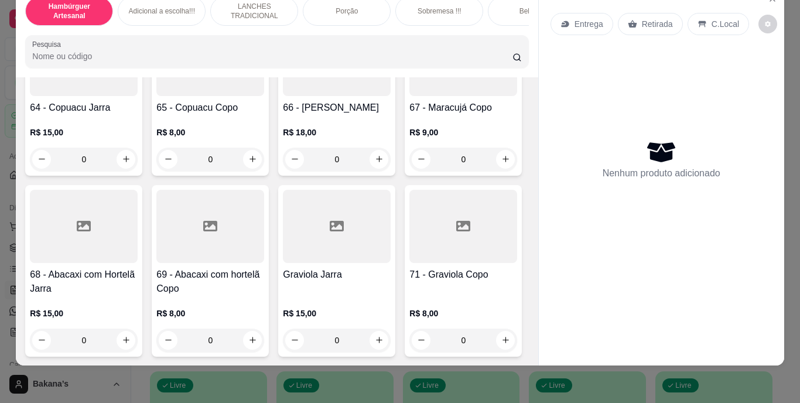
scroll to position [3748, 0]
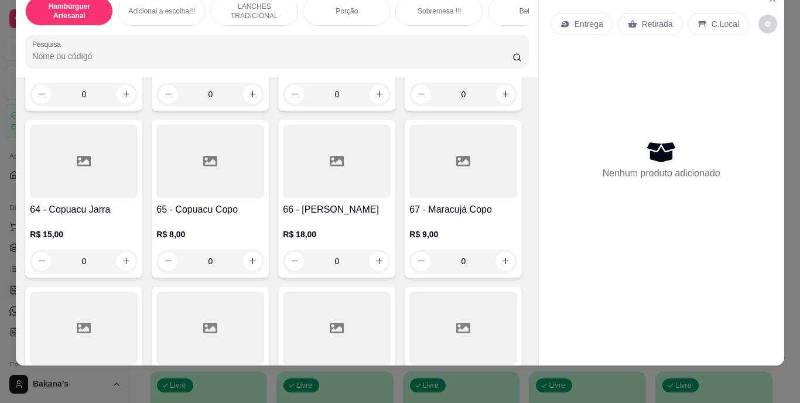
type input "1"
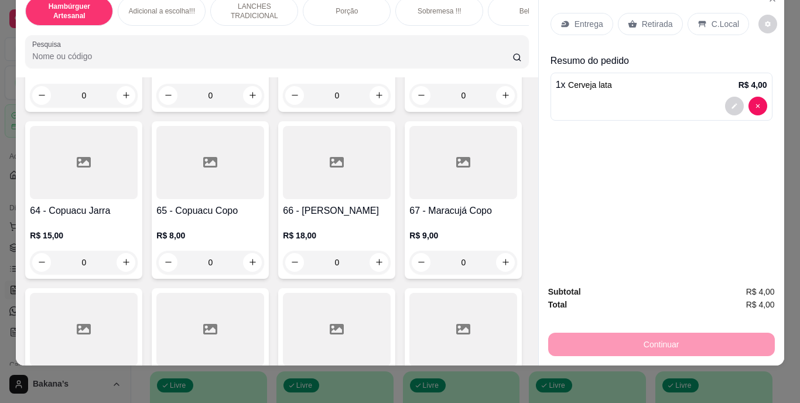
click at [641, 13] on div "Retirada" at bounding box center [650, 24] width 65 height 22
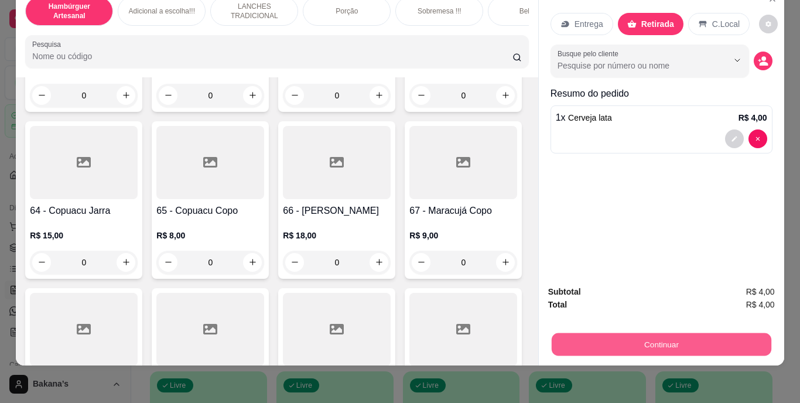
click at [702, 333] on button "Continuar" at bounding box center [661, 344] width 220 height 23
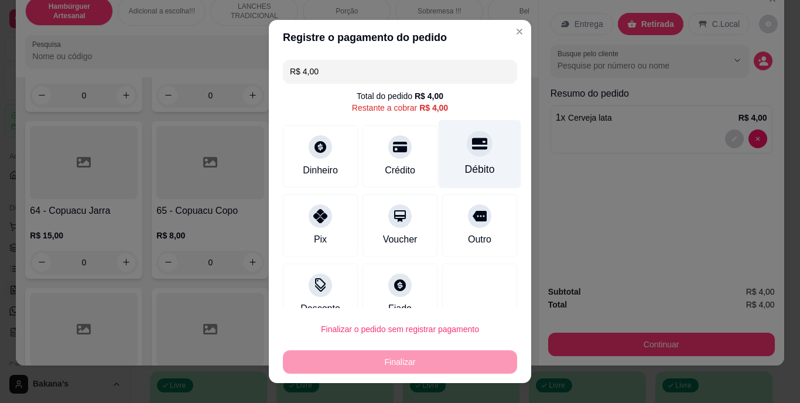
click at [439, 167] on div "Débito" at bounding box center [480, 154] width 83 height 69
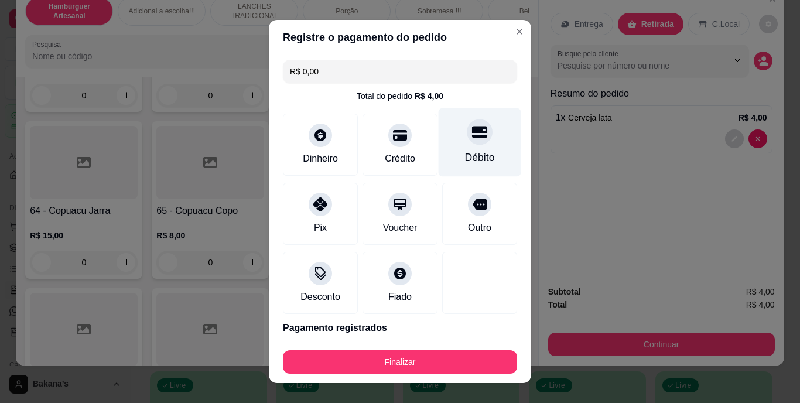
type input "R$ 0,00"
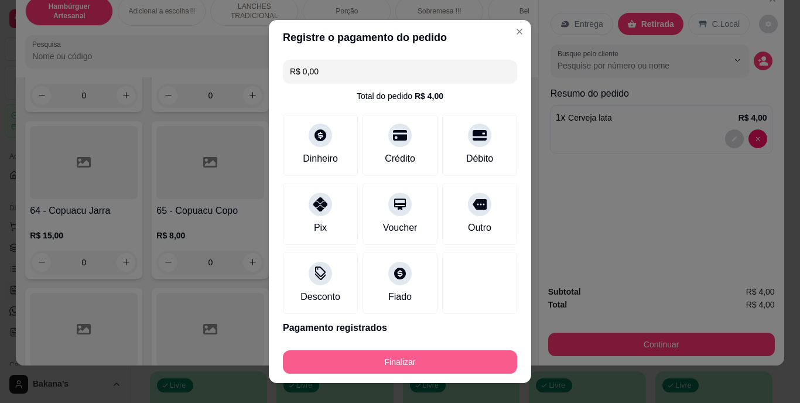
click at [416, 365] on button "Finalizar" at bounding box center [400, 361] width 234 height 23
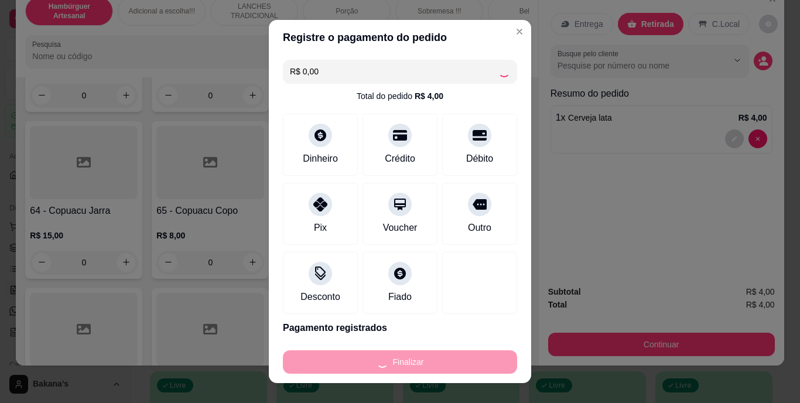
type input "0"
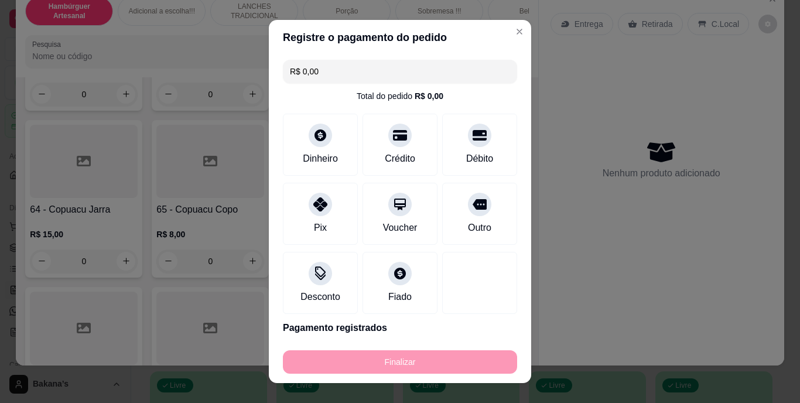
type input "-R$ 4,00"
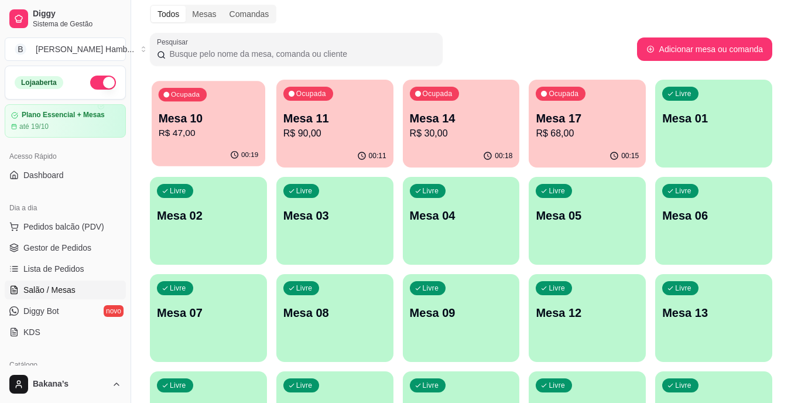
click at [223, 107] on div "Ocupada Mesa 10 R$ 47,00" at bounding box center [209, 112] width 114 height 63
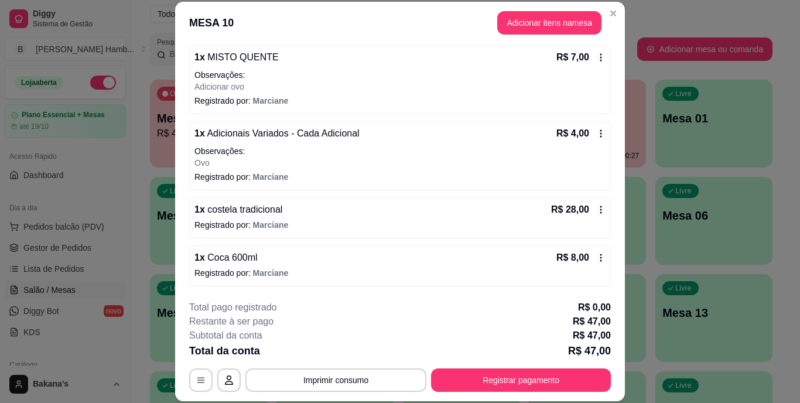
scroll to position [36, 0]
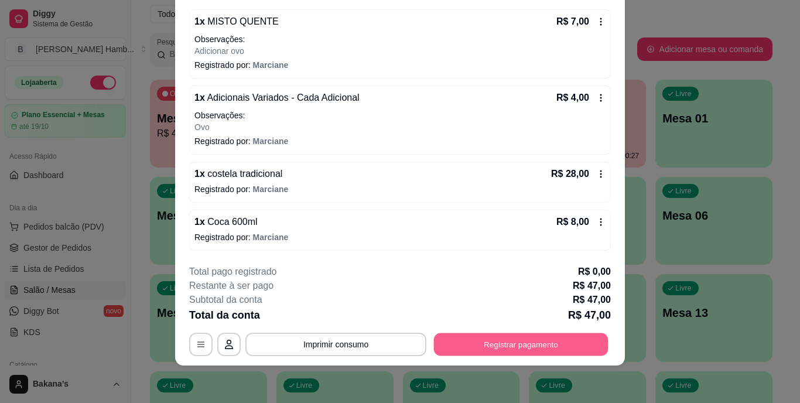
click at [559, 344] on button "Registrar pagamento" at bounding box center [521, 344] width 174 height 23
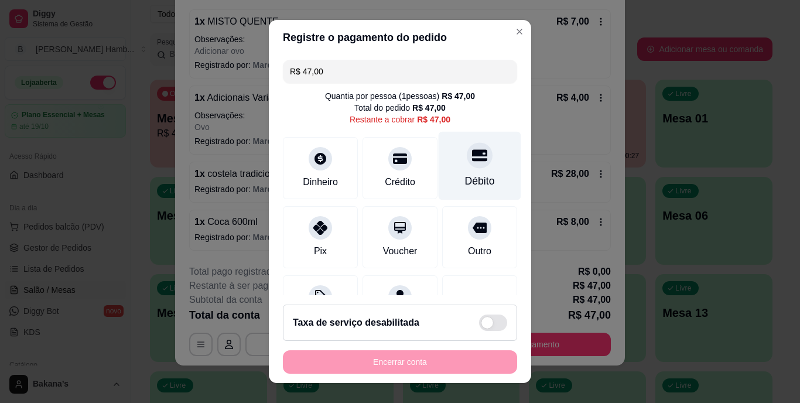
click at [459, 171] on div "Débito" at bounding box center [480, 166] width 83 height 69
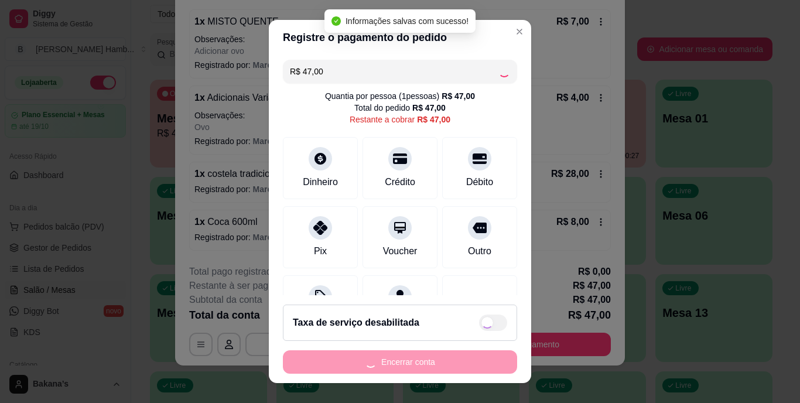
type input "R$ 0,00"
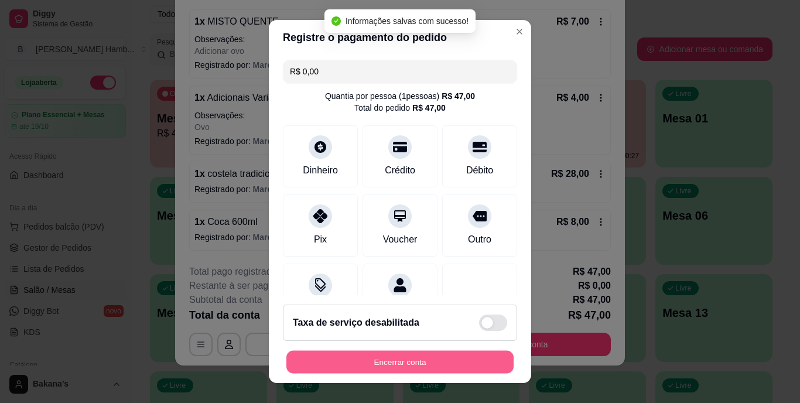
click at [440, 362] on button "Encerrar conta" at bounding box center [399, 361] width 227 height 23
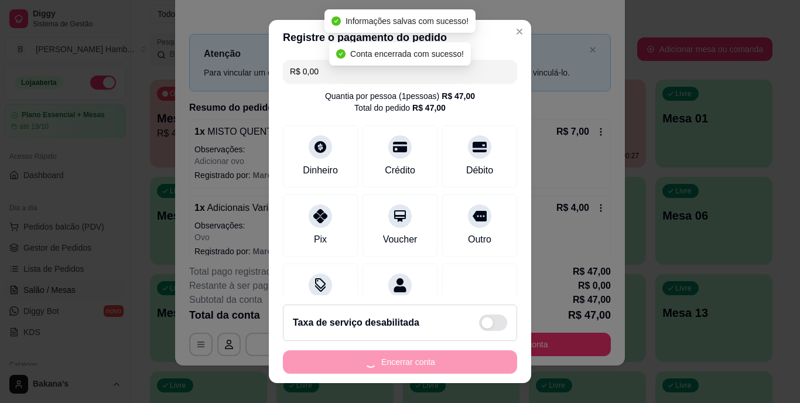
scroll to position [0, 0]
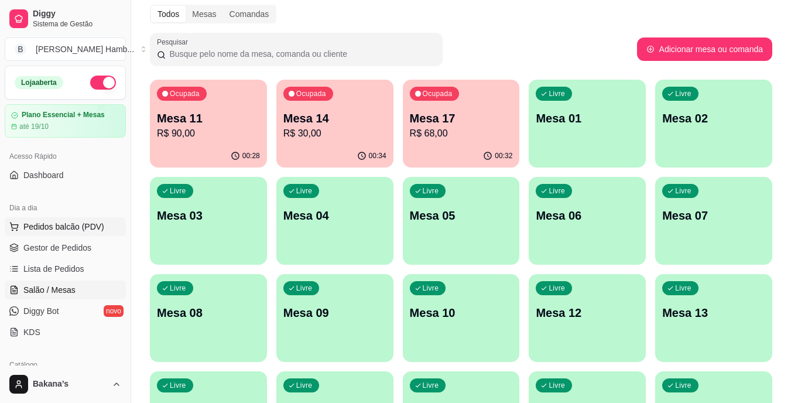
click at [65, 221] on span "Pedidos balcão (PDV)" at bounding box center [63, 227] width 81 height 12
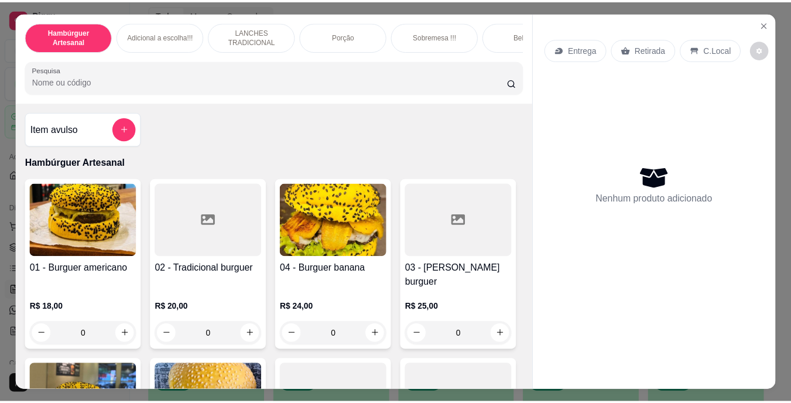
scroll to position [176, 0]
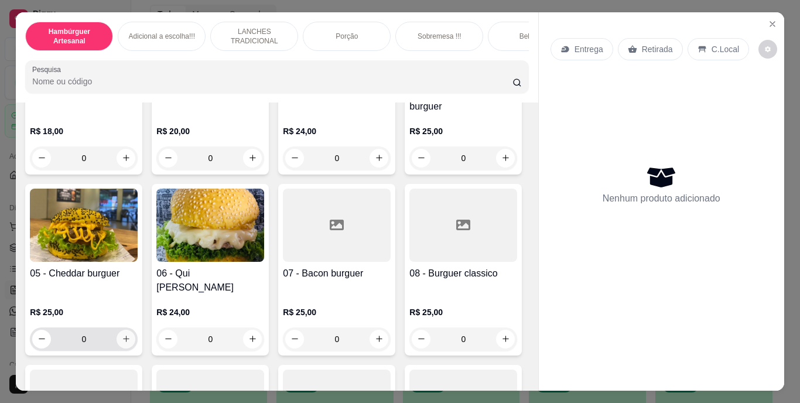
click at [135, 330] on button "increase-product-quantity" at bounding box center [126, 339] width 19 height 19
type input "1"
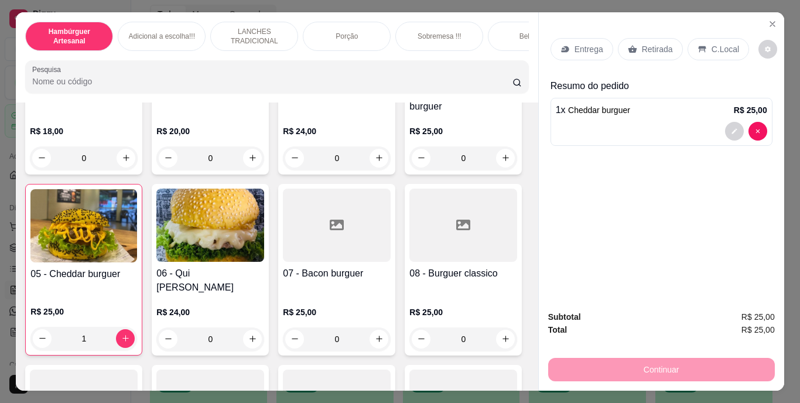
click at [645, 44] on p "Retirada" at bounding box center [657, 49] width 31 height 12
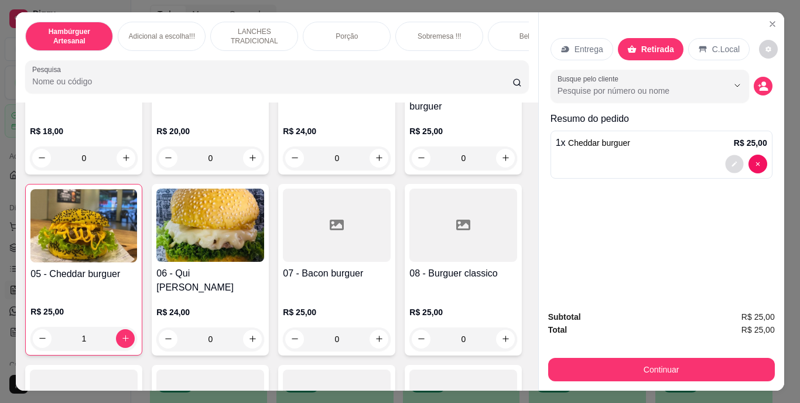
click at [735, 158] on button "decrease-product-quantity" at bounding box center [734, 164] width 18 height 18
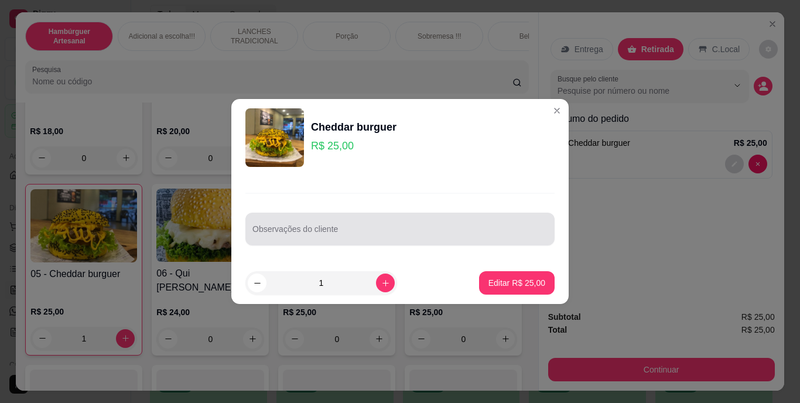
click at [445, 228] on input "Observações do cliente" at bounding box center [399, 234] width 295 height 12
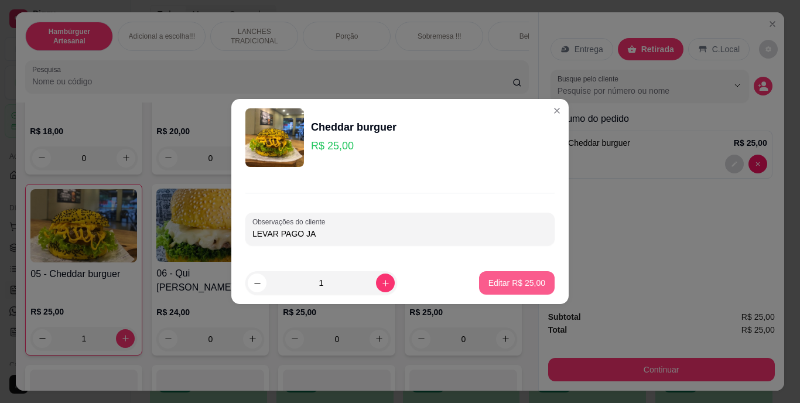
type input "LEVAR PAGO JA"
click at [519, 286] on p "Editar R$ 25,00" at bounding box center [516, 282] width 55 height 11
type input "0"
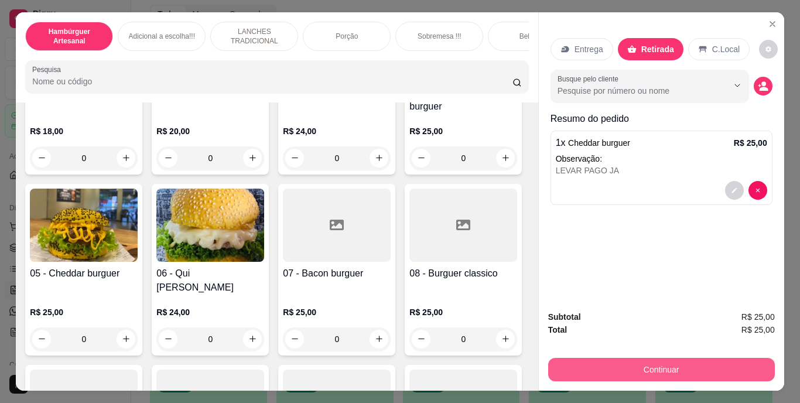
click at [618, 367] on button "Continuar" at bounding box center [661, 369] width 227 height 23
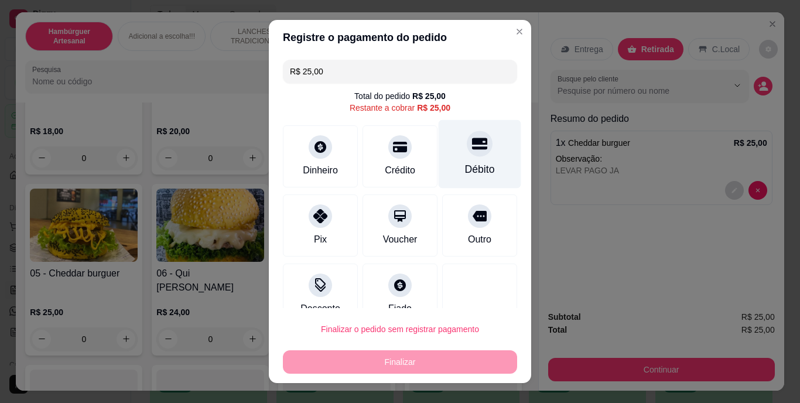
click at [470, 162] on div "Débito" at bounding box center [480, 169] width 30 height 15
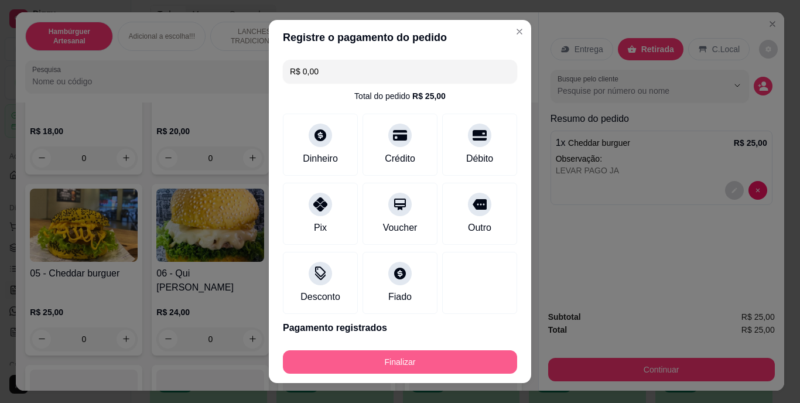
click at [351, 364] on button "Finalizar" at bounding box center [400, 361] width 234 height 23
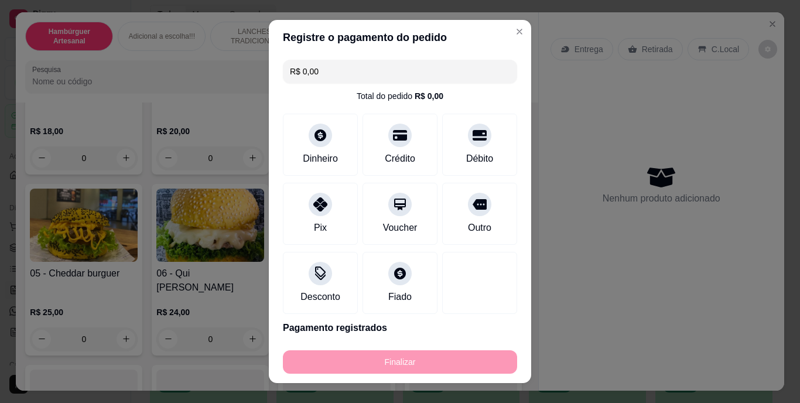
type input "-R$ 25,00"
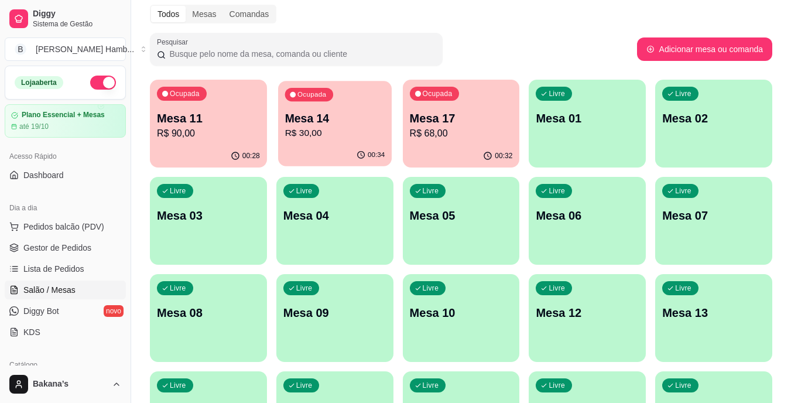
click at [316, 107] on div "Ocupada Mesa 14 R$ 30,00" at bounding box center [335, 112] width 114 height 63
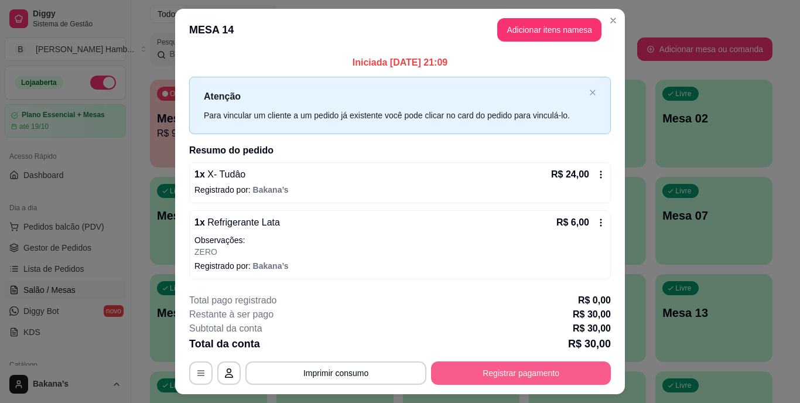
click at [552, 374] on button "Registrar pagamento" at bounding box center [521, 372] width 180 height 23
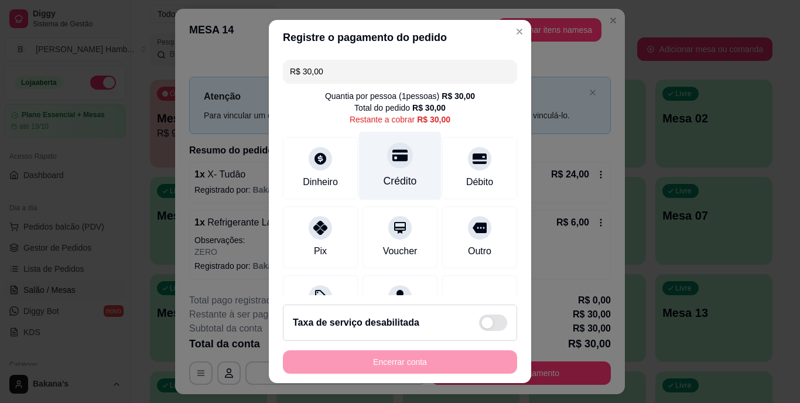
click at [392, 156] on icon at bounding box center [399, 156] width 15 height 12
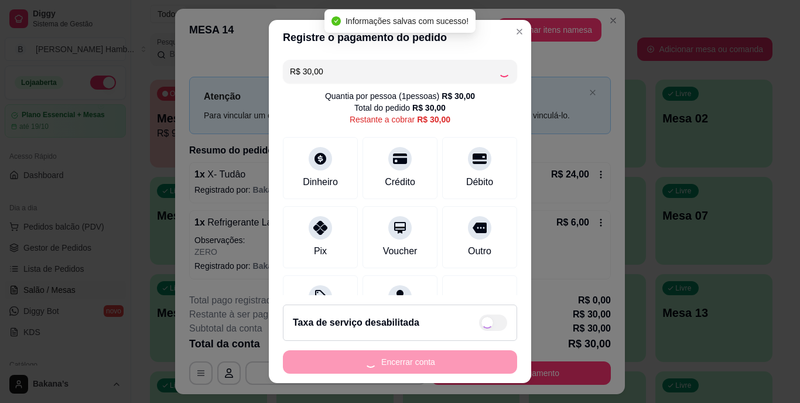
type input "R$ 0,00"
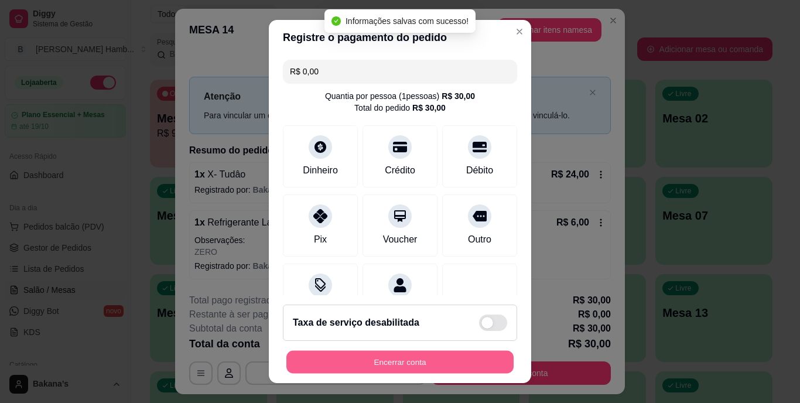
click at [422, 357] on button "Encerrar conta" at bounding box center [399, 361] width 227 height 23
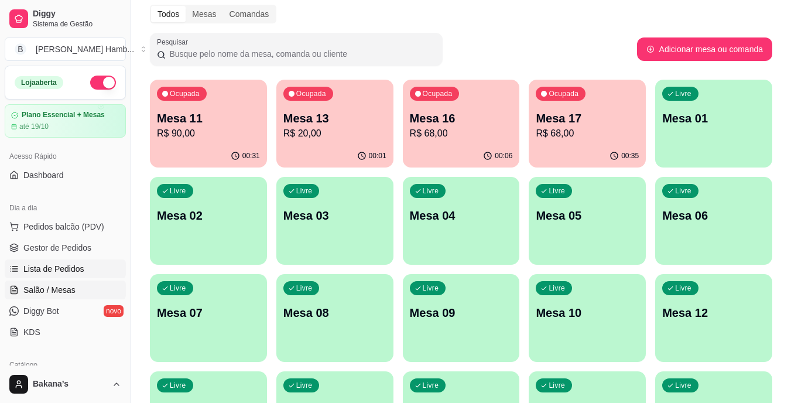
click at [58, 268] on span "Lista de Pedidos" at bounding box center [53, 269] width 61 height 12
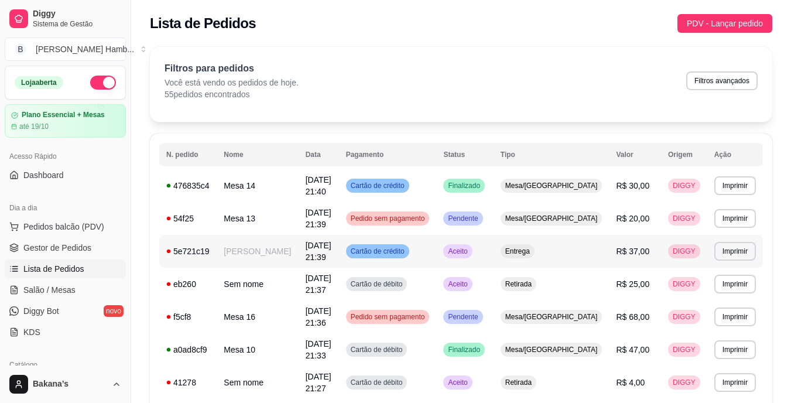
click at [323, 242] on td "[DATE] 21:39" at bounding box center [319, 251] width 40 height 33
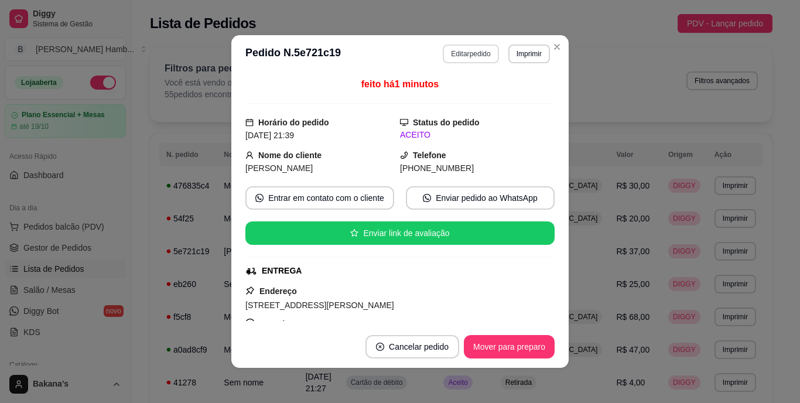
click at [448, 52] on button "Editar pedido" at bounding box center [471, 53] width 56 height 19
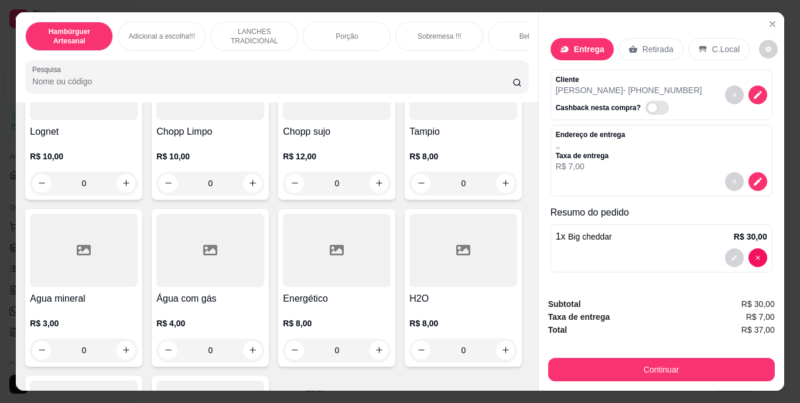
scroll to position [3279, 0]
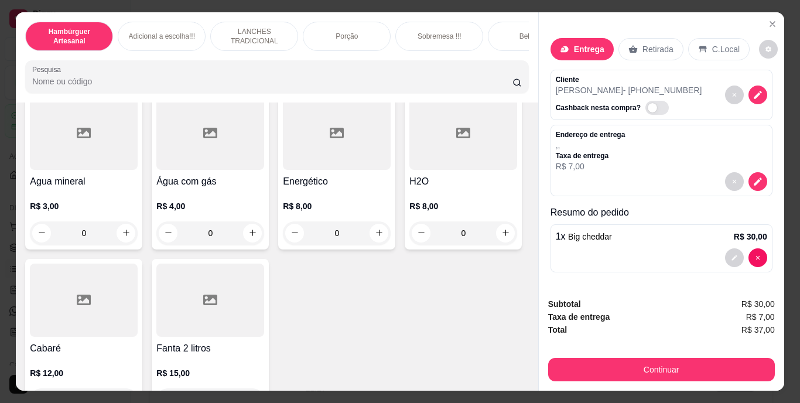
type input "1"
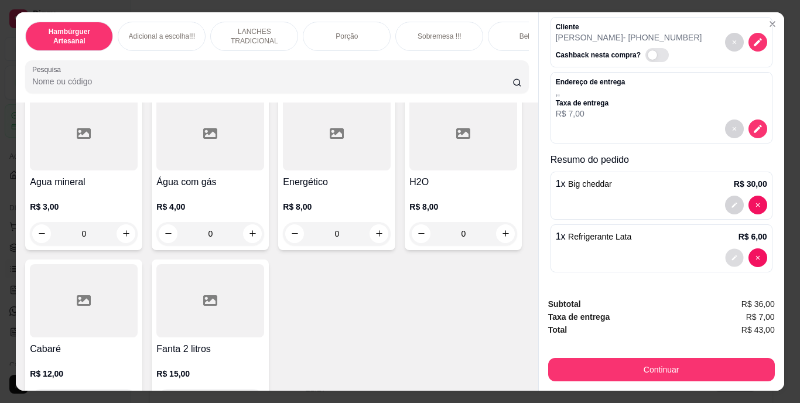
click at [731, 255] on icon "decrease-product-quantity" at bounding box center [733, 257] width 5 height 5
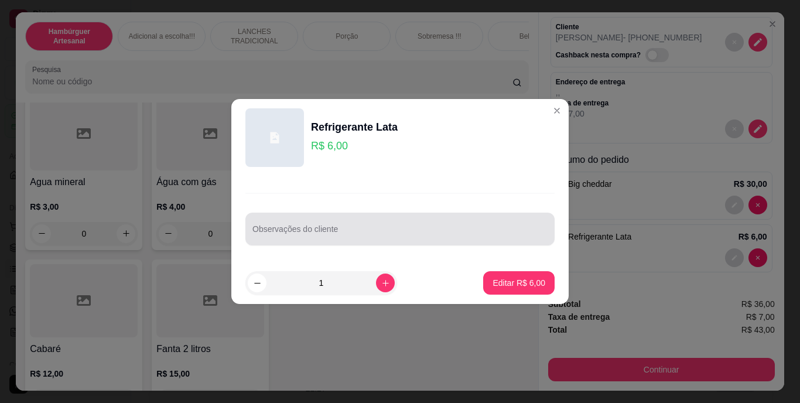
click at [361, 225] on div at bounding box center [399, 228] width 295 height 23
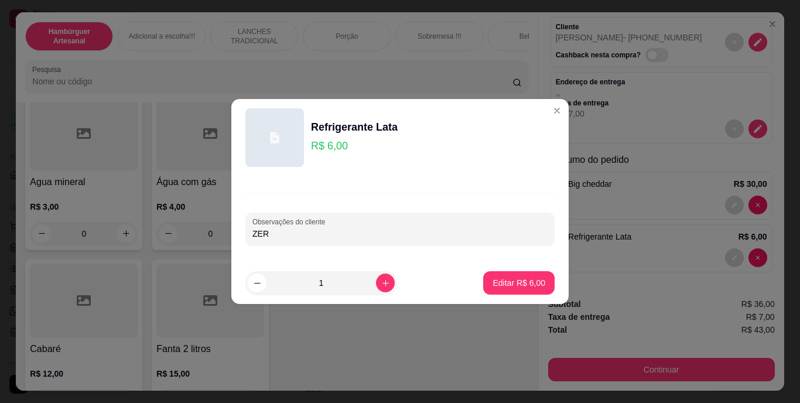
type input "ZERO"
click at [492, 274] on button "Editar R$ 6,00" at bounding box center [518, 283] width 69 height 23
type input "0"
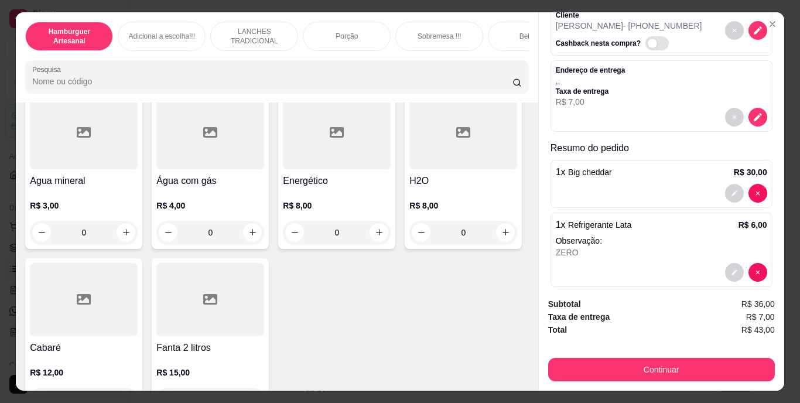
scroll to position [3279, 0]
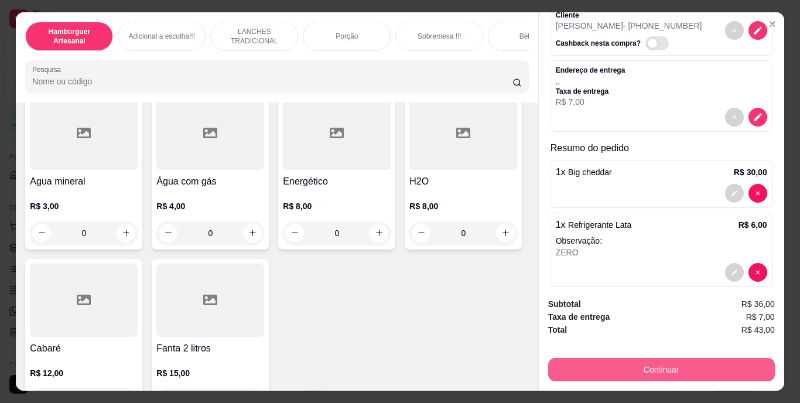
click at [576, 358] on button "Continuar" at bounding box center [661, 369] width 227 height 23
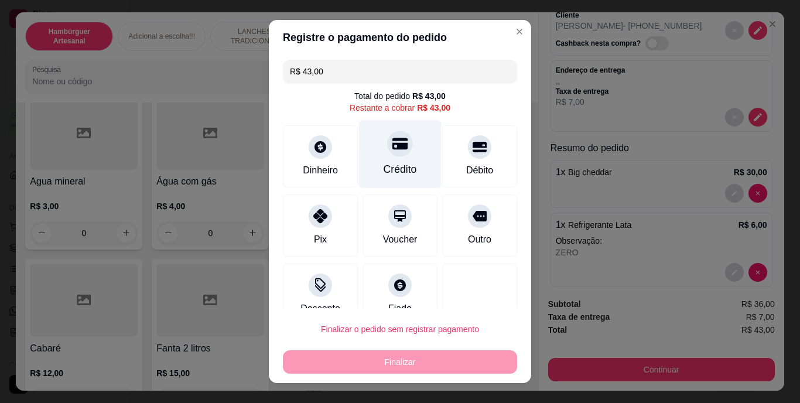
drag, startPoint x: 392, startPoint y: 169, endPoint x: 395, endPoint y: 176, distance: 8.4
click at [392, 169] on div "Crédito" at bounding box center [400, 169] width 33 height 15
type input "R$ 0,00"
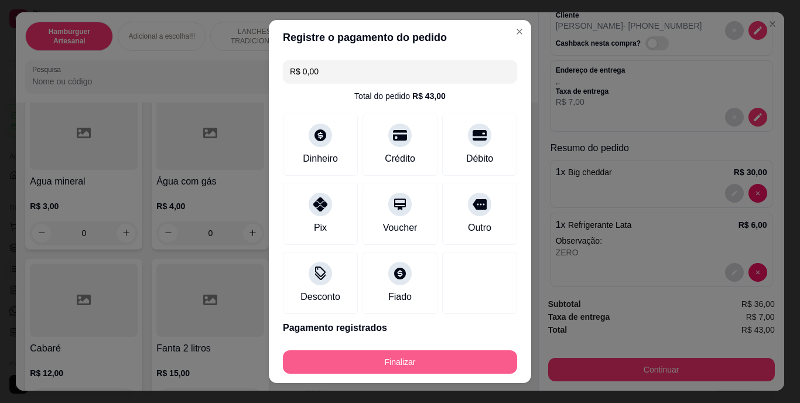
click at [433, 362] on button "Finalizar" at bounding box center [400, 361] width 234 height 23
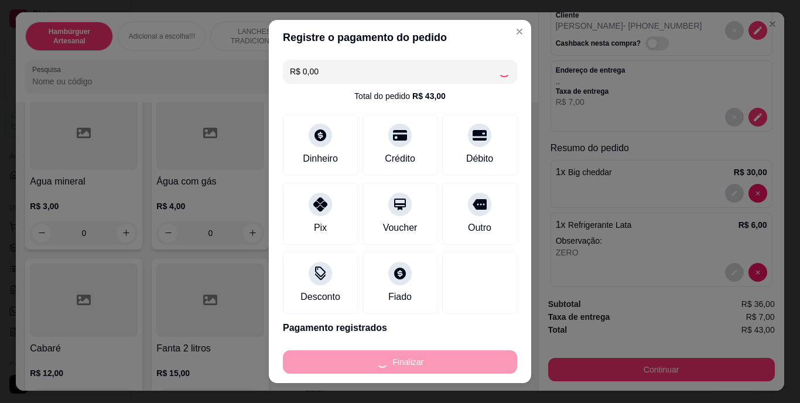
type input "0"
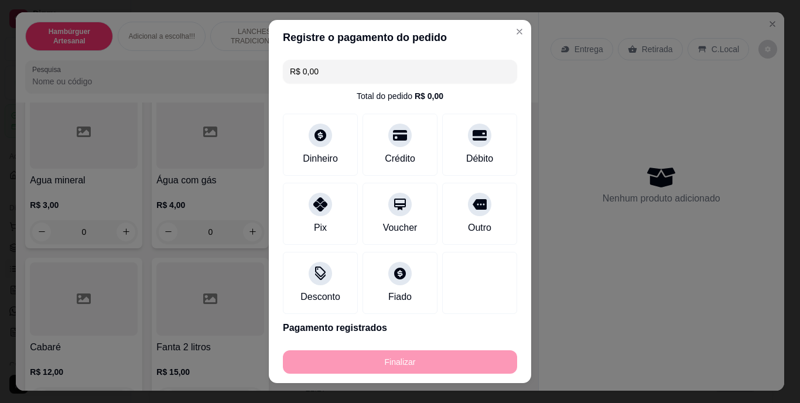
type input "-R$ 43,00"
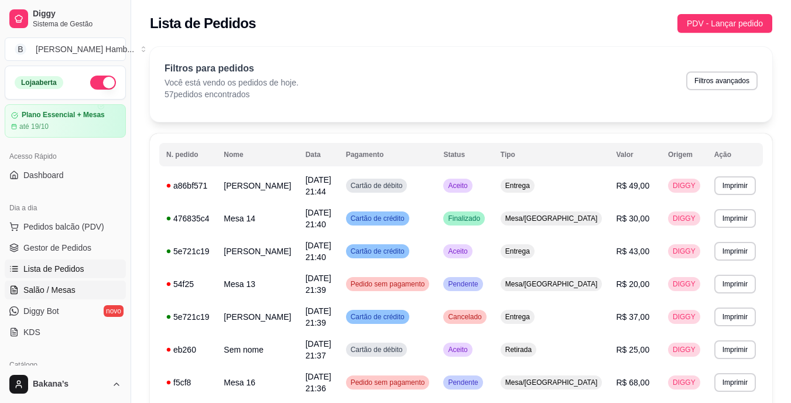
click at [91, 290] on link "Salão / Mesas" at bounding box center [65, 289] width 121 height 19
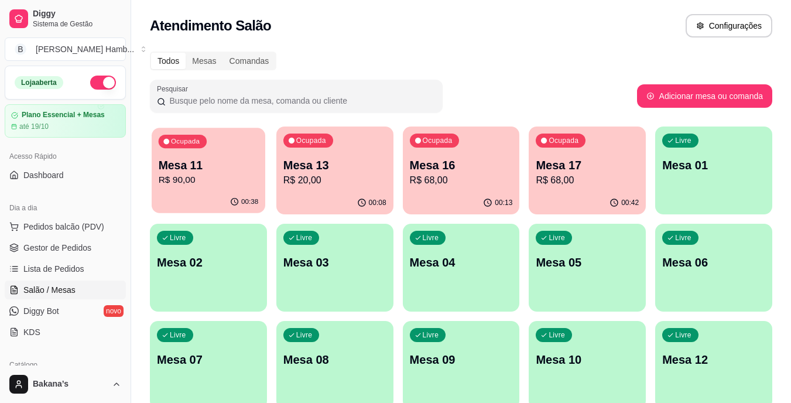
click at [223, 183] on p "R$ 90,00" at bounding box center [209, 179] width 100 height 13
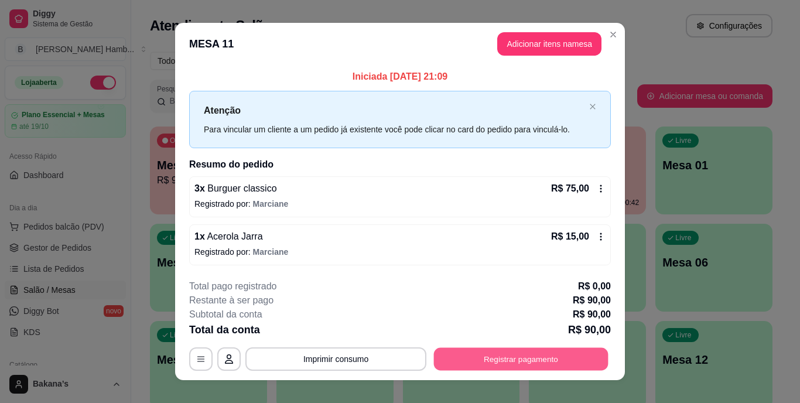
click at [458, 350] on button "Registrar pagamento" at bounding box center [521, 358] width 174 height 23
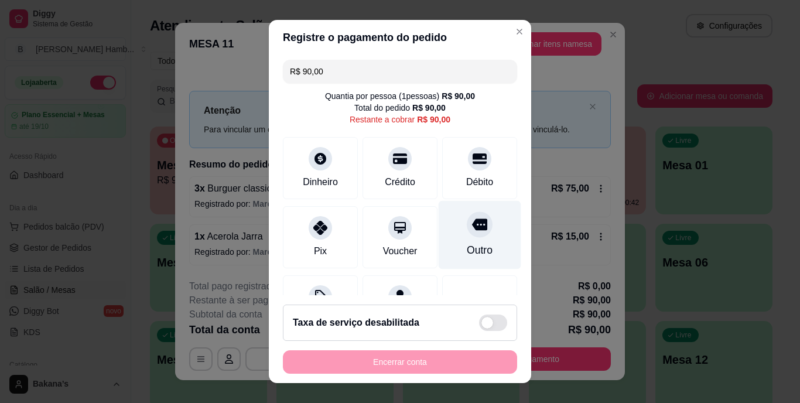
click at [472, 223] on icon at bounding box center [479, 225] width 15 height 12
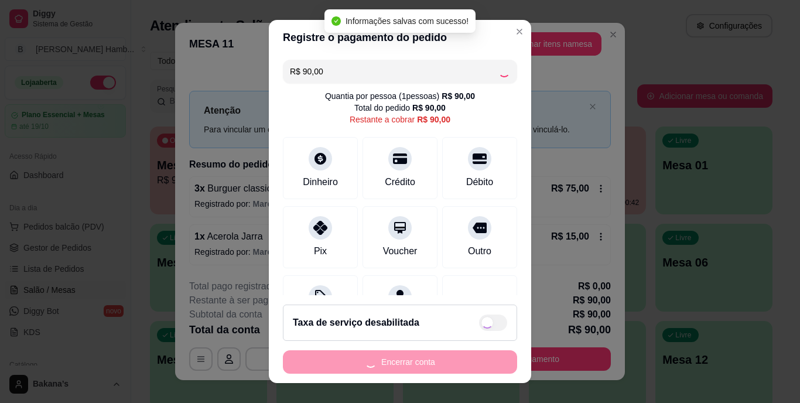
type input "R$ 0,00"
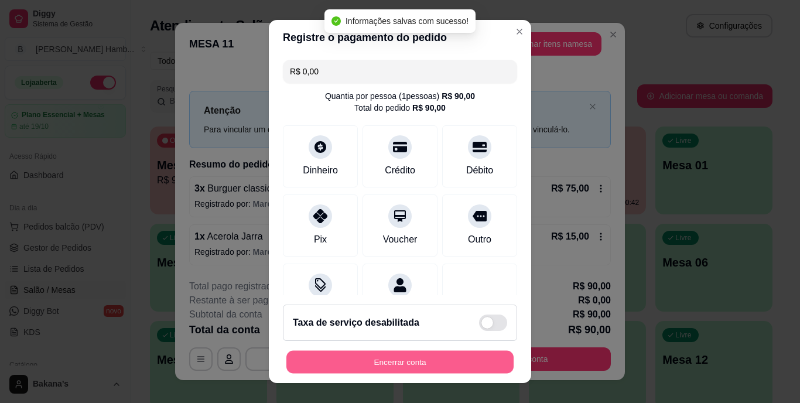
click at [413, 355] on button "Encerrar conta" at bounding box center [399, 361] width 227 height 23
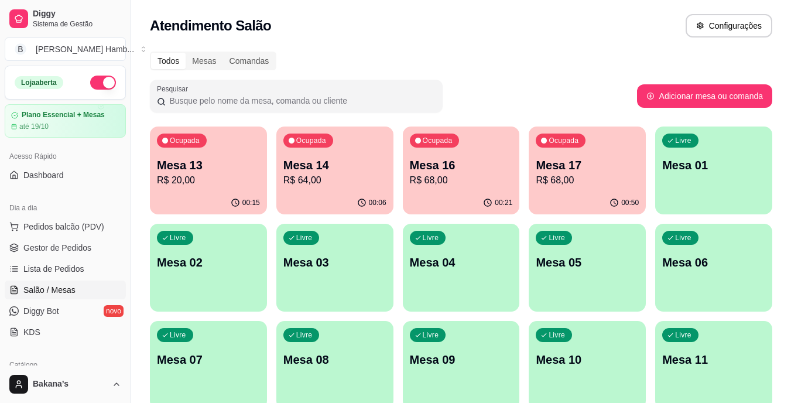
click at [207, 172] on p "Mesa 13" at bounding box center [208, 165] width 103 height 16
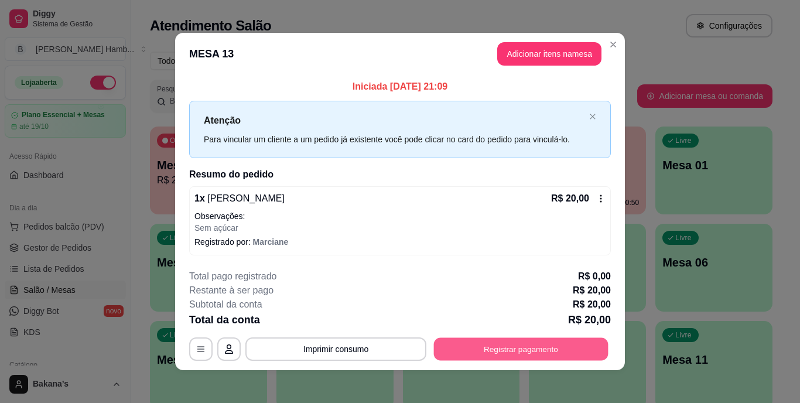
click at [517, 343] on button "Registrar pagamento" at bounding box center [521, 348] width 174 height 23
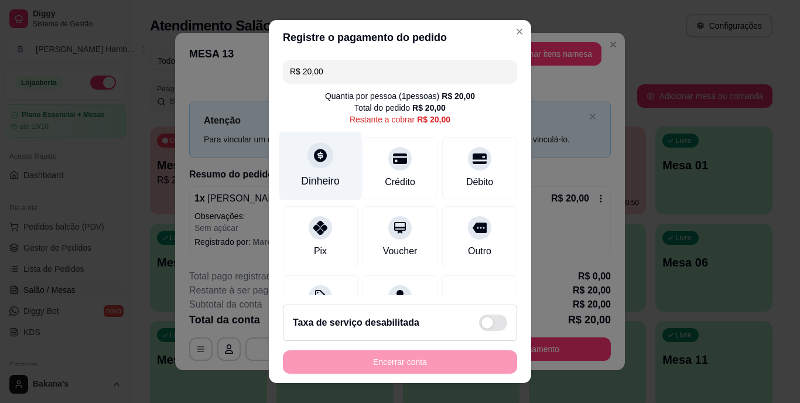
click at [326, 168] on div "Dinheiro" at bounding box center [320, 166] width 83 height 69
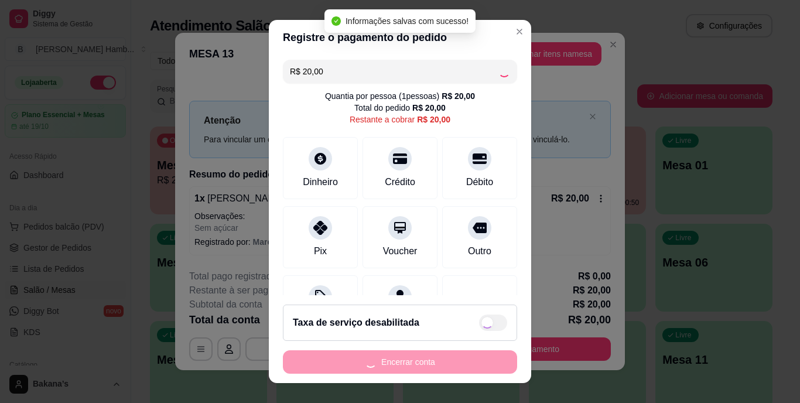
click at [388, 366] on div "Encerrar conta" at bounding box center [400, 361] width 234 height 23
type input "R$ 0,00"
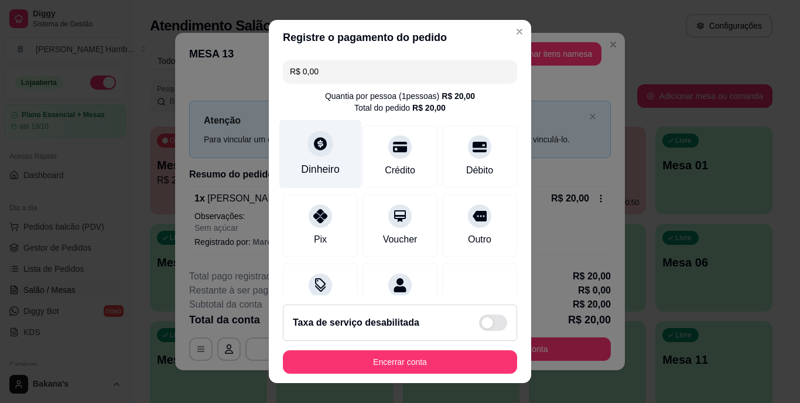
click at [309, 178] on div "Dinheiro" at bounding box center [320, 154] width 83 height 69
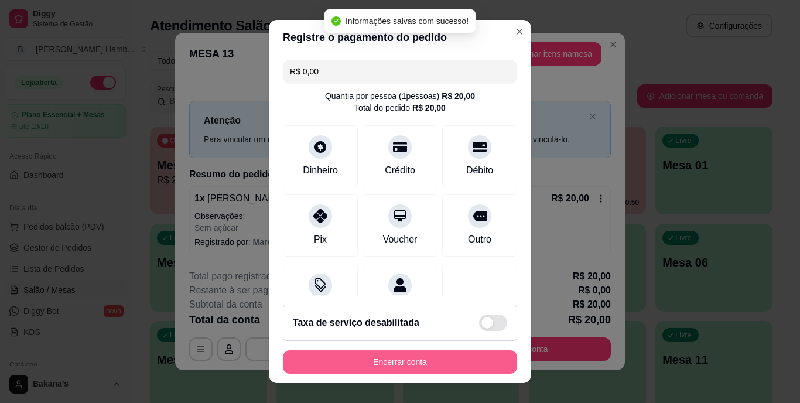
click at [397, 358] on button "Encerrar conta" at bounding box center [400, 361] width 234 height 23
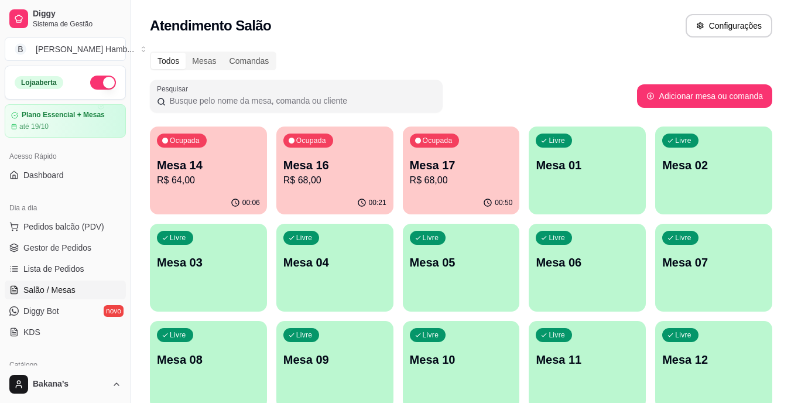
click at [423, 171] on div "Ocupada Mesa 14 R$ 64,00 00:06 Ocupada Mesa 16 R$ 68,00 00:21 Ocupada Mesa 17 R…" at bounding box center [461, 315] width 622 height 379
click at [456, 169] on p "Mesa 17" at bounding box center [461, 166] width 100 height 16
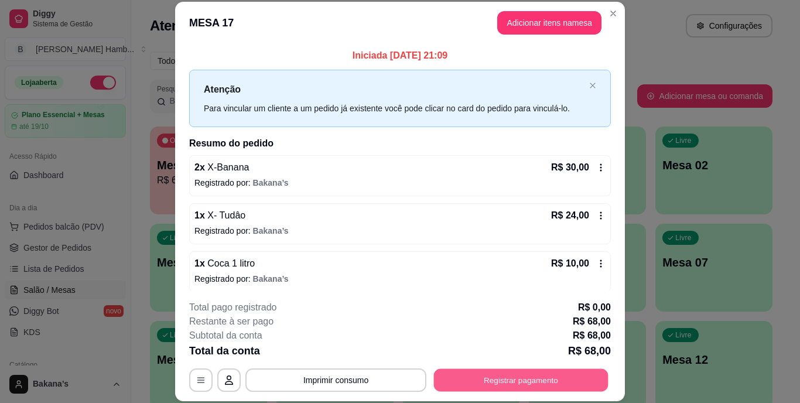
click at [543, 370] on button "Registrar pagamento" at bounding box center [521, 379] width 174 height 23
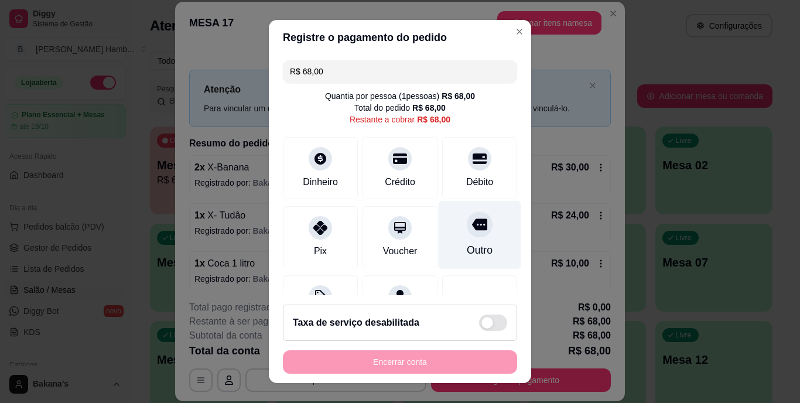
click at [467, 234] on div at bounding box center [480, 225] width 26 height 26
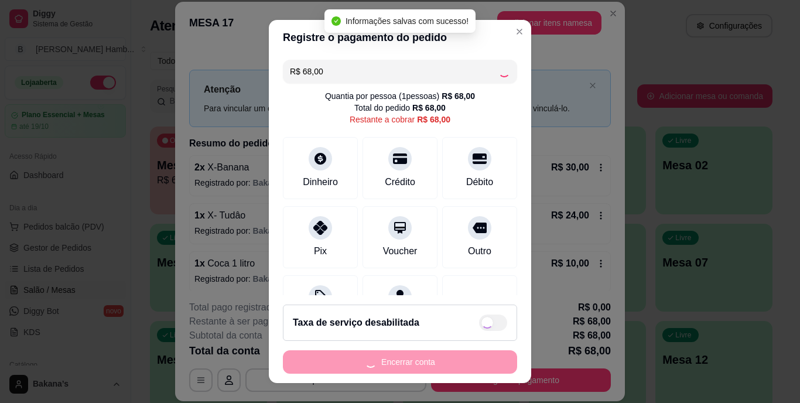
type input "R$ 0,00"
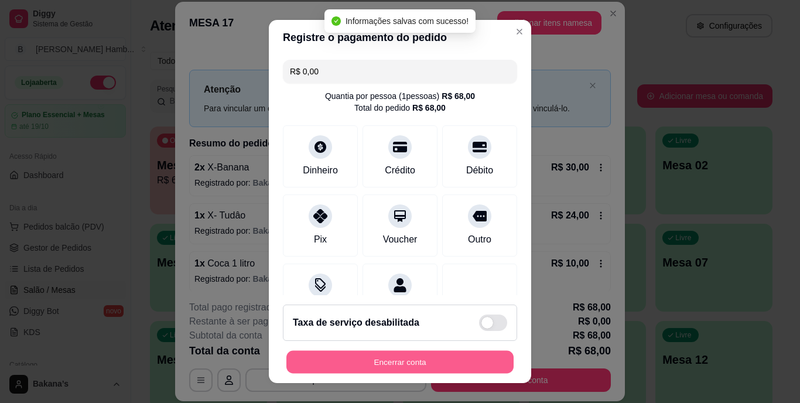
click at [361, 355] on button "Encerrar conta" at bounding box center [399, 361] width 227 height 23
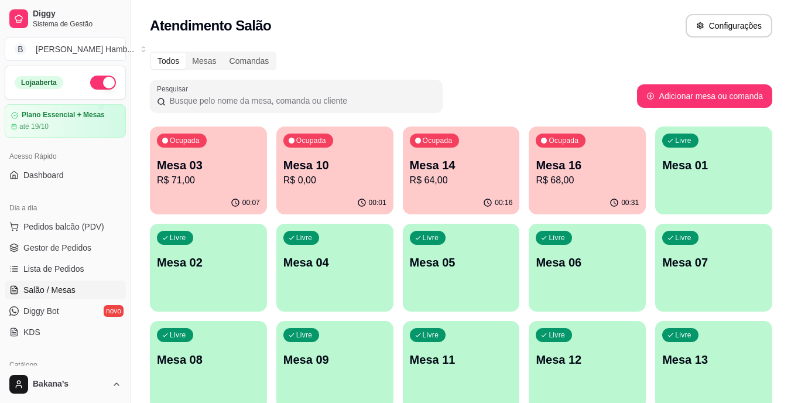
click at [599, 172] on p "Mesa 16" at bounding box center [587, 165] width 103 height 16
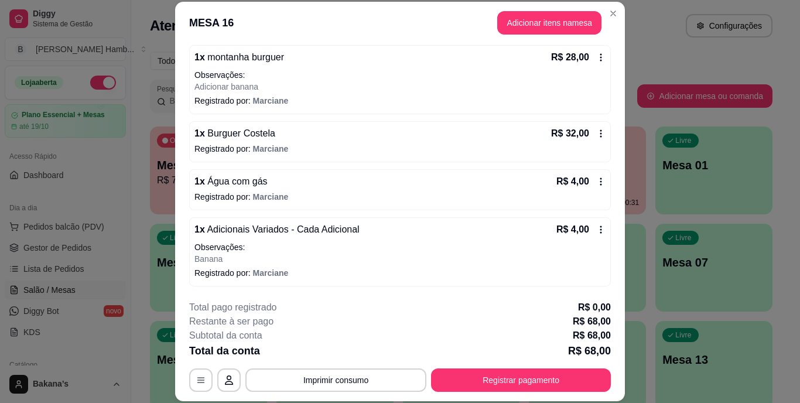
scroll to position [36, 0]
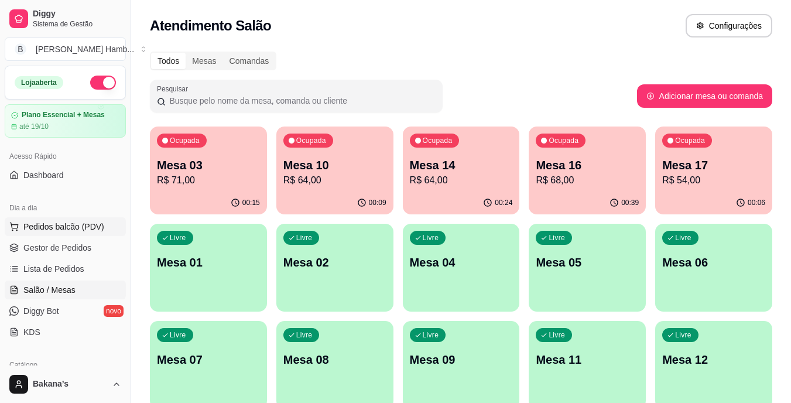
click at [100, 220] on button "Pedidos balcão (PDV)" at bounding box center [65, 226] width 121 height 19
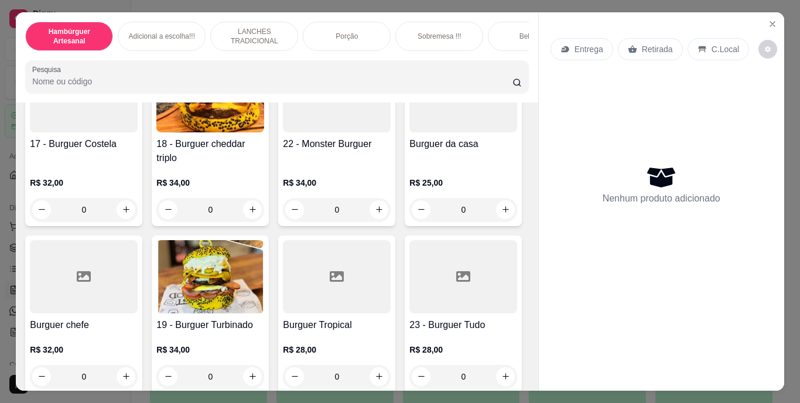
scroll to position [761, 0]
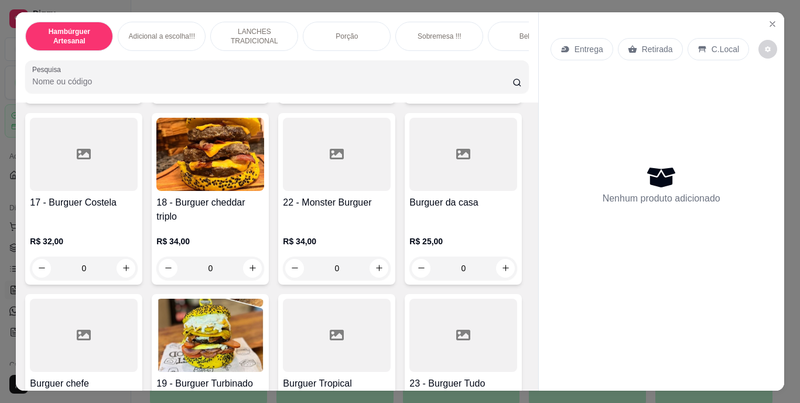
click at [246, 96] on button "increase-product-quantity" at bounding box center [253, 87] width 18 height 18
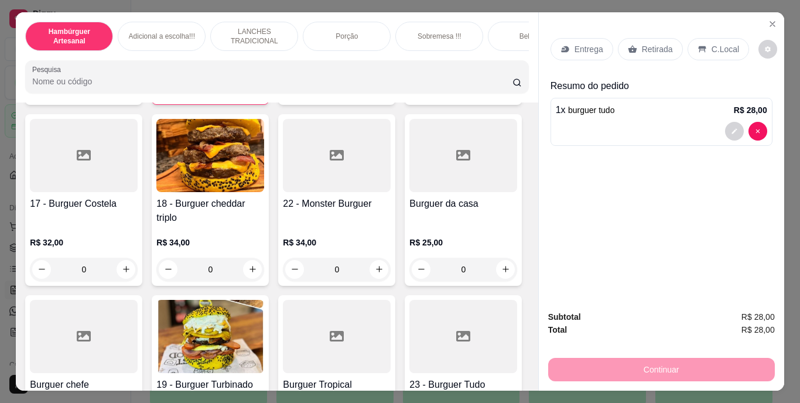
click at [246, 97] on button "increase-product-quantity" at bounding box center [252, 87] width 18 height 18
type input "2"
click at [577, 49] on p "Entrega" at bounding box center [588, 49] width 29 height 12
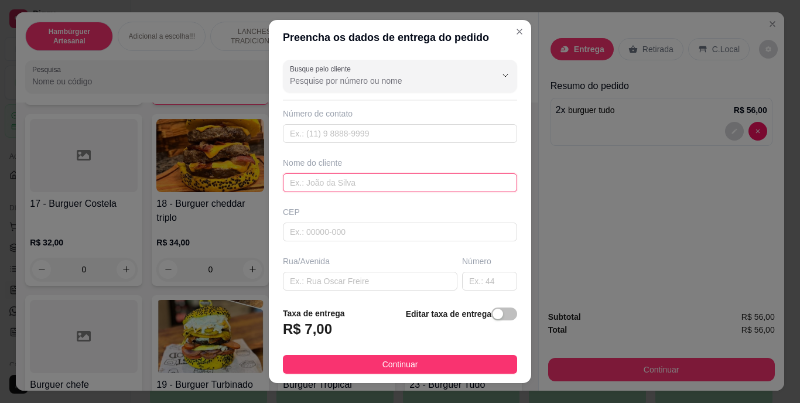
click at [424, 174] on input "text" at bounding box center [400, 182] width 234 height 19
click at [426, 183] on input "text" at bounding box center [400, 182] width 234 height 19
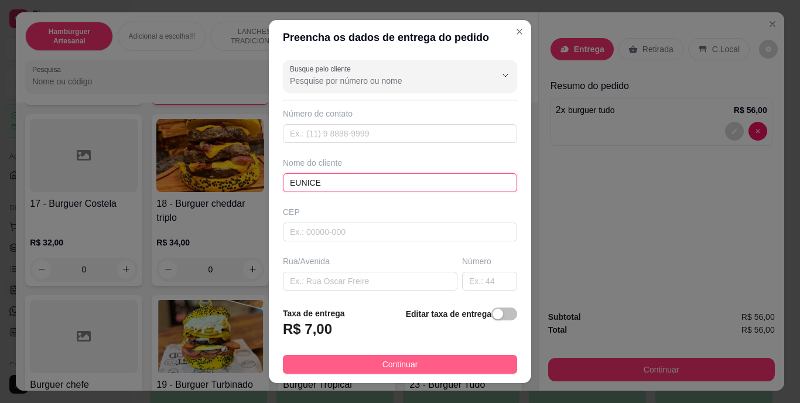
type input "EUNICE"
click at [417, 367] on button "Continuar" at bounding box center [400, 364] width 234 height 19
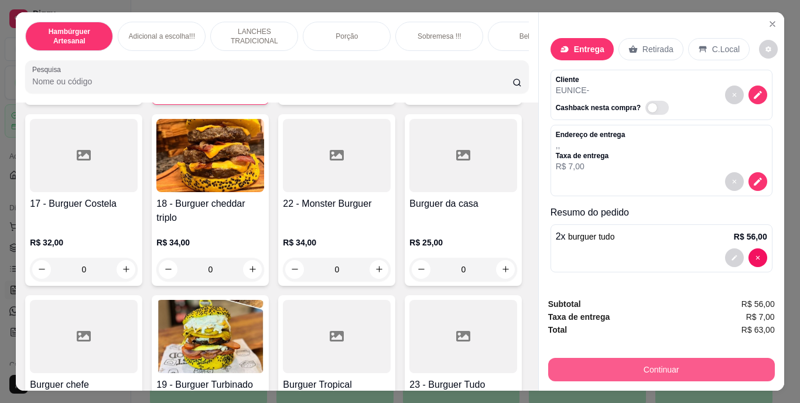
click at [553, 359] on button "Continuar" at bounding box center [661, 369] width 227 height 23
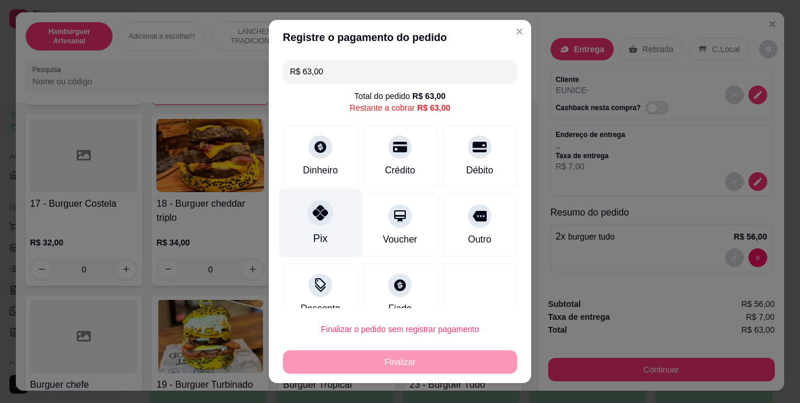
click at [338, 233] on div "Pix" at bounding box center [320, 223] width 83 height 69
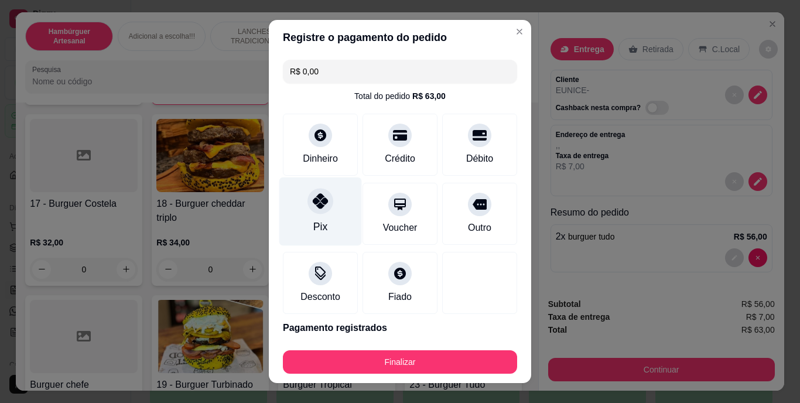
type input "R$ 0,00"
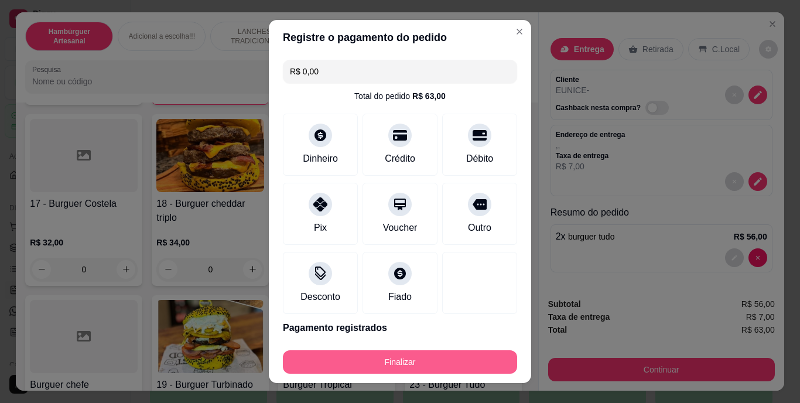
click at [365, 361] on button "Finalizar" at bounding box center [400, 361] width 234 height 23
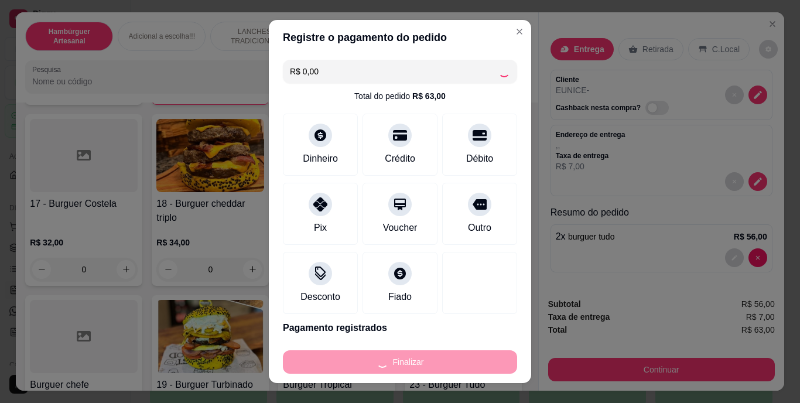
type input "0"
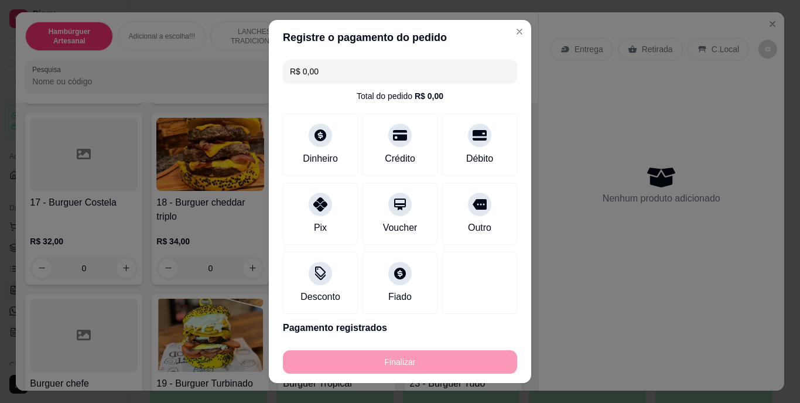
type input "-R$ 63,00"
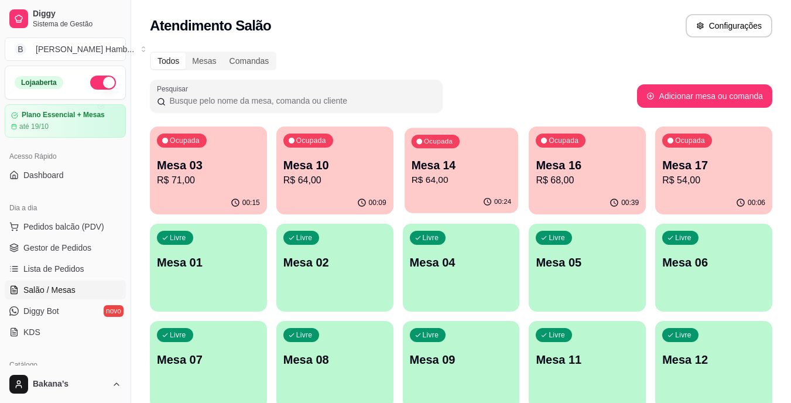
click at [473, 191] on button "Ocupada Mesa 14 R$ 64,00 00:24" at bounding box center [462, 170] width 114 height 85
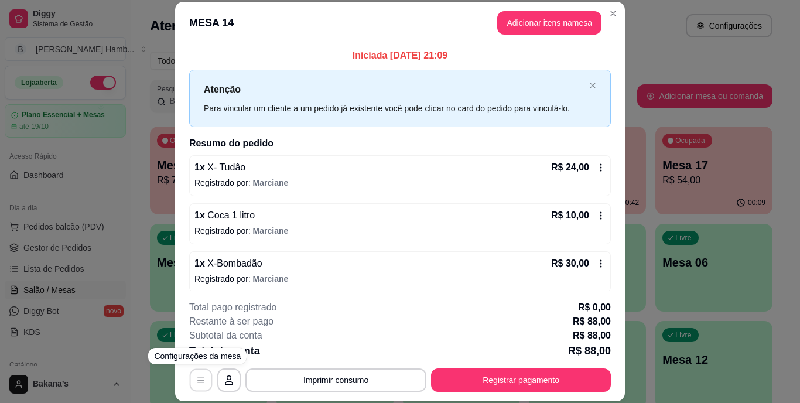
click at [194, 386] on button "button" at bounding box center [201, 379] width 23 height 23
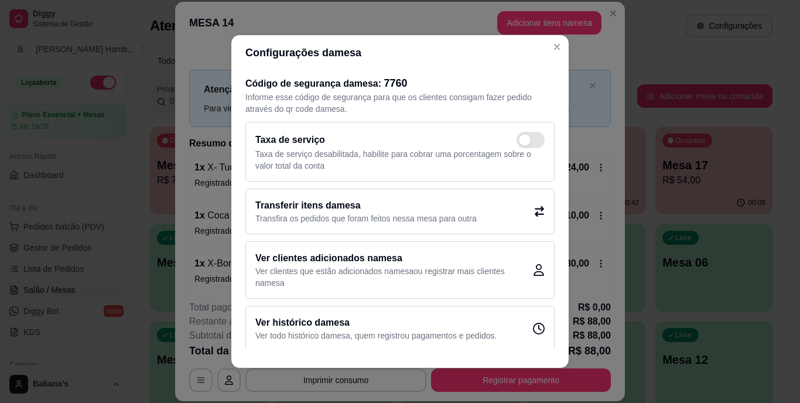
click at [386, 211] on h2 "Transferir itens da mesa" at bounding box center [365, 205] width 221 height 14
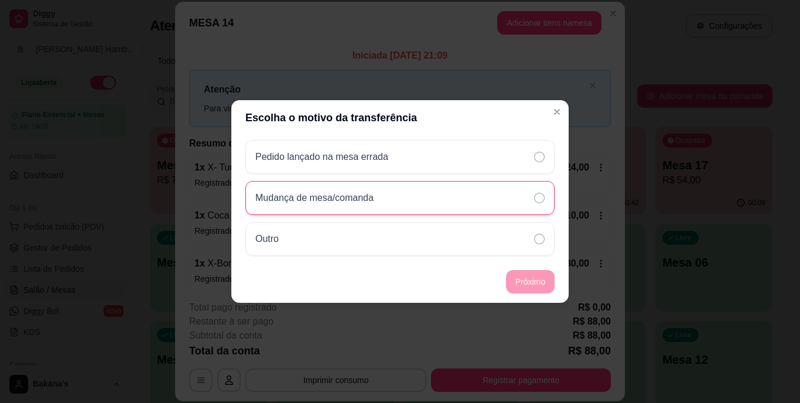
click at [519, 204] on div "Mudança de mesa/comanda" at bounding box center [399, 198] width 309 height 34
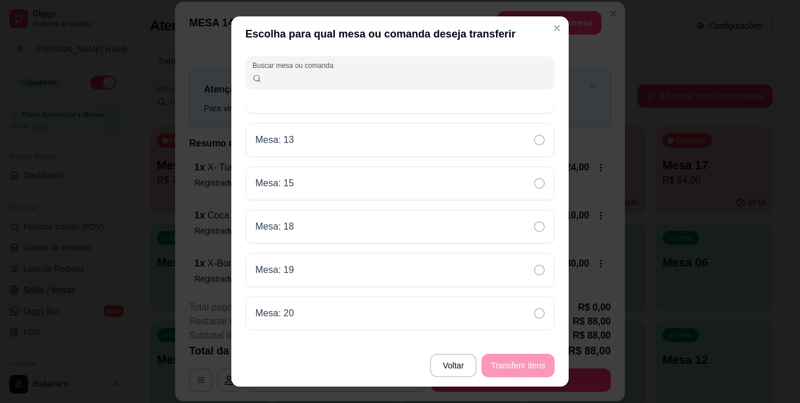
scroll to position [21, 0]
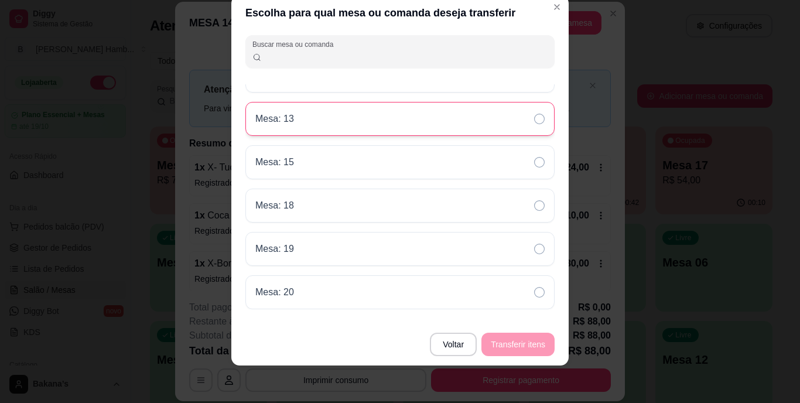
click at [491, 109] on div "Mesa: 13" at bounding box center [399, 119] width 309 height 34
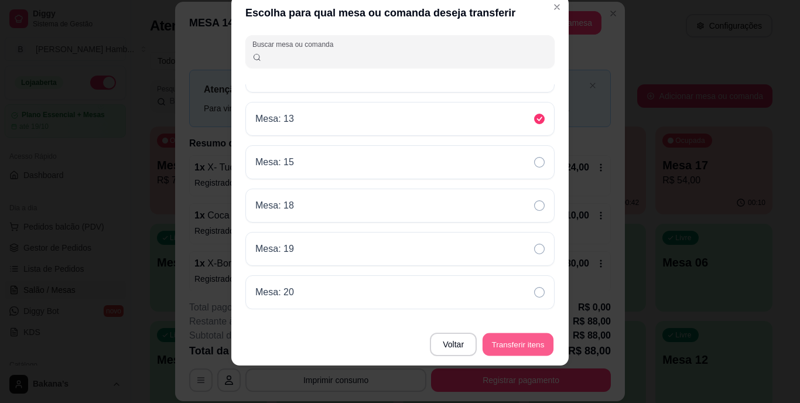
click at [508, 355] on button "Transferir itens" at bounding box center [517, 344] width 71 height 23
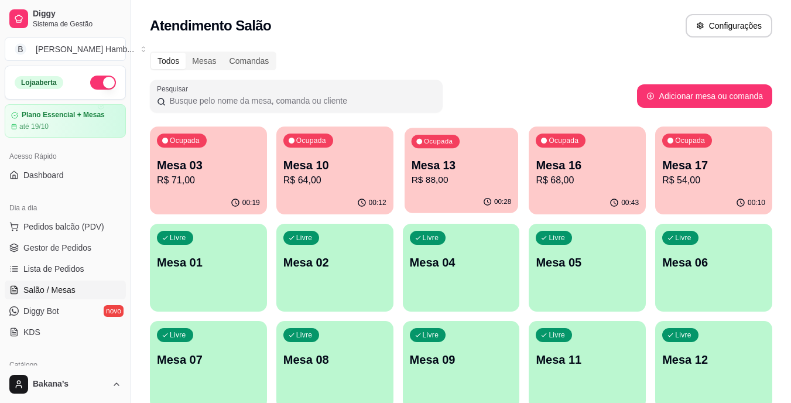
click at [458, 177] on p "R$ 88,00" at bounding box center [461, 179] width 100 height 13
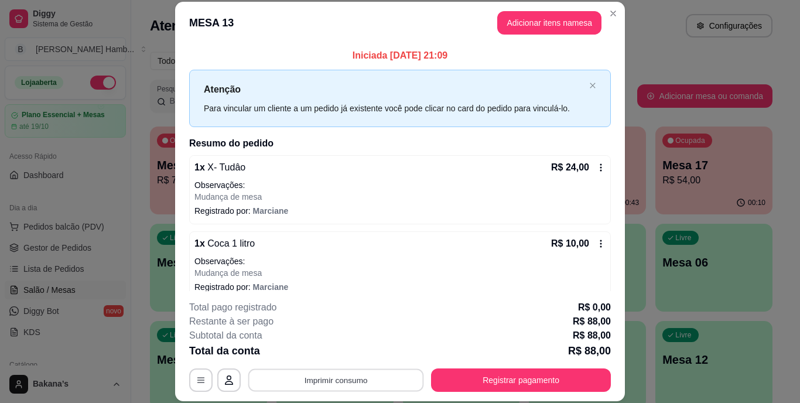
click at [341, 389] on button "Imprimir consumo" at bounding box center [336, 379] width 176 height 23
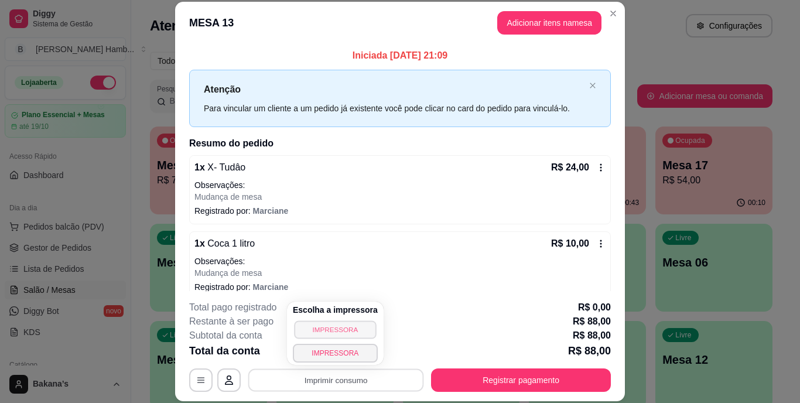
click at [335, 329] on button "IMPRESSORA" at bounding box center [335, 329] width 82 height 18
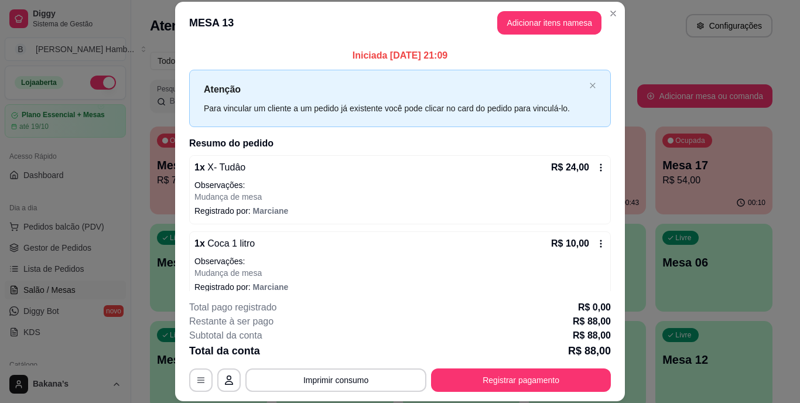
click at [347, 340] on div "Subtotal da conta R$ 88,00" at bounding box center [400, 335] width 422 height 14
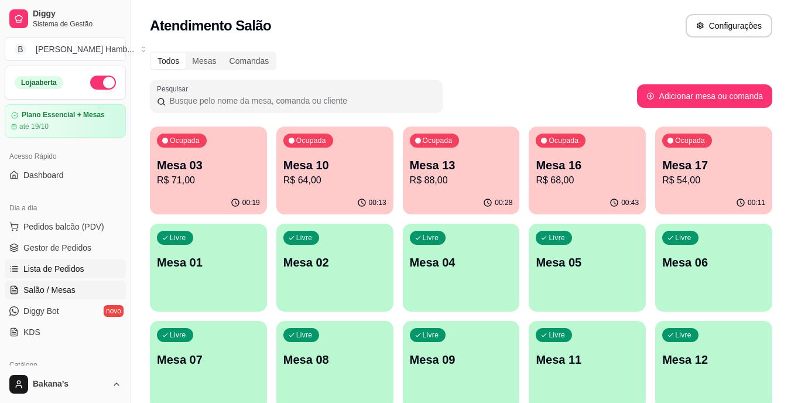
click at [98, 263] on link "Lista de Pedidos" at bounding box center [65, 268] width 121 height 19
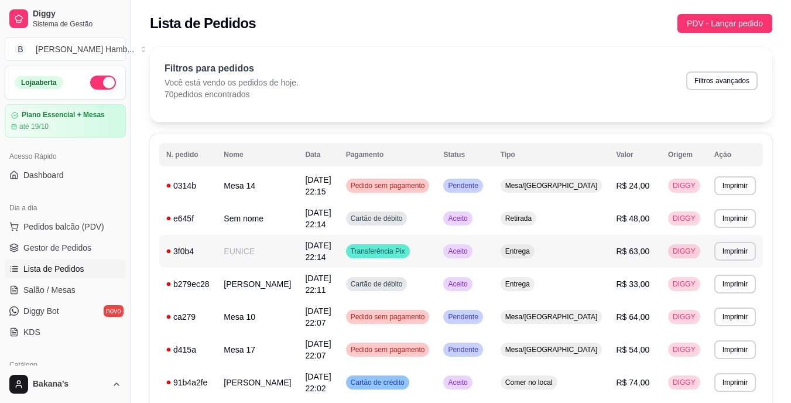
click at [329, 251] on td "[DATE] 22:14" at bounding box center [318, 251] width 40 height 33
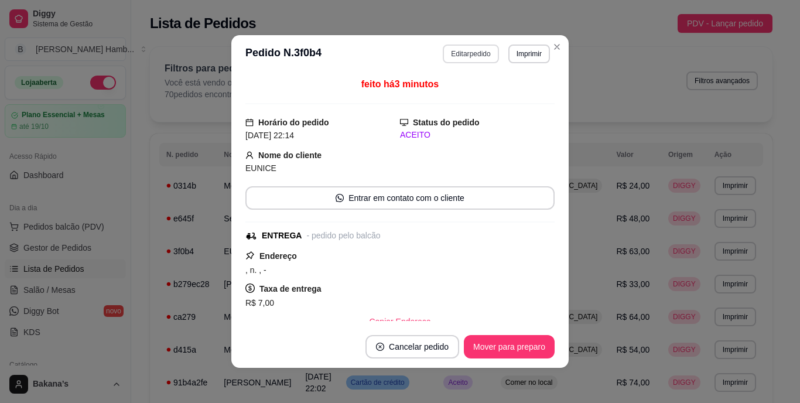
click at [470, 52] on button "Editar pedido" at bounding box center [471, 53] width 56 height 19
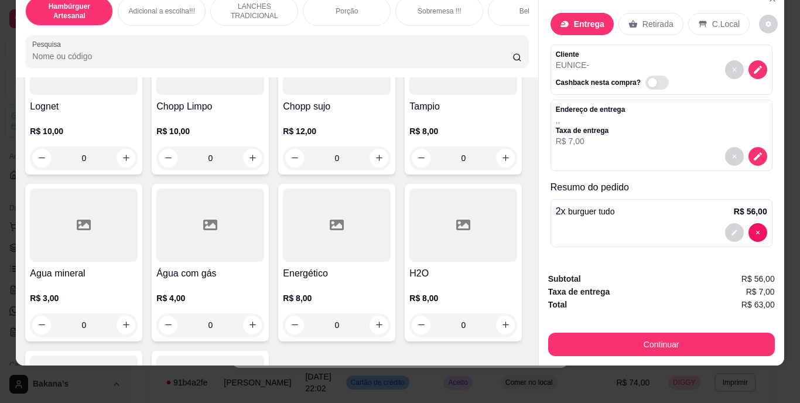
scroll to position [3220, 0]
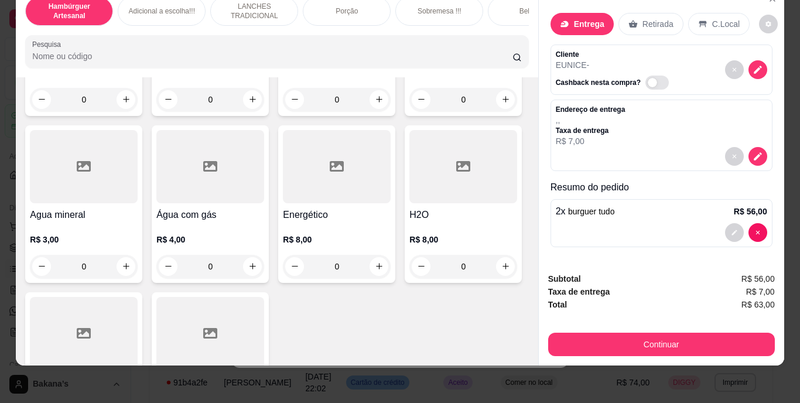
type input "1"
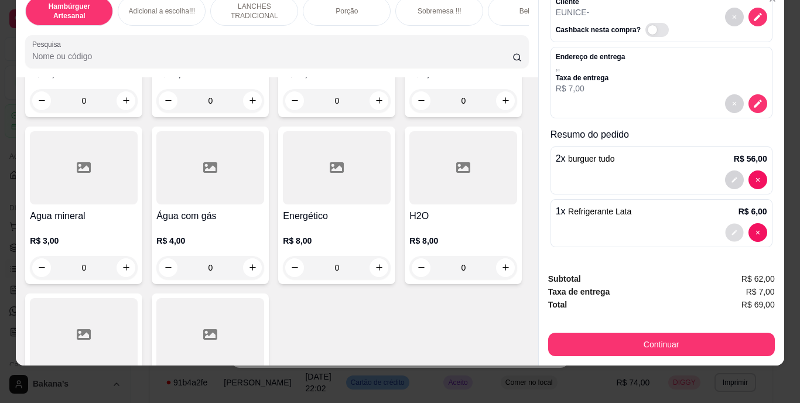
click at [731, 229] on icon "decrease-product-quantity" at bounding box center [734, 232] width 7 height 7
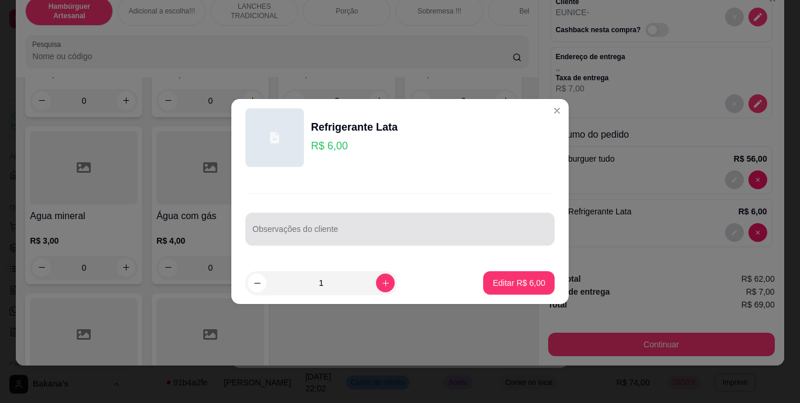
click at [372, 230] on input "Observações do cliente" at bounding box center [399, 234] width 295 height 12
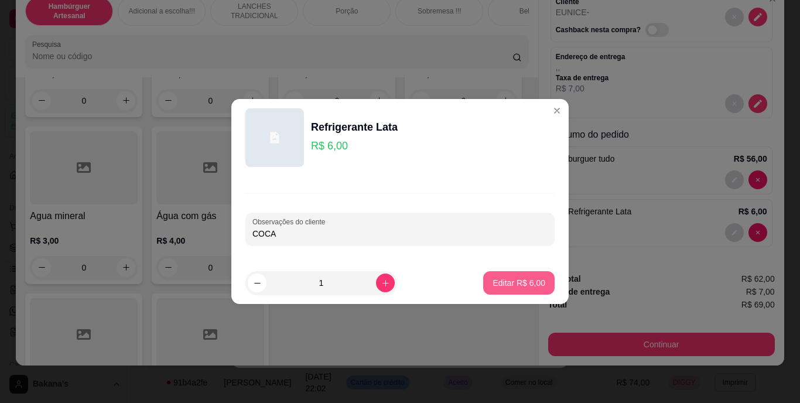
type input "COCA"
click at [525, 278] on p "Editar R$ 6,00" at bounding box center [518, 283] width 53 height 12
type input "0"
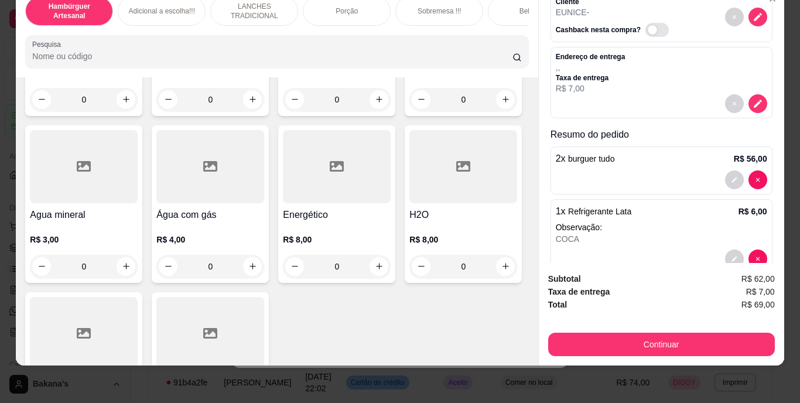
scroll to position [0, 0]
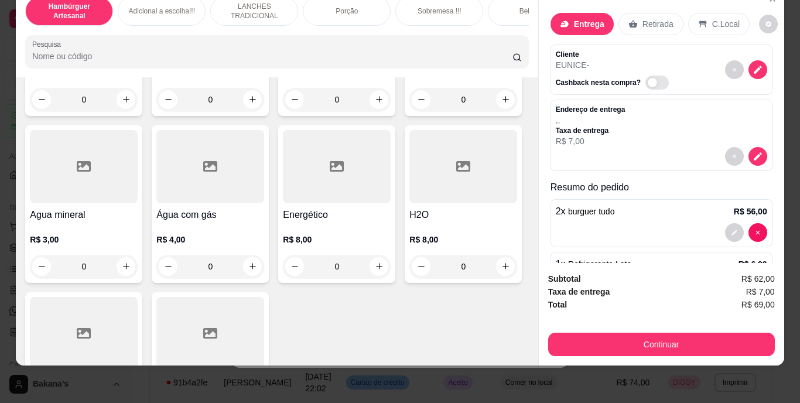
click at [588, 20] on p "Entrega" at bounding box center [589, 24] width 30 height 12
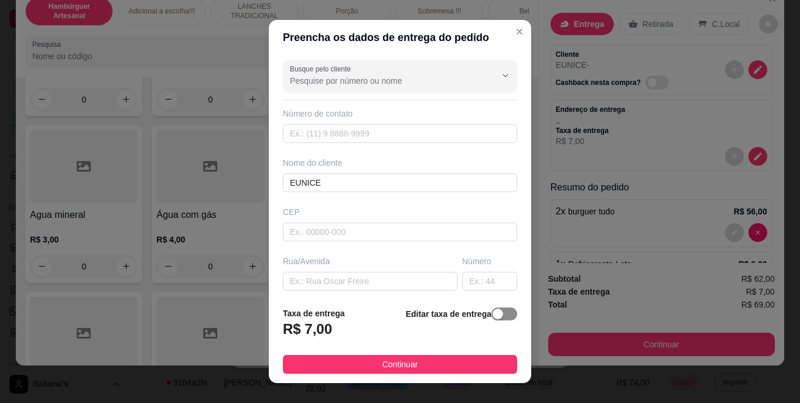
click at [493, 313] on span "button" at bounding box center [504, 313] width 26 height 13
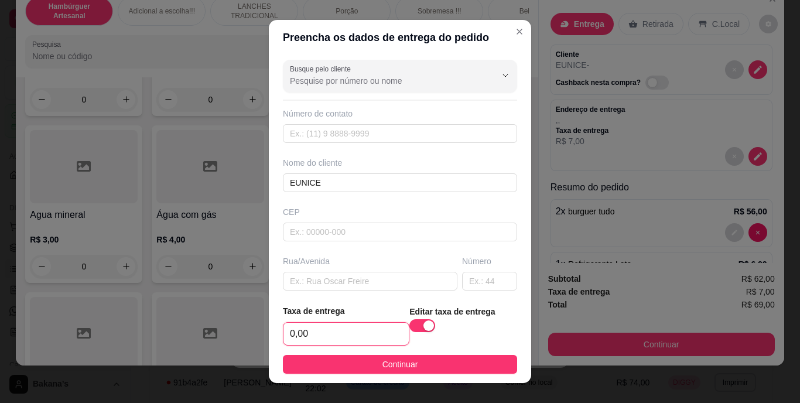
drag, startPoint x: 370, startPoint y: 327, endPoint x: 369, endPoint y: 333, distance: 5.9
click at [370, 327] on input "0,00" at bounding box center [345, 334] width 125 height 22
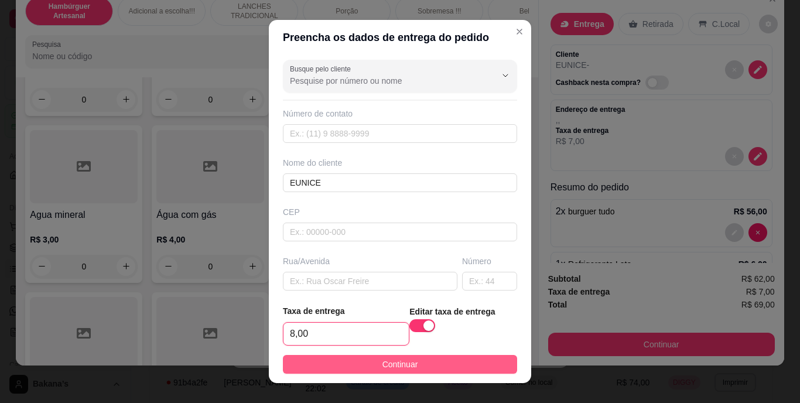
type input "8,00"
click at [351, 359] on button "Continuar" at bounding box center [400, 364] width 234 height 19
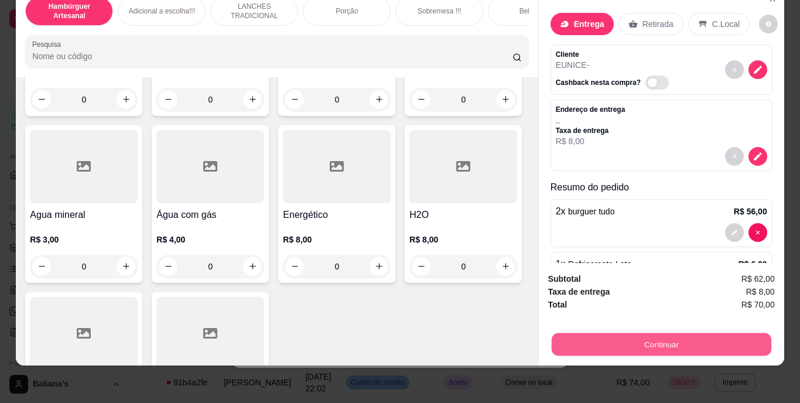
click at [575, 333] on button "Continuar" at bounding box center [661, 344] width 220 height 23
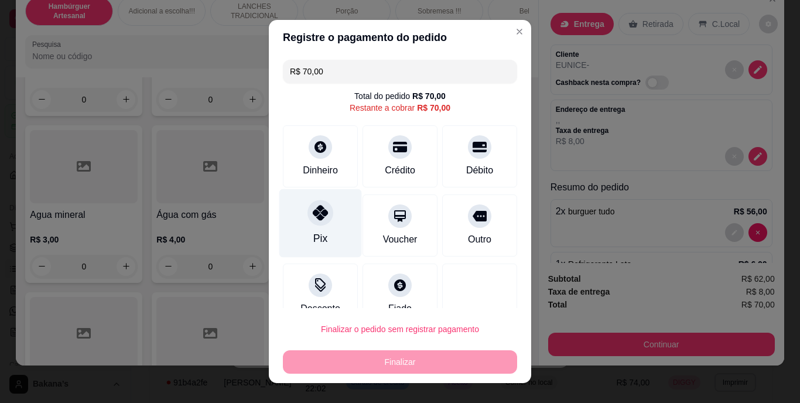
click at [315, 231] on div "Pix" at bounding box center [320, 238] width 14 height 15
type input "R$ 0,00"
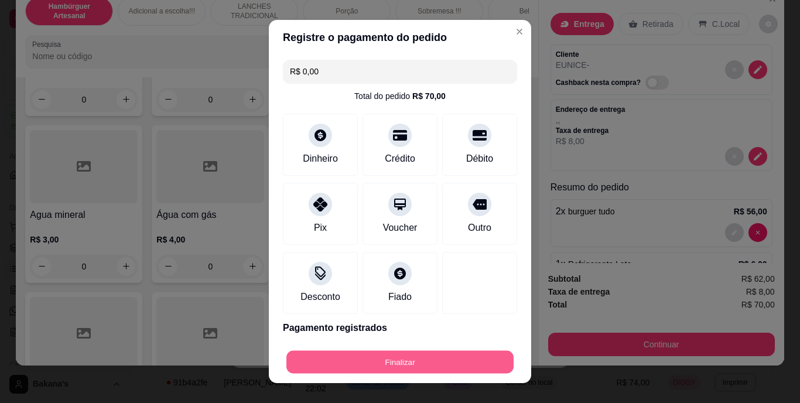
click at [377, 361] on button "Finalizar" at bounding box center [399, 361] width 227 height 23
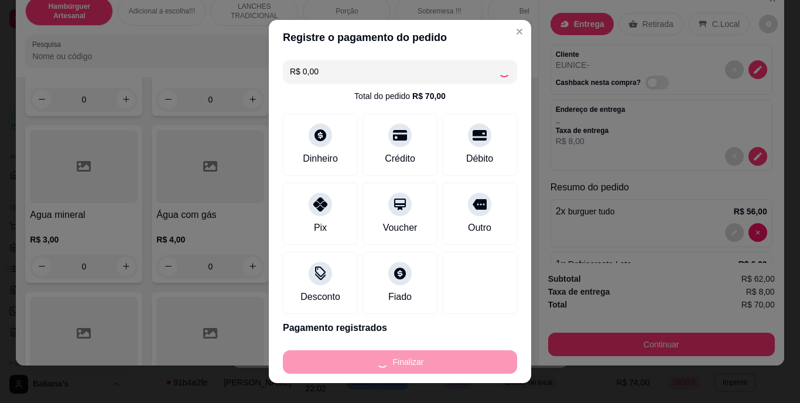
type input "0"
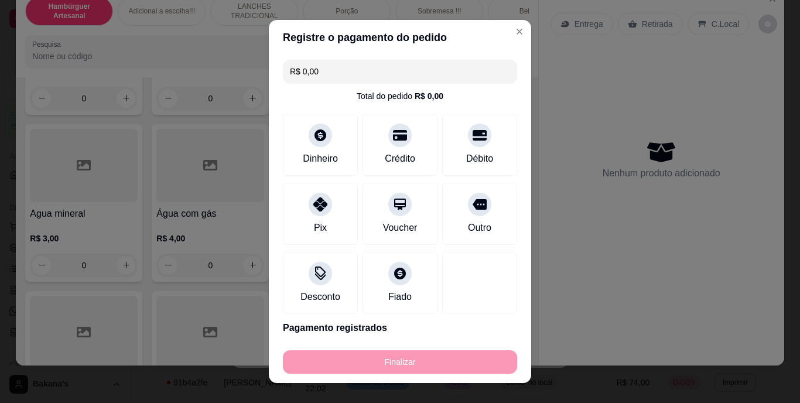
type input "-R$ 70,00"
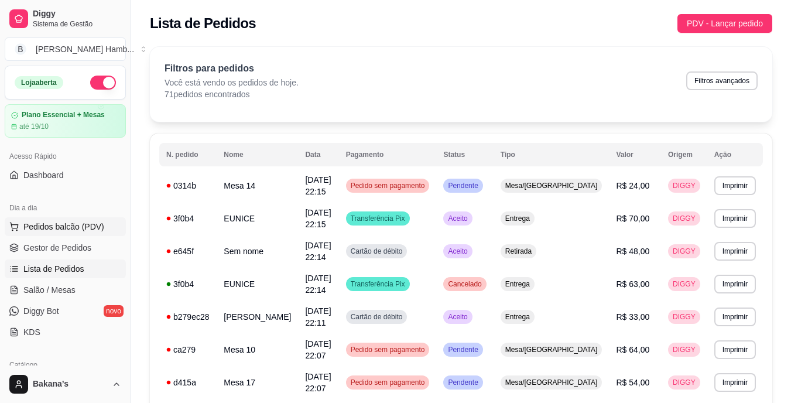
click at [42, 225] on span "Pedidos balcão (PDV)" at bounding box center [63, 227] width 81 height 12
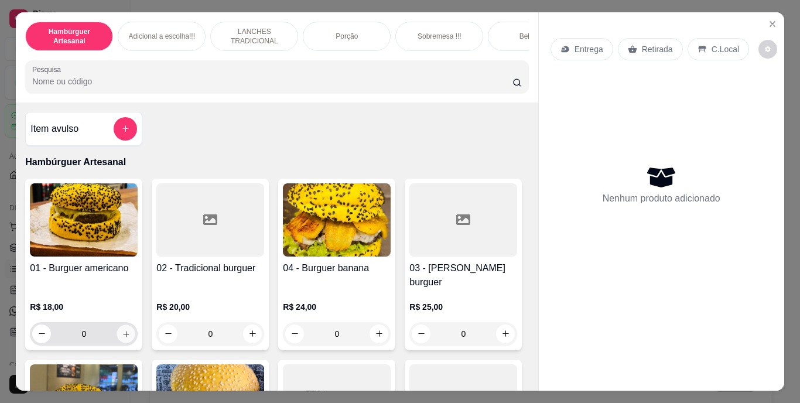
click at [126, 324] on button "increase-product-quantity" at bounding box center [126, 333] width 18 height 18
type input "1"
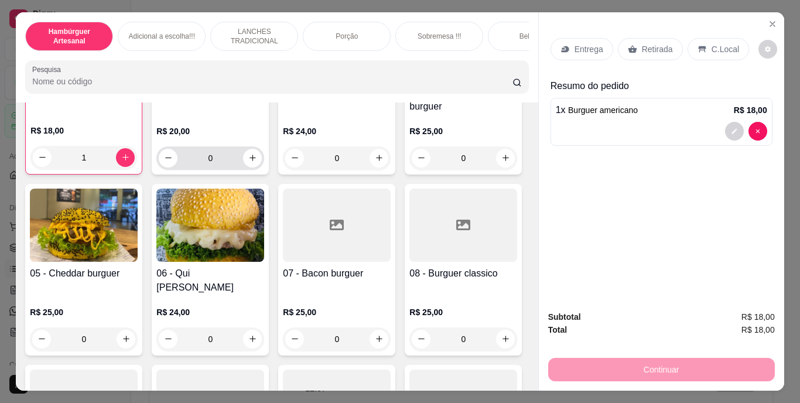
scroll to position [293, 0]
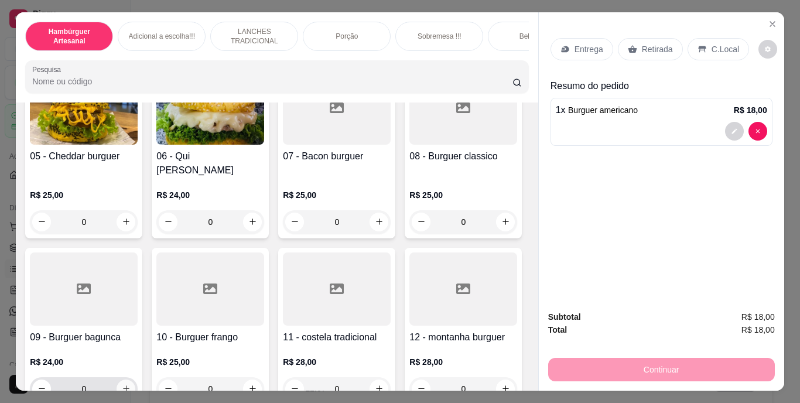
click at [131, 384] on icon "increase-product-quantity" at bounding box center [126, 388] width 9 height 9
type input "1"
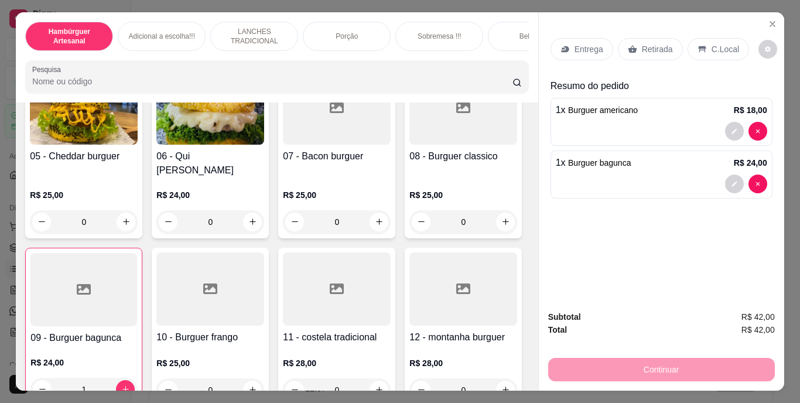
click at [652, 38] on div "Retirada" at bounding box center [650, 49] width 65 height 22
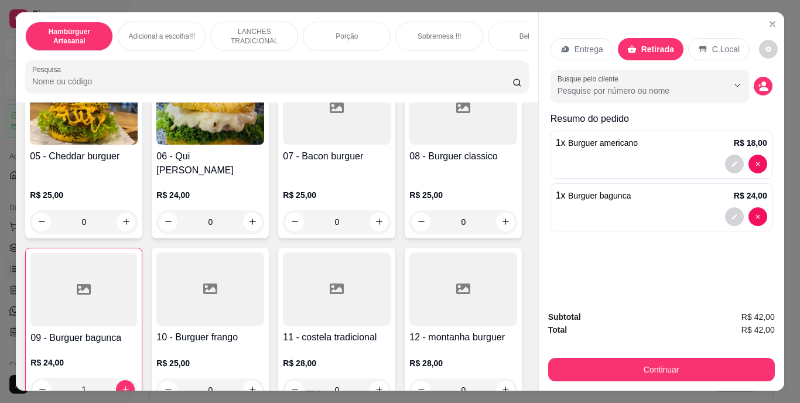
click at [761, 81] on circle "decrease-product-quantity" at bounding box center [763, 83] width 5 height 5
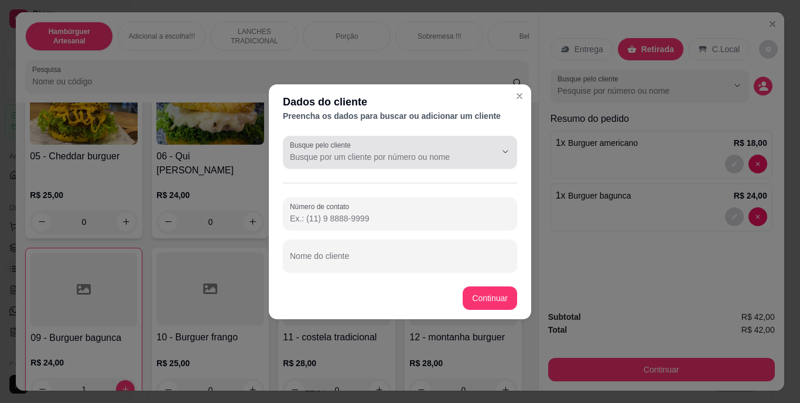
click at [482, 159] on div at bounding box center [495, 152] width 37 height 22
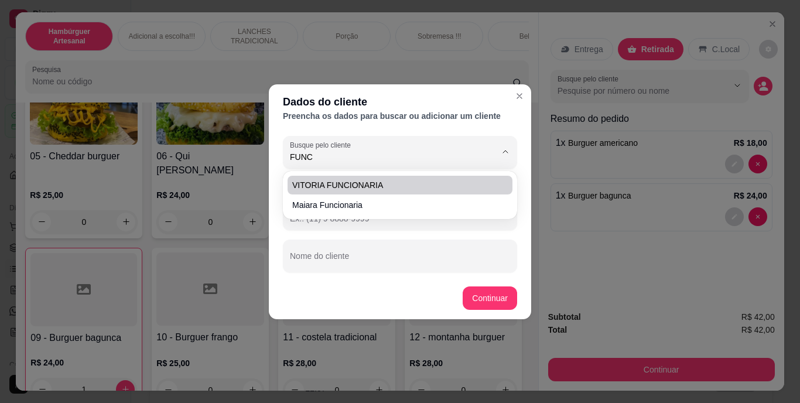
click at [417, 176] on li "VITORIA FUNCIONARIA" at bounding box center [399, 185] width 225 height 19
type input "VITORIA FUNCIONARIA"
type input "[PHONE_NUMBER]"
type input "VITORIA FUNCIONARIA"
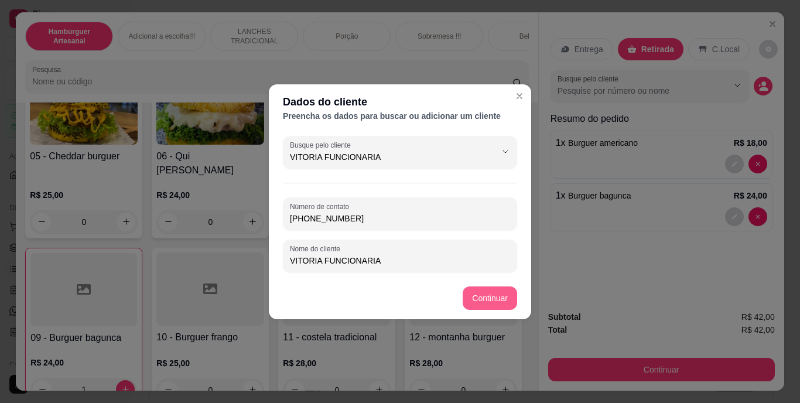
type input "VITORIA FUNCIONARIA"
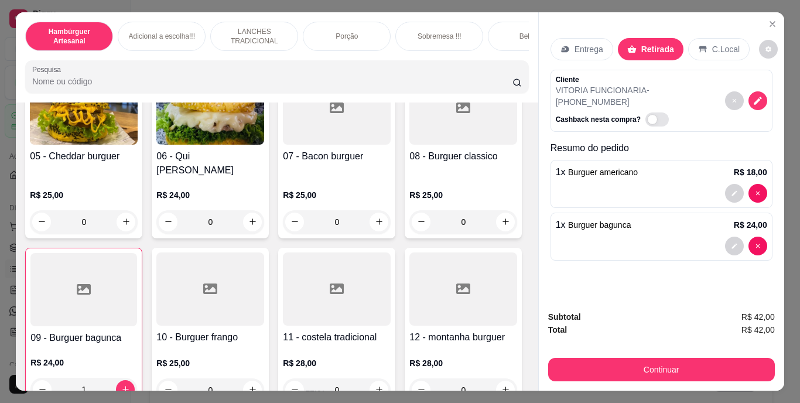
click at [566, 363] on button "Continuar" at bounding box center [661, 369] width 227 height 23
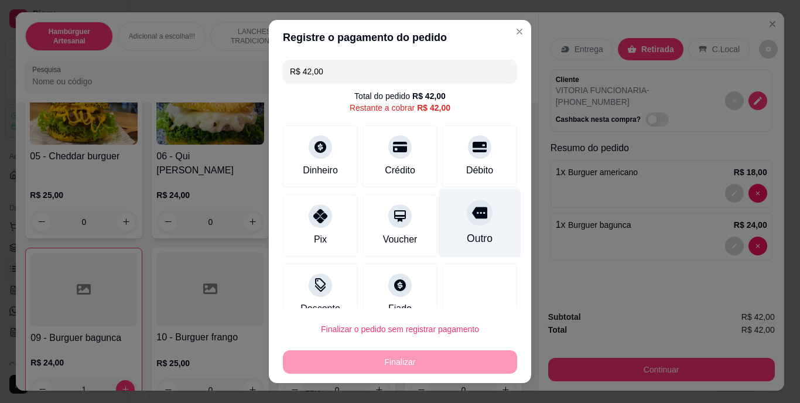
click at [467, 239] on div "Outro" at bounding box center [480, 238] width 26 height 15
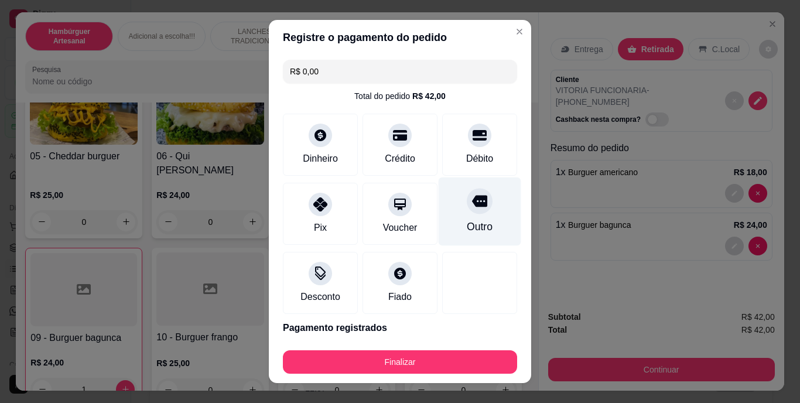
type input "R$ 0,00"
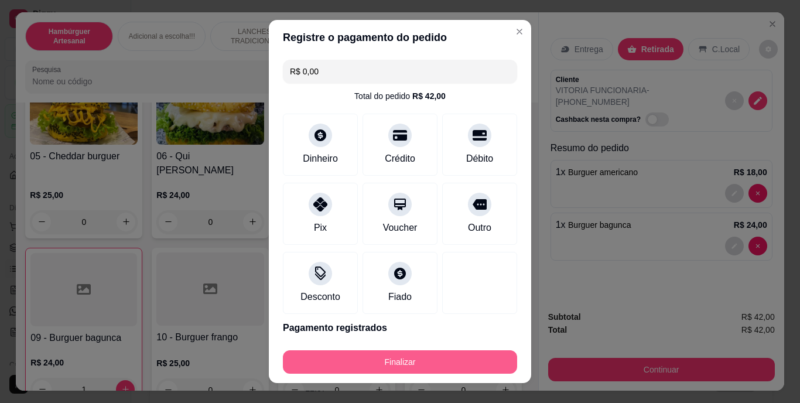
click at [451, 361] on button "Finalizar" at bounding box center [400, 361] width 234 height 23
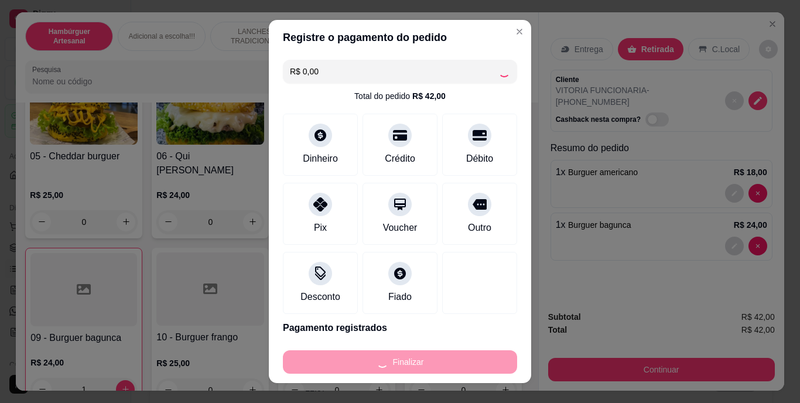
type input "0"
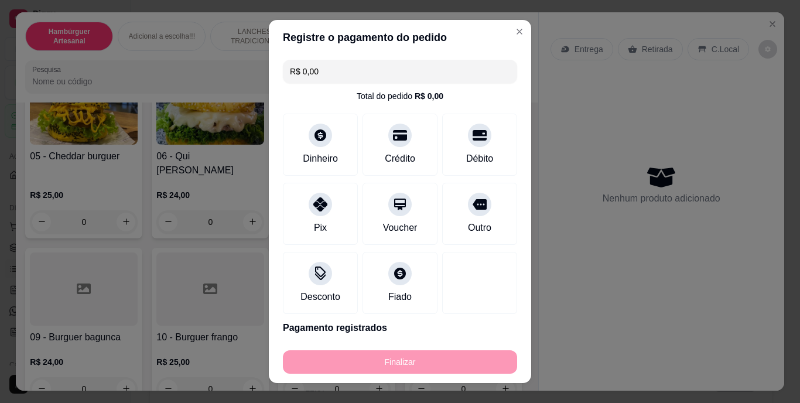
type input "-R$ 42,00"
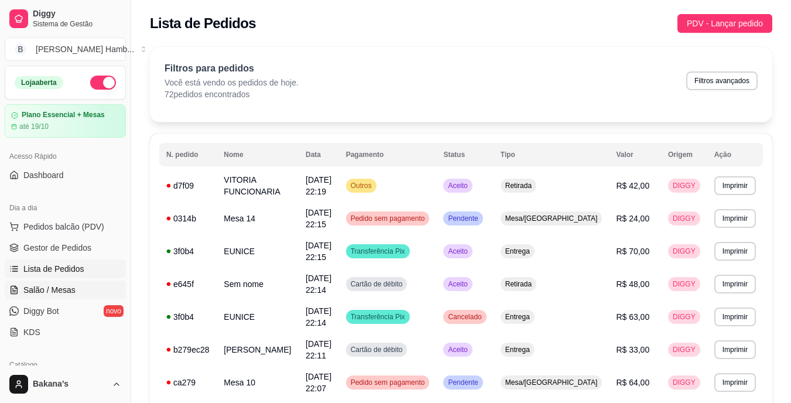
click at [100, 289] on link "Salão / Mesas" at bounding box center [65, 289] width 121 height 19
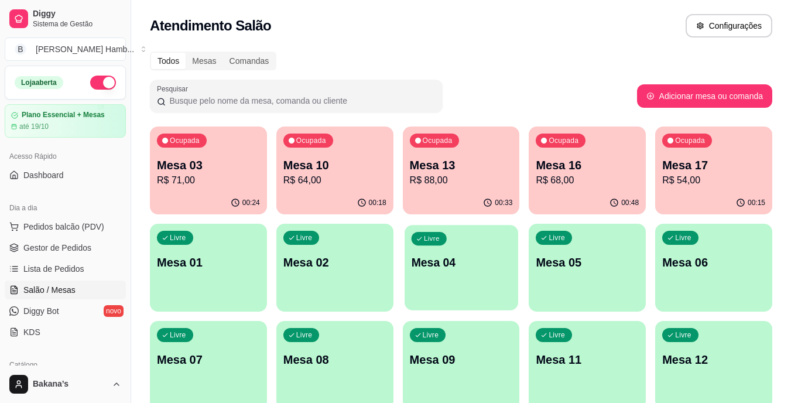
click at [495, 263] on p "Mesa 04" at bounding box center [461, 263] width 100 height 16
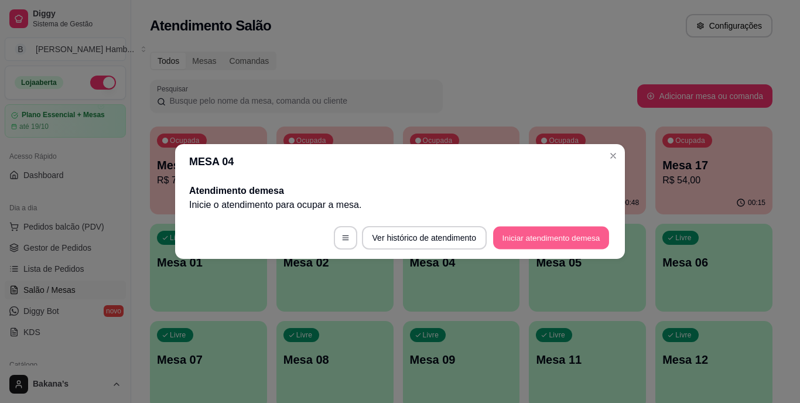
click at [574, 232] on button "Iniciar atendimento de mesa" at bounding box center [551, 238] width 116 height 23
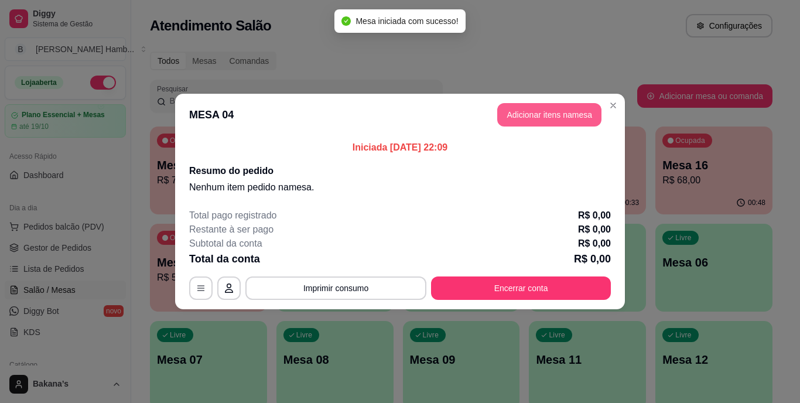
click at [543, 117] on button "Adicionar itens na mesa" at bounding box center [549, 114] width 104 height 23
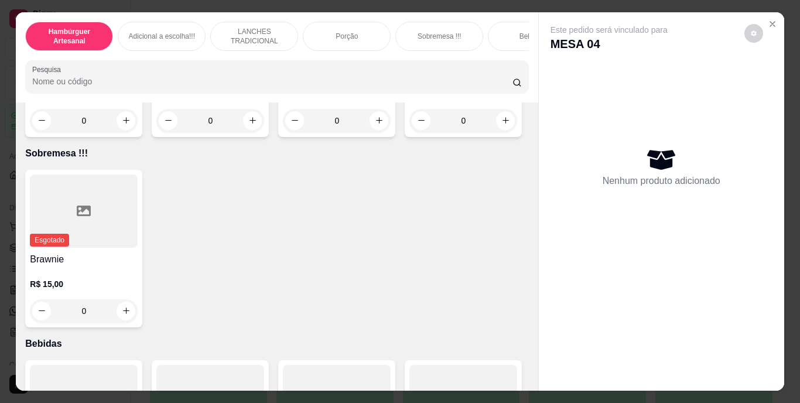
scroll to position [2283, 0]
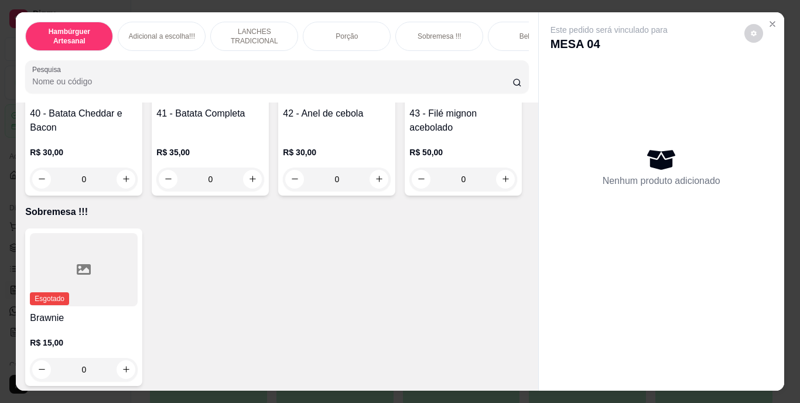
type input "1"
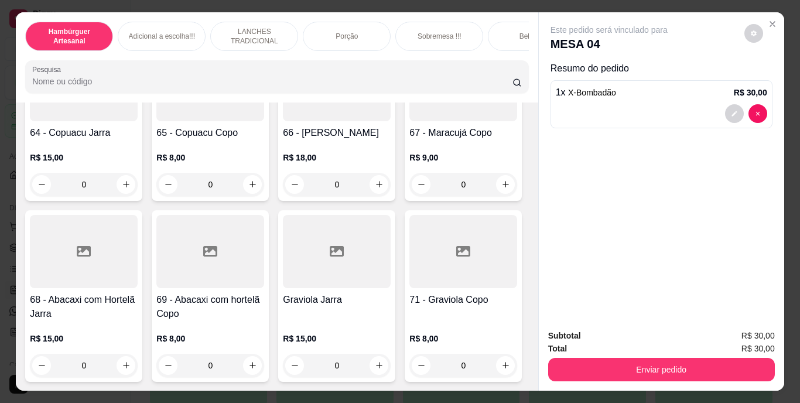
scroll to position [4567, 0]
click at [248, 22] on icon "increase-product-quantity" at bounding box center [252, 17] width 9 height 9
type input "1"
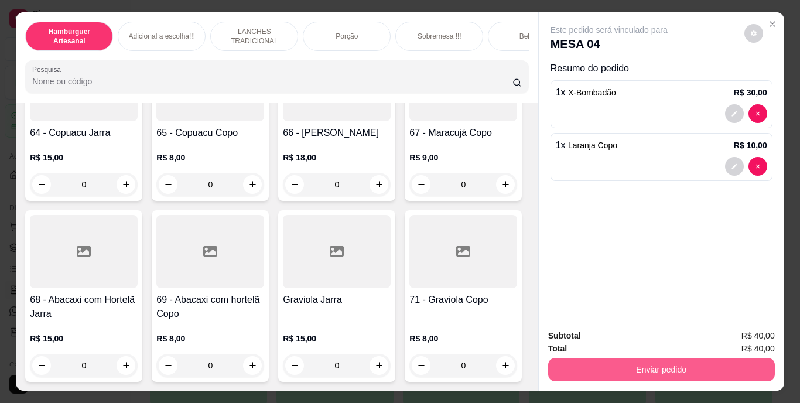
click at [590, 369] on button "Enviar pedido" at bounding box center [661, 369] width 227 height 23
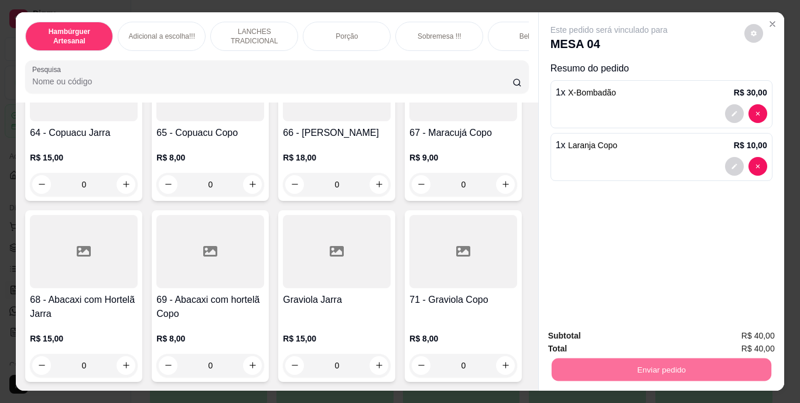
click at [620, 334] on button "Não registrar e enviar pedido" at bounding box center [622, 337] width 122 height 22
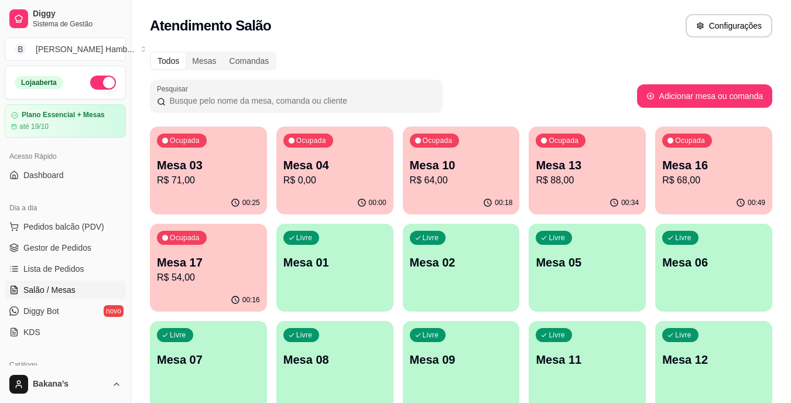
click at [779, 41] on div "Atendimento Salão Configurações" at bounding box center [461, 22] width 660 height 44
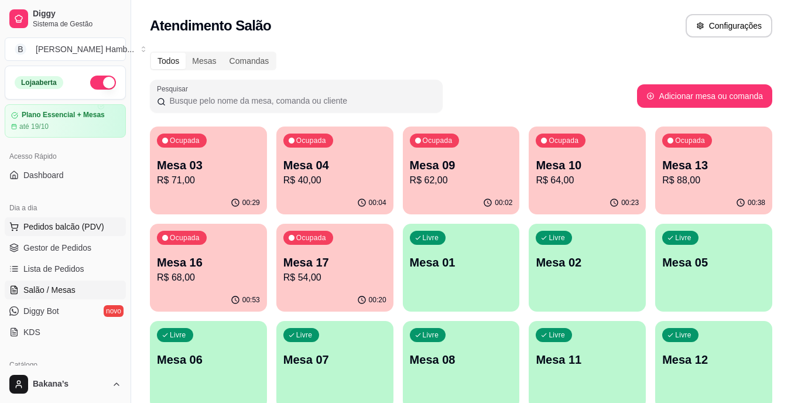
click at [76, 227] on span "Pedidos balcão (PDV)" at bounding box center [63, 227] width 81 height 12
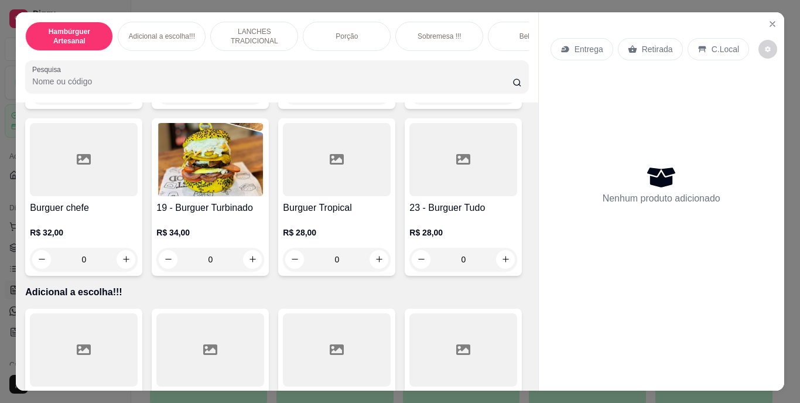
scroll to position [995, 0]
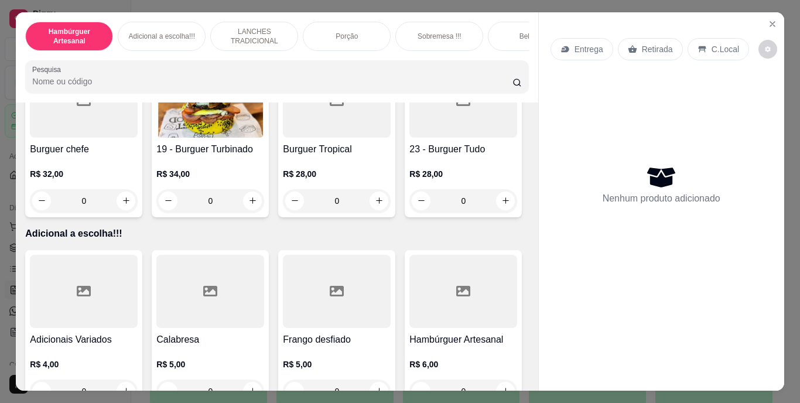
type input "1"
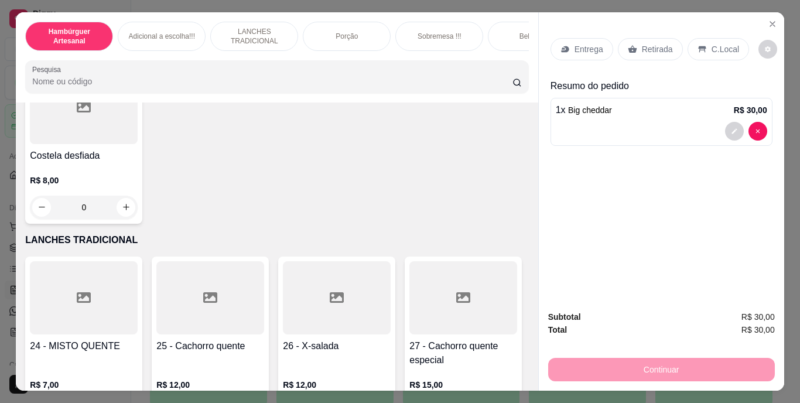
scroll to position [1464, 0]
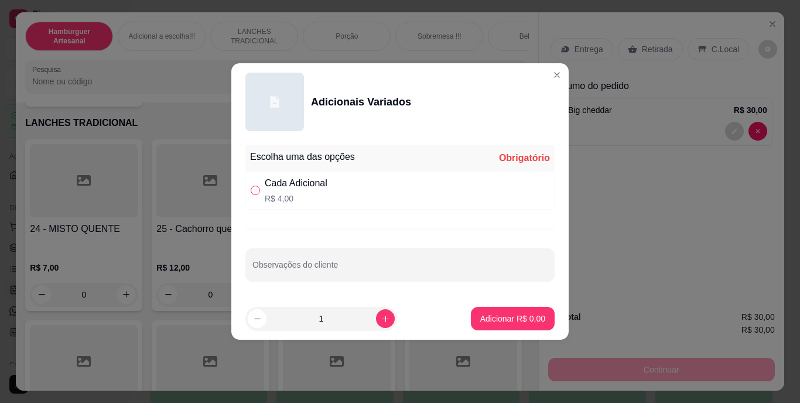
click at [253, 185] on label "" at bounding box center [255, 190] width 9 height 13
click at [253, 186] on input "" at bounding box center [255, 190] width 9 height 9
click at [303, 200] on p "R$ 4,00" at bounding box center [296, 199] width 63 height 12
radio input "true"
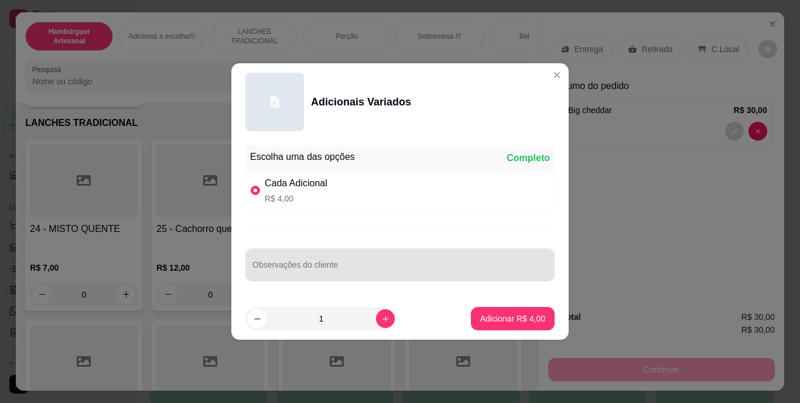
click at [297, 259] on div at bounding box center [399, 264] width 295 height 23
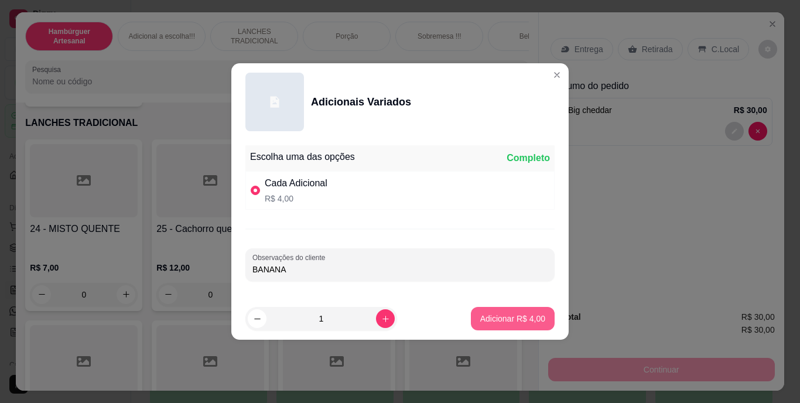
type input "BANANA"
click at [483, 318] on p "Adicionar R$ 4,00" at bounding box center [512, 319] width 65 height 12
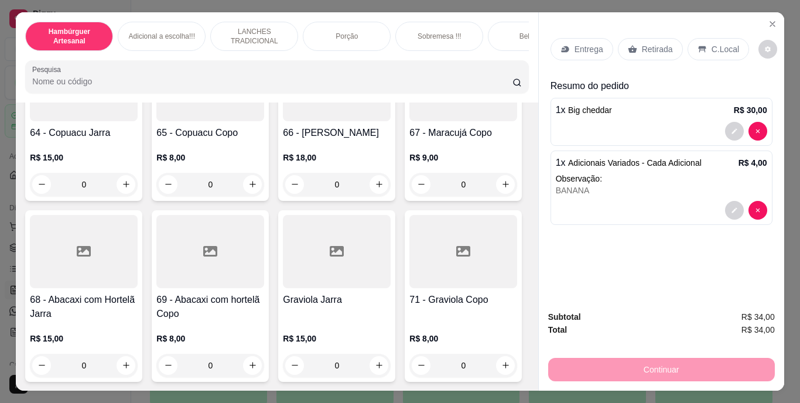
scroll to position [4568, 0]
click at [250, 20] on icon "increase-product-quantity" at bounding box center [252, 18] width 6 height 6
type input "1"
click at [628, 44] on icon at bounding box center [632, 48] width 9 height 9
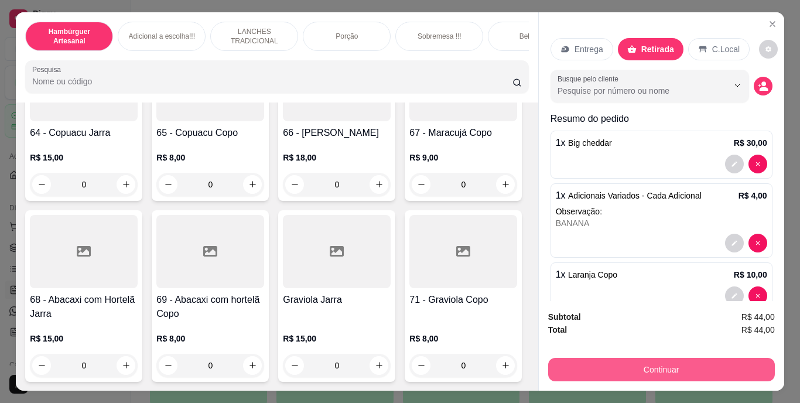
click at [564, 363] on button "Continuar" at bounding box center [661, 369] width 227 height 23
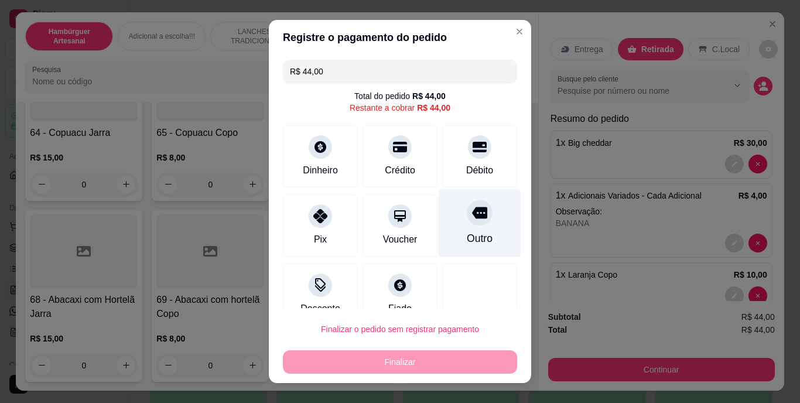
click at [467, 241] on div "Outro" at bounding box center [480, 238] width 26 height 15
type input "R$ 0,00"
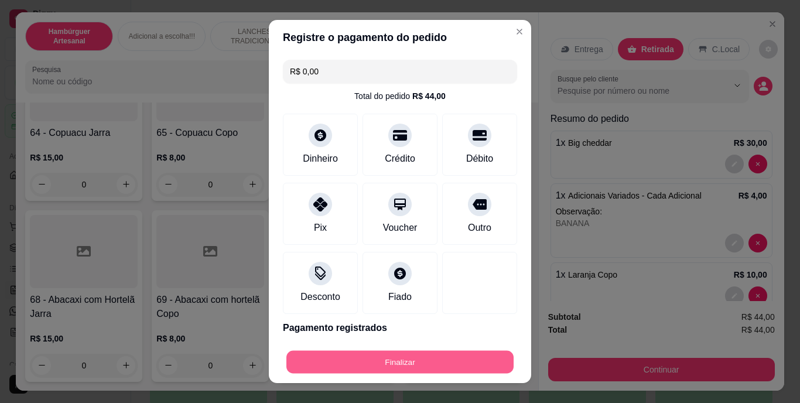
click at [446, 357] on button "Finalizar" at bounding box center [399, 361] width 227 height 23
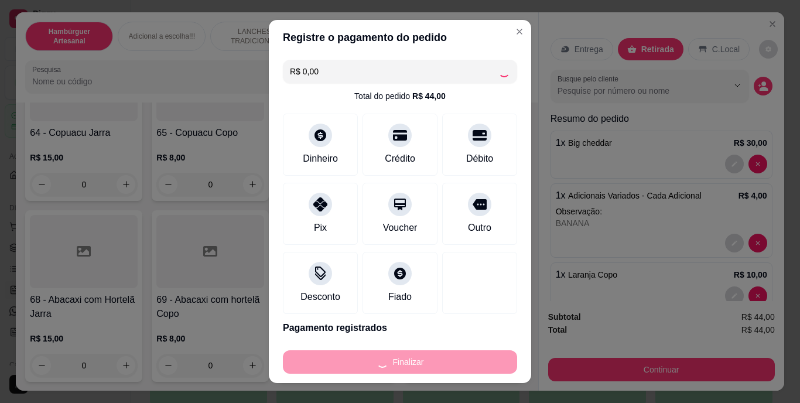
type input "0"
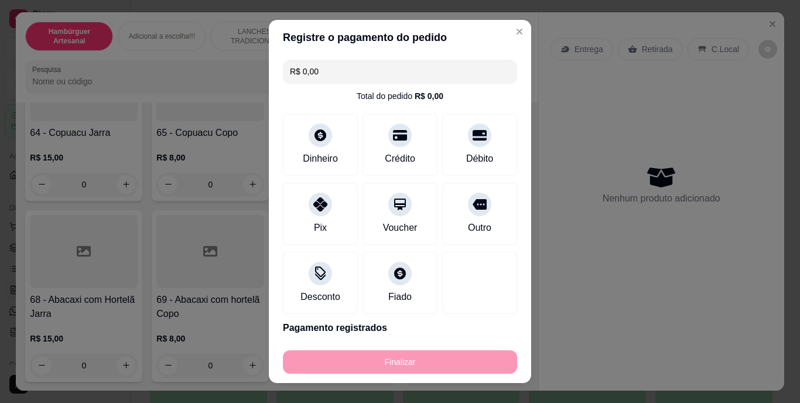
type input "-R$ 44,00"
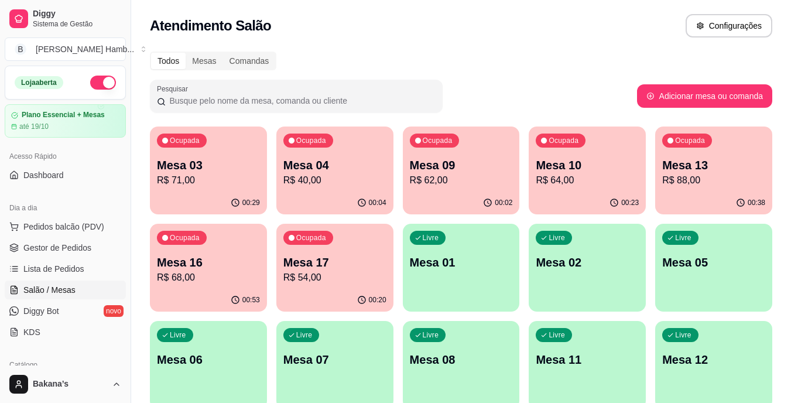
click at [456, 145] on div "Ocupada" at bounding box center [435, 140] width 50 height 14
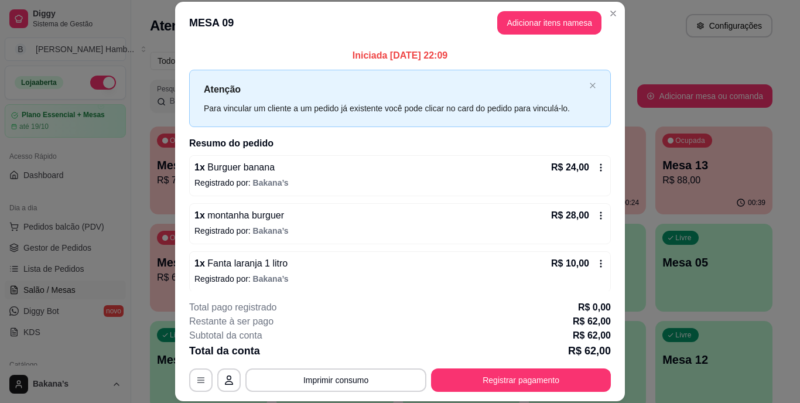
scroll to position [6, 0]
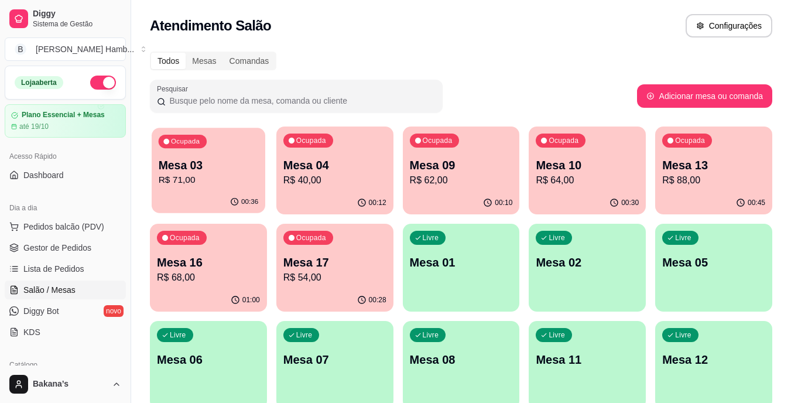
click at [204, 184] on p "R$ 71,00" at bounding box center [209, 179] width 100 height 13
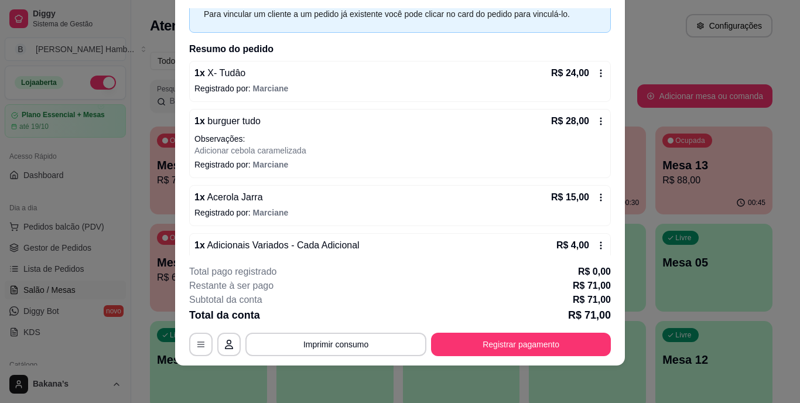
scroll to position [110, 0]
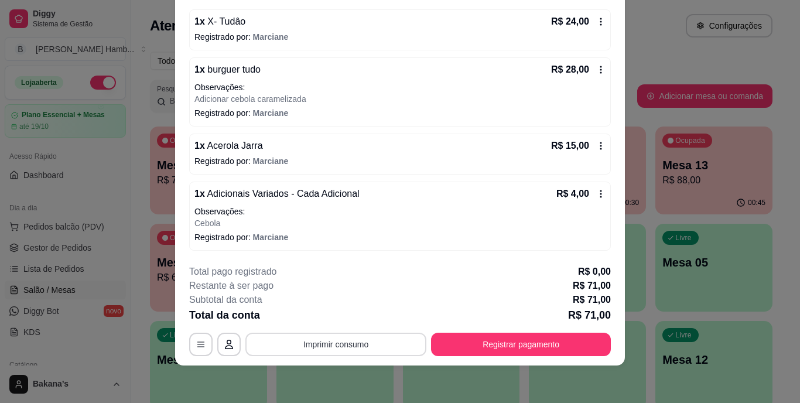
click at [376, 349] on button "Imprimir consumo" at bounding box center [335, 344] width 181 height 23
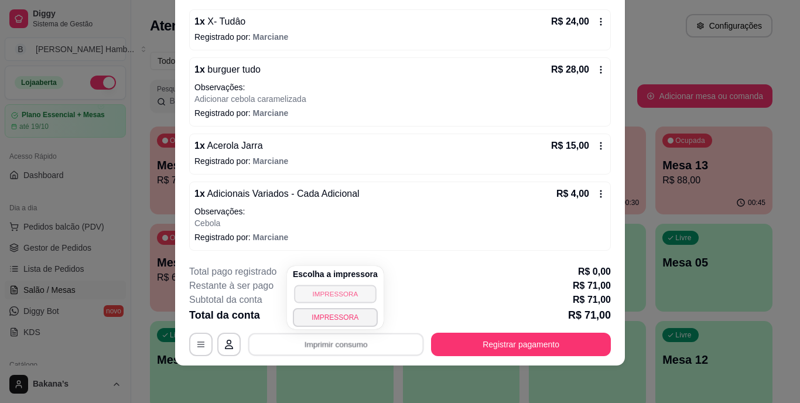
click at [351, 290] on button "IMPRESSORA" at bounding box center [335, 294] width 82 height 18
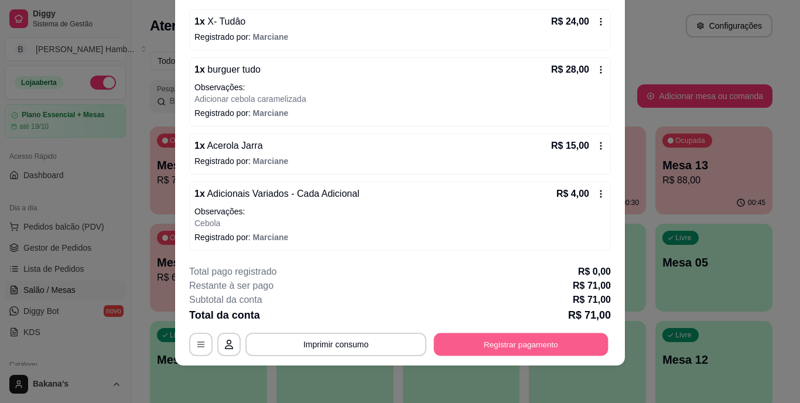
click at [499, 344] on button "Registrar pagamento" at bounding box center [521, 344] width 174 height 23
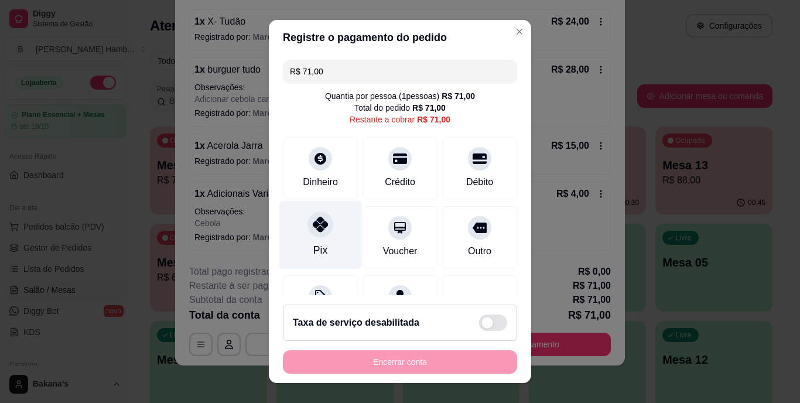
click at [313, 231] on icon at bounding box center [320, 224] width 15 height 15
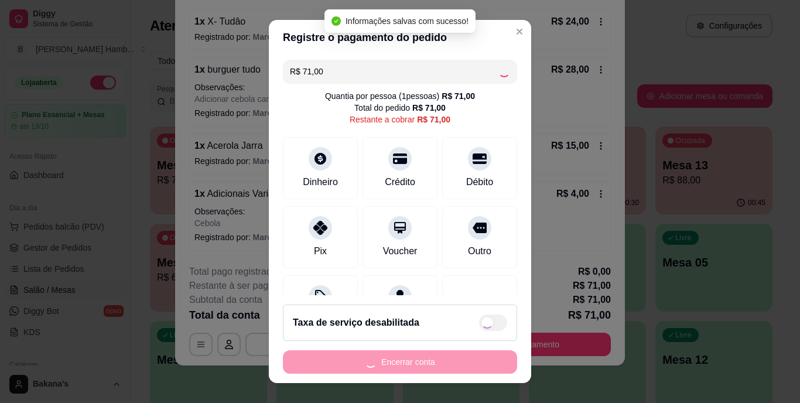
type input "R$ 0,00"
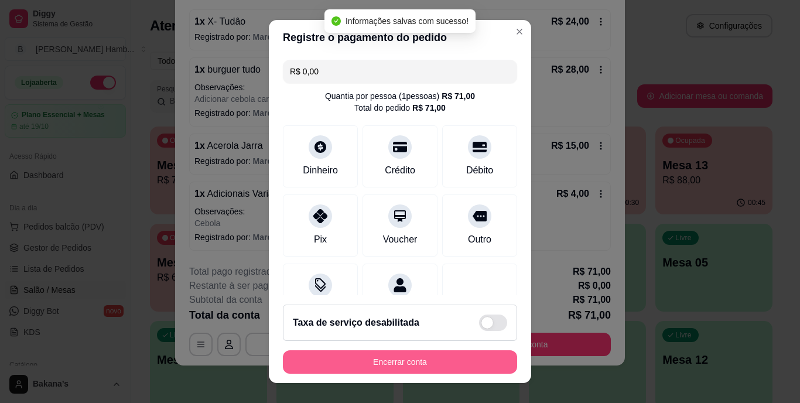
click at [371, 364] on button "Encerrar conta" at bounding box center [400, 361] width 234 height 23
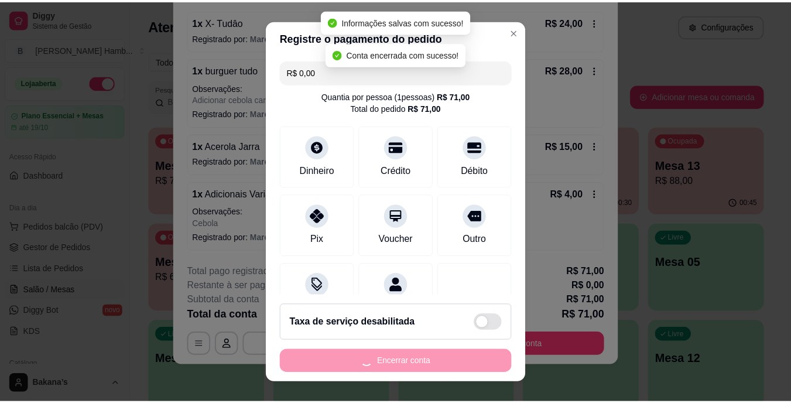
scroll to position [0, 0]
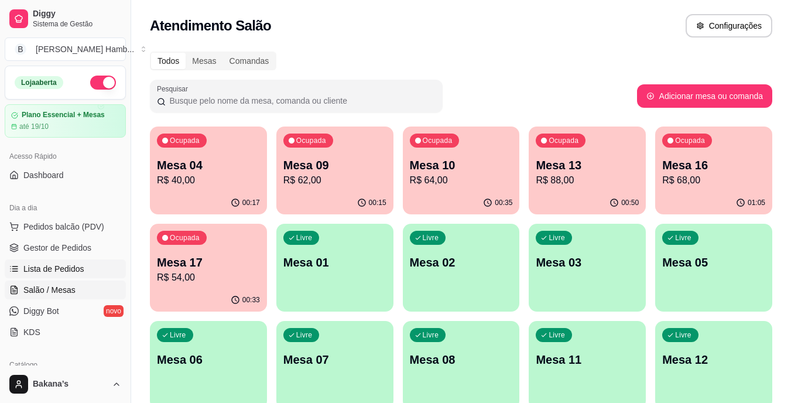
click at [63, 264] on span "Lista de Pedidos" at bounding box center [53, 269] width 61 height 12
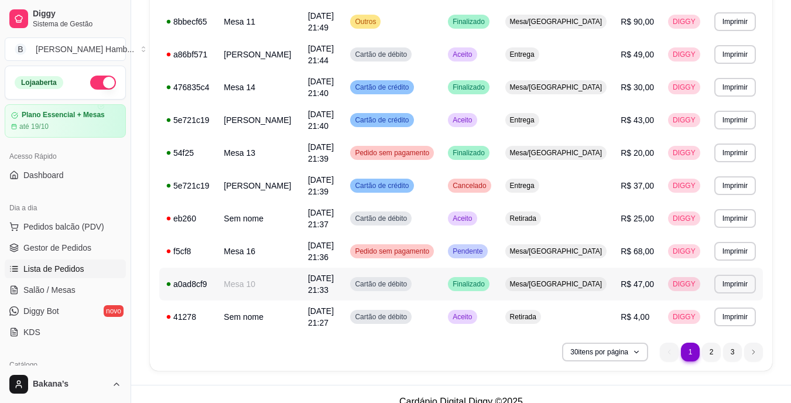
scroll to position [835, 0]
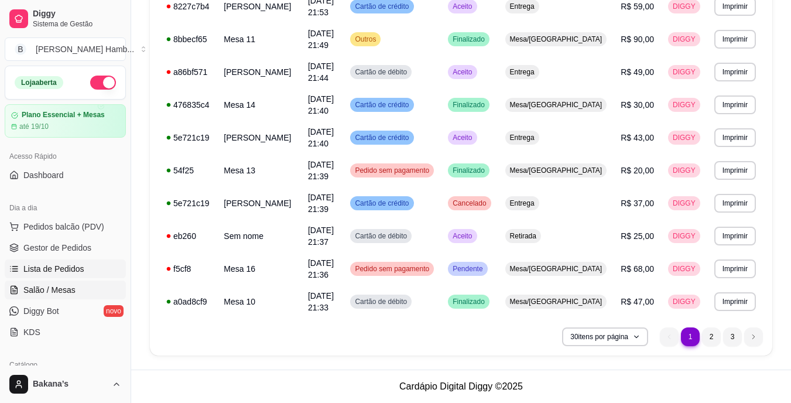
click at [81, 285] on link "Salão / Mesas" at bounding box center [65, 289] width 121 height 19
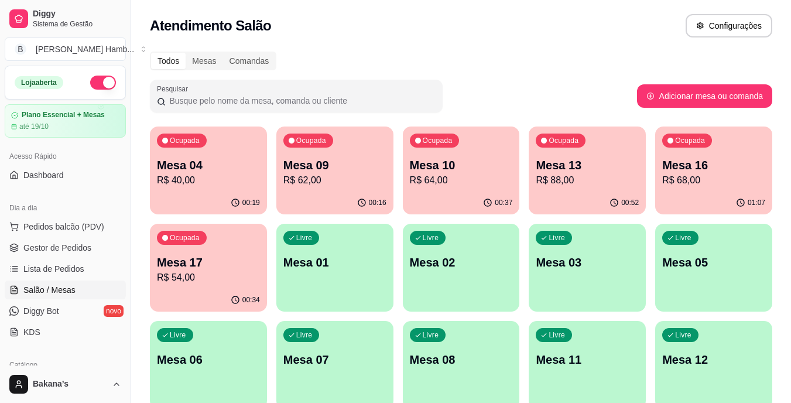
click at [447, 184] on p "R$ 64,00" at bounding box center [461, 180] width 103 height 14
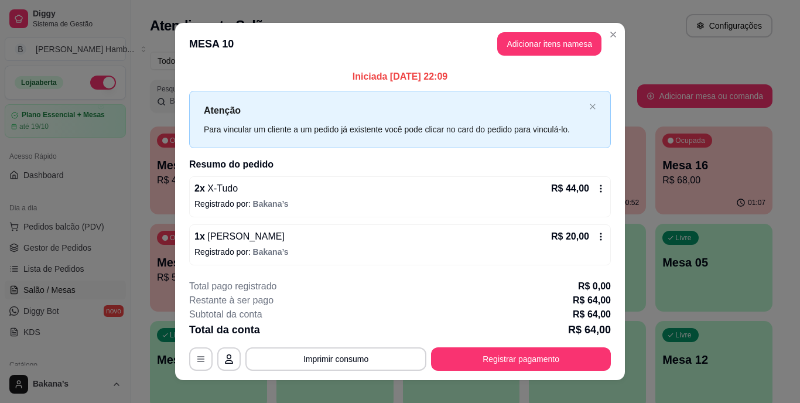
scroll to position [15, 0]
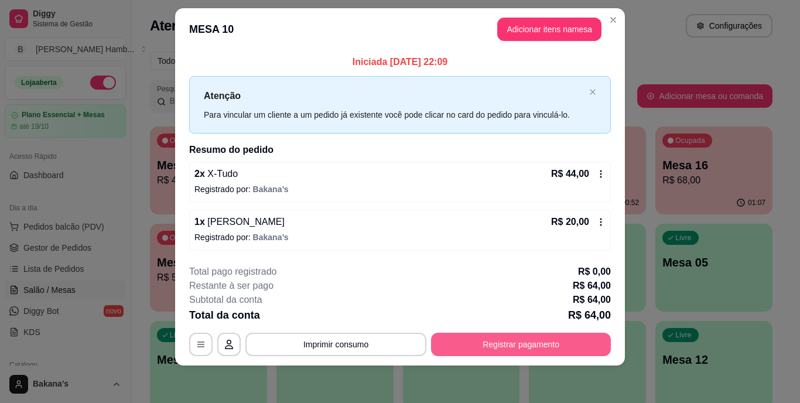
click at [446, 336] on button "Registrar pagamento" at bounding box center [521, 344] width 180 height 23
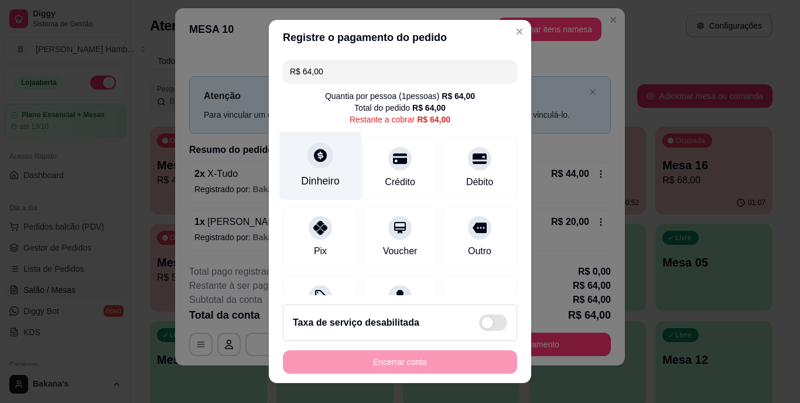
click at [341, 187] on div "Dinheiro" at bounding box center [320, 166] width 83 height 69
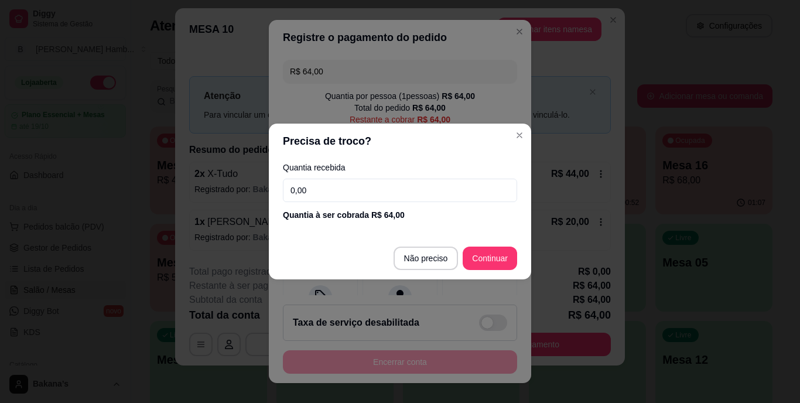
click at [398, 194] on input "0,00" at bounding box center [400, 190] width 234 height 23
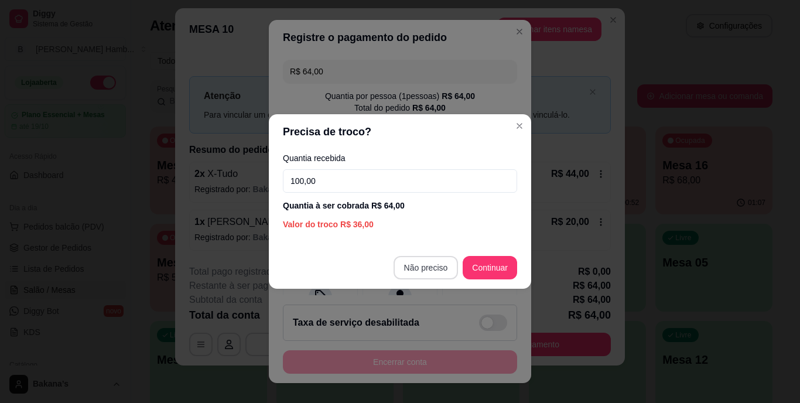
type input "100,00"
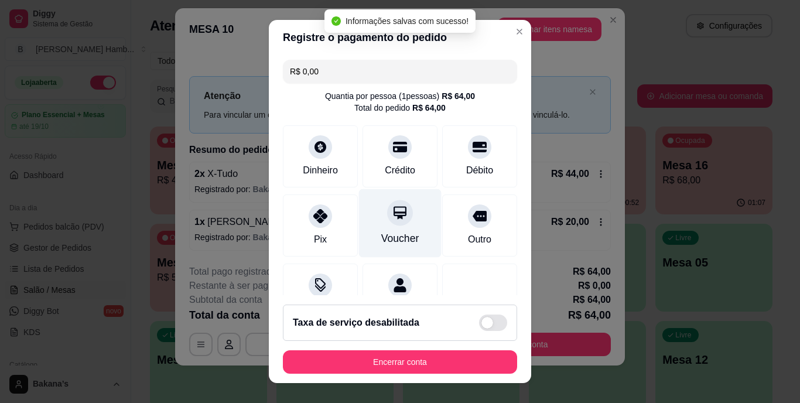
type input "R$ 0,00"
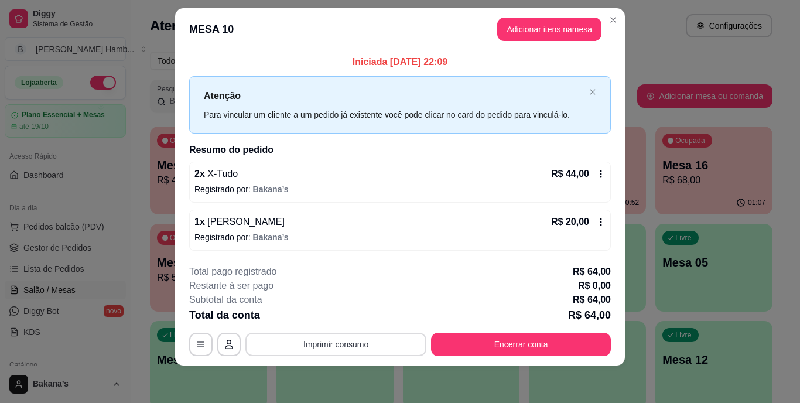
click at [252, 340] on button "Imprimir consumo" at bounding box center [335, 344] width 181 height 23
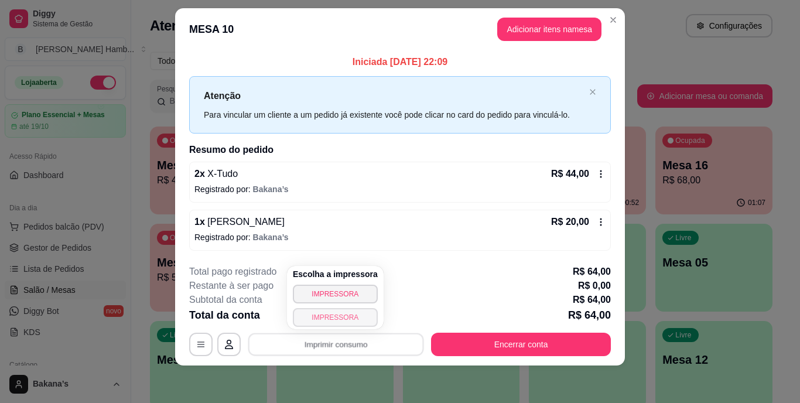
click at [296, 313] on button "IMPRESSORA" at bounding box center [335, 317] width 85 height 19
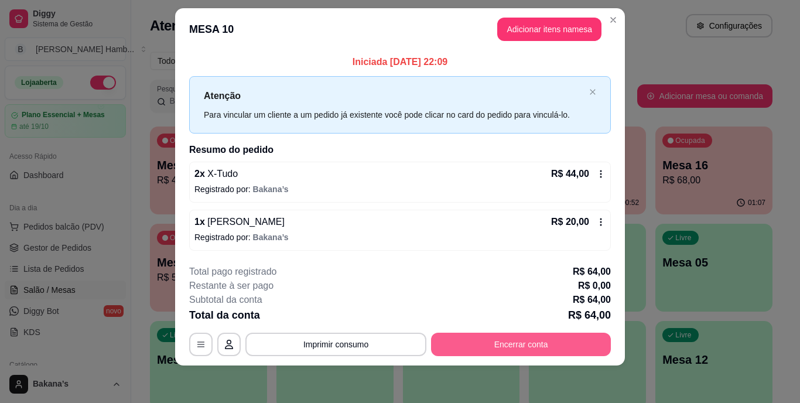
click at [471, 346] on button "Encerrar conta" at bounding box center [521, 344] width 180 height 23
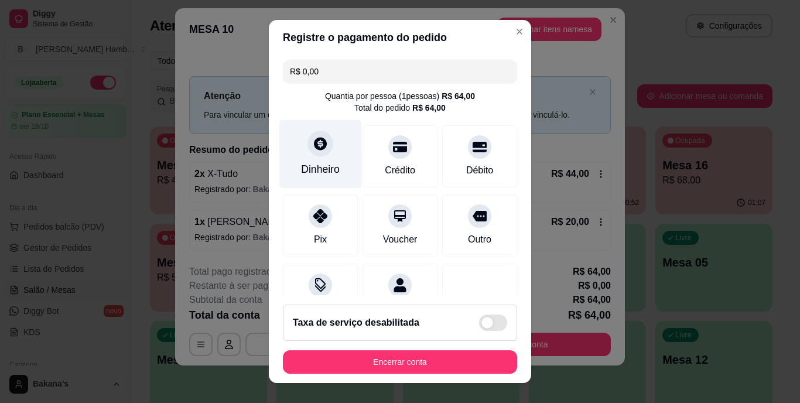
click at [320, 161] on div "Dinheiro" at bounding box center [320, 154] width 83 height 69
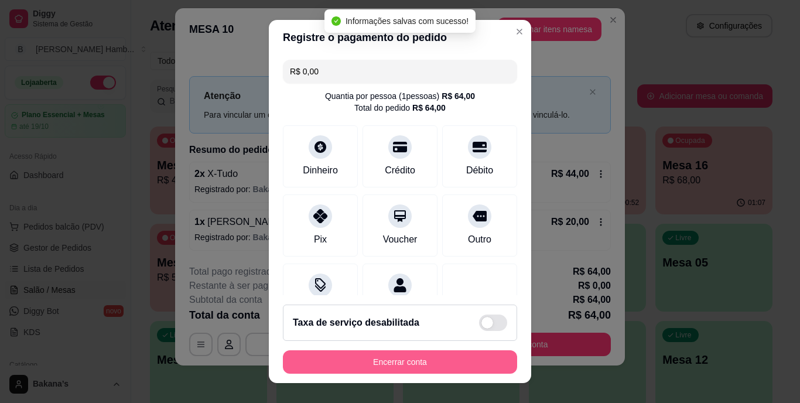
click at [402, 359] on button "Encerrar conta" at bounding box center [400, 361] width 234 height 23
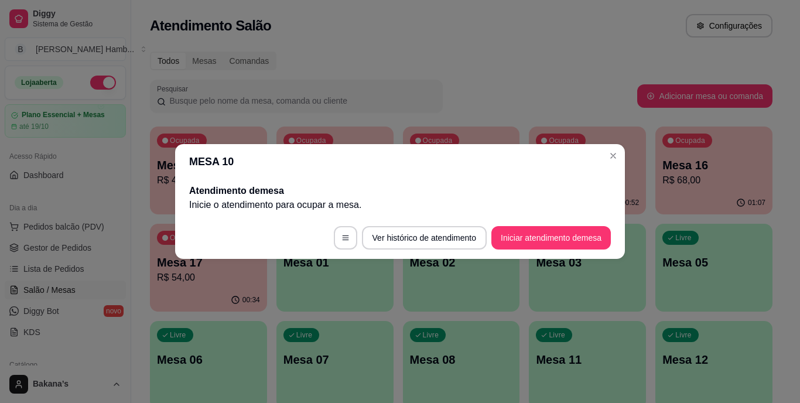
scroll to position [0, 0]
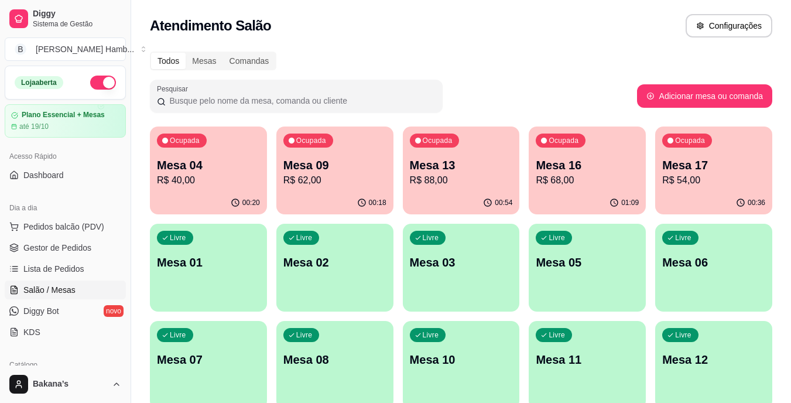
click at [452, 169] on p "Mesa 13" at bounding box center [461, 165] width 103 height 16
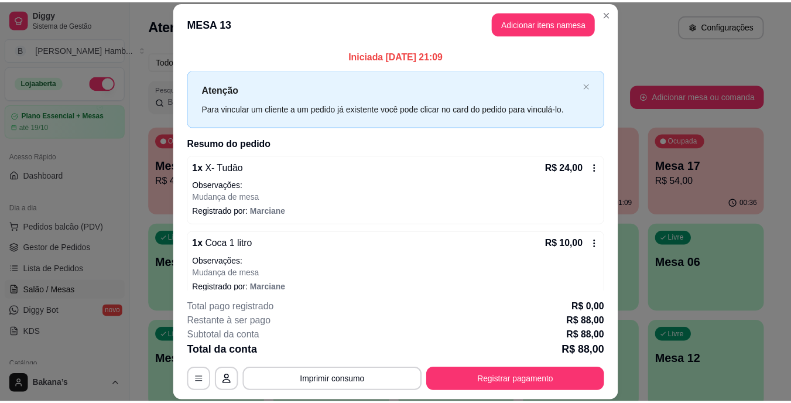
scroll to position [166, 0]
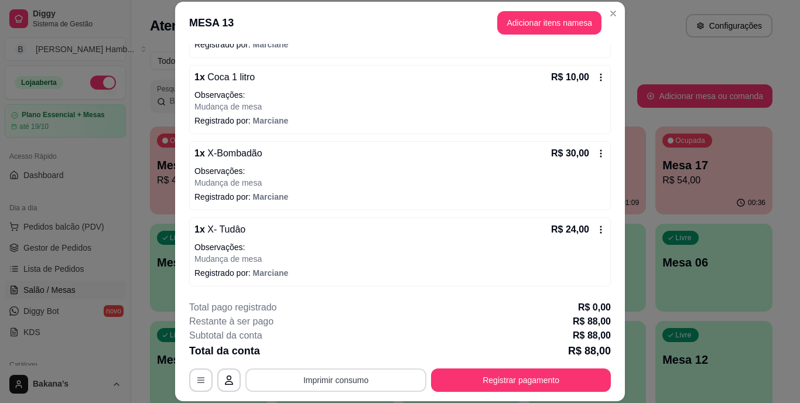
click at [368, 382] on button "Imprimir consumo" at bounding box center [335, 379] width 181 height 23
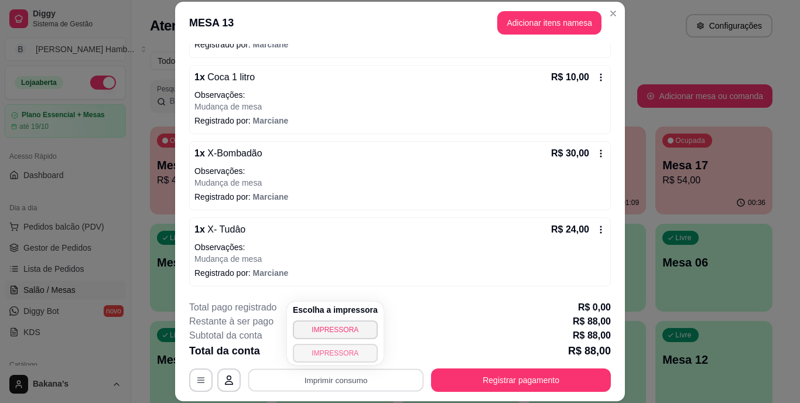
click at [358, 359] on button "IMPRESSORA" at bounding box center [335, 353] width 85 height 19
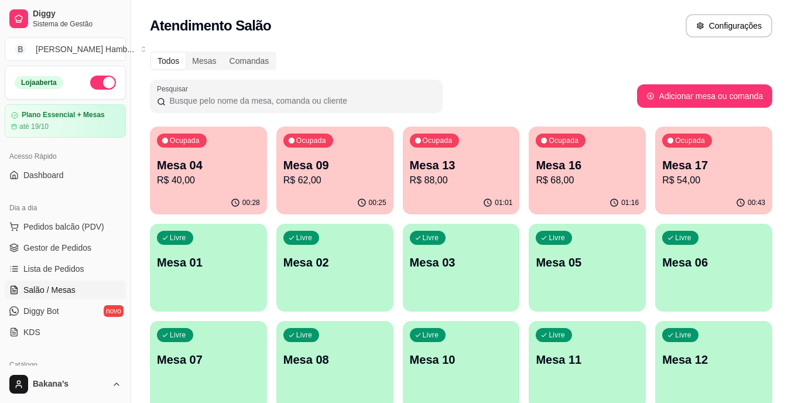
click at [720, 140] on div "Ocupada Mesa 17 R$ 54,00" at bounding box center [713, 158] width 117 height 65
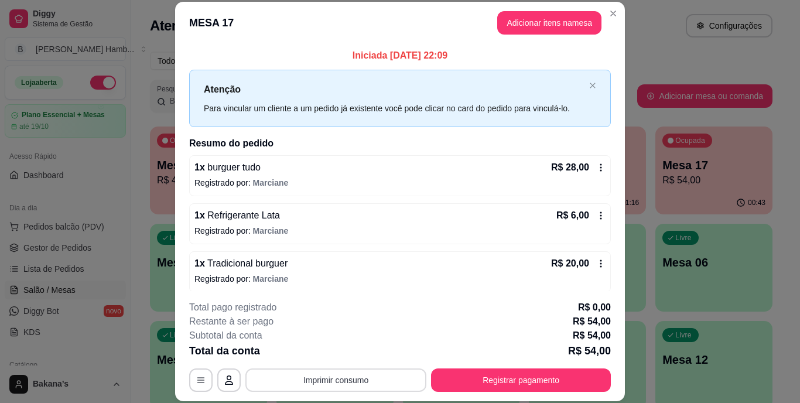
click at [314, 376] on button "Imprimir consumo" at bounding box center [335, 379] width 181 height 23
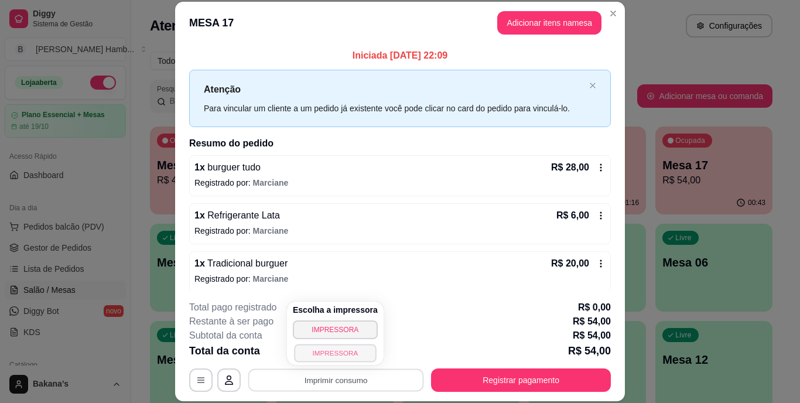
click at [316, 350] on button "IMPRESSORA" at bounding box center [335, 353] width 82 height 18
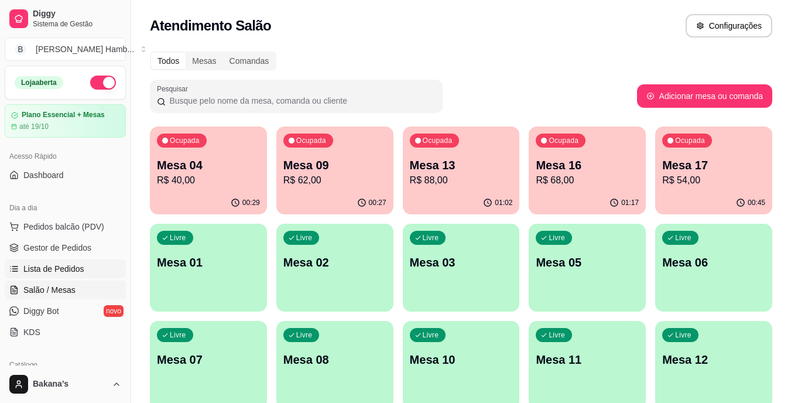
click at [95, 264] on link "Lista de Pedidos" at bounding box center [65, 268] width 121 height 19
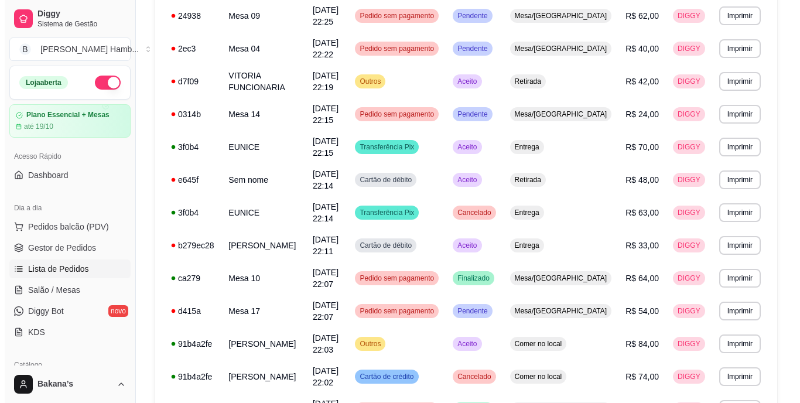
scroll to position [191, 0]
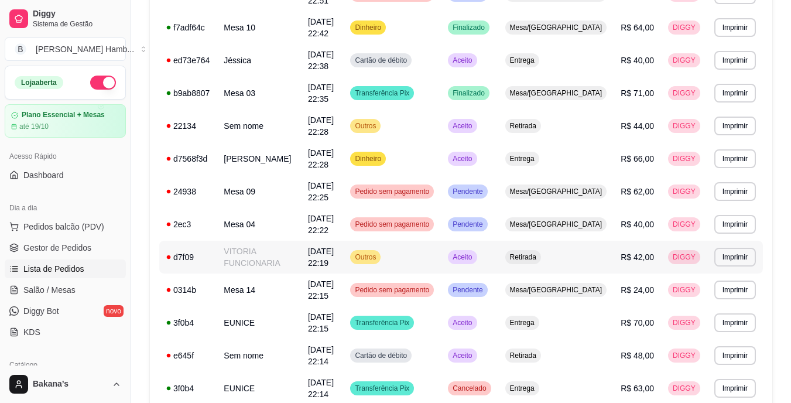
click at [270, 264] on td "VITORIA FUNCIONARIA" at bounding box center [259, 257] width 84 height 33
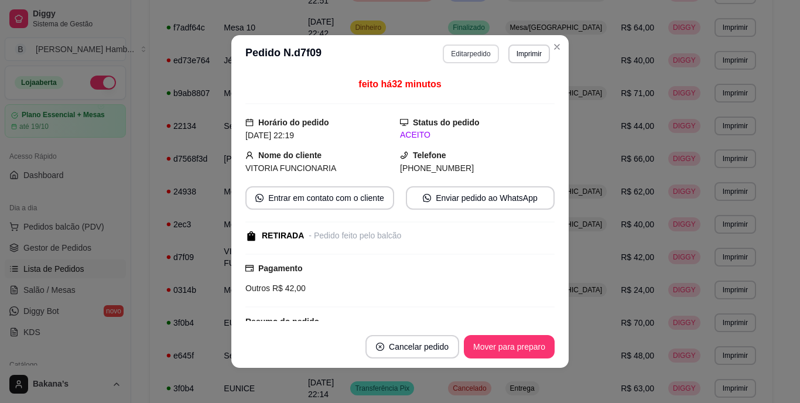
click at [446, 54] on button "Editar pedido" at bounding box center [471, 53] width 56 height 19
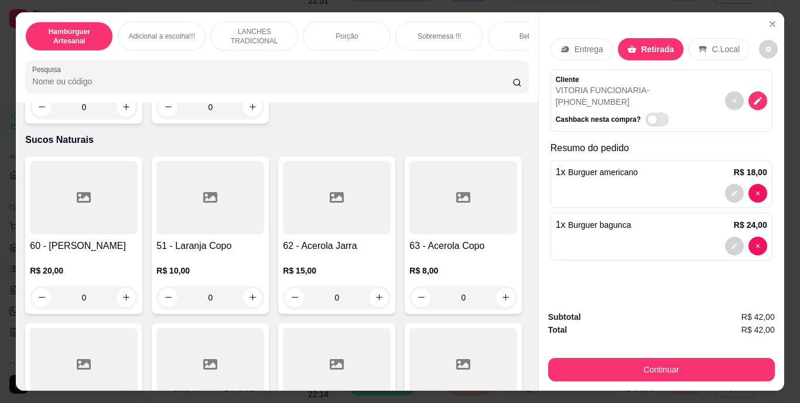
scroll to position [3513, 0]
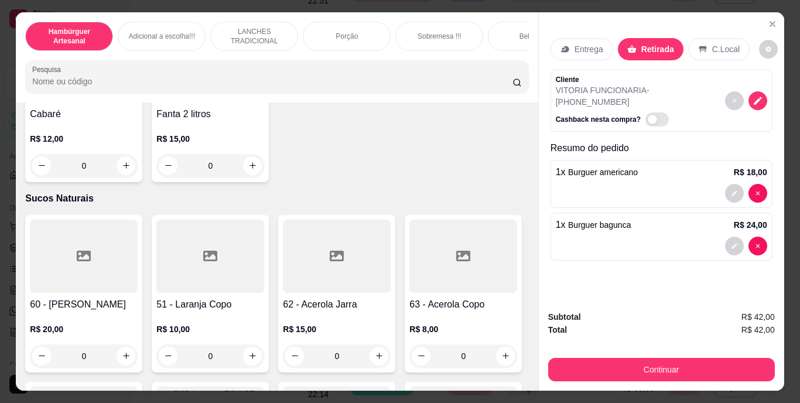
type input "1"
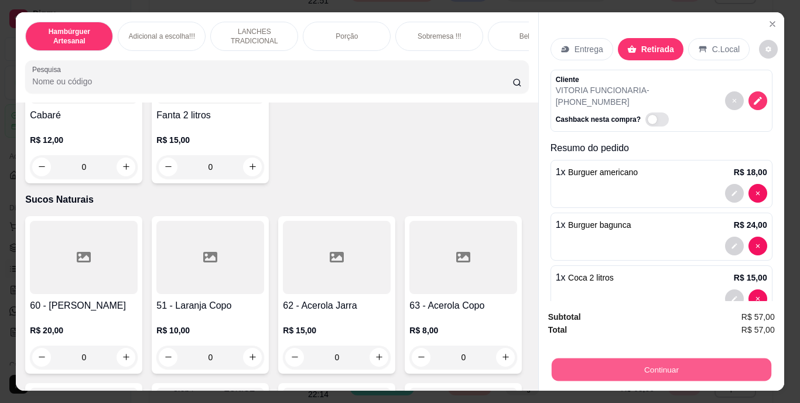
click at [622, 364] on button "Continuar" at bounding box center [661, 369] width 220 height 23
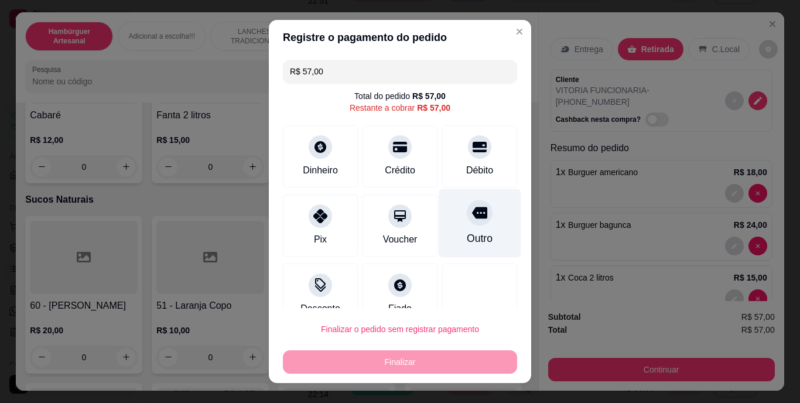
click at [464, 227] on div "Outro" at bounding box center [480, 223] width 83 height 69
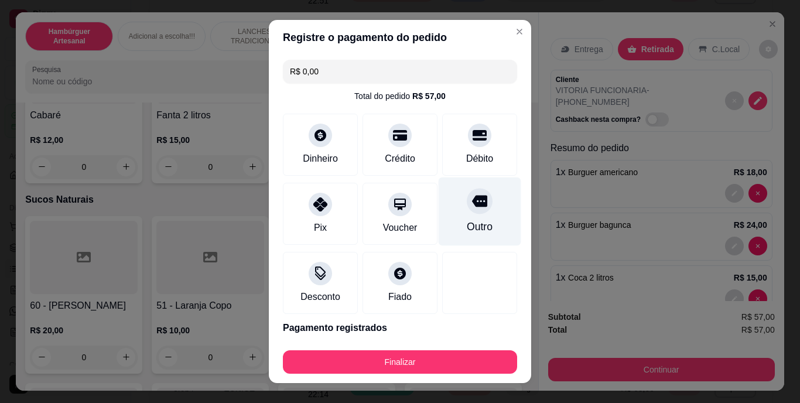
type input "R$ 0,00"
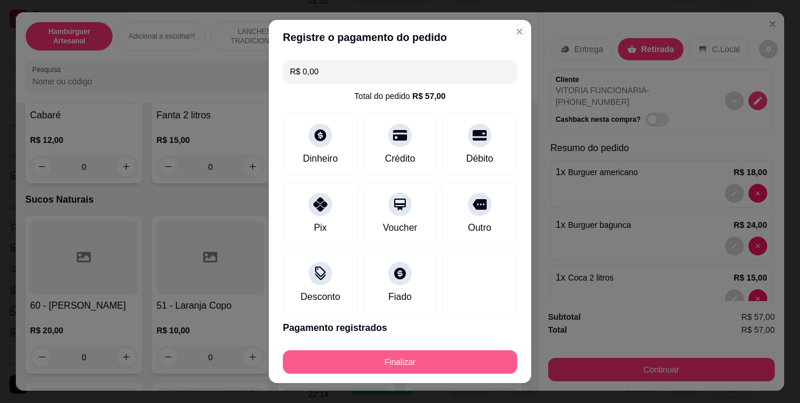
click at [434, 359] on button "Finalizar" at bounding box center [400, 361] width 234 height 23
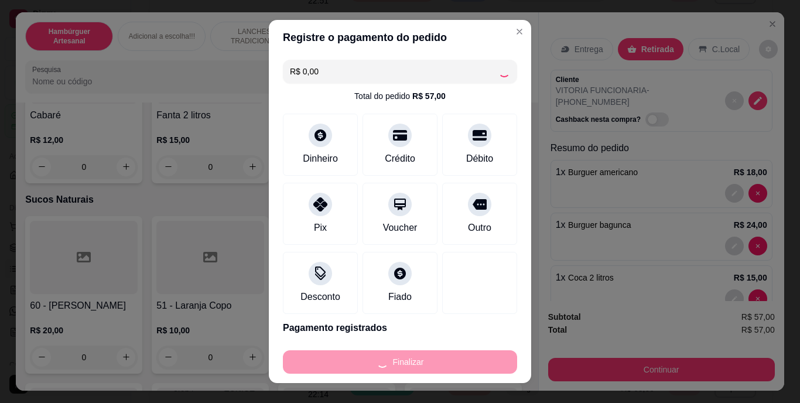
type input "0"
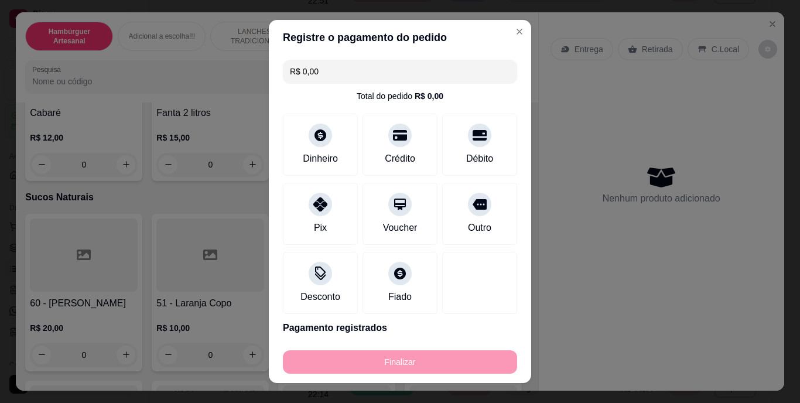
type input "-R$ 57,00"
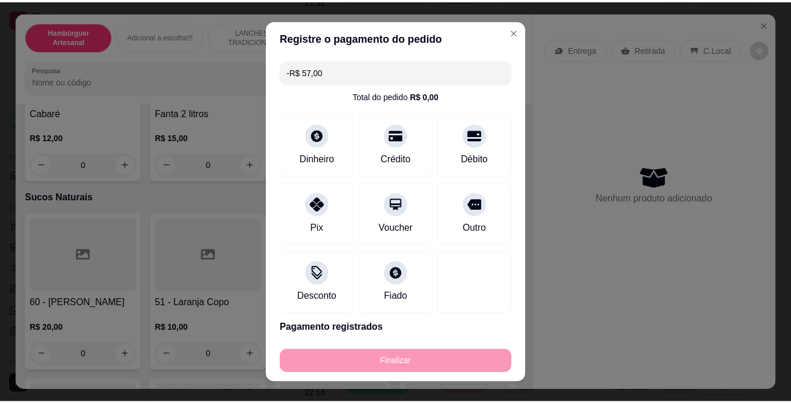
scroll to position [3511, 0]
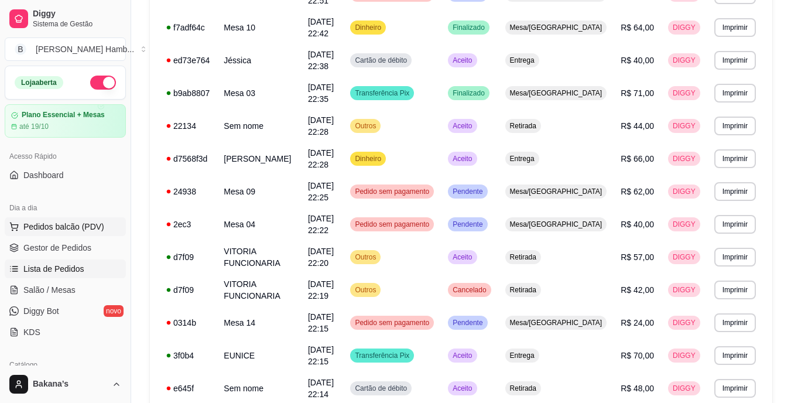
click at [76, 229] on span "Pedidos balcão (PDV)" at bounding box center [63, 227] width 81 height 12
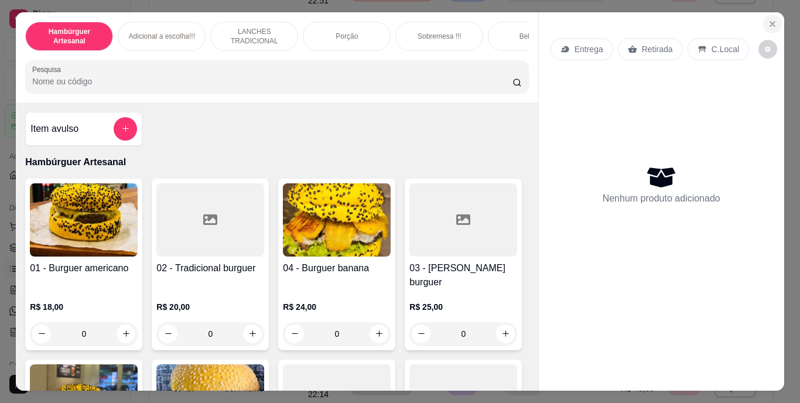
click at [768, 19] on icon "Close" at bounding box center [772, 23] width 9 height 9
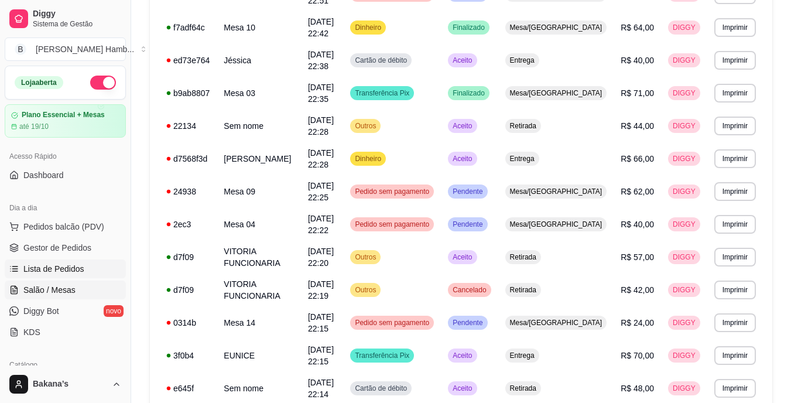
click at [80, 290] on link "Salão / Mesas" at bounding box center [65, 289] width 121 height 19
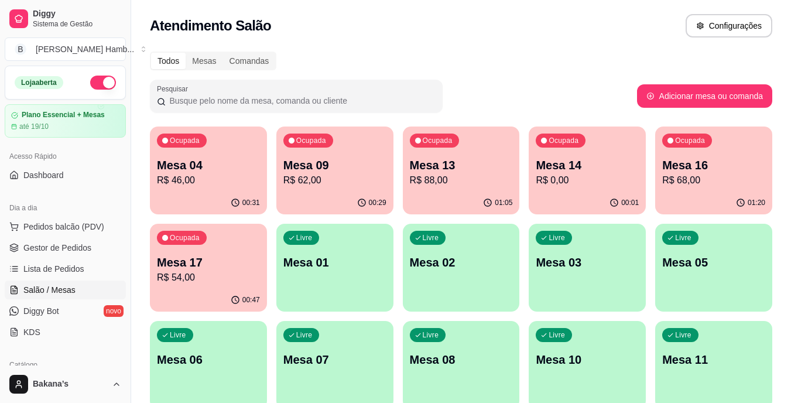
click at [569, 167] on p "Mesa 14" at bounding box center [587, 165] width 103 height 16
click at [484, 162] on p "Mesa 13" at bounding box center [461, 165] width 103 height 16
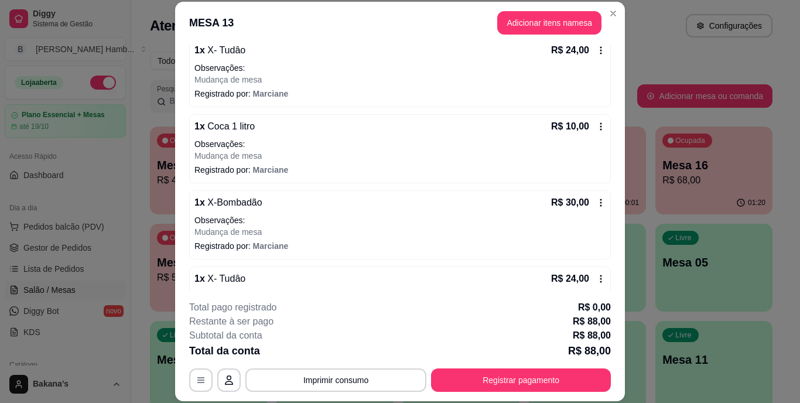
scroll to position [166, 0]
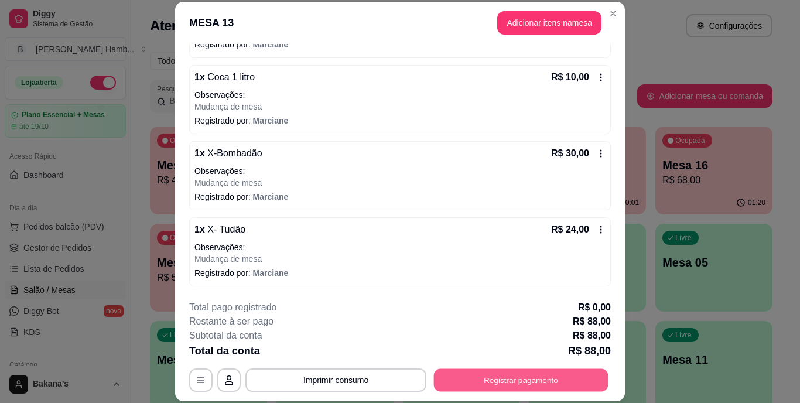
click at [454, 378] on button "Registrar pagamento" at bounding box center [521, 379] width 174 height 23
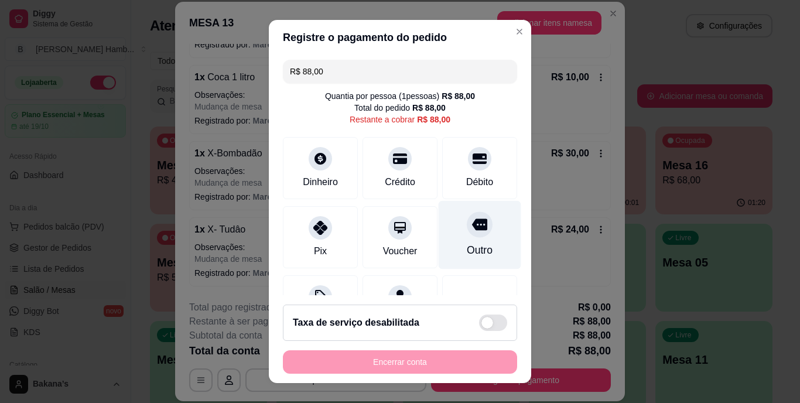
click at [467, 232] on div at bounding box center [480, 225] width 26 height 26
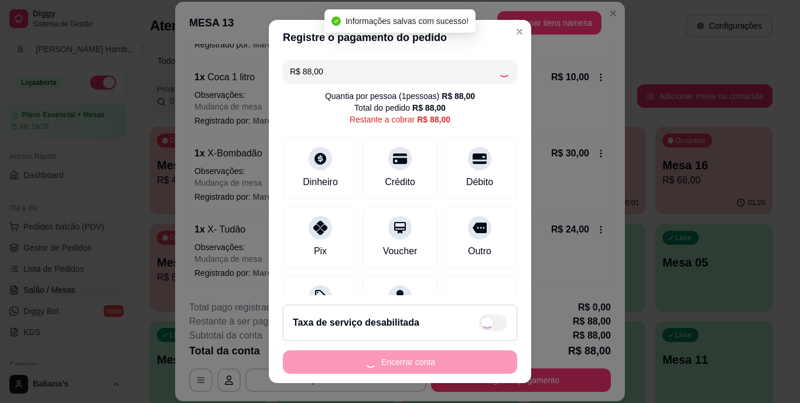
type input "R$ 0,00"
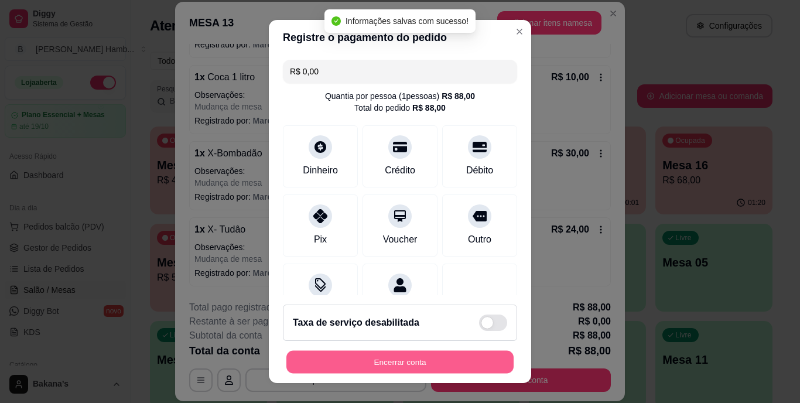
click at [439, 361] on button "Encerrar conta" at bounding box center [399, 361] width 227 height 23
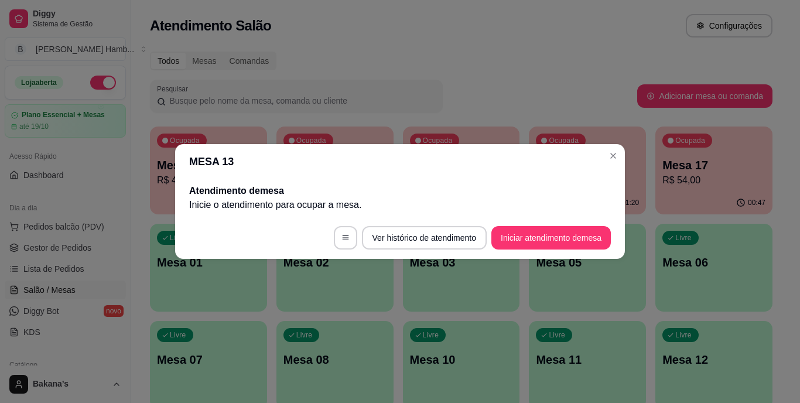
scroll to position [0, 0]
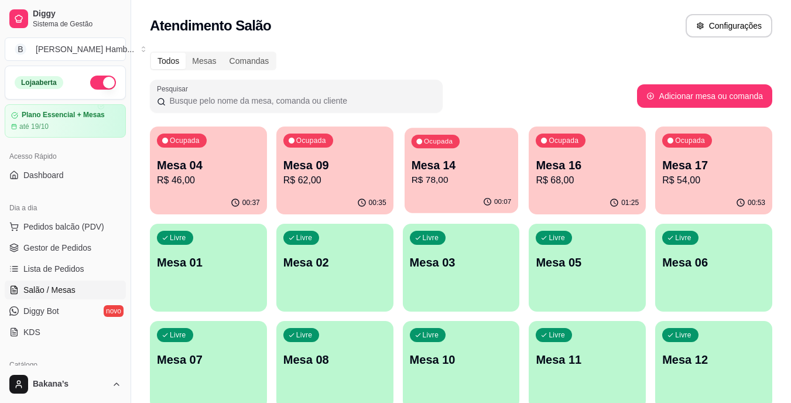
click at [440, 189] on div "Ocupada Mesa 14 R$ 78,00" at bounding box center [462, 159] width 114 height 63
click at [246, 158] on p "Mesa 04" at bounding box center [208, 165] width 103 height 16
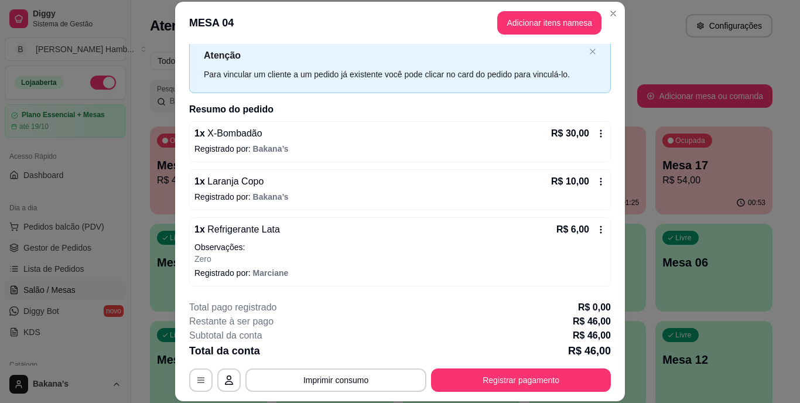
scroll to position [36, 0]
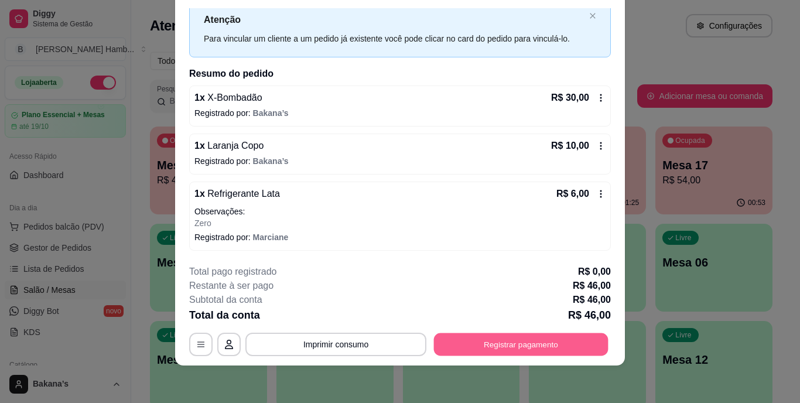
click at [471, 338] on button "Registrar pagamento" at bounding box center [521, 344] width 174 height 23
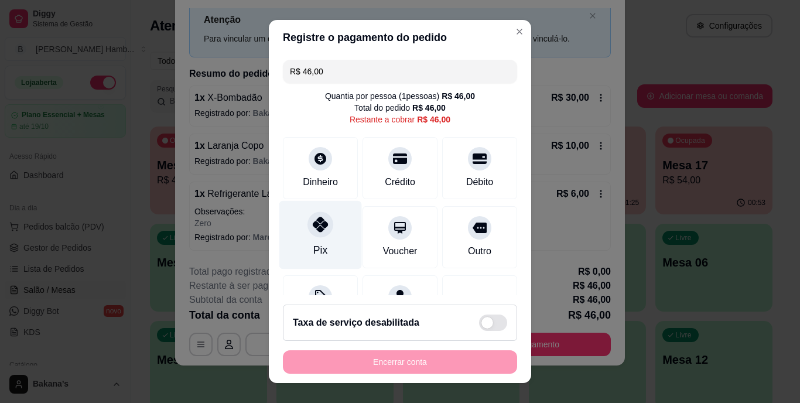
click at [317, 221] on icon at bounding box center [320, 224] width 15 height 15
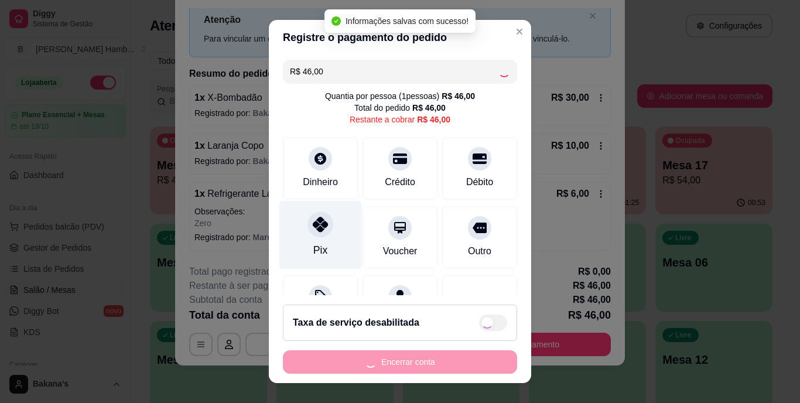
type input "R$ 0,00"
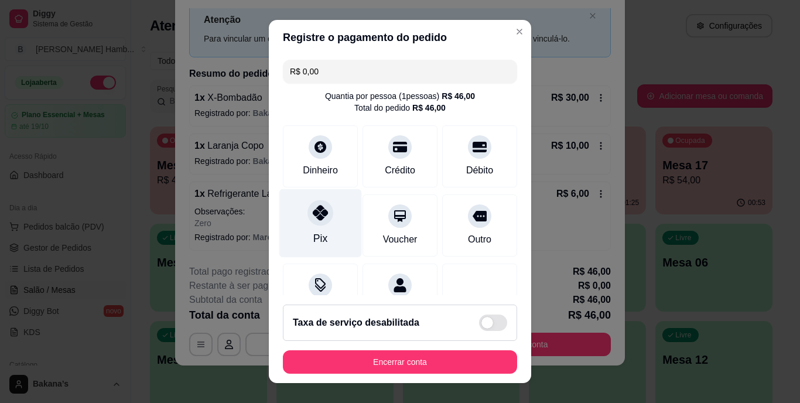
click at [329, 241] on div "Pix" at bounding box center [320, 223] width 83 height 69
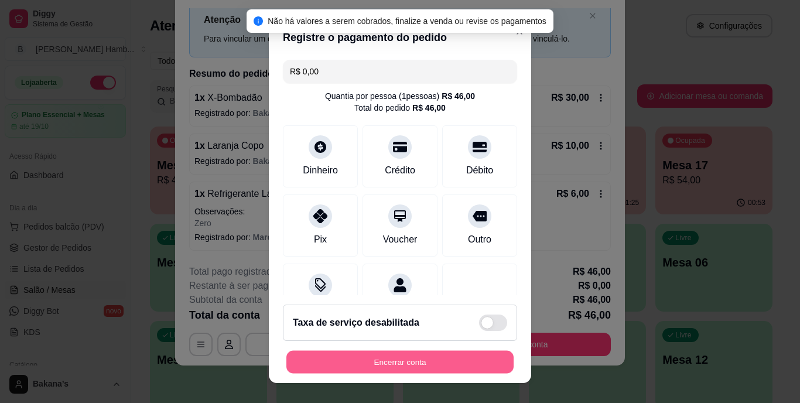
click at [327, 360] on button "Encerrar conta" at bounding box center [399, 361] width 227 height 23
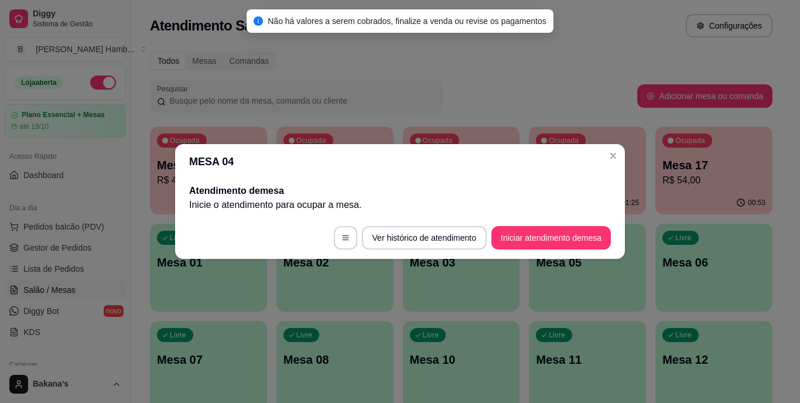
scroll to position [0, 0]
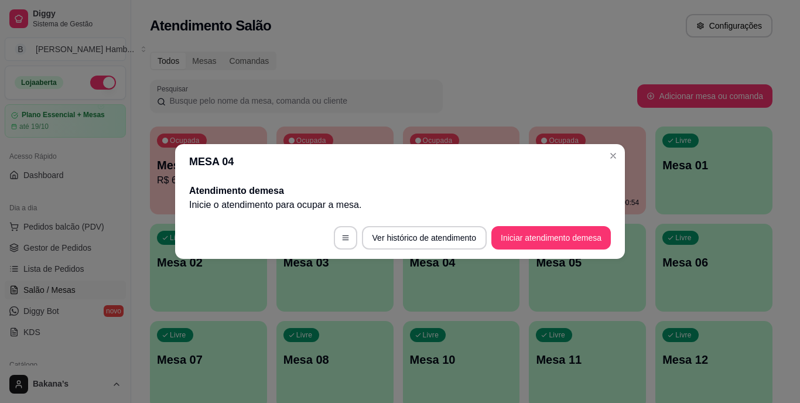
click at [446, 300] on div "MESA 04 Atendimento de mesa Inicie o atendimento para ocupar a mesa . Ver histó…" at bounding box center [400, 201] width 800 height 403
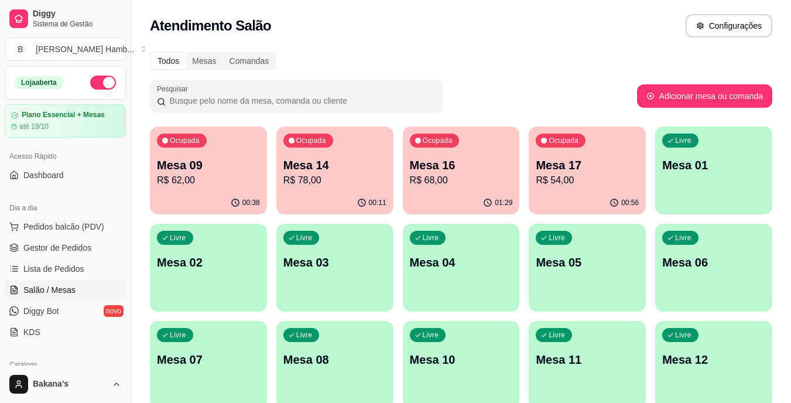
click at [300, 176] on p "R$ 78,00" at bounding box center [334, 180] width 103 height 14
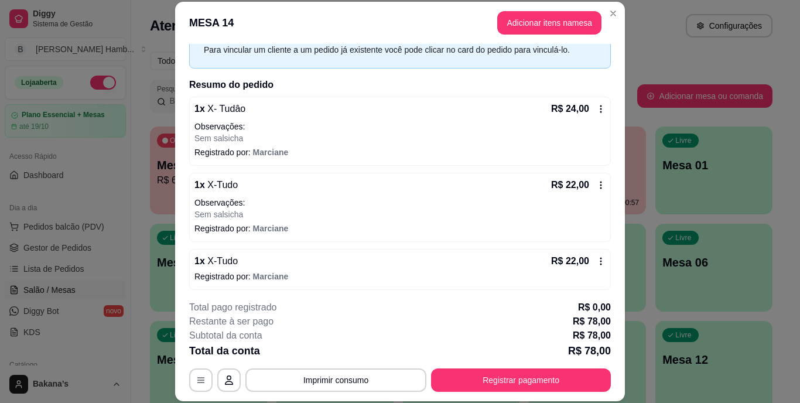
scroll to position [110, 0]
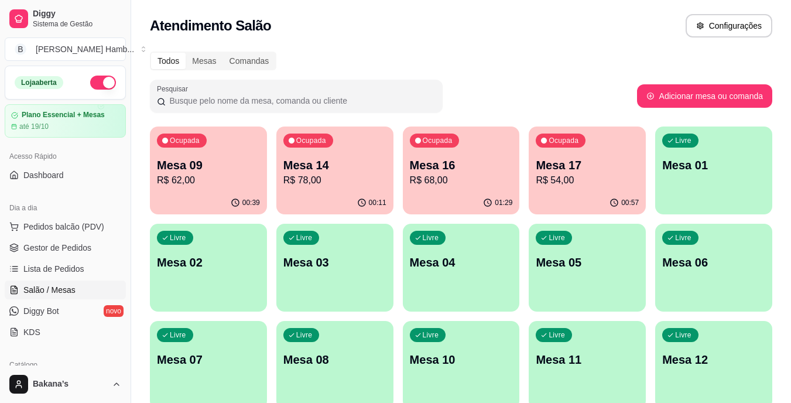
click at [460, 159] on p "Mesa 16" at bounding box center [461, 165] width 103 height 16
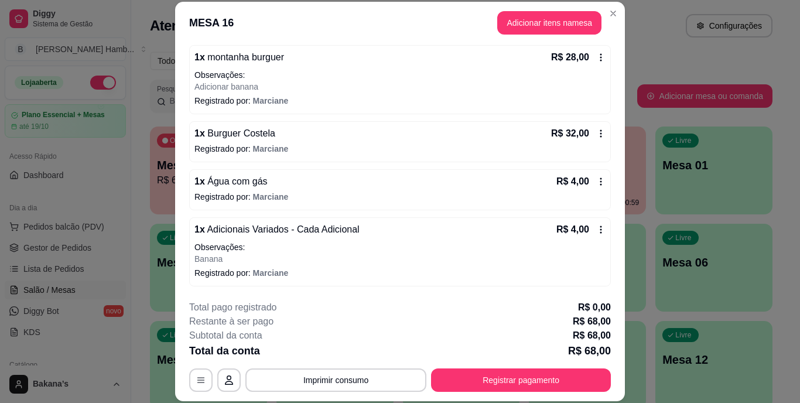
scroll to position [36, 0]
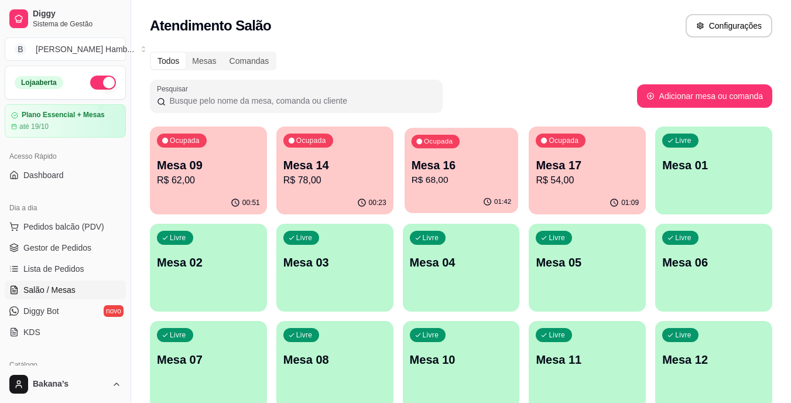
click at [476, 185] on p "R$ 68,00" at bounding box center [461, 179] width 100 height 13
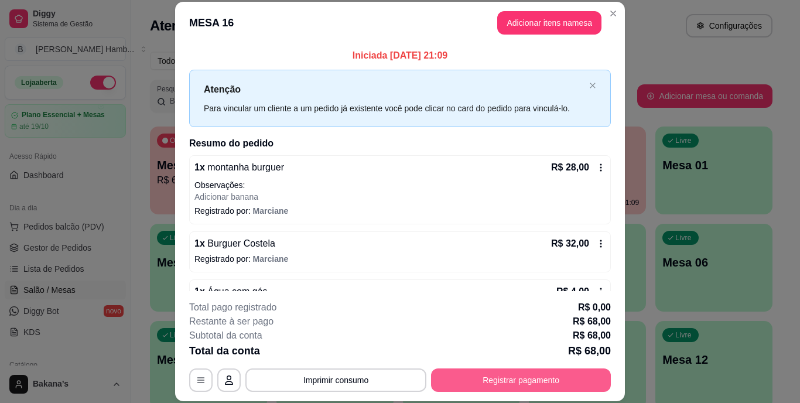
click at [510, 388] on button "Registrar pagamento" at bounding box center [521, 379] width 180 height 23
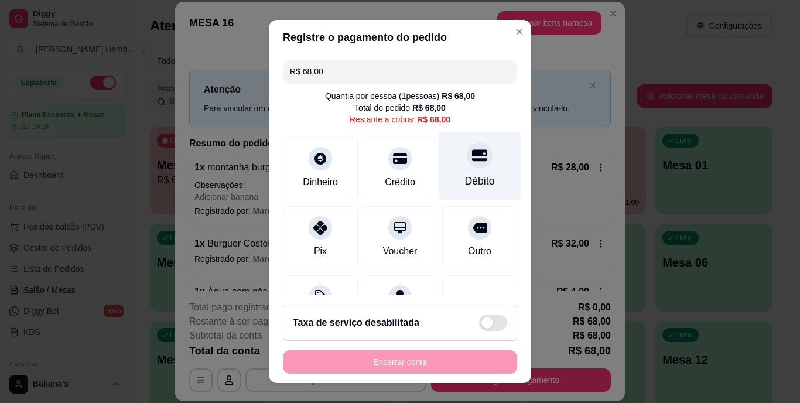
click at [465, 180] on div "Débito" at bounding box center [480, 181] width 30 height 15
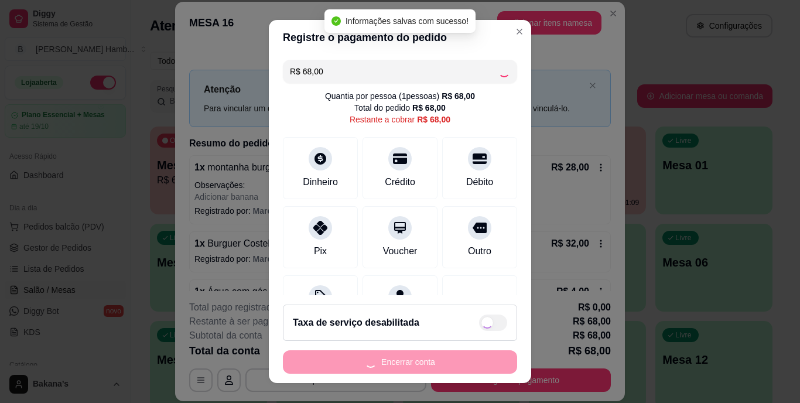
type input "R$ 0,00"
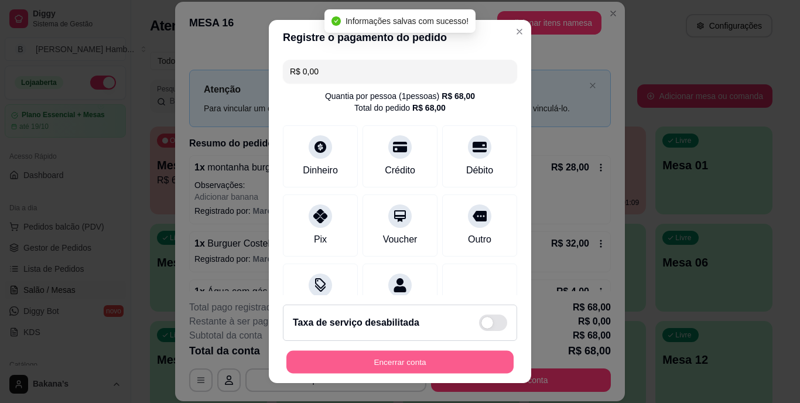
click at [426, 360] on button "Encerrar conta" at bounding box center [399, 361] width 227 height 23
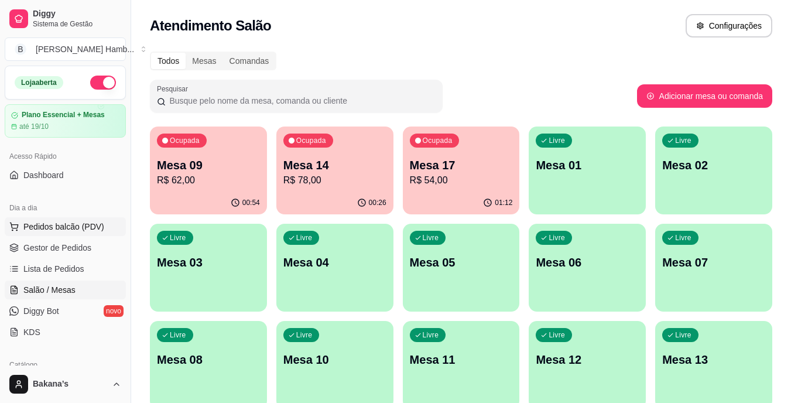
click at [80, 231] on span "Pedidos balcão (PDV)" at bounding box center [63, 227] width 81 height 12
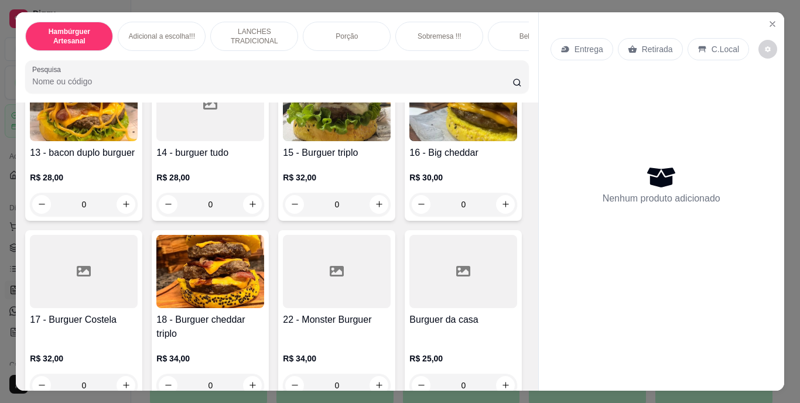
scroll to position [586, 0]
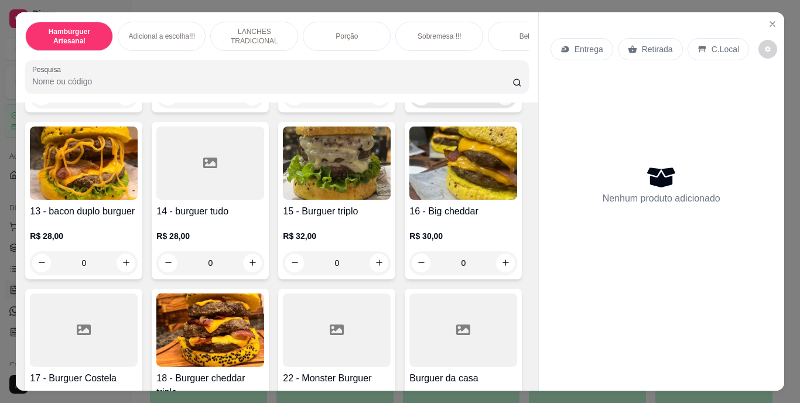
click at [501, 100] on icon "increase-product-quantity" at bounding box center [505, 95] width 9 height 9
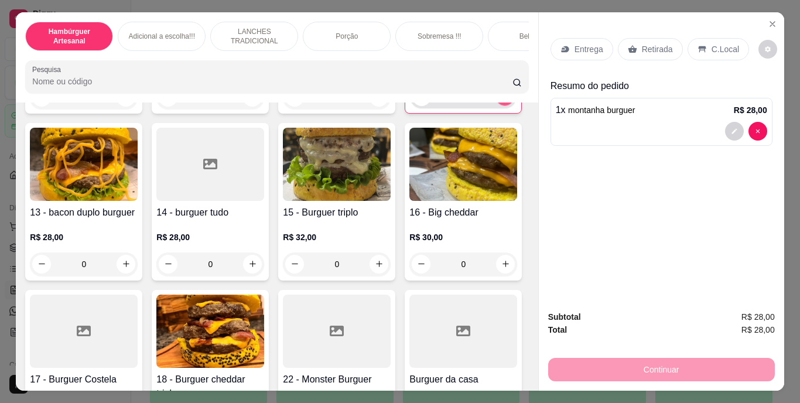
click at [501, 101] on icon "increase-product-quantity" at bounding box center [505, 96] width 9 height 9
type input "3"
click at [642, 44] on p "Retirada" at bounding box center [657, 49] width 31 height 12
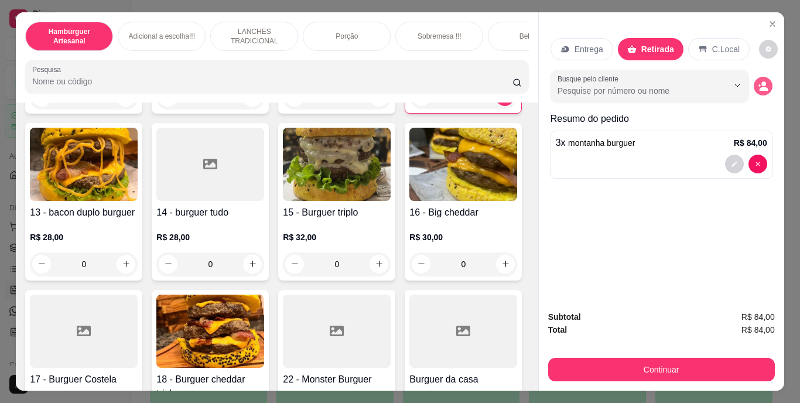
click at [758, 82] on icon "decrease-product-quantity" at bounding box center [763, 86] width 11 height 11
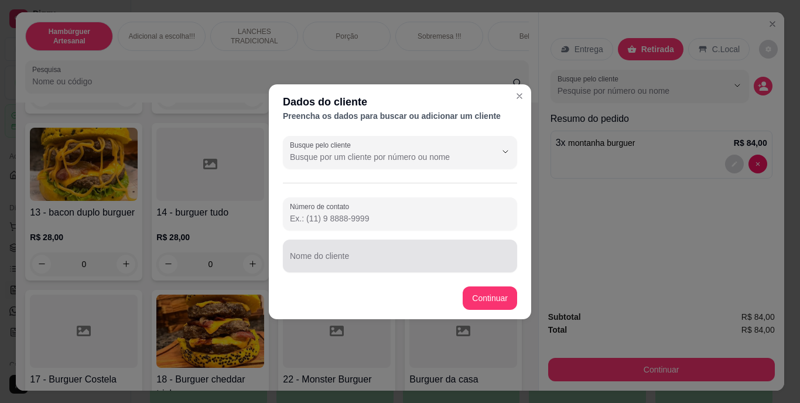
click at [397, 251] on div at bounding box center [400, 255] width 220 height 23
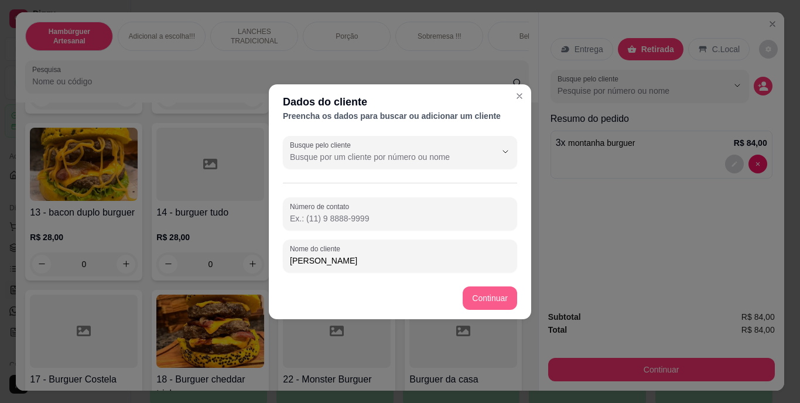
type input "[PERSON_NAME]"
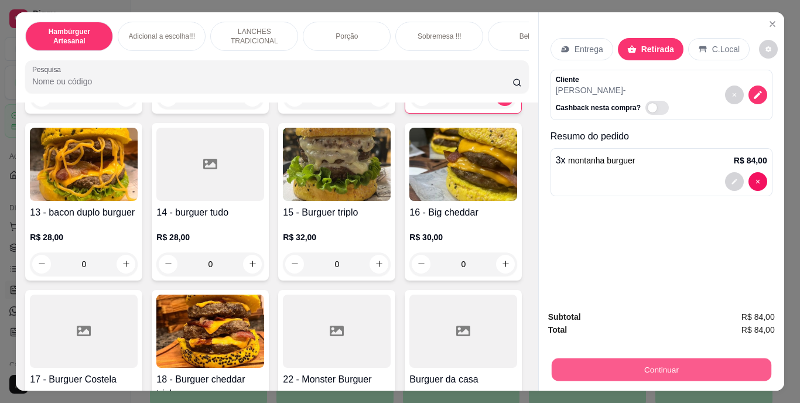
click at [589, 365] on button "Continuar" at bounding box center [661, 369] width 220 height 23
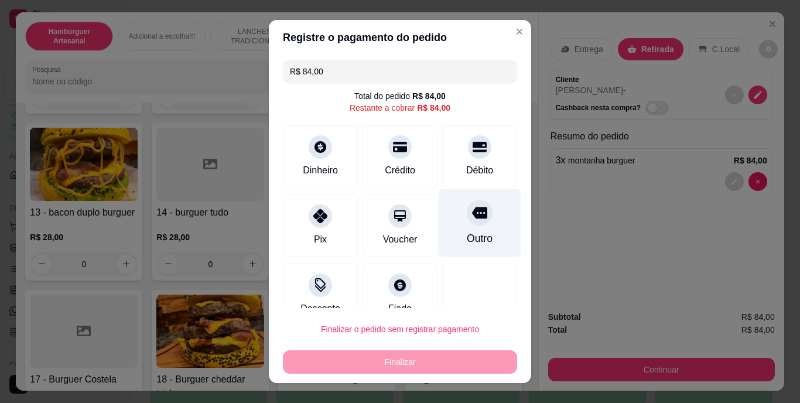
click at [467, 244] on div "Outro" at bounding box center [480, 238] width 26 height 15
type input "R$ 0,00"
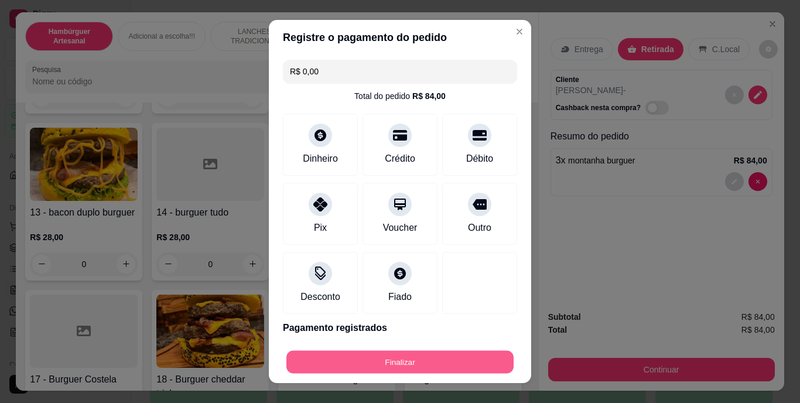
click at [441, 357] on button "Finalizar" at bounding box center [399, 361] width 227 height 23
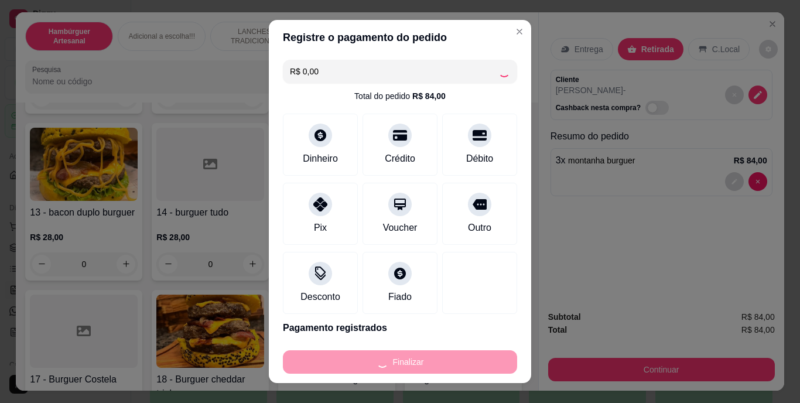
type input "0"
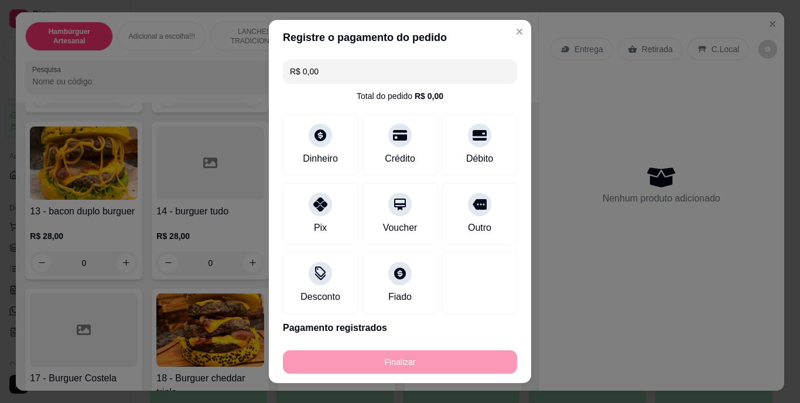
type input "-R$ 84,00"
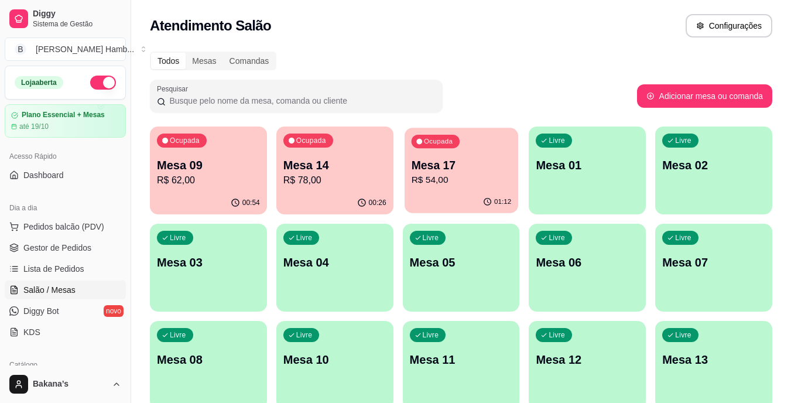
click at [451, 184] on p "R$ 54,00" at bounding box center [461, 179] width 100 height 13
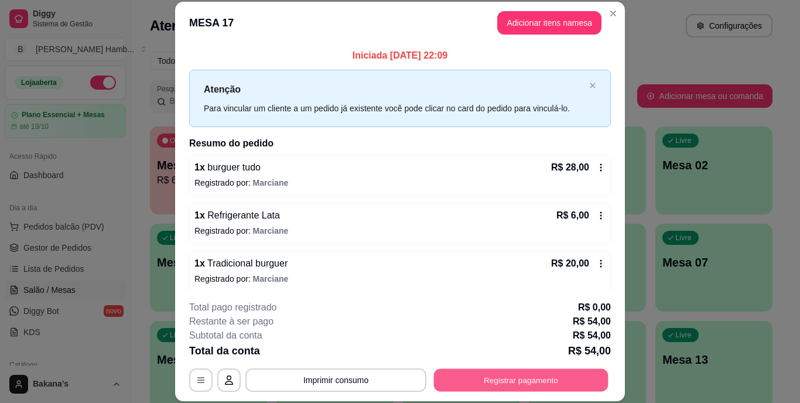
click at [497, 375] on button "Registrar pagamento" at bounding box center [521, 379] width 174 height 23
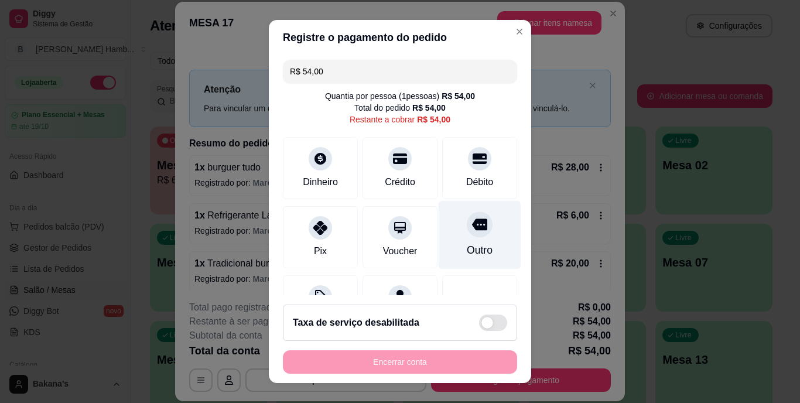
click at [472, 225] on icon at bounding box center [479, 225] width 15 height 12
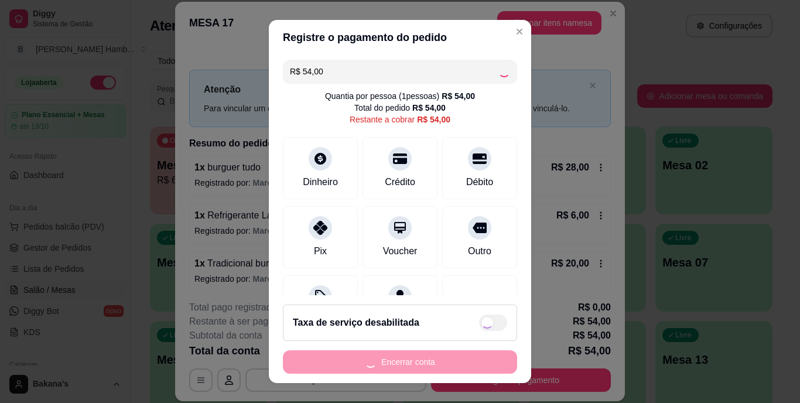
click at [443, 359] on div "Encerrar conta" at bounding box center [400, 361] width 234 height 23
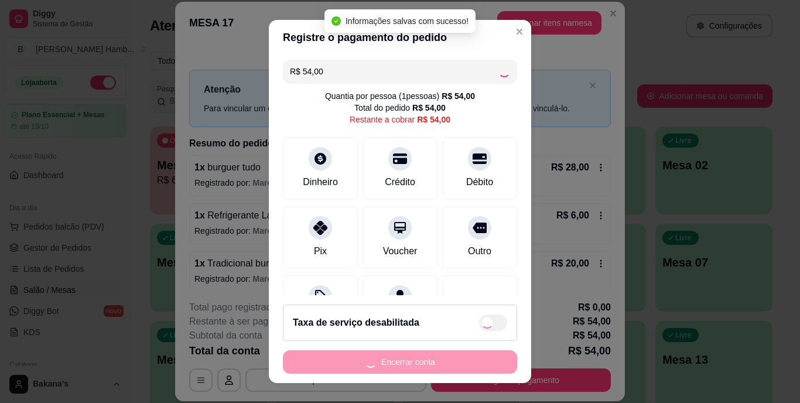
type input "R$ 0,00"
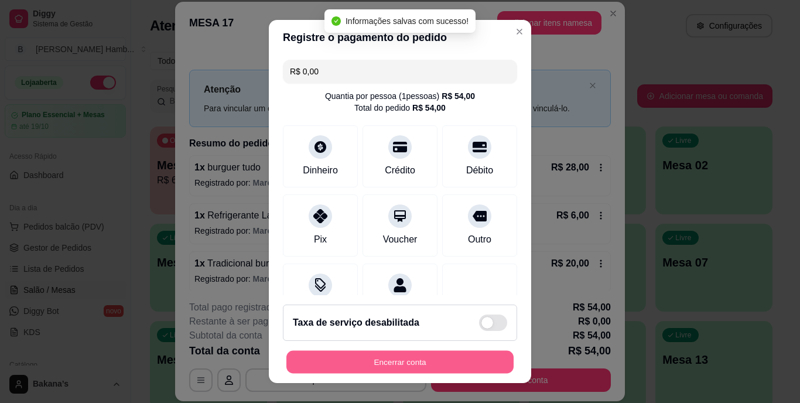
click at [443, 359] on button "Encerrar conta" at bounding box center [399, 361] width 227 height 23
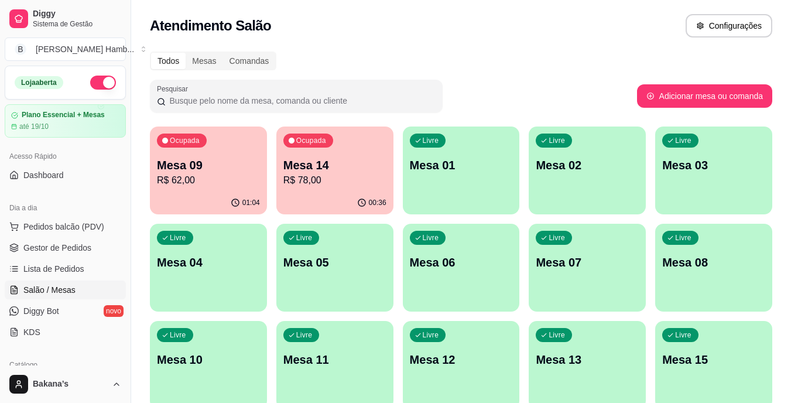
click at [299, 189] on div "Ocupada Mesa 14 R$ 78,00" at bounding box center [334, 158] width 117 height 65
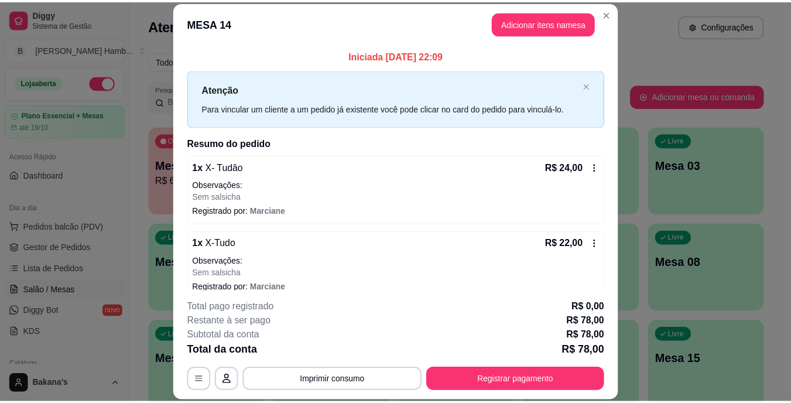
scroll to position [110, 0]
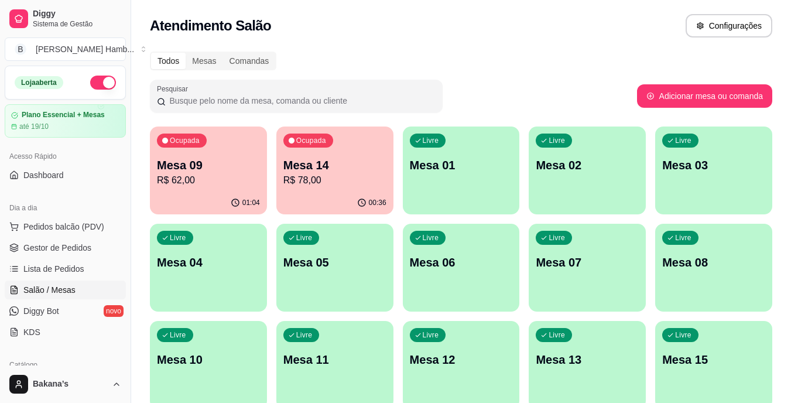
click at [336, 180] on p "R$ 78,00" at bounding box center [334, 180] width 103 height 14
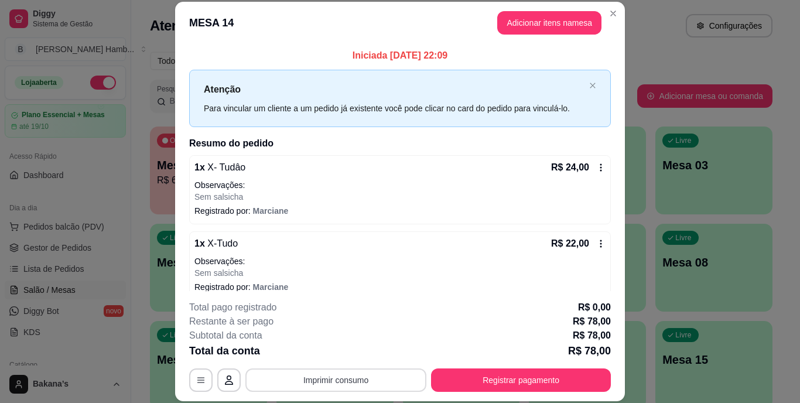
click at [332, 375] on button "Imprimir consumo" at bounding box center [335, 379] width 181 height 23
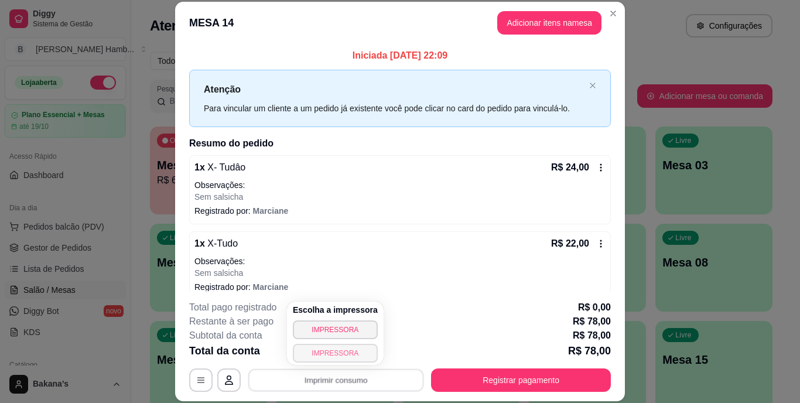
click at [319, 351] on button "IMPRESSORA" at bounding box center [335, 353] width 85 height 19
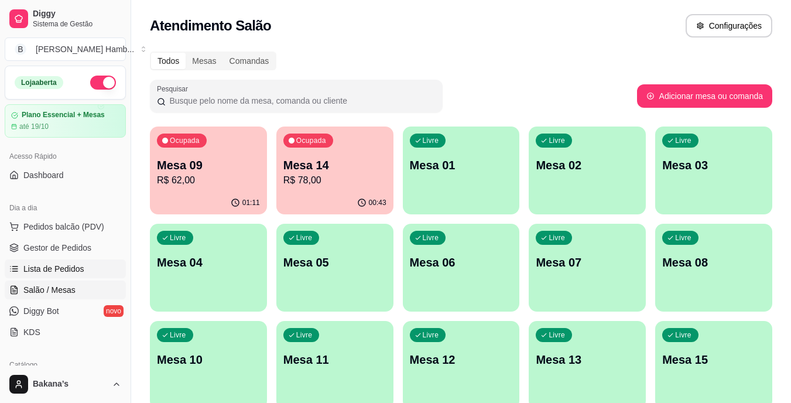
click at [59, 262] on link "Lista de Pedidos" at bounding box center [65, 268] width 121 height 19
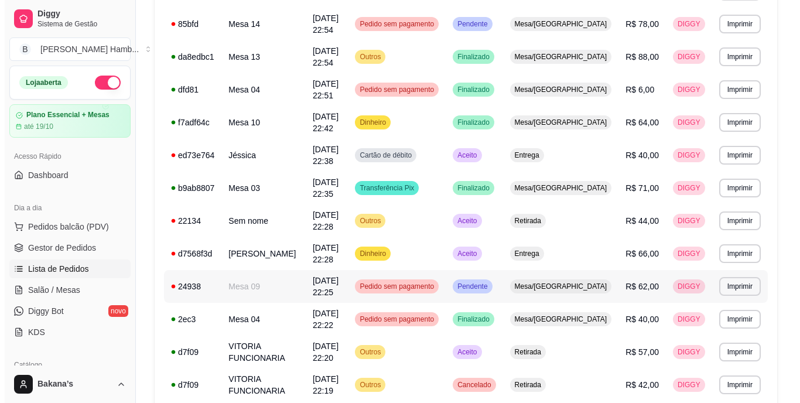
scroll to position [410, 0]
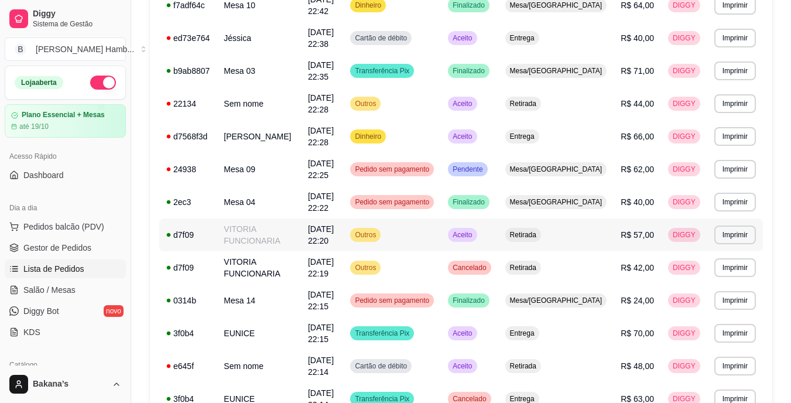
click at [283, 246] on td "VITORIA FUNCIONARIA" at bounding box center [259, 234] width 84 height 33
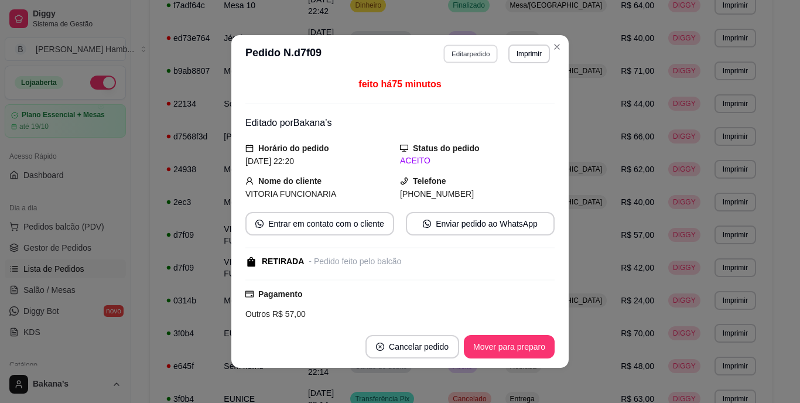
click at [477, 59] on button "Editar pedido" at bounding box center [471, 53] width 54 height 18
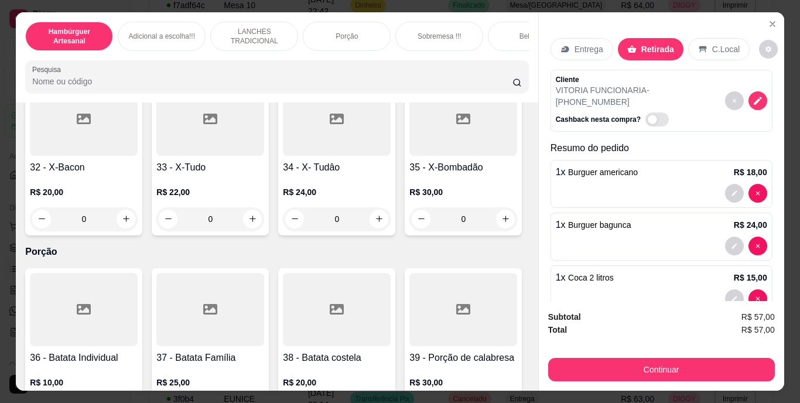
scroll to position [2049, 0]
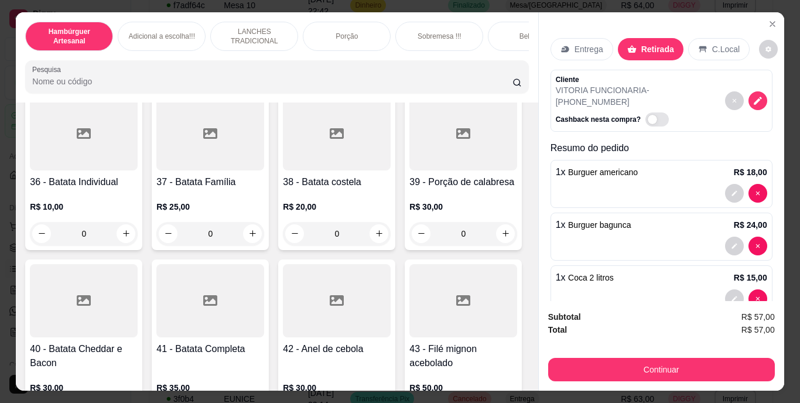
type input "2"
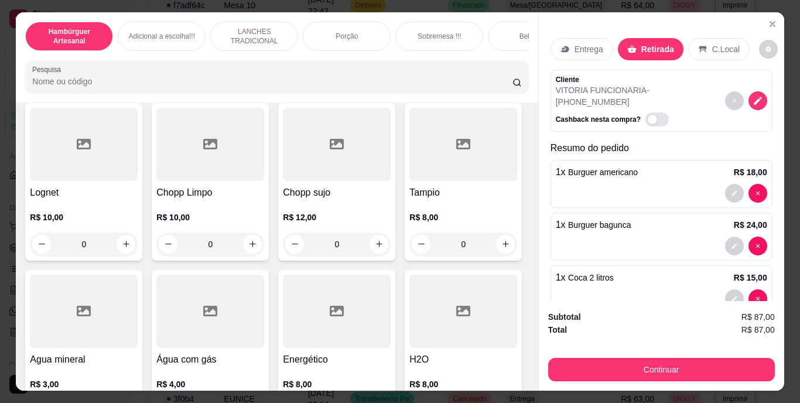
scroll to position [3337, 0]
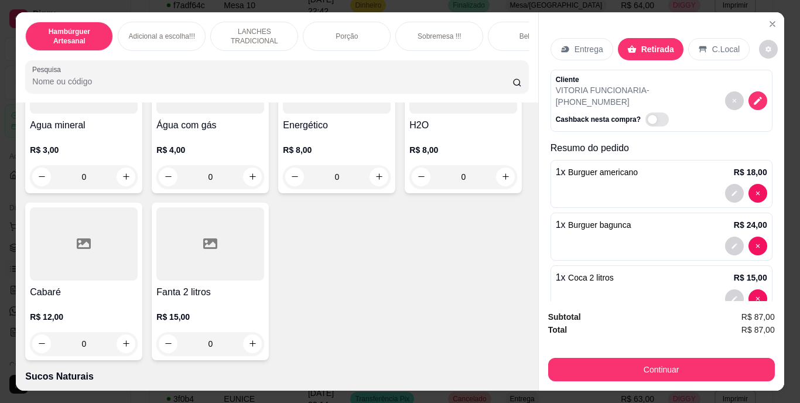
type input "1"
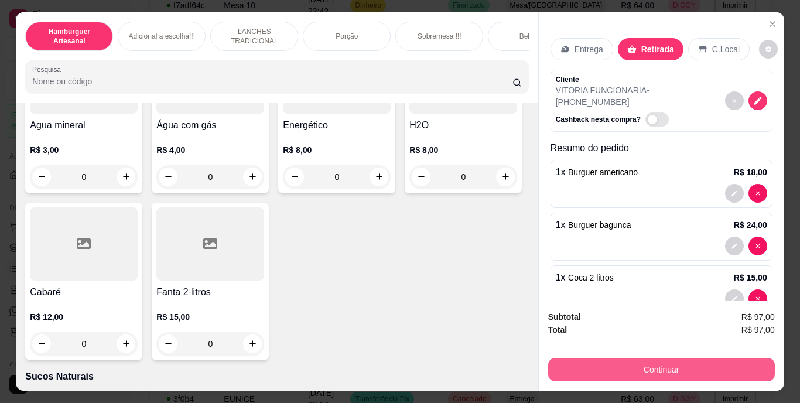
click at [621, 368] on button "Continuar" at bounding box center [661, 369] width 227 height 23
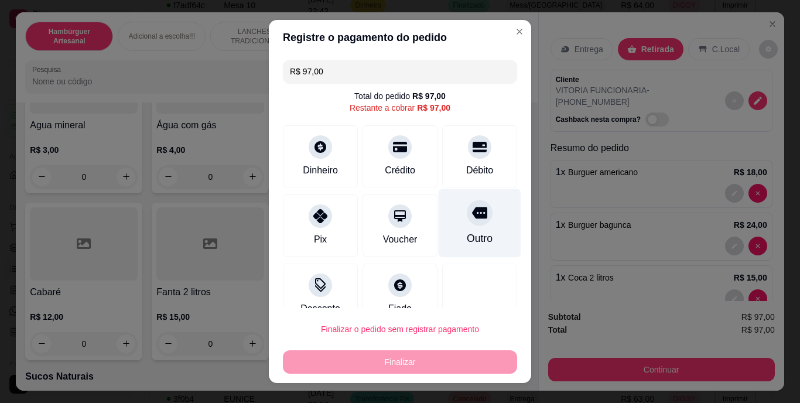
click at [470, 241] on div "Outro" at bounding box center [480, 238] width 26 height 15
type input "R$ 0,00"
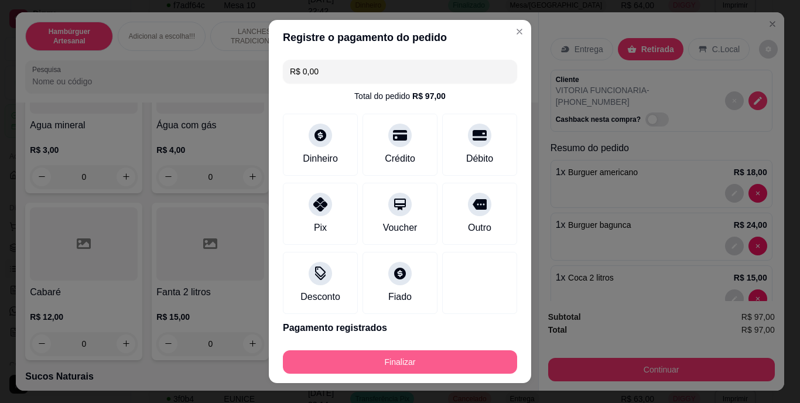
click at [418, 359] on button "Finalizar" at bounding box center [400, 361] width 234 height 23
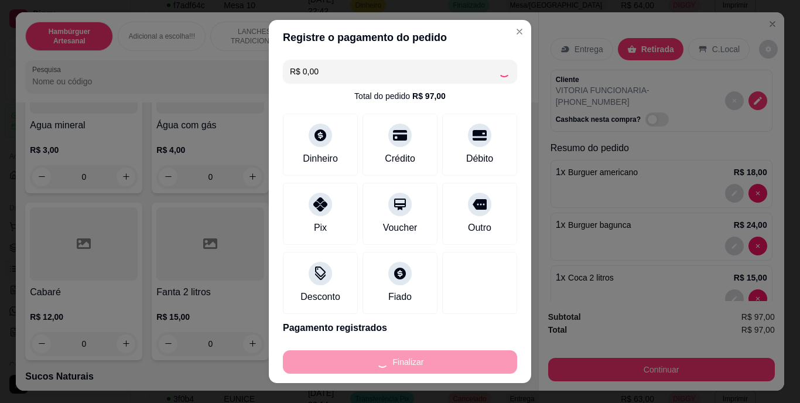
type input "0"
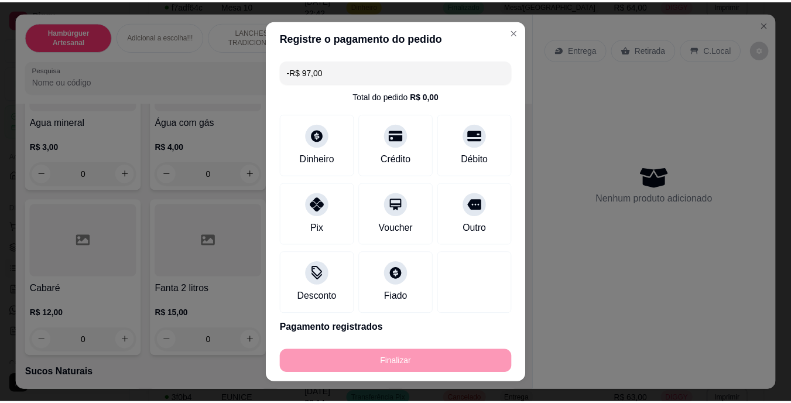
scroll to position [3334, 0]
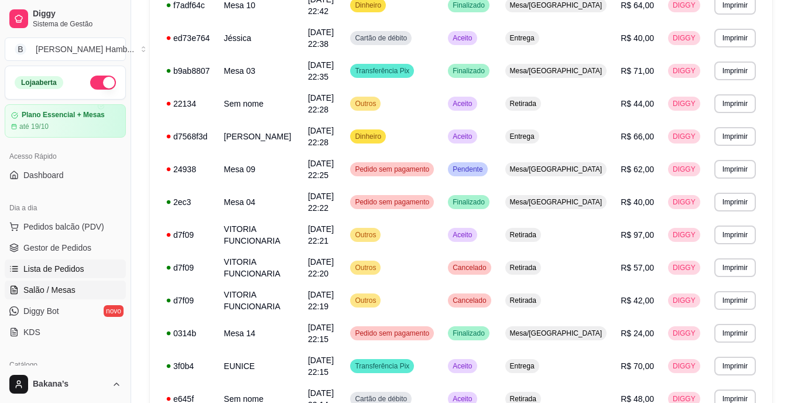
click at [83, 287] on link "Salão / Mesas" at bounding box center [65, 289] width 121 height 19
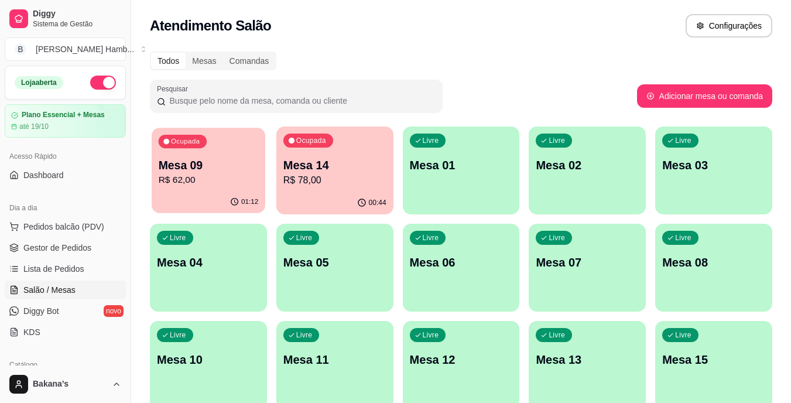
click at [170, 172] on p "Mesa 09" at bounding box center [209, 166] width 100 height 16
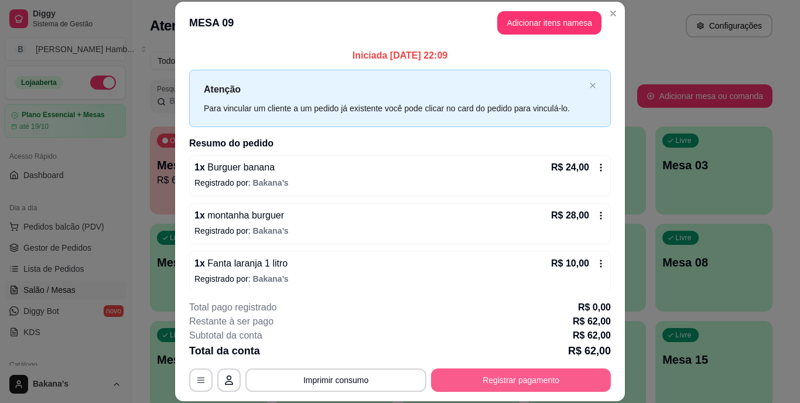
click at [433, 381] on button "Registrar pagamento" at bounding box center [521, 379] width 180 height 23
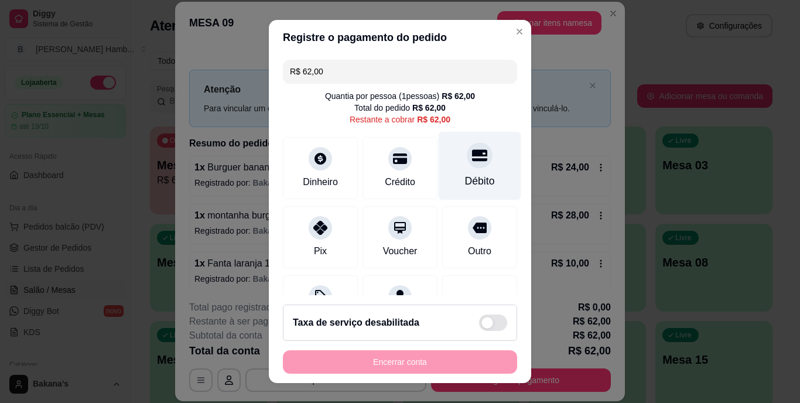
click at [446, 163] on div "Débito" at bounding box center [480, 166] width 83 height 69
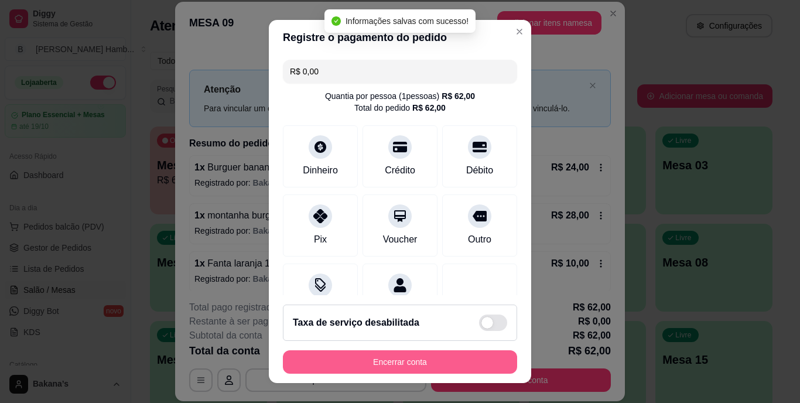
click at [345, 357] on button "Encerrar conta" at bounding box center [400, 361] width 234 height 23
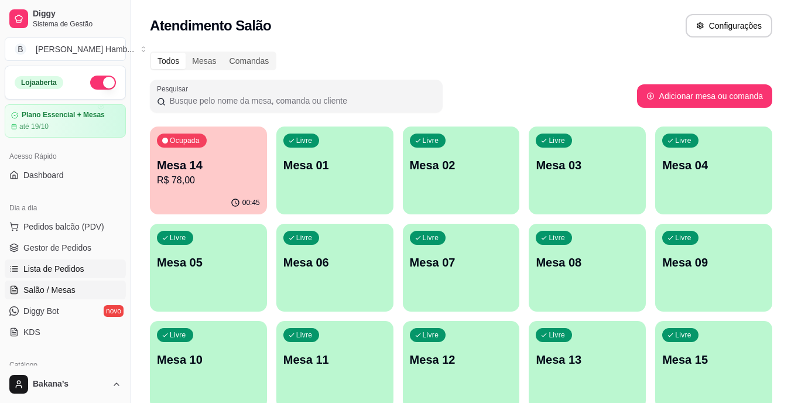
click at [76, 270] on span "Lista de Pedidos" at bounding box center [53, 269] width 61 height 12
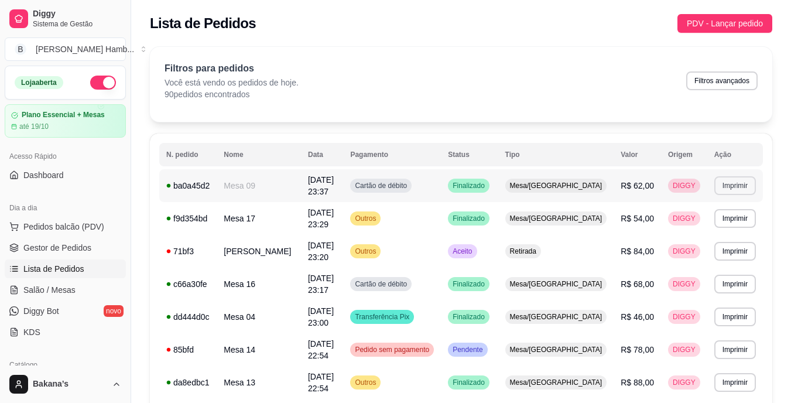
click at [725, 180] on button "Imprimir" at bounding box center [735, 185] width 42 height 19
click at [712, 247] on button "IMPRESSORA" at bounding box center [714, 250] width 85 height 19
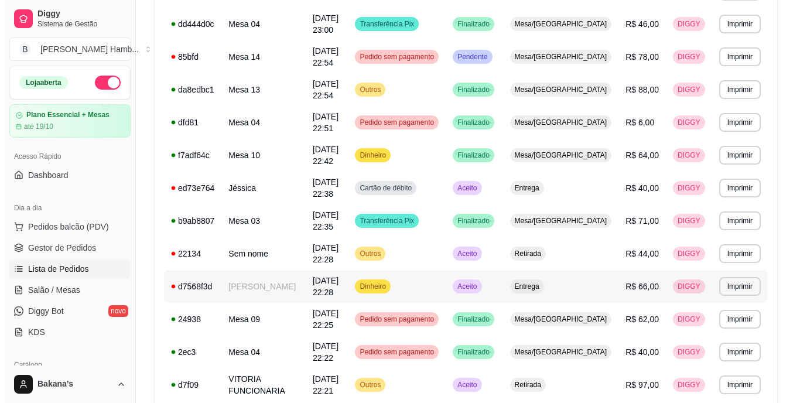
scroll to position [468, 0]
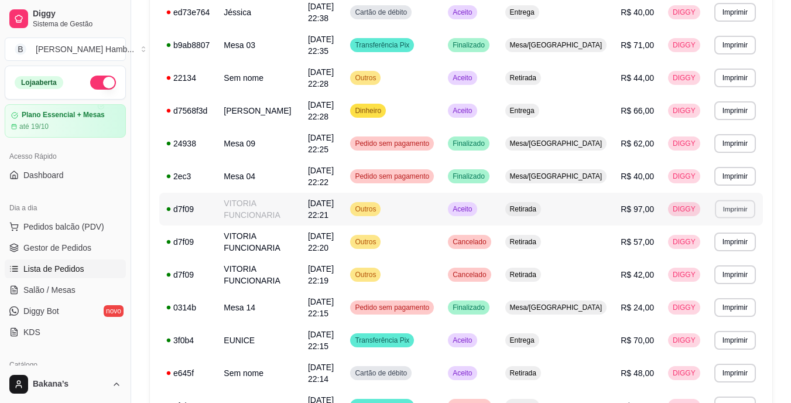
click at [720, 200] on button "Imprimir" at bounding box center [735, 209] width 40 height 18
click at [740, 272] on button "IMPRESSORA" at bounding box center [714, 273] width 82 height 18
click at [107, 233] on button "Pedidos balcão (PDV)" at bounding box center [65, 226] width 121 height 19
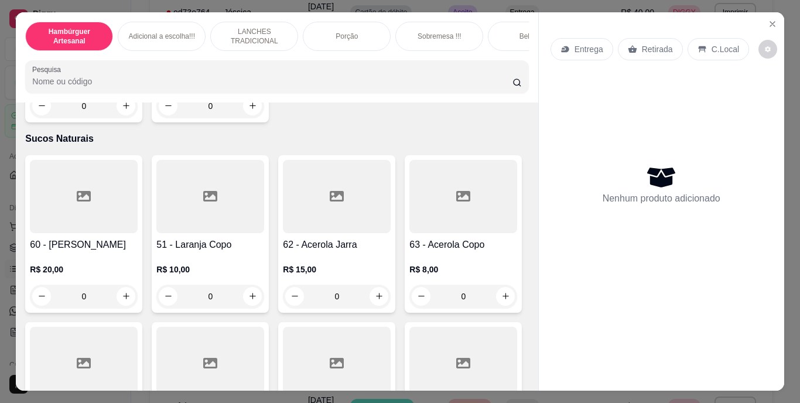
scroll to position [3689, 0]
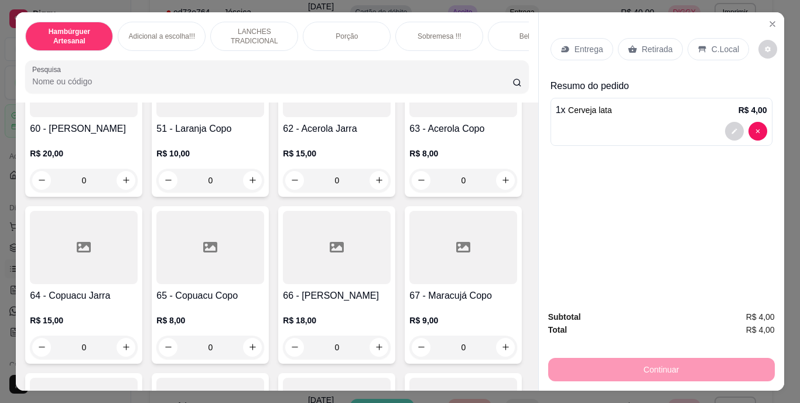
scroll to position [4040, 0]
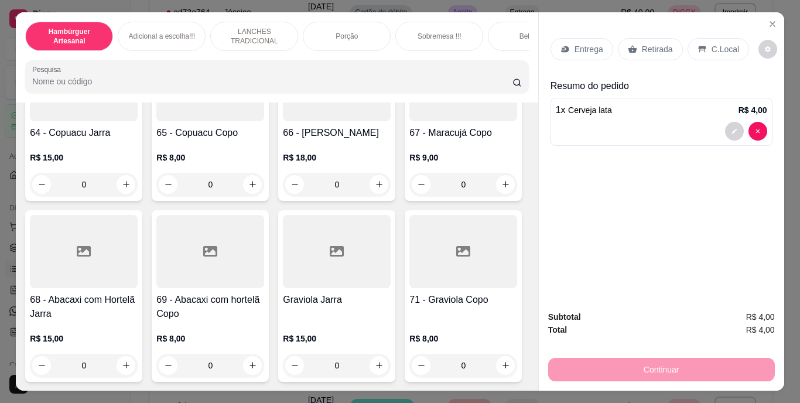
click at [650, 46] on p "Retirada" at bounding box center [657, 49] width 31 height 12
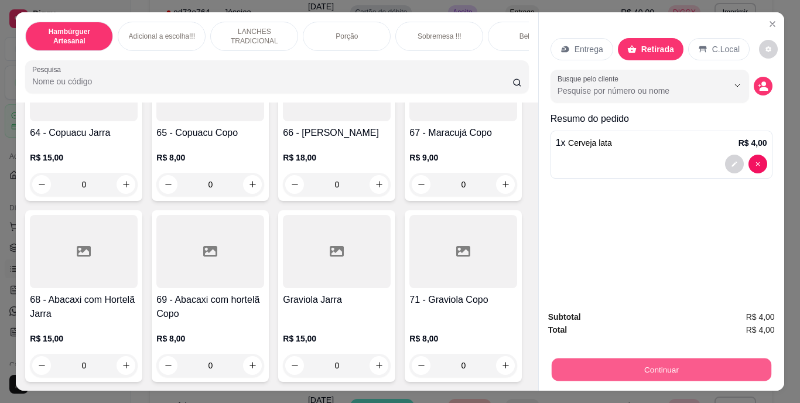
click at [677, 362] on button "Continuar" at bounding box center [661, 369] width 220 height 23
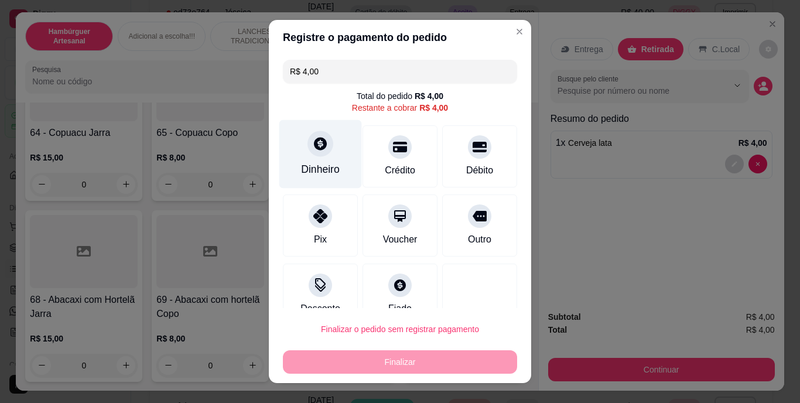
click at [326, 150] on div "Dinheiro" at bounding box center [320, 154] width 83 height 69
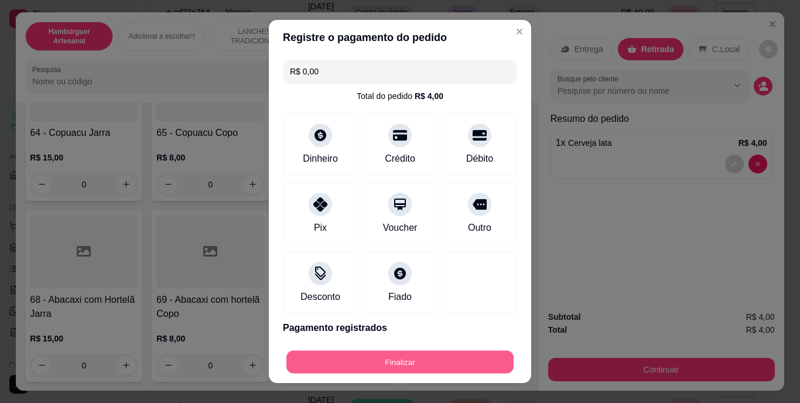
click at [416, 351] on button "Finalizar" at bounding box center [399, 361] width 227 height 23
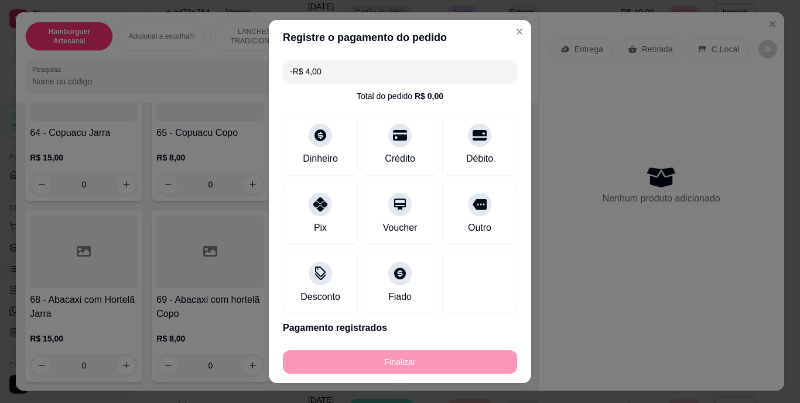
scroll to position [4039, 0]
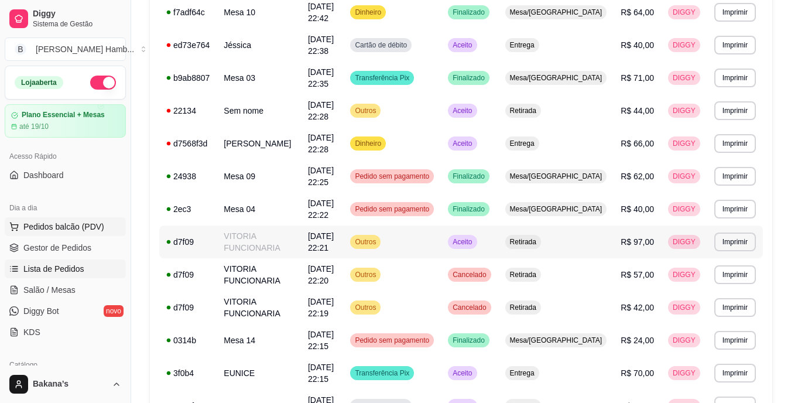
click at [113, 219] on button "Pedidos balcão (PDV)" at bounding box center [65, 226] width 121 height 19
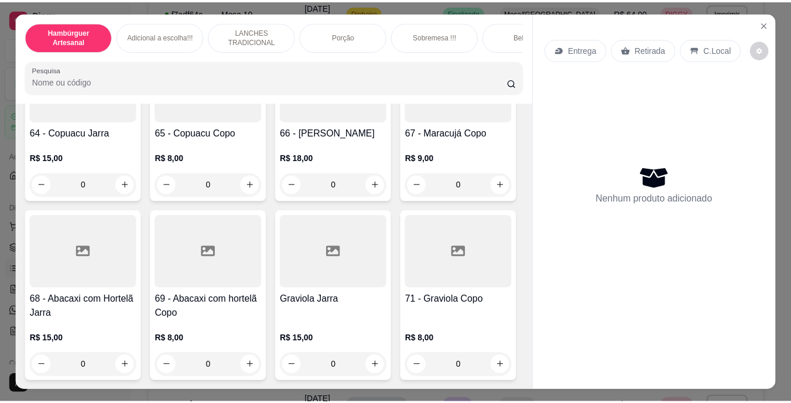
scroll to position [4099, 0]
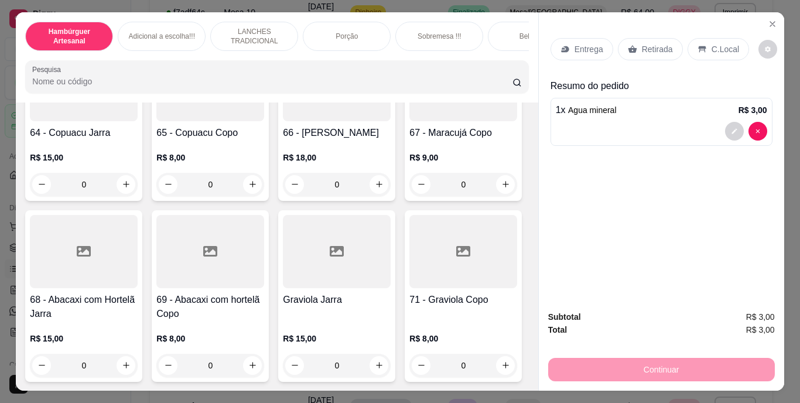
click at [660, 50] on p "Retirada" at bounding box center [657, 49] width 31 height 12
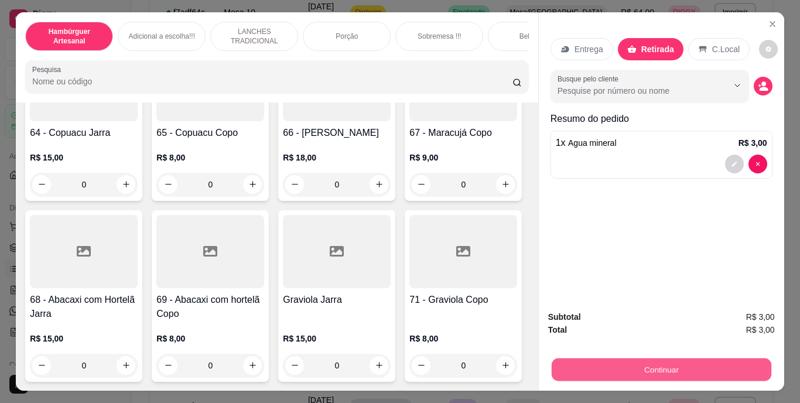
click at [693, 364] on button "Continuar" at bounding box center [661, 369] width 220 height 23
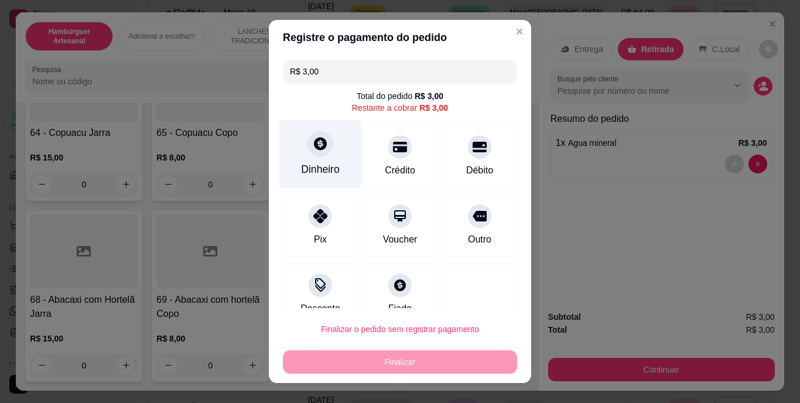
click at [328, 158] on div "Dinheiro" at bounding box center [320, 154] width 83 height 69
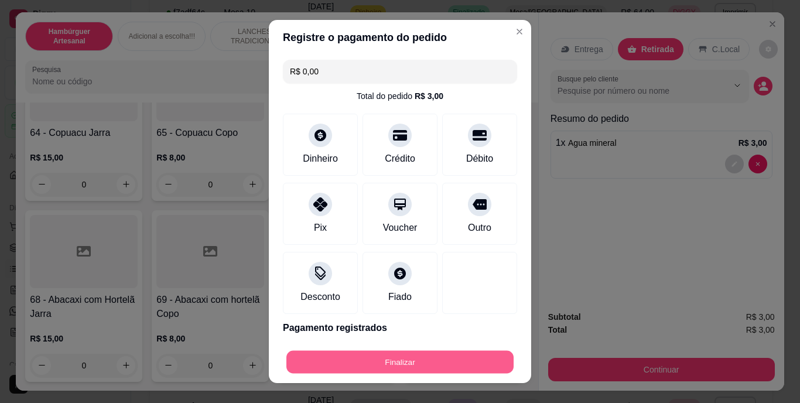
click at [381, 354] on button "Finalizar" at bounding box center [399, 361] width 227 height 23
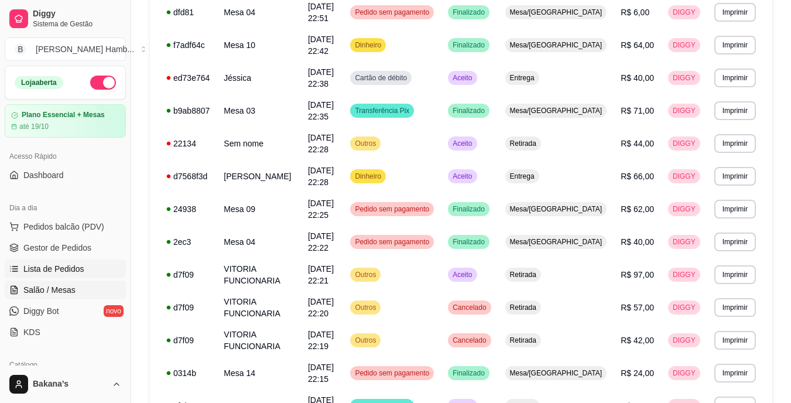
click at [97, 285] on link "Salão / Mesas" at bounding box center [65, 289] width 121 height 19
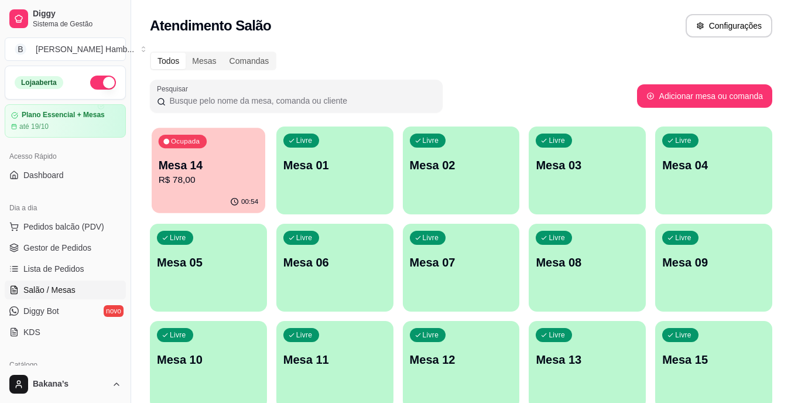
click at [222, 162] on p "Mesa 14" at bounding box center [209, 166] width 100 height 16
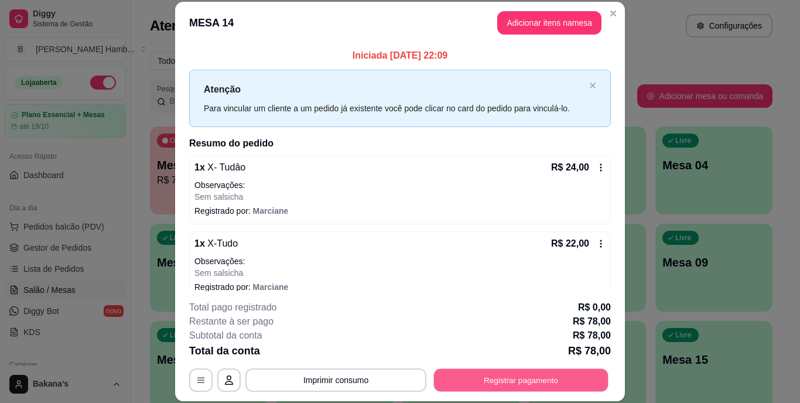
click at [510, 371] on button "Registrar pagamento" at bounding box center [521, 379] width 174 height 23
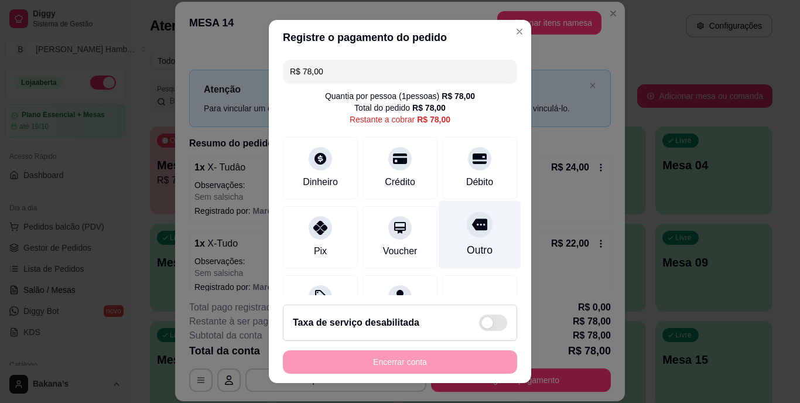
click at [443, 243] on div "Outro" at bounding box center [480, 235] width 83 height 69
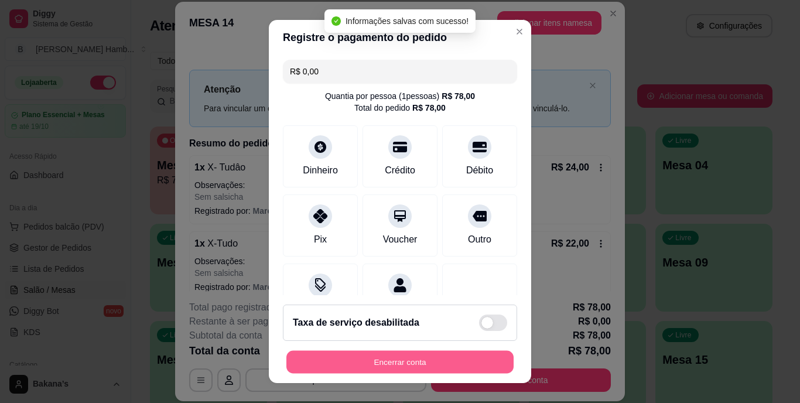
click at [378, 360] on button "Encerrar conta" at bounding box center [399, 361] width 227 height 23
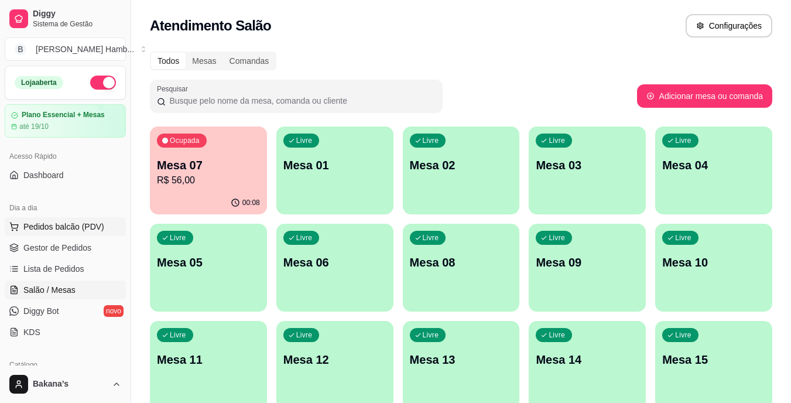
click at [69, 230] on span "Pedidos balcão (PDV)" at bounding box center [63, 227] width 81 height 12
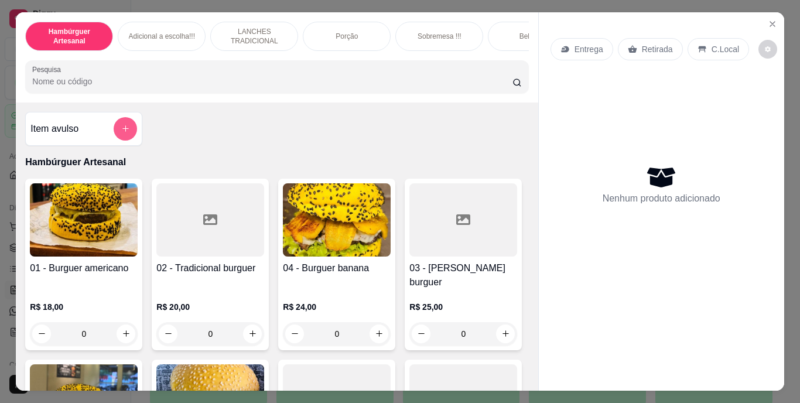
click at [117, 130] on button "add-separate-item" at bounding box center [125, 128] width 23 height 23
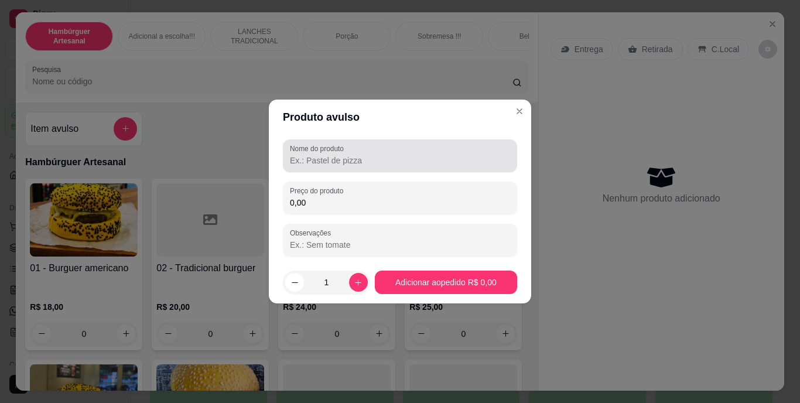
click at [305, 166] on input "Nome do produto" at bounding box center [400, 161] width 220 height 12
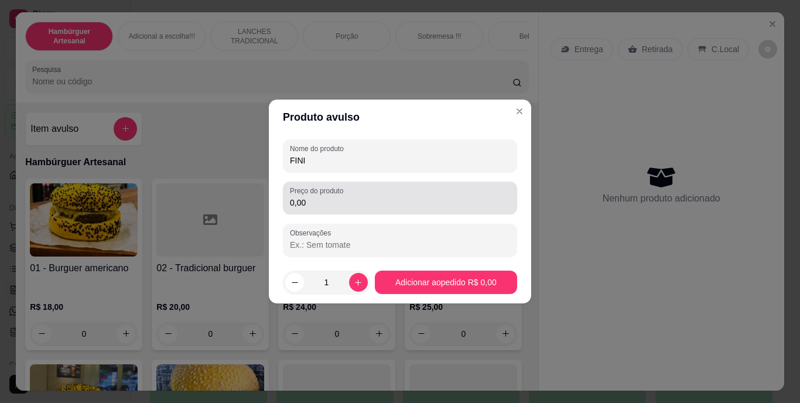
click at [307, 196] on div "0,00" at bounding box center [400, 197] width 220 height 23
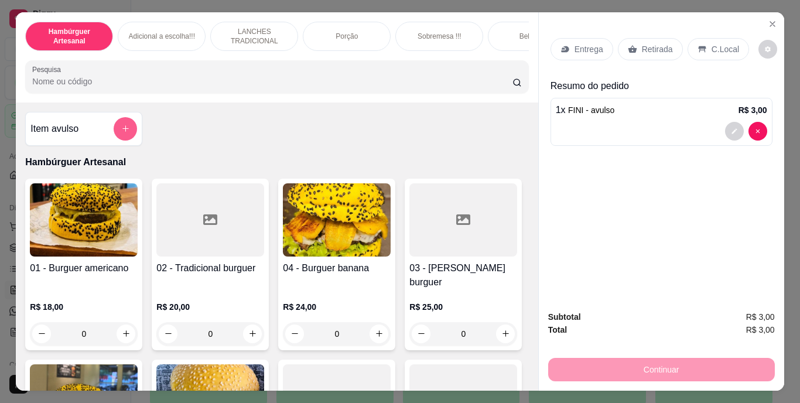
click at [124, 126] on button "add-separate-item" at bounding box center [125, 128] width 23 height 23
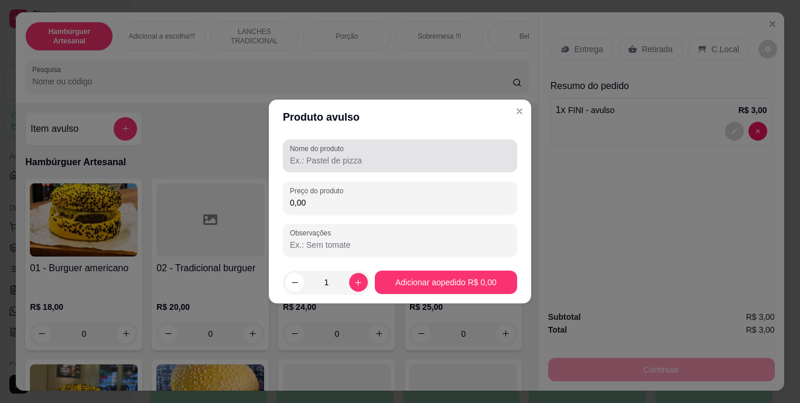
click at [306, 162] on input "Nome do produto" at bounding box center [400, 161] width 220 height 12
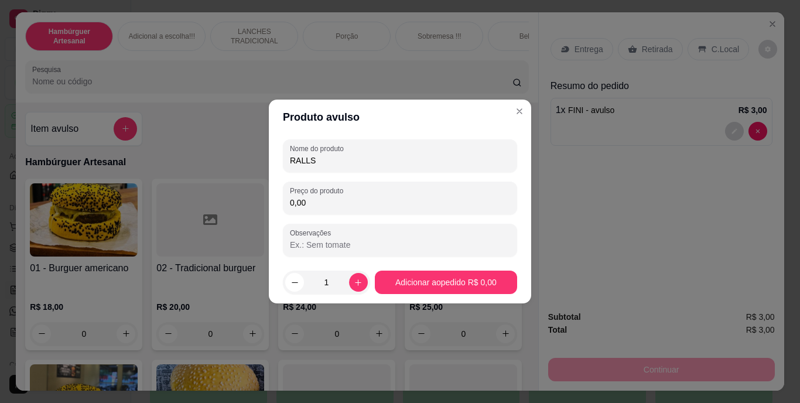
click at [347, 205] on input "0,00" at bounding box center [400, 203] width 220 height 12
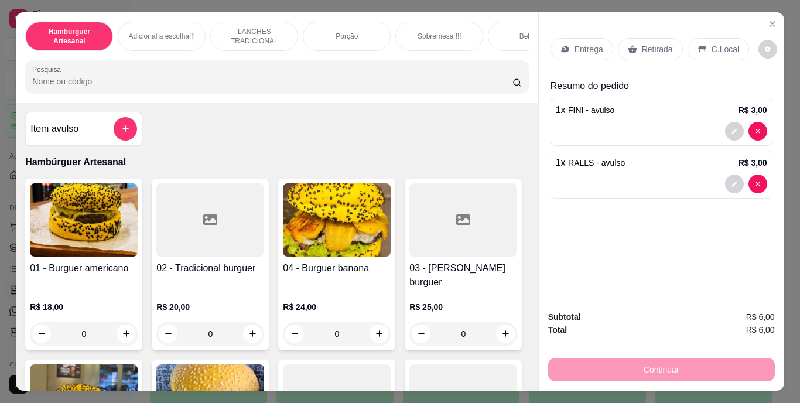
click at [673, 40] on div "Retirada" at bounding box center [650, 49] width 65 height 22
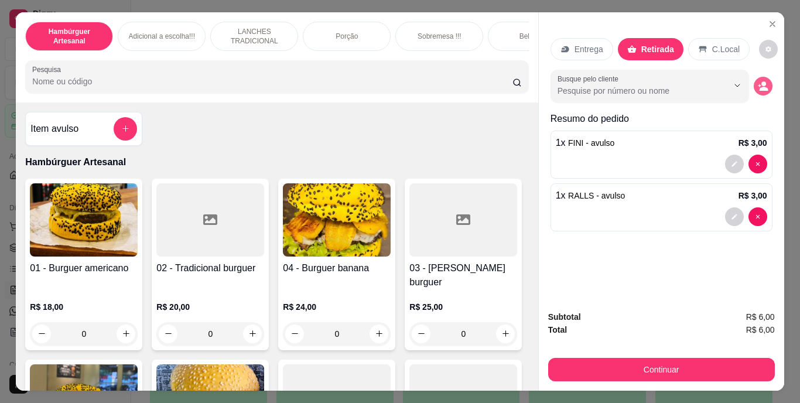
click at [752, 74] on div "Busque pelo cliente" at bounding box center [661, 86] width 222 height 33
click at [755, 77] on button "decrease-product-quantity" at bounding box center [763, 86] width 18 height 18
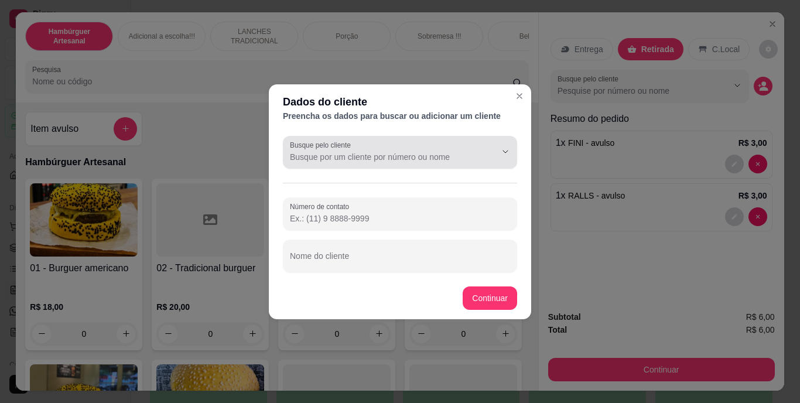
click at [484, 146] on button "Show suggestions" at bounding box center [489, 151] width 18 height 18
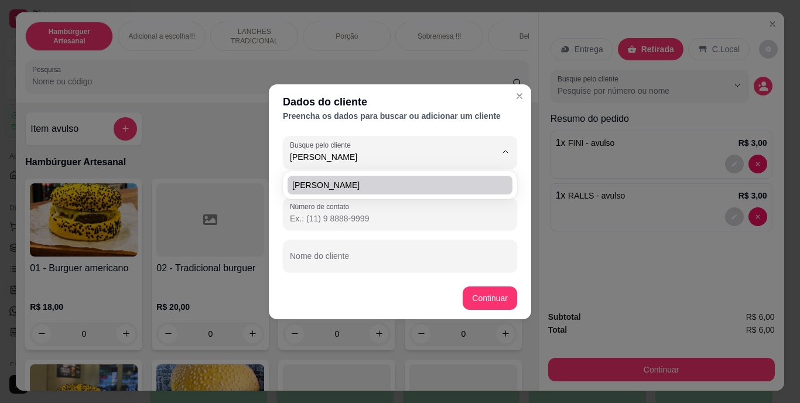
click at [470, 184] on span "[PERSON_NAME]" at bounding box center [394, 185] width 204 height 12
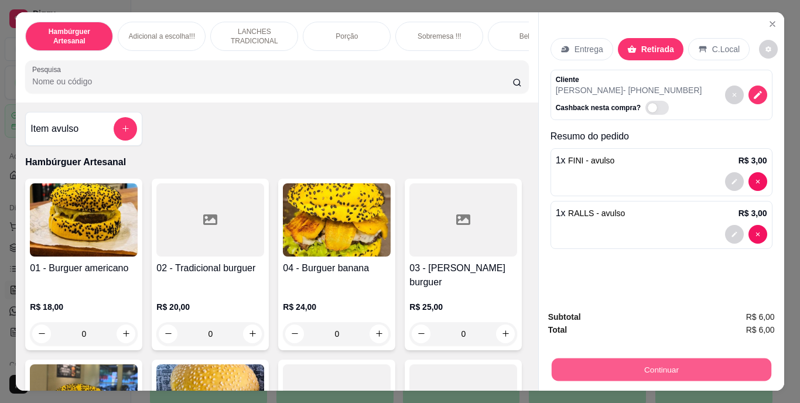
click at [610, 361] on button "Continuar" at bounding box center [661, 369] width 220 height 23
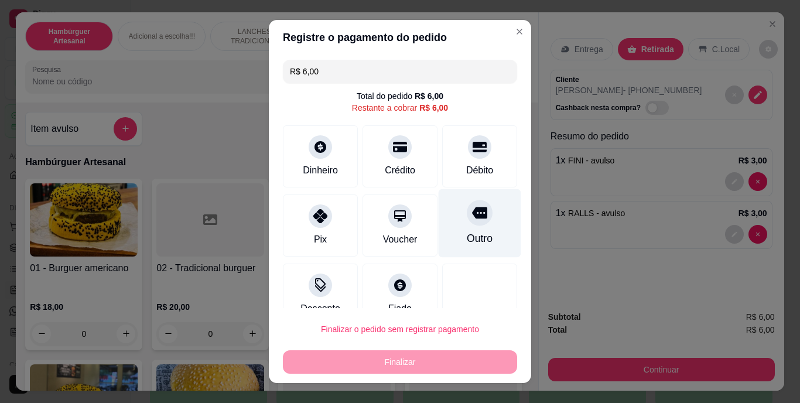
click at [465, 230] on div "Outro" at bounding box center [480, 223] width 83 height 69
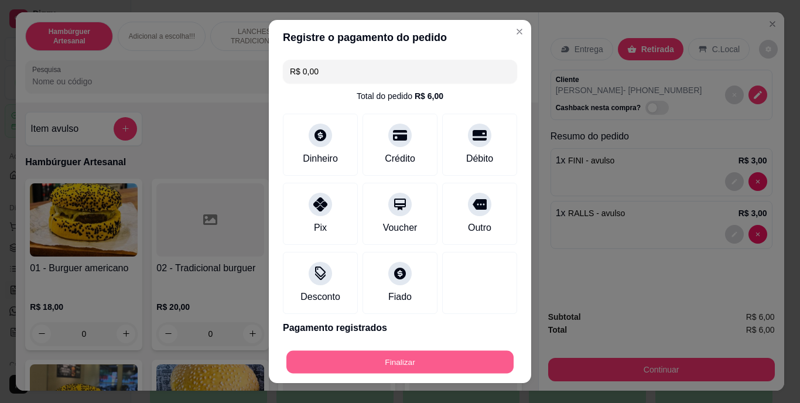
click at [444, 362] on button "Finalizar" at bounding box center [399, 361] width 227 height 23
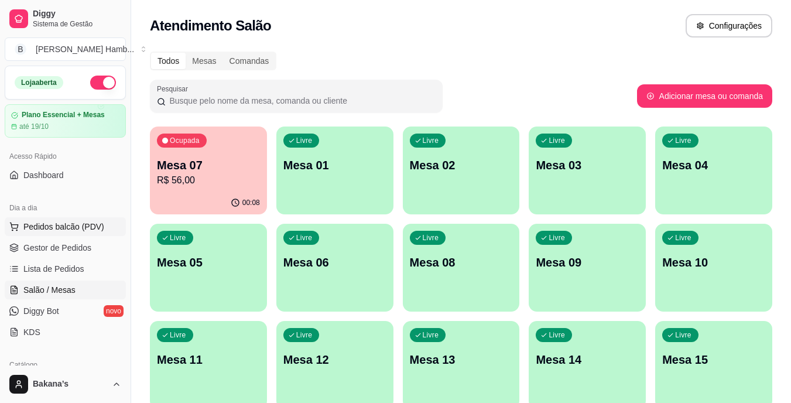
click at [37, 232] on span "Pedidos balcão (PDV)" at bounding box center [63, 227] width 81 height 12
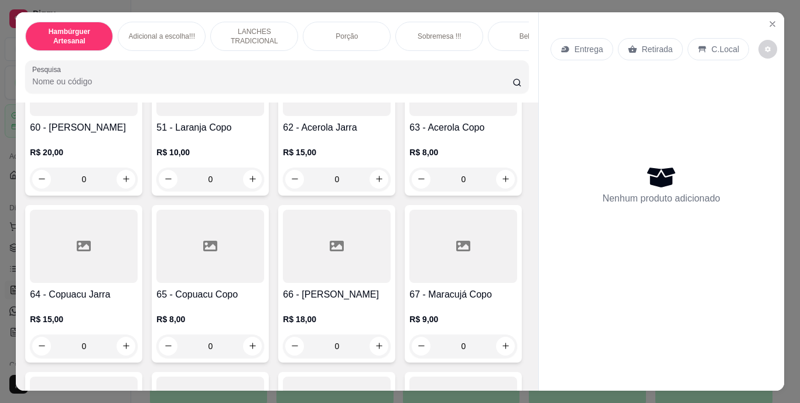
scroll to position [3806, 0]
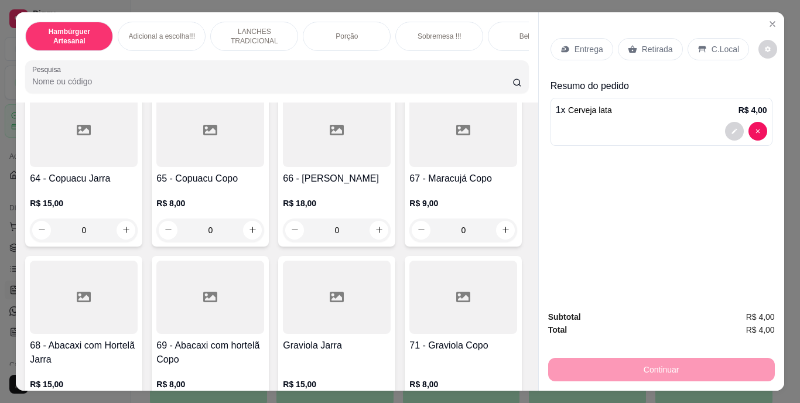
click at [642, 43] on p "Retirada" at bounding box center [657, 49] width 31 height 12
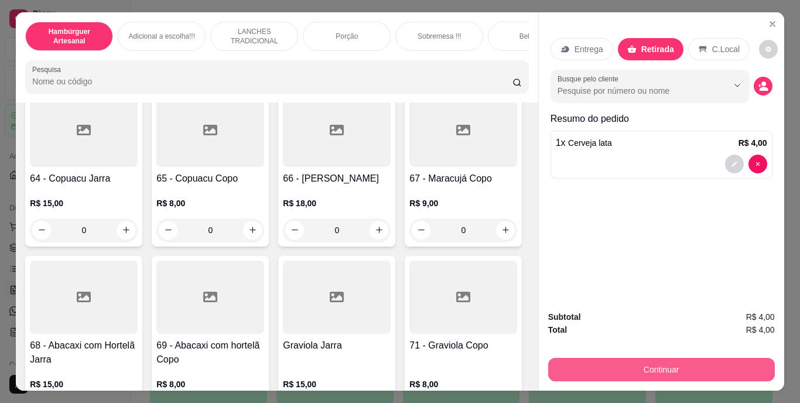
click at [607, 362] on button "Continuar" at bounding box center [661, 369] width 227 height 23
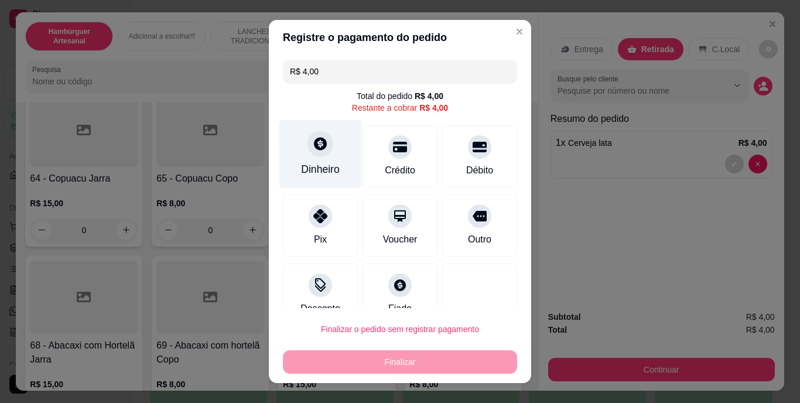
click at [298, 156] on div "Dinheiro" at bounding box center [320, 154] width 83 height 69
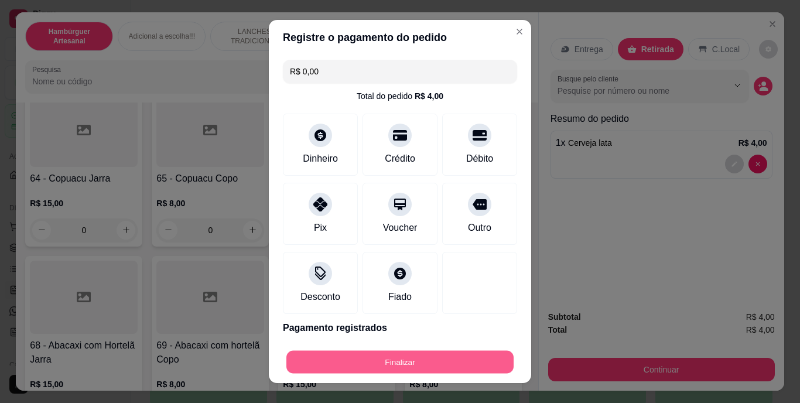
click at [379, 357] on button "Finalizar" at bounding box center [399, 361] width 227 height 23
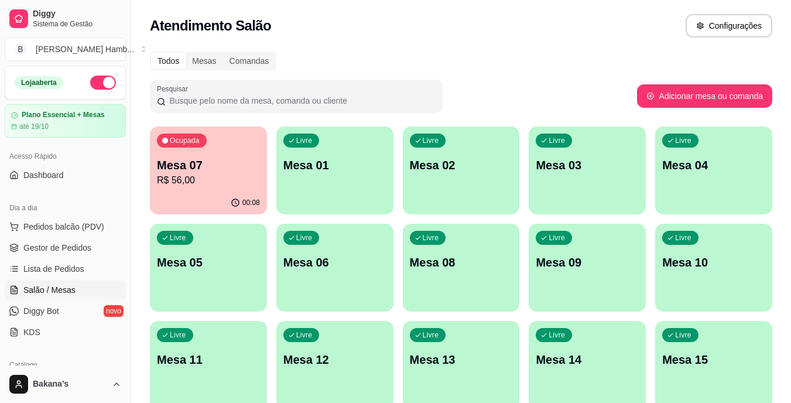
click at [227, 210] on div "00:08" at bounding box center [208, 202] width 117 height 23
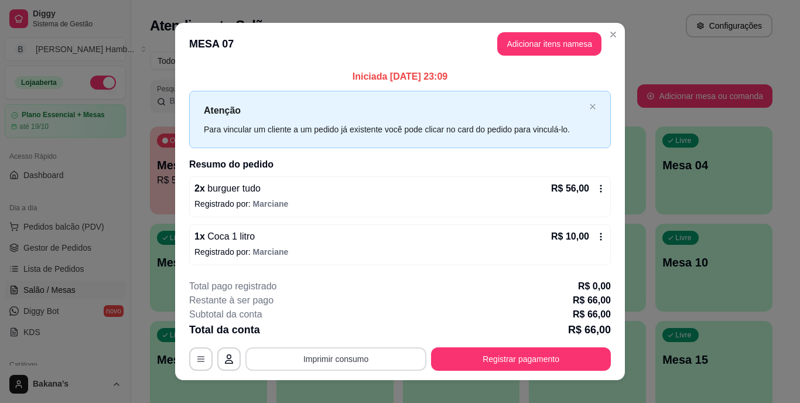
click at [362, 358] on button "Imprimir consumo" at bounding box center [335, 358] width 181 height 23
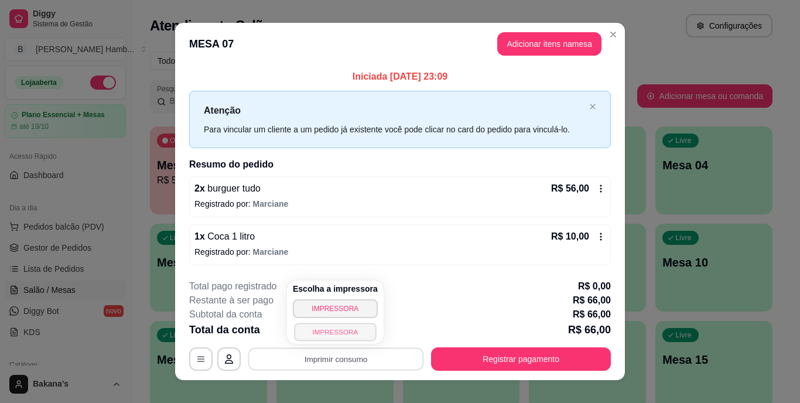
click at [344, 334] on button "IMPRESSORA" at bounding box center [335, 332] width 82 height 18
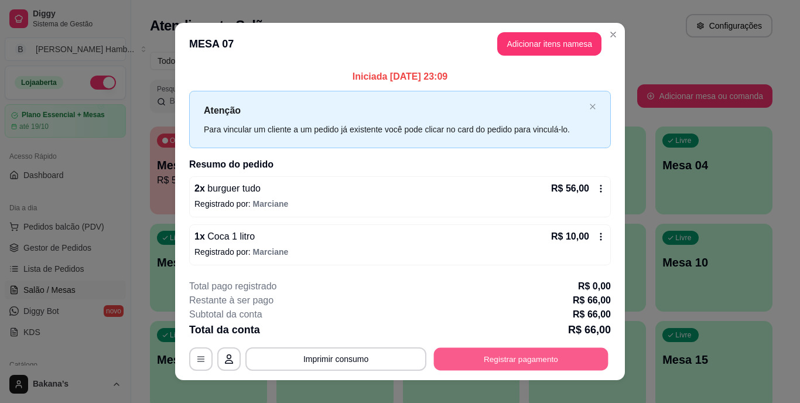
click at [461, 351] on button "Registrar pagamento" at bounding box center [521, 358] width 174 height 23
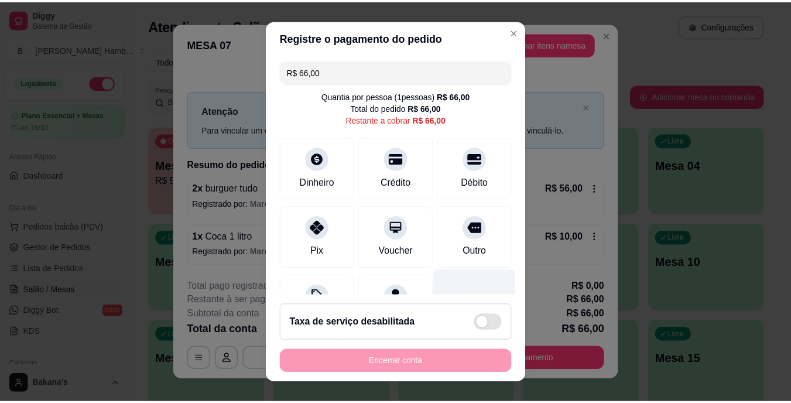
scroll to position [59, 0]
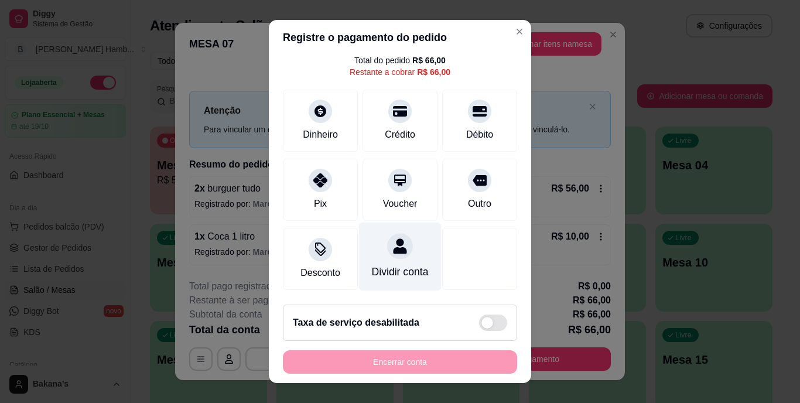
click at [375, 251] on div "Dividir conta" at bounding box center [400, 256] width 83 height 69
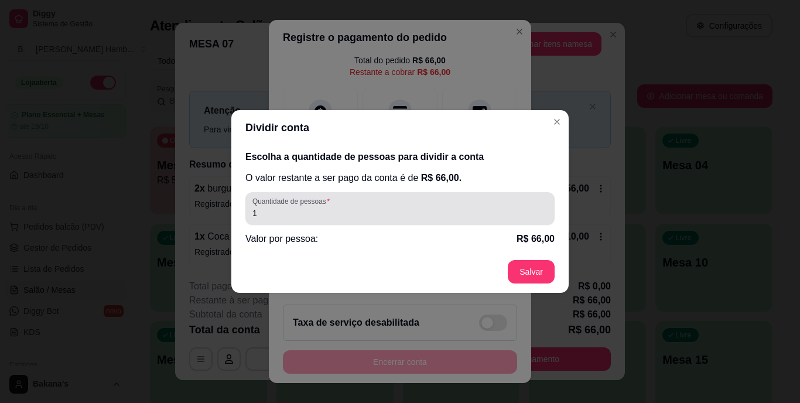
click at [345, 214] on input "1" at bounding box center [399, 213] width 295 height 12
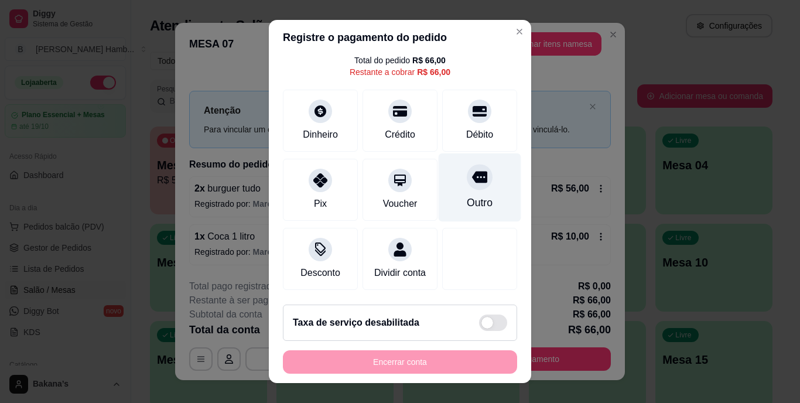
click at [468, 196] on div "Outro" at bounding box center [480, 203] width 26 height 15
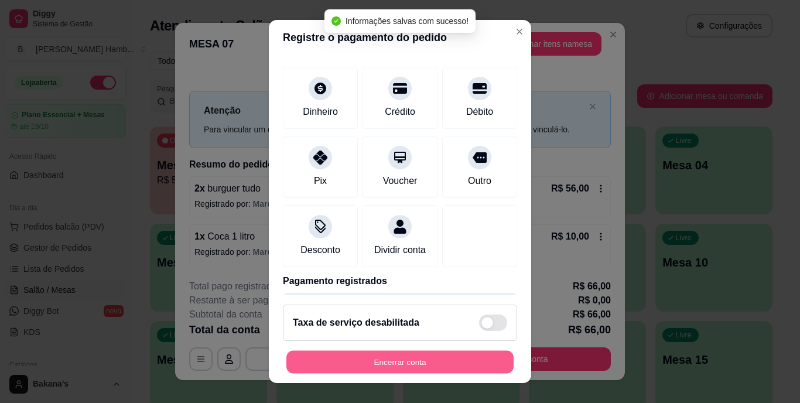
click at [442, 357] on button "Encerrar conta" at bounding box center [399, 361] width 227 height 23
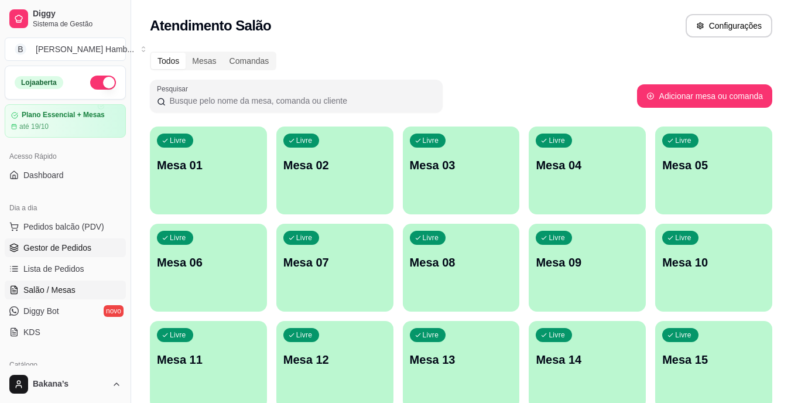
click at [90, 248] on link "Gestor de Pedidos" at bounding box center [65, 247] width 121 height 19
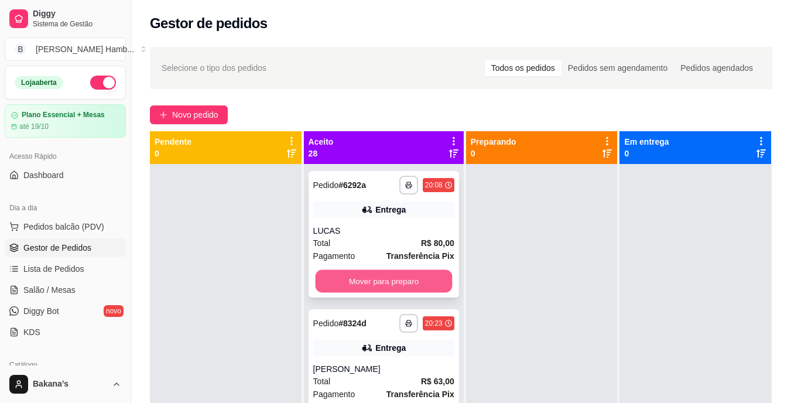
click at [364, 276] on button "Mover para preparo" at bounding box center [383, 281] width 137 height 23
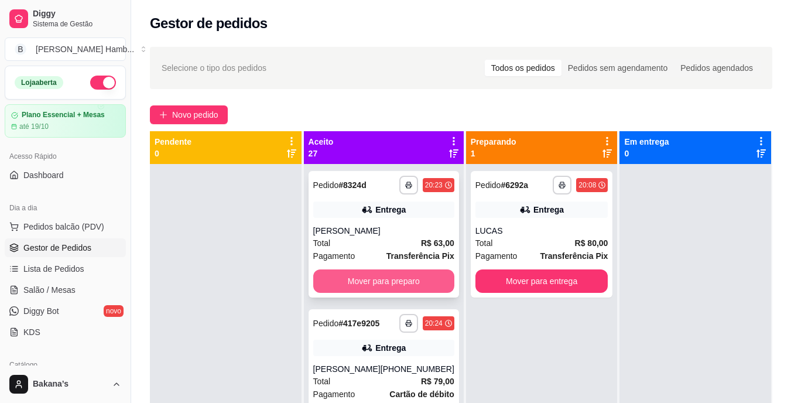
click at [374, 276] on button "Mover para preparo" at bounding box center [383, 280] width 141 height 23
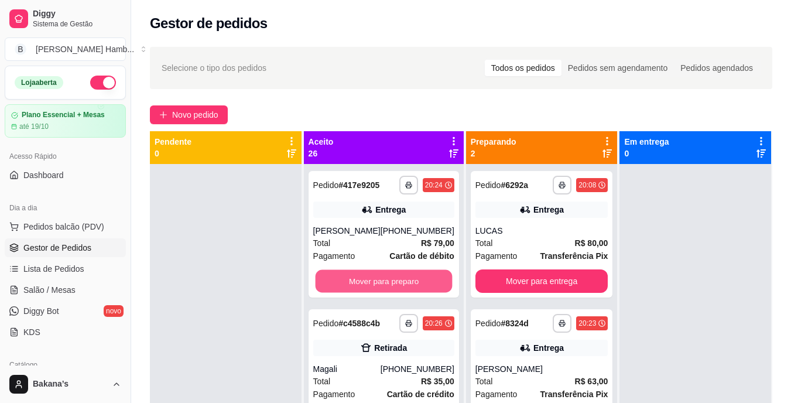
click at [374, 276] on button "Mover para preparo" at bounding box center [383, 281] width 137 height 23
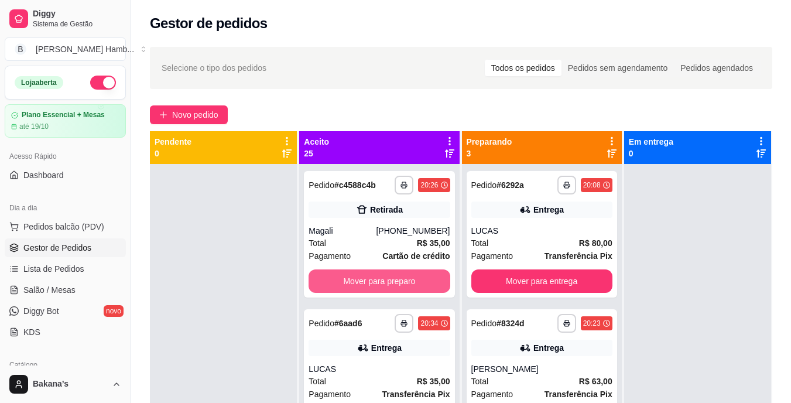
click at [374, 276] on button "Mover para preparo" at bounding box center [379, 280] width 141 height 23
click at [374, 276] on button "Mover para preparo" at bounding box center [379, 281] width 137 height 23
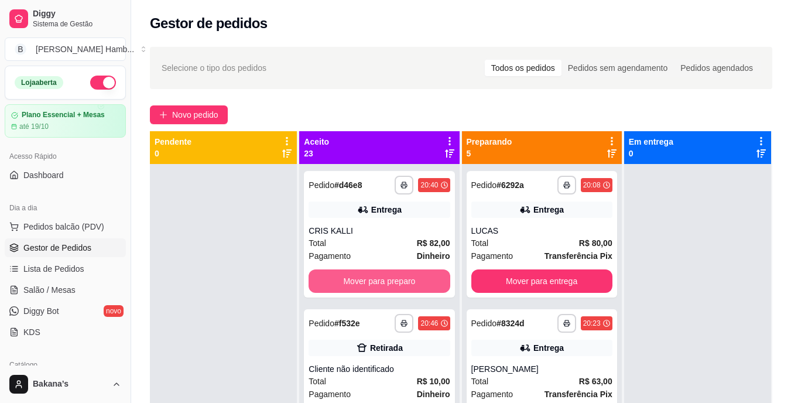
click at [374, 276] on button "Mover para preparo" at bounding box center [379, 280] width 141 height 23
click at [374, 276] on button "Mover para preparo" at bounding box center [379, 281] width 137 height 23
click at [374, 276] on button "Mover para preparo" at bounding box center [379, 280] width 141 height 23
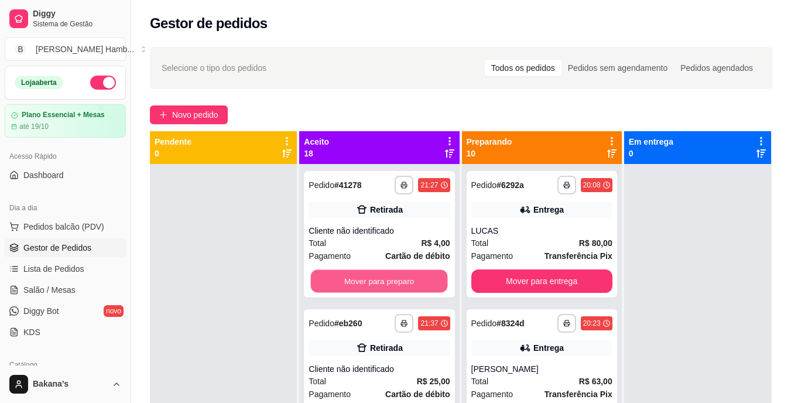
click at [374, 276] on button "Mover para preparo" at bounding box center [379, 281] width 137 height 23
click at [374, 276] on button "Mover para preparo" at bounding box center [379, 280] width 141 height 23
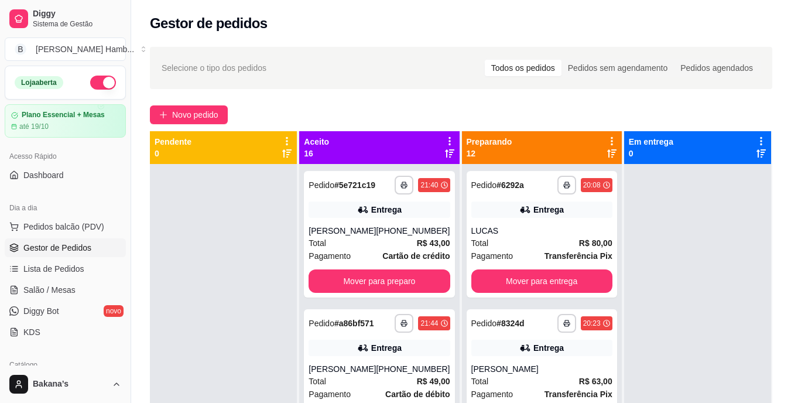
click at [374, 276] on div "**********" at bounding box center [379, 234] width 150 height 126
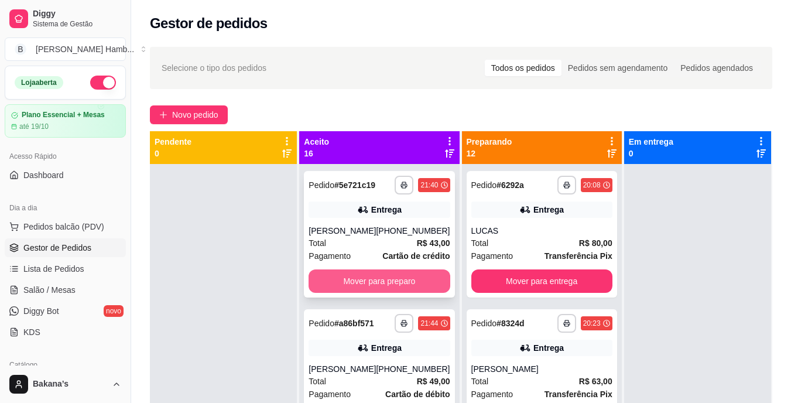
click at [408, 293] on button "Mover para preparo" at bounding box center [379, 280] width 141 height 23
click at [408, 293] on button "Mover para preparo" at bounding box center [379, 281] width 137 height 23
click at [415, 275] on button "Mover para preparo" at bounding box center [379, 280] width 141 height 23
click at [402, 279] on button "Mover para preparo" at bounding box center [379, 280] width 141 height 23
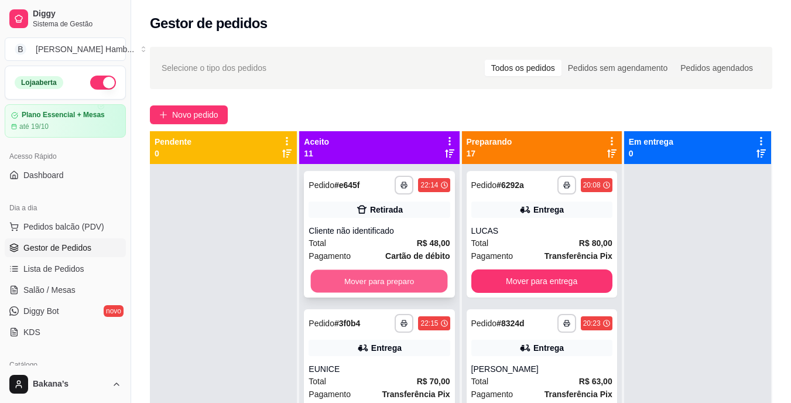
click at [405, 283] on button "Mover para preparo" at bounding box center [379, 281] width 137 height 23
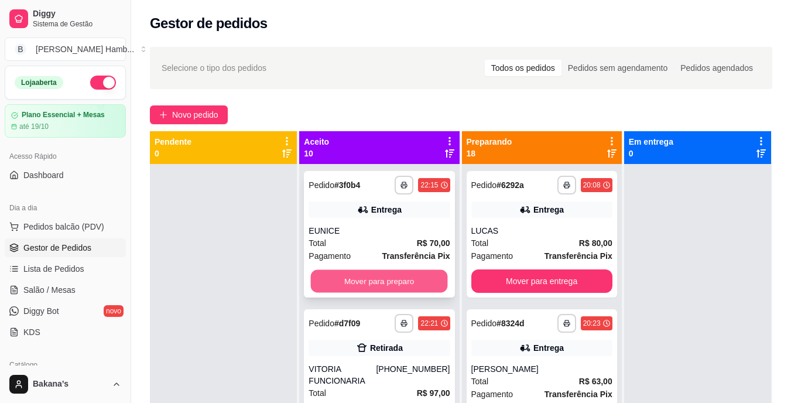
click at [401, 279] on button "Mover para preparo" at bounding box center [379, 281] width 137 height 23
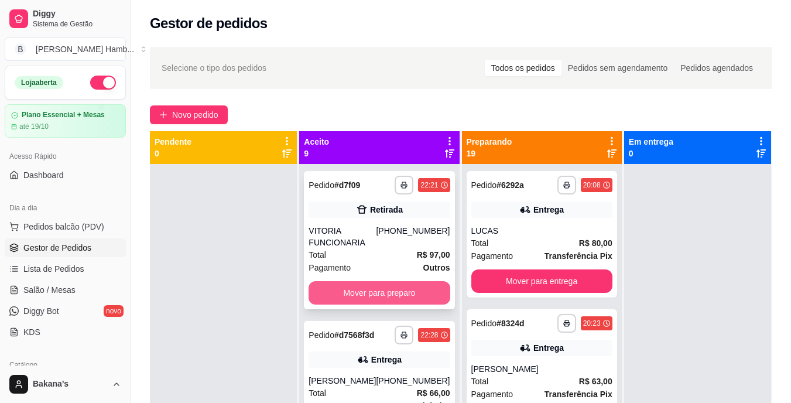
click at [402, 286] on button "Mover para preparo" at bounding box center [379, 292] width 141 height 23
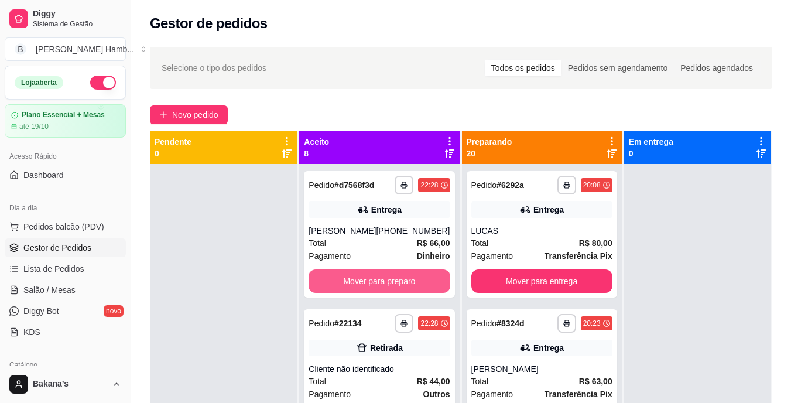
click at [403, 288] on button "Mover para preparo" at bounding box center [379, 280] width 141 height 23
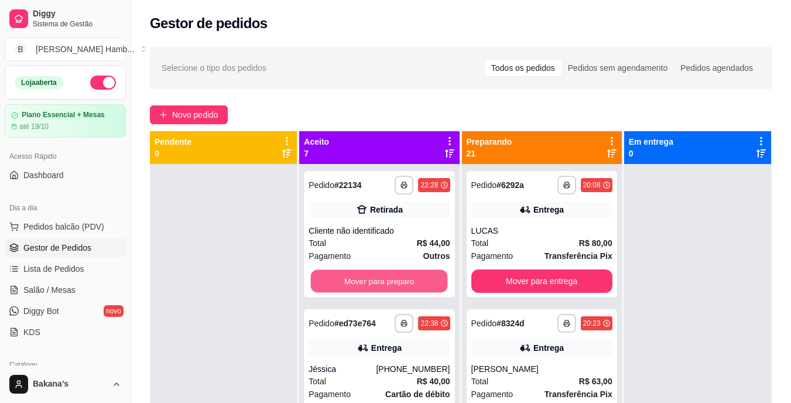
click at [403, 288] on button "Mover para preparo" at bounding box center [379, 281] width 137 height 23
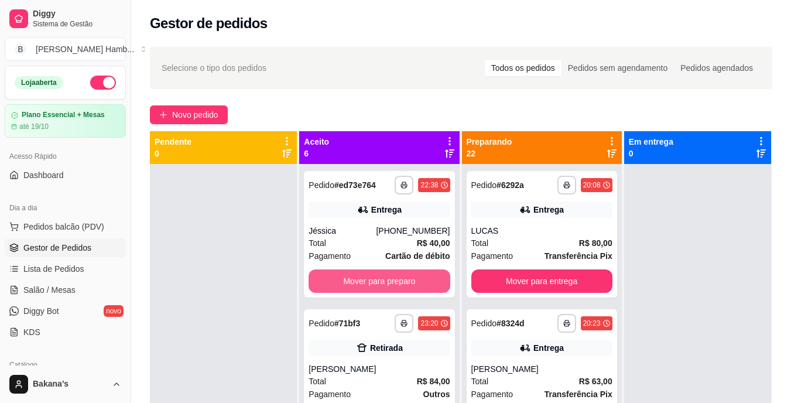
click at [403, 288] on button "Mover para preparo" at bounding box center [379, 280] width 141 height 23
click at [421, 273] on button "Mover para preparo" at bounding box center [379, 280] width 141 height 23
click at [417, 279] on button "Mover para preparo" at bounding box center [379, 281] width 137 height 23
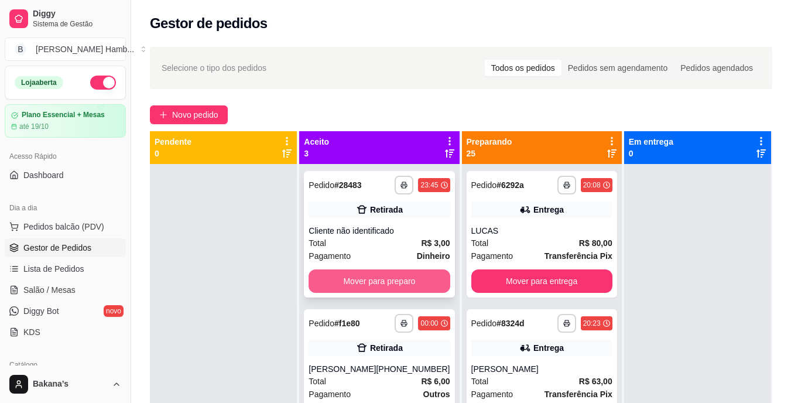
click at [422, 277] on button "Mover para preparo" at bounding box center [379, 280] width 141 height 23
click at [422, 278] on button "Mover para preparo" at bounding box center [379, 280] width 141 height 23
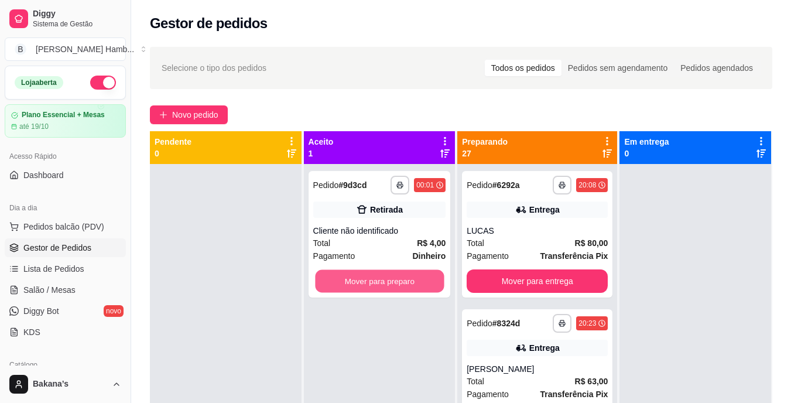
click at [427, 281] on button "Mover para preparo" at bounding box center [379, 281] width 129 height 23
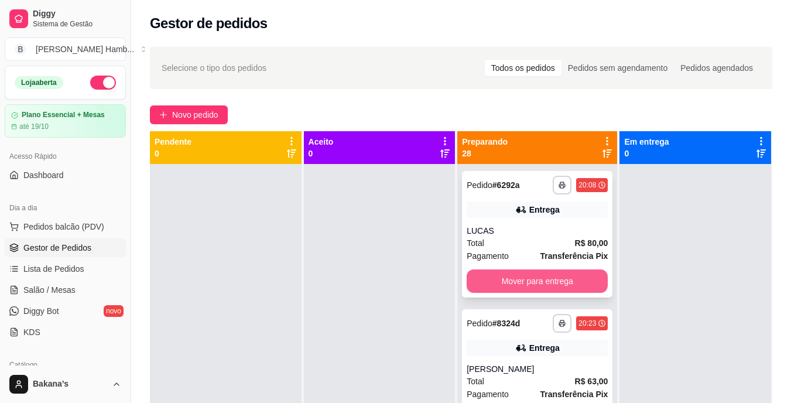
click at [560, 282] on button "Mover para entrega" at bounding box center [537, 280] width 141 height 23
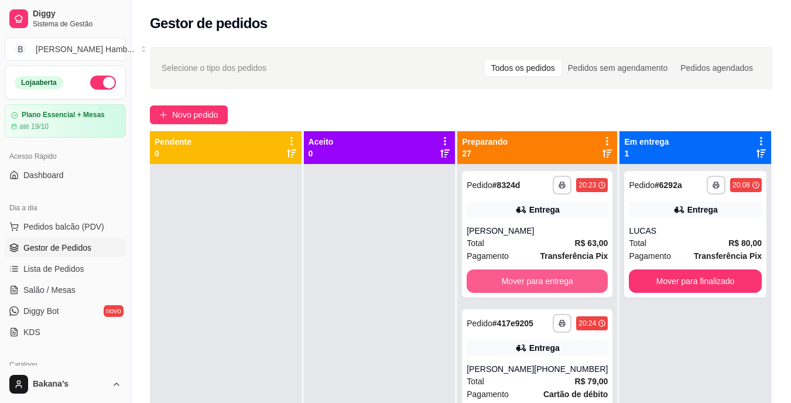
click at [561, 279] on button "Mover para entrega" at bounding box center [537, 280] width 141 height 23
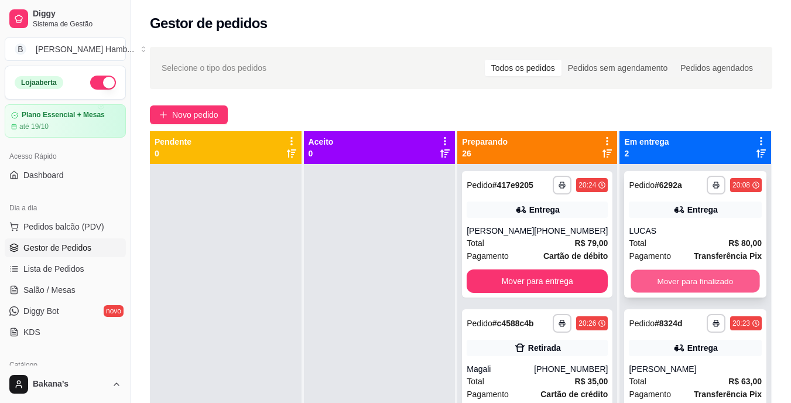
click at [671, 273] on button "Mover para finalizado" at bounding box center [695, 281] width 129 height 23
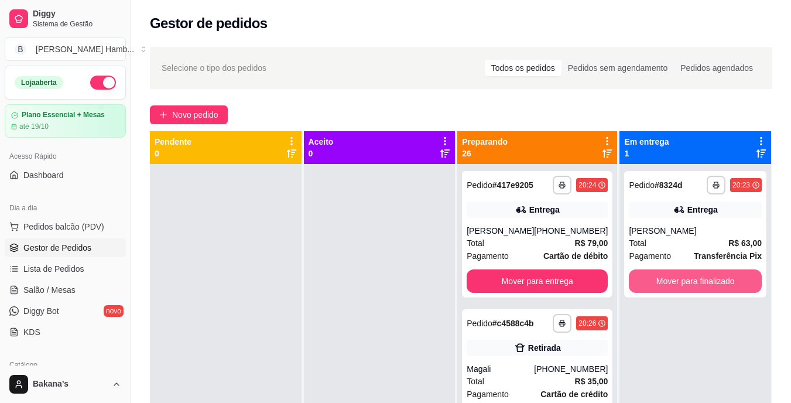
click at [671, 273] on button "Mover para finalizado" at bounding box center [695, 280] width 133 height 23
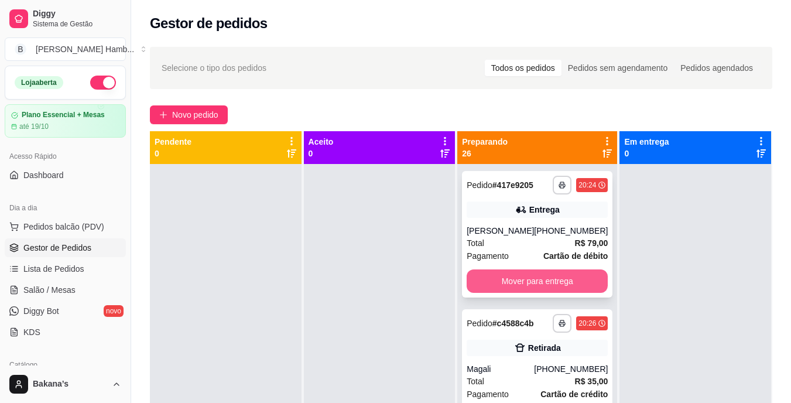
click at [540, 277] on button "Mover para entrega" at bounding box center [537, 280] width 141 height 23
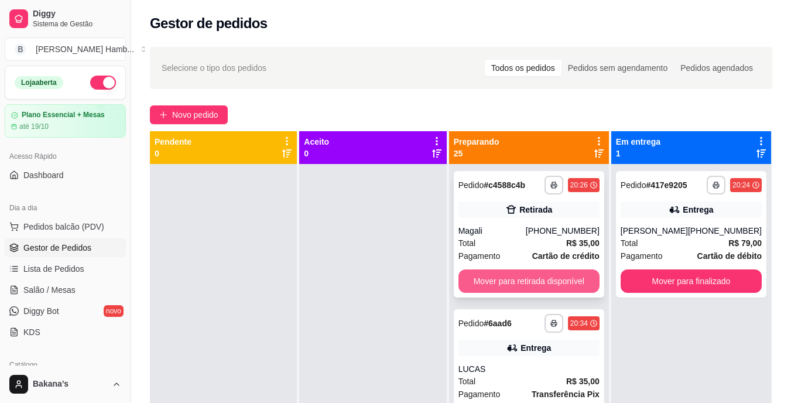
click at [571, 275] on button "Mover para retirada disponível" at bounding box center [528, 280] width 141 height 23
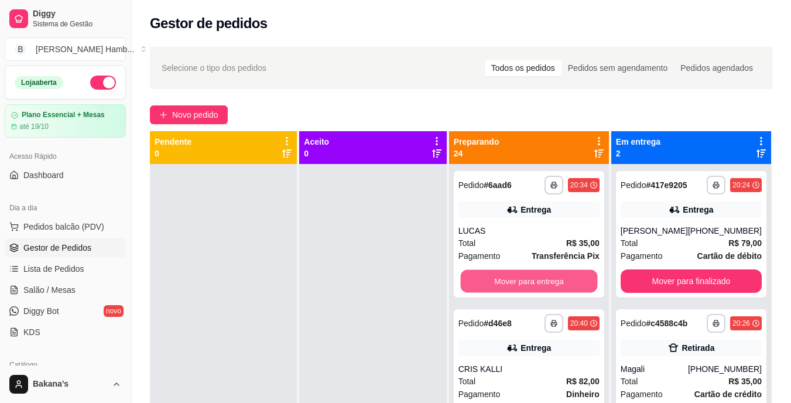
click at [571, 275] on button "Mover para entrega" at bounding box center [528, 281] width 137 height 23
click at [569, 277] on button "Mover para entrega" at bounding box center [528, 280] width 141 height 23
click at [569, 277] on button "Mover para retirada disponível" at bounding box center [528, 281] width 137 height 23
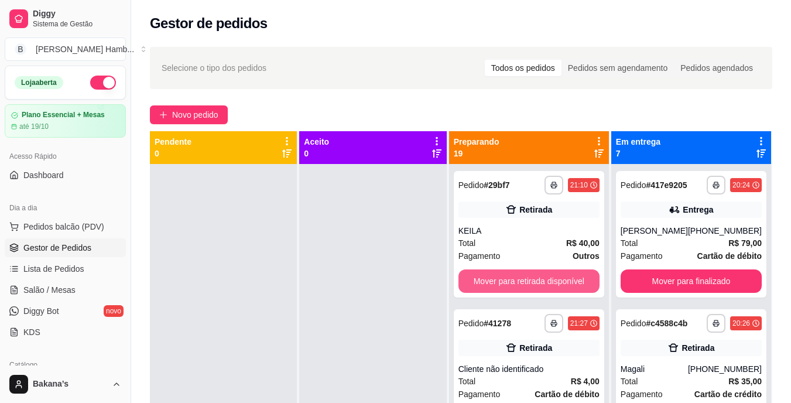
click at [569, 277] on button "Mover para retirada disponível" at bounding box center [528, 280] width 141 height 23
click at [569, 277] on button "Mover para retirada disponível" at bounding box center [528, 281] width 137 height 23
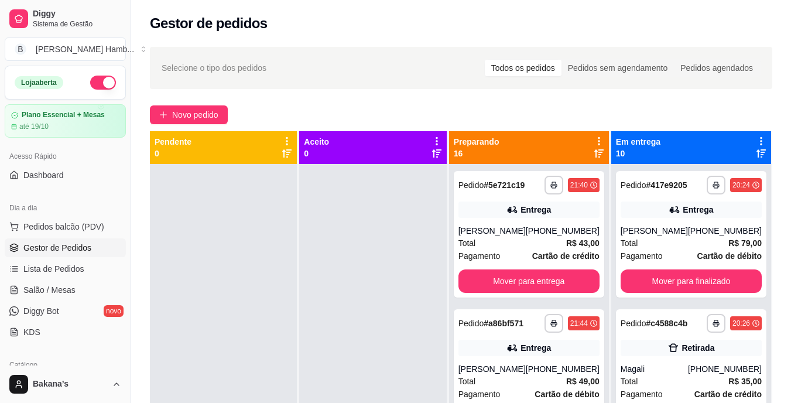
click at [569, 277] on div "**********" at bounding box center [529, 234] width 150 height 126
click at [581, 293] on button "Mover para entrega" at bounding box center [528, 280] width 141 height 23
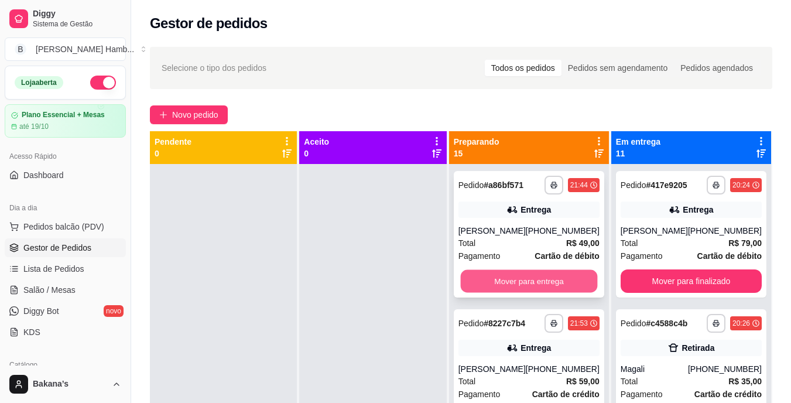
click at [559, 287] on button "Mover para entrega" at bounding box center [528, 281] width 137 height 23
click at [568, 282] on button "Mover para entrega" at bounding box center [528, 281] width 137 height 23
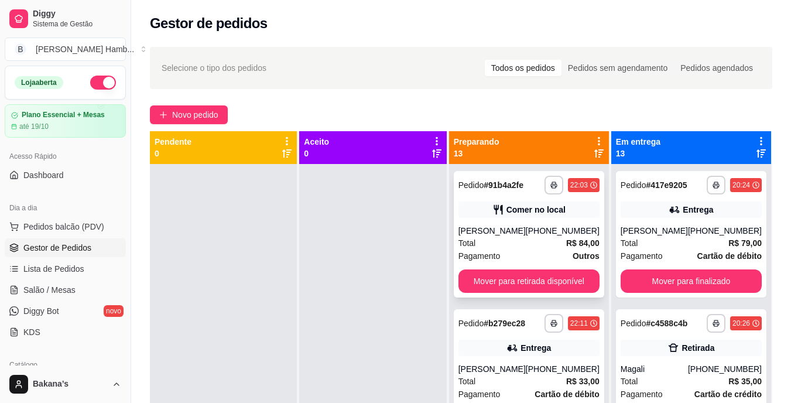
click at [570, 266] on div "**********" at bounding box center [529, 234] width 150 height 126
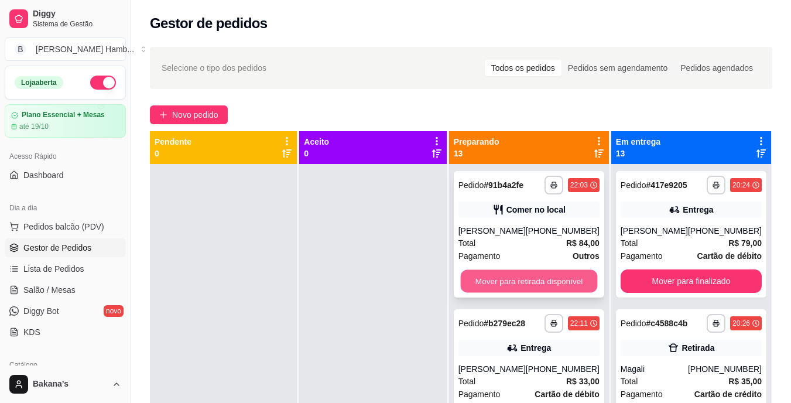
click at [576, 280] on button "Mover para retirada disponível" at bounding box center [528, 281] width 137 height 23
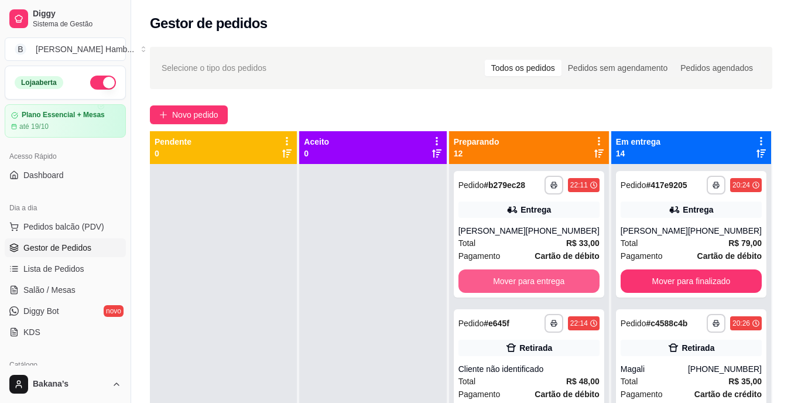
click at [576, 280] on button "Mover para entrega" at bounding box center [528, 280] width 141 height 23
click at [575, 280] on button "Mover para retirada disponível" at bounding box center [528, 281] width 137 height 23
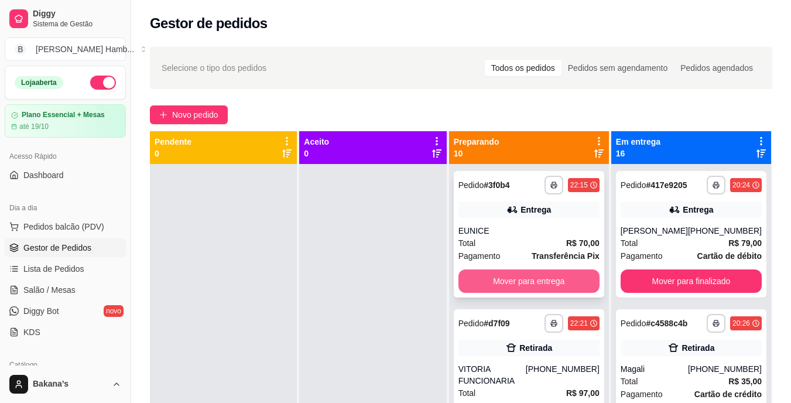
click at [560, 279] on button "Mover para entrega" at bounding box center [528, 280] width 141 height 23
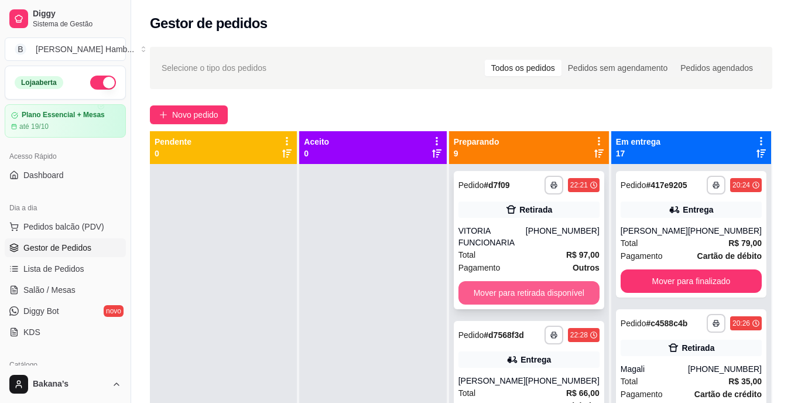
click at [569, 283] on button "Mover para retirada disponível" at bounding box center [528, 292] width 141 height 23
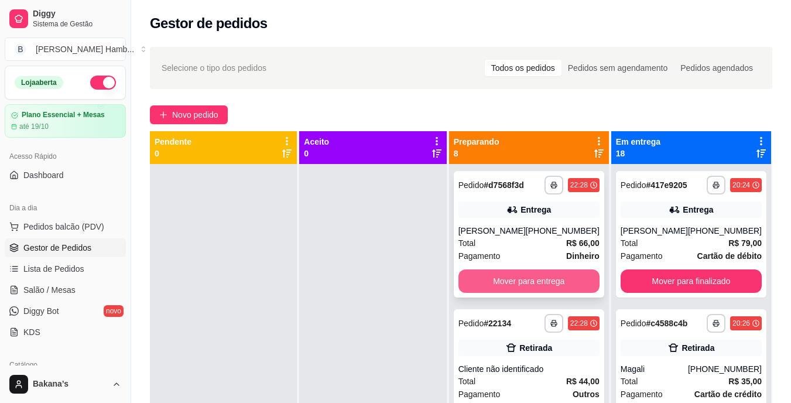
click at [569, 283] on button "Mover para entrega" at bounding box center [528, 280] width 141 height 23
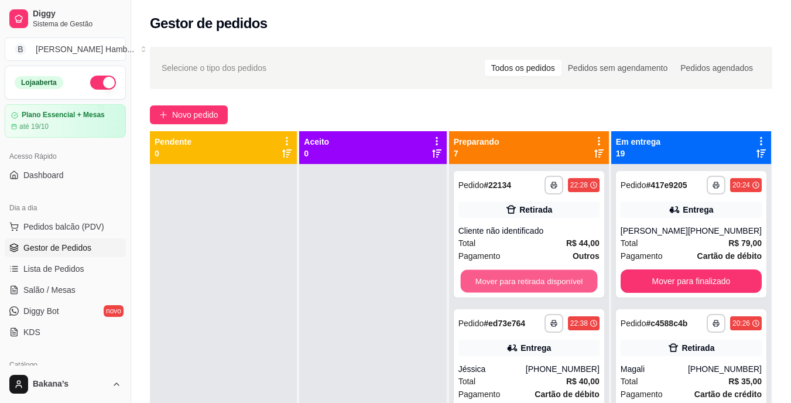
click at [569, 283] on button "Mover para retirada disponível" at bounding box center [528, 281] width 137 height 23
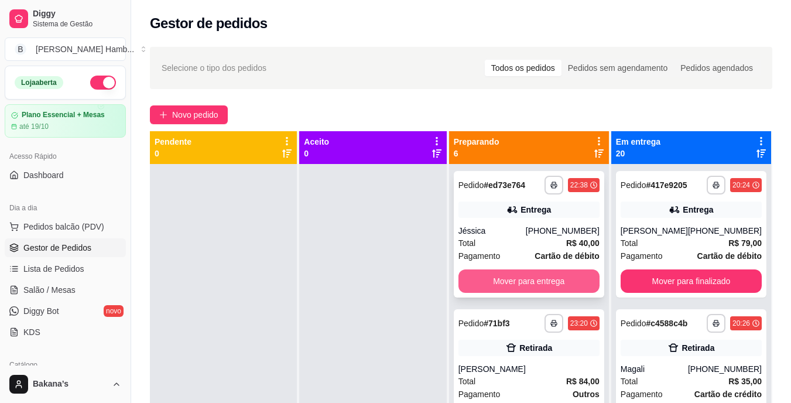
click at [573, 276] on button "Mover para entrega" at bounding box center [528, 280] width 141 height 23
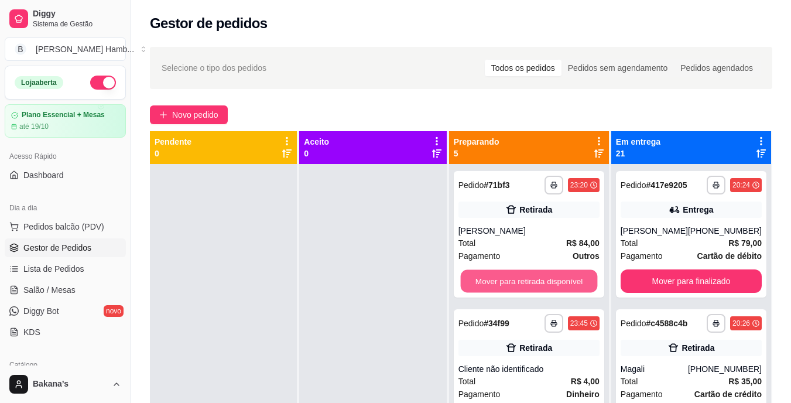
click at [573, 276] on button "Mover para retirada disponível" at bounding box center [528, 281] width 137 height 23
click at [573, 276] on button "Mover para retirada disponível" at bounding box center [528, 280] width 141 height 23
click at [573, 276] on button "Mover para retirada disponível" at bounding box center [528, 281] width 137 height 23
click at [573, 276] on button "Mover para retirada disponível" at bounding box center [528, 280] width 141 height 23
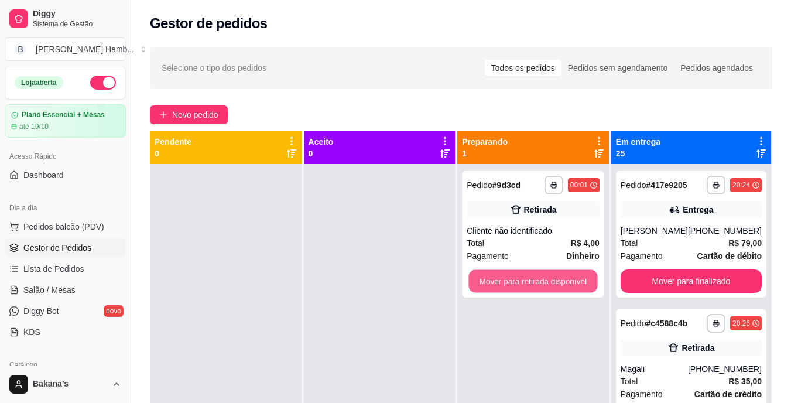
click at [573, 276] on button "Mover para retirada disponível" at bounding box center [533, 281] width 129 height 23
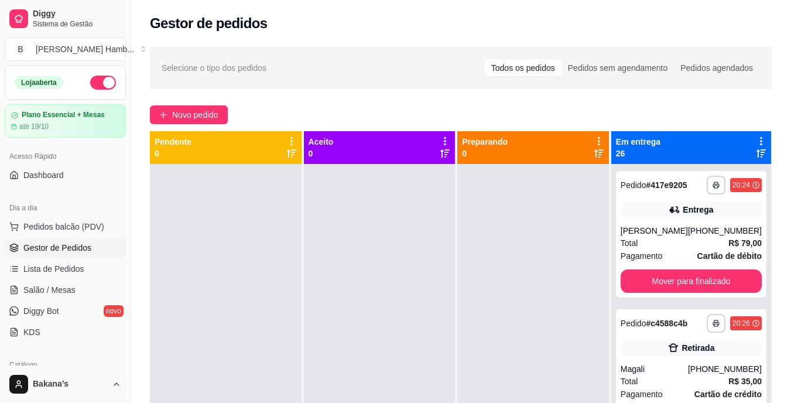
click at [679, 304] on div "**********" at bounding box center [691, 365] width 160 height 403
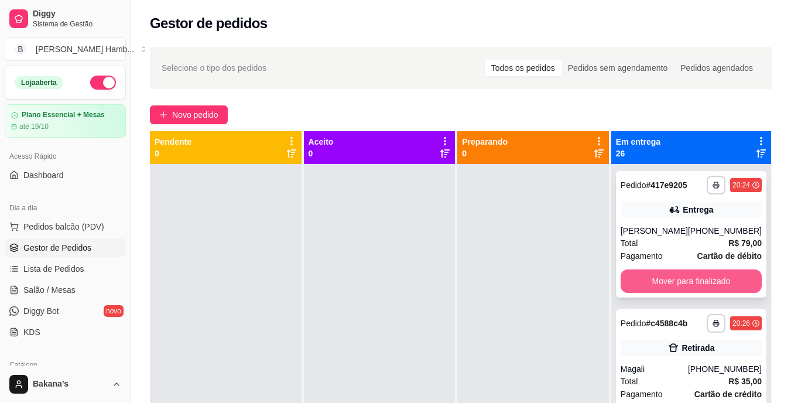
click at [675, 274] on button "Mover para finalizado" at bounding box center [691, 280] width 141 height 23
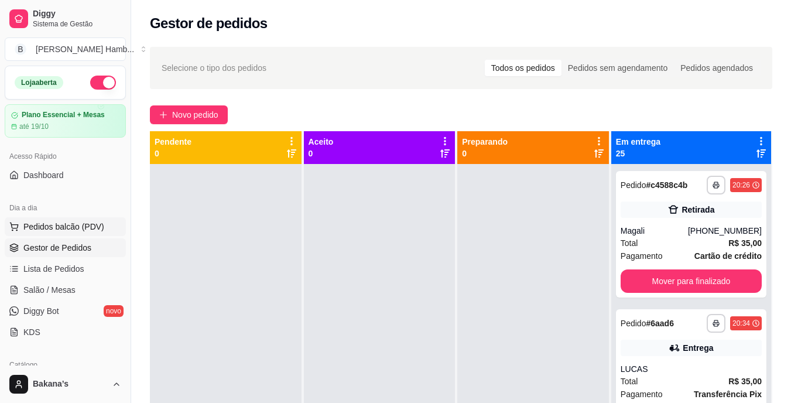
click at [112, 223] on button "Pedidos balcão (PDV)" at bounding box center [65, 226] width 121 height 19
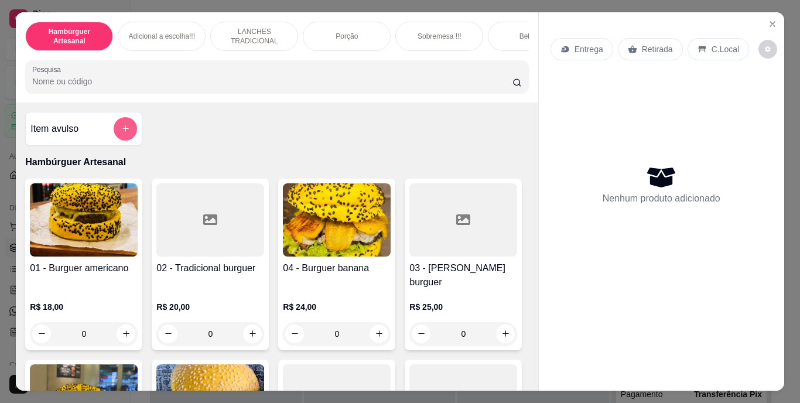
click at [122, 127] on button "add-separate-item" at bounding box center [125, 128] width 23 height 23
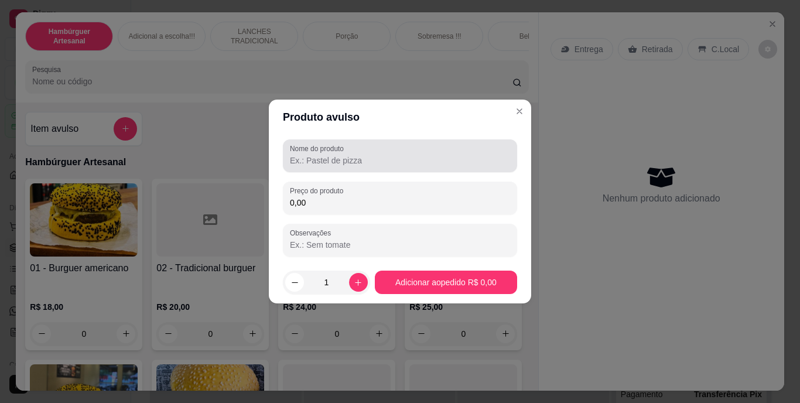
click at [330, 168] on div "Nome do produto" at bounding box center [400, 155] width 234 height 33
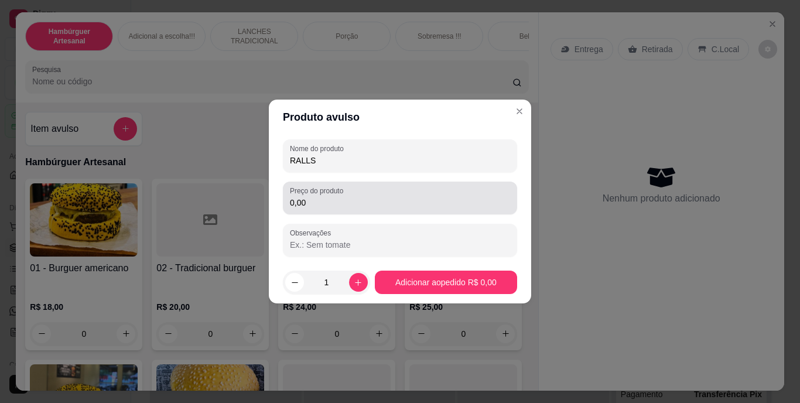
click at [330, 211] on div "Preço do produto 0,00" at bounding box center [400, 198] width 234 height 33
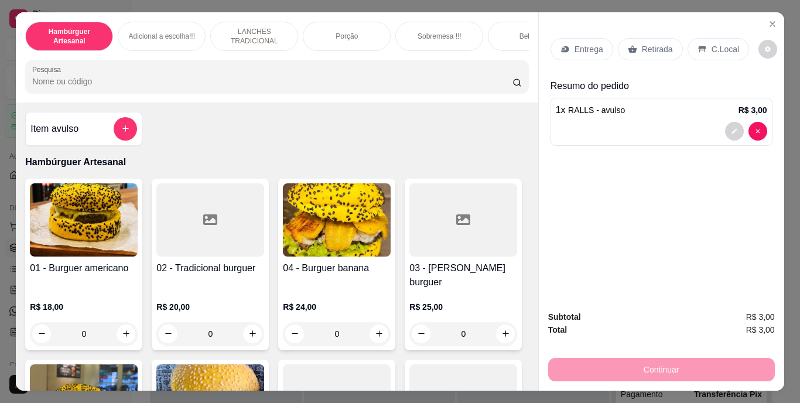
click at [663, 44] on p "Retirada" at bounding box center [657, 49] width 31 height 12
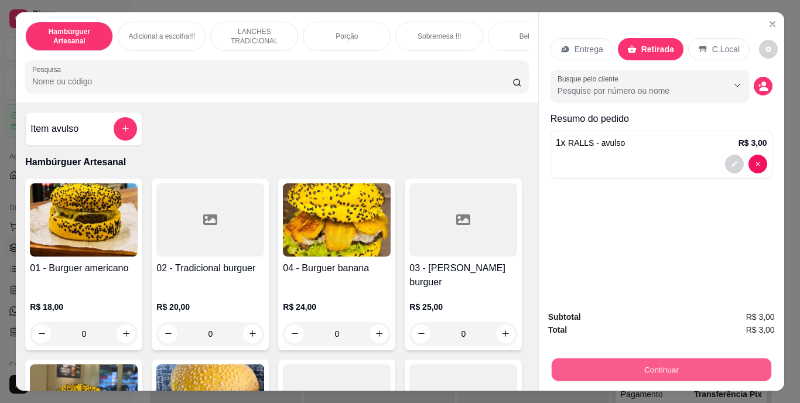
click at [632, 369] on button "Continuar" at bounding box center [661, 369] width 220 height 23
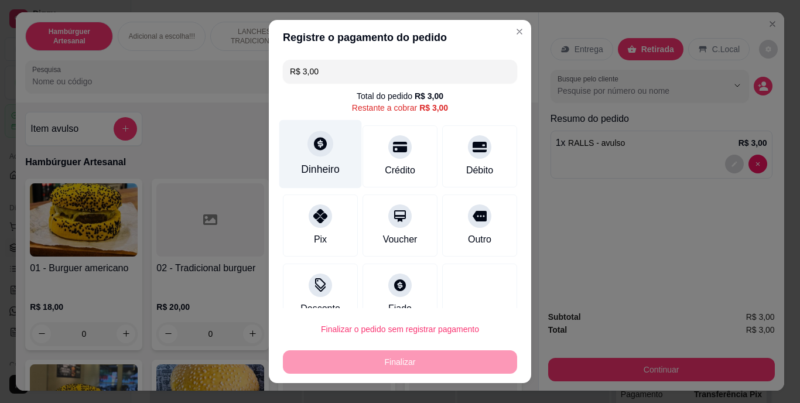
click at [319, 148] on icon at bounding box center [320, 143] width 15 height 15
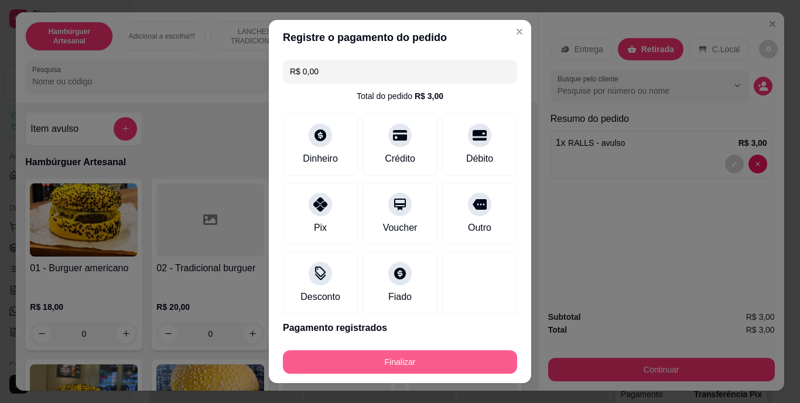
click at [421, 355] on button "Finalizar" at bounding box center [400, 361] width 234 height 23
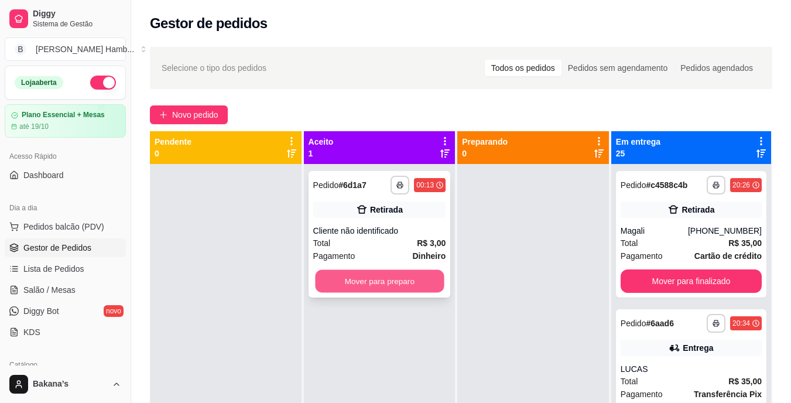
click at [434, 278] on button "Mover para preparo" at bounding box center [379, 281] width 129 height 23
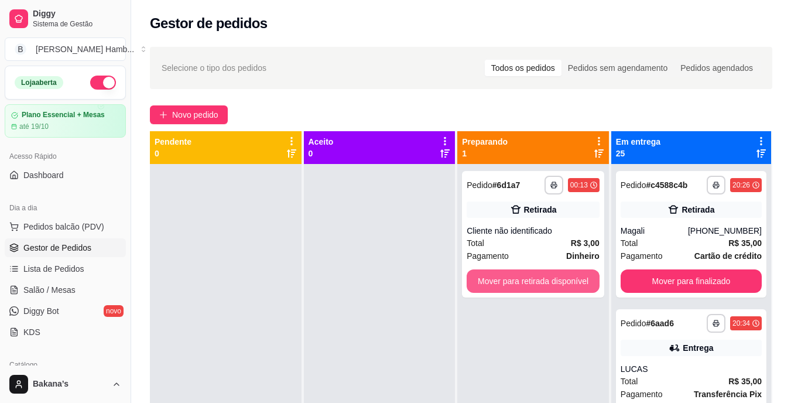
click at [552, 275] on button "Mover para retirada disponível" at bounding box center [533, 280] width 133 height 23
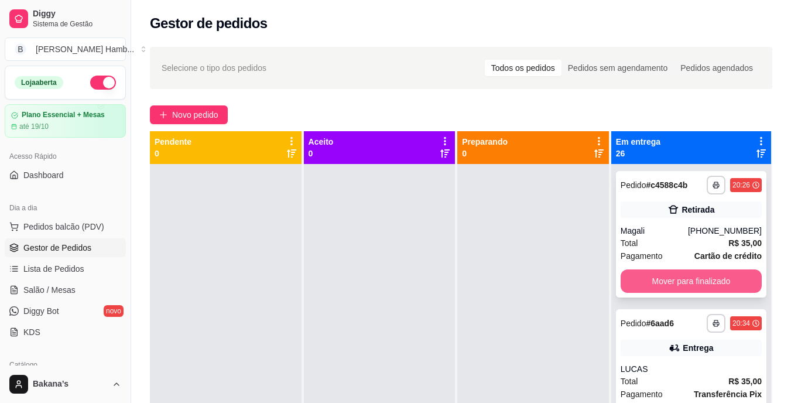
click at [672, 283] on button "Mover para finalizado" at bounding box center [691, 280] width 141 height 23
click at [679, 275] on button "Mover para finalizado" at bounding box center [690, 281] width 137 height 23
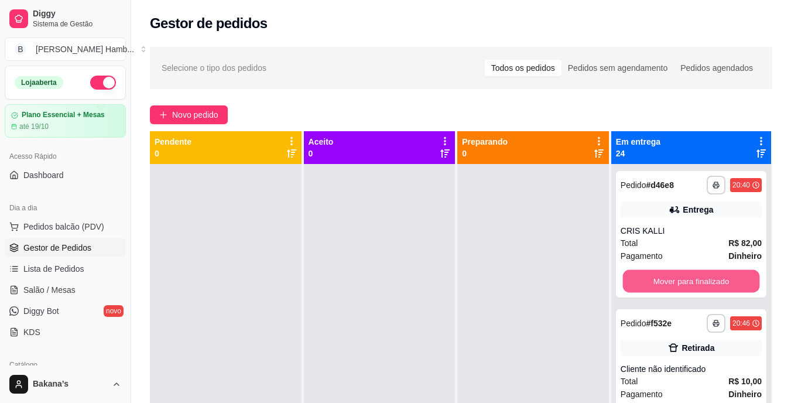
click at [681, 279] on button "Mover para finalizado" at bounding box center [690, 281] width 137 height 23
click at [681, 279] on button "Mover para finalizado" at bounding box center [691, 280] width 141 height 23
click at [681, 279] on button "Mover para finalizado" at bounding box center [690, 281] width 137 height 23
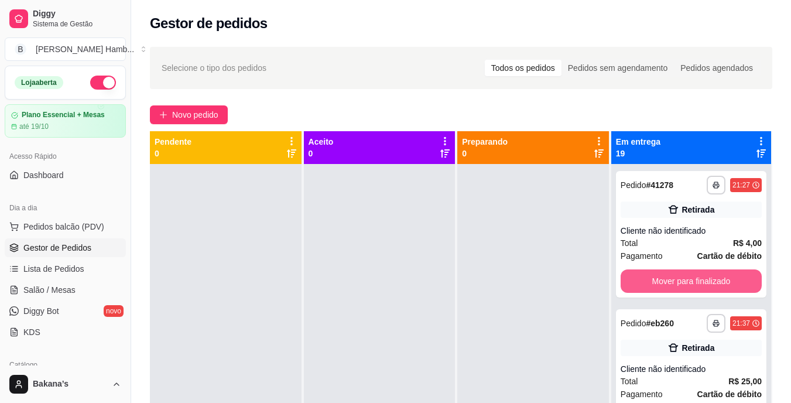
click at [681, 279] on button "Mover para finalizado" at bounding box center [691, 280] width 141 height 23
click at [681, 279] on button "Mover para finalizado" at bounding box center [690, 281] width 137 height 23
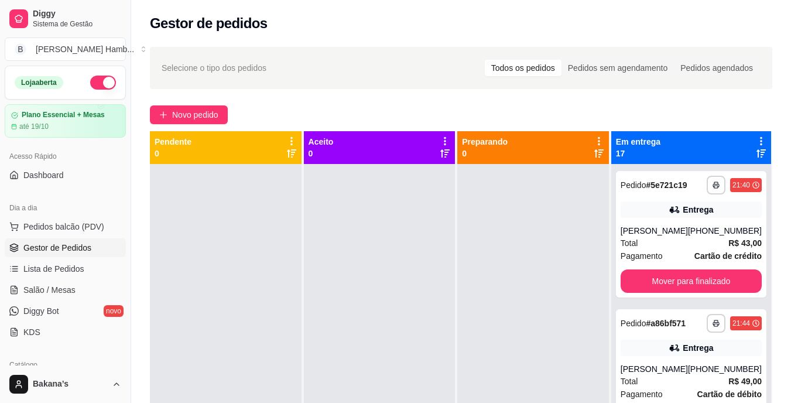
click at [681, 279] on div "**********" at bounding box center [691, 234] width 150 height 126
click at [682, 288] on button "Mover para finalizado" at bounding box center [691, 280] width 141 height 23
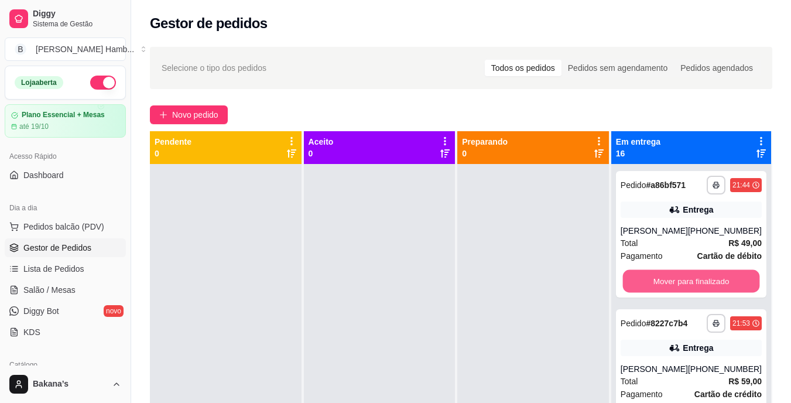
click at [682, 288] on button "Mover para finalizado" at bounding box center [690, 281] width 137 height 23
click at [682, 288] on button "Mover para finalizado" at bounding box center [691, 280] width 141 height 23
click at [682, 288] on button "Mover para finalizado" at bounding box center [690, 281] width 137 height 23
click at [682, 288] on button "Mover para finalizado" at bounding box center [691, 280] width 141 height 23
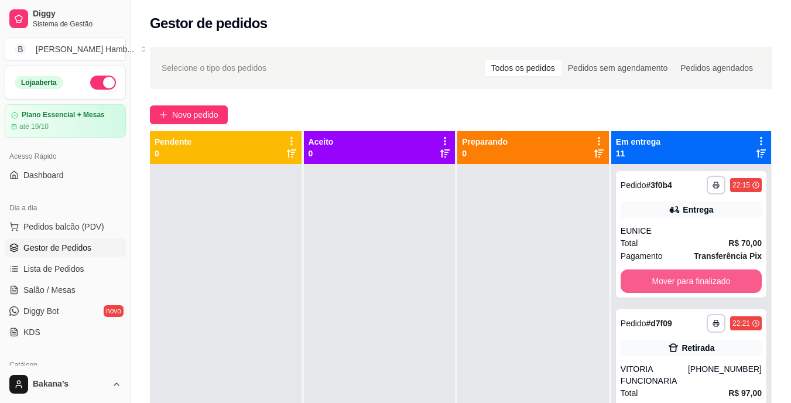
click at [682, 288] on button "Mover para finalizado" at bounding box center [691, 280] width 141 height 23
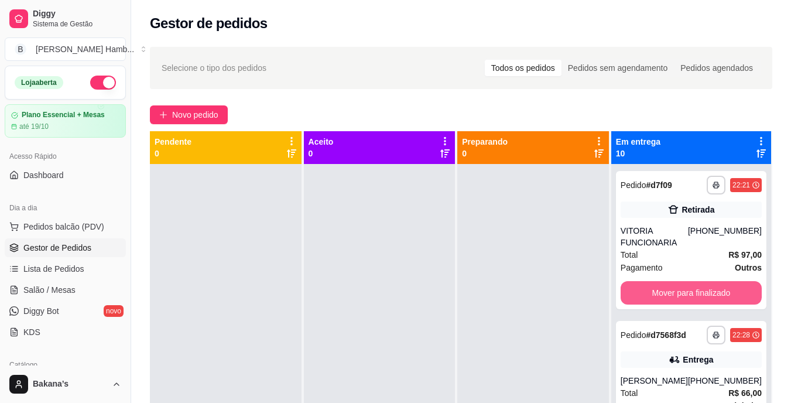
click at [682, 288] on button "Mover para finalizado" at bounding box center [691, 292] width 141 height 23
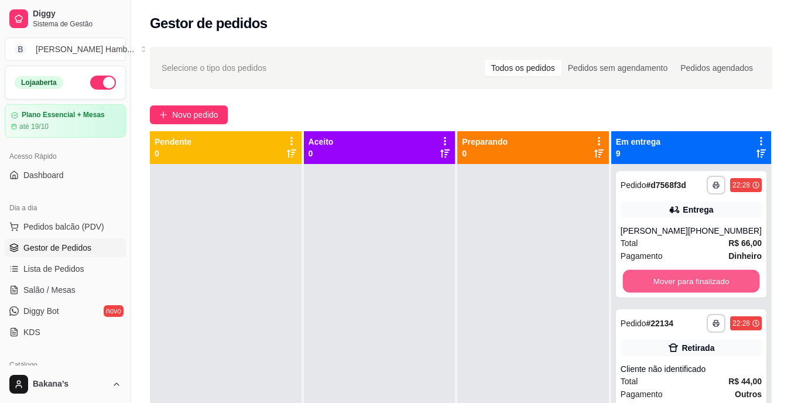
click at [682, 287] on button "Mover para finalizado" at bounding box center [690, 281] width 137 height 23
click at [682, 287] on button "Mover para finalizado" at bounding box center [691, 280] width 141 height 23
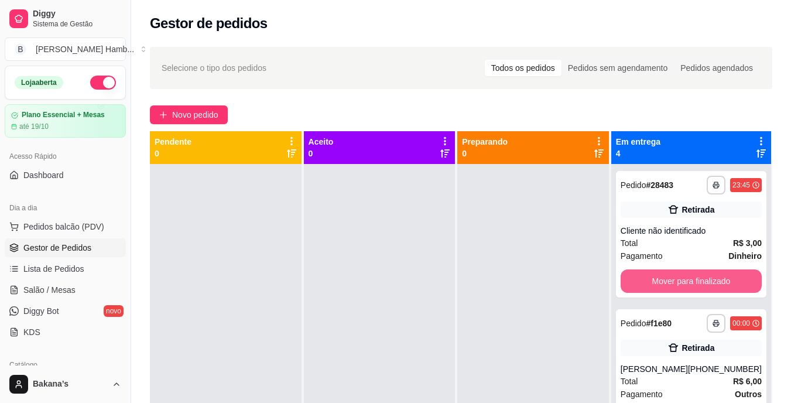
click at [682, 287] on button "Mover para finalizado" at bounding box center [691, 280] width 141 height 23
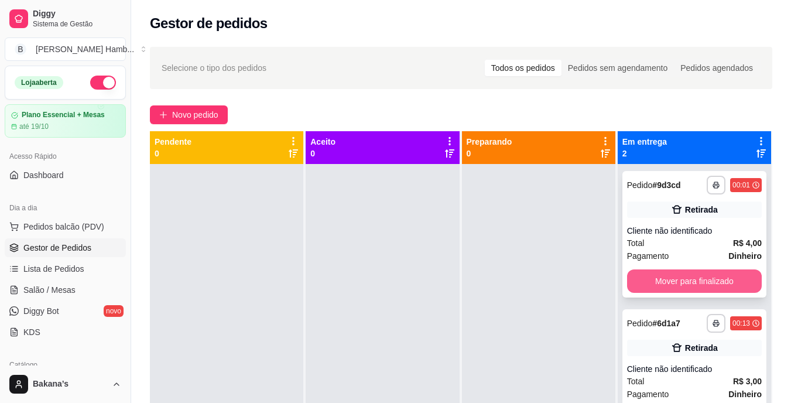
click at [681, 287] on button "Mover para finalizado" at bounding box center [694, 280] width 135 height 23
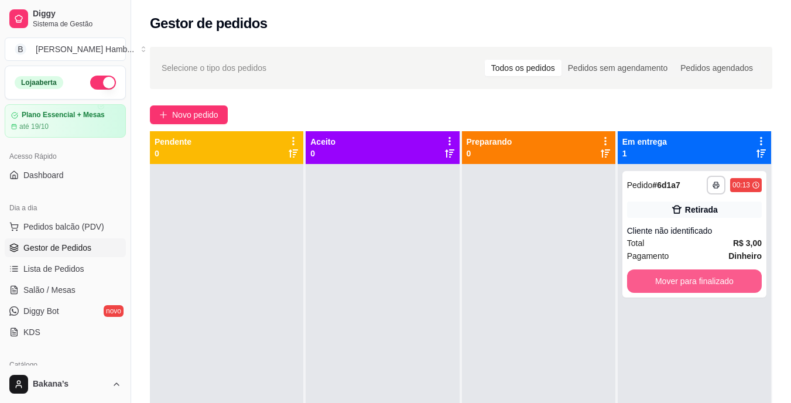
click at [681, 287] on button "Mover para finalizado" at bounding box center [694, 280] width 135 height 23
